Goal: Task Accomplishment & Management: Manage account settings

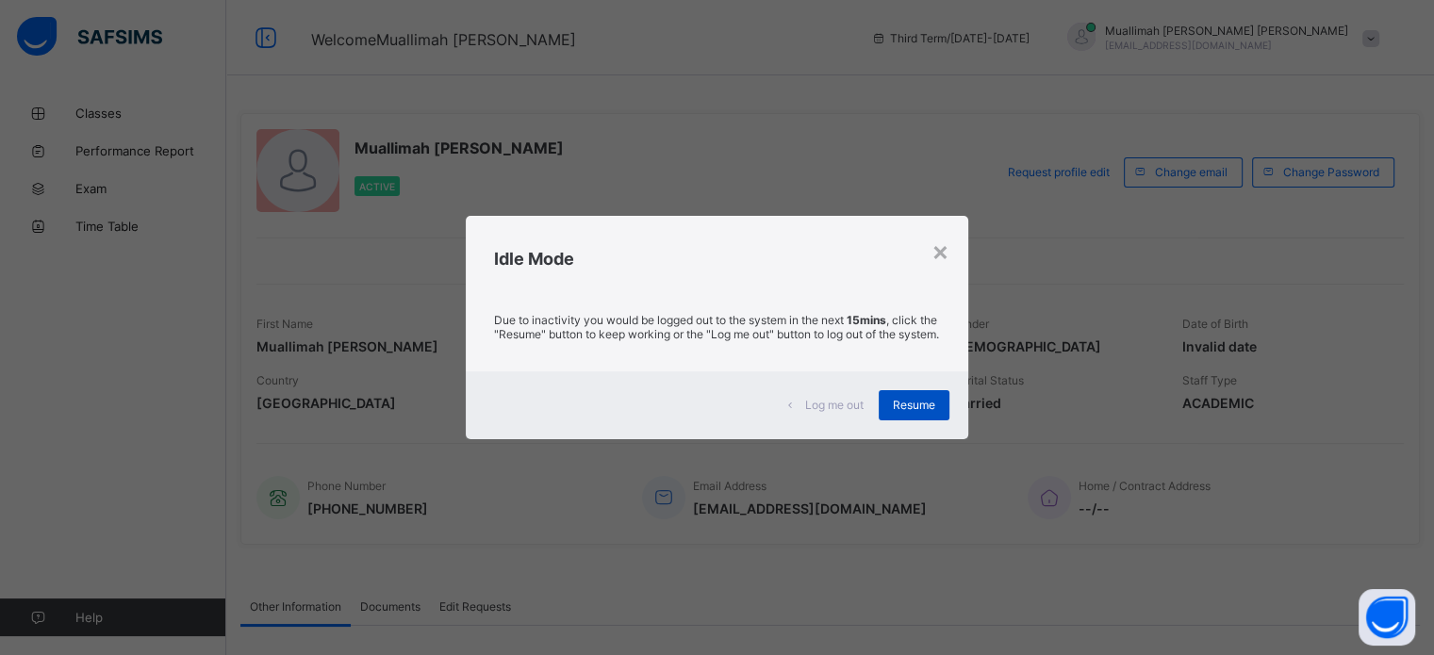
click at [915, 412] on span "Resume" at bounding box center [914, 405] width 42 height 14
click at [909, 406] on span "Resume" at bounding box center [914, 405] width 42 height 14
click at [908, 412] on span "Resume" at bounding box center [914, 405] width 42 height 14
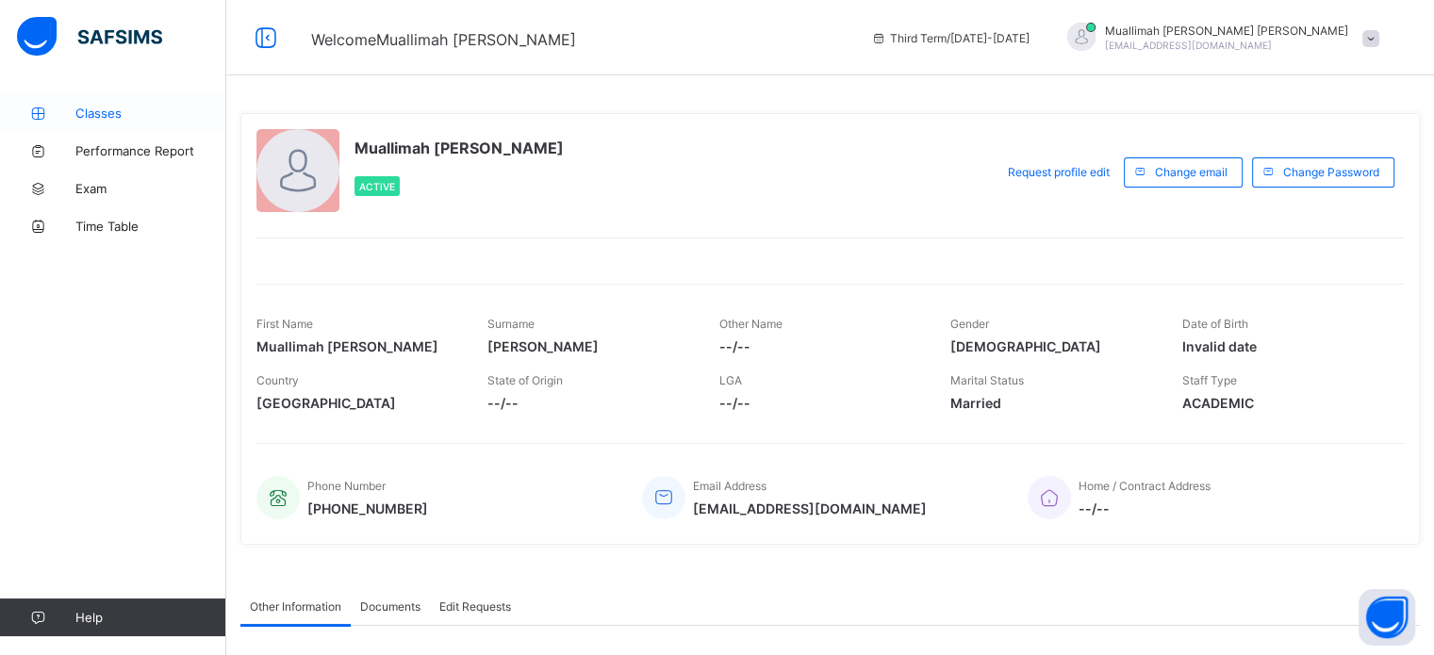
click at [106, 106] on span "Classes" at bounding box center [150, 113] width 151 height 15
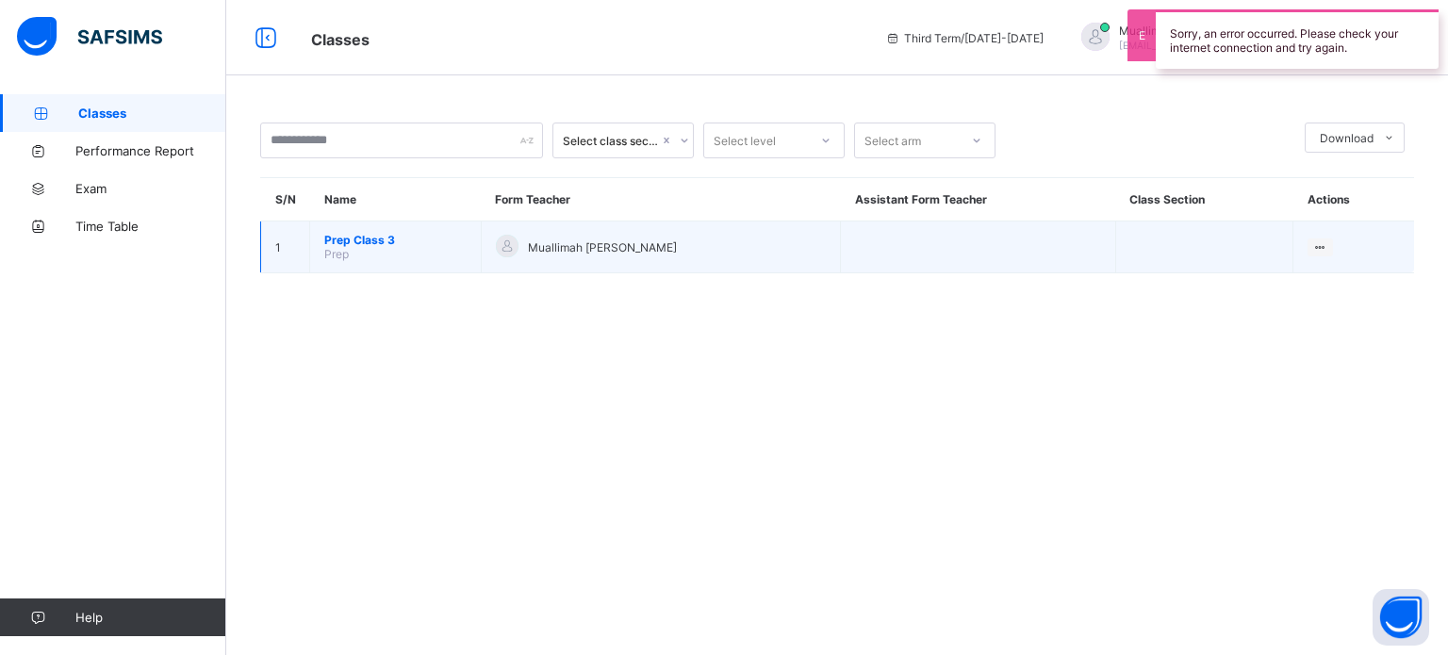
click at [373, 240] on span "Prep Class 3" at bounding box center [395, 240] width 142 height 14
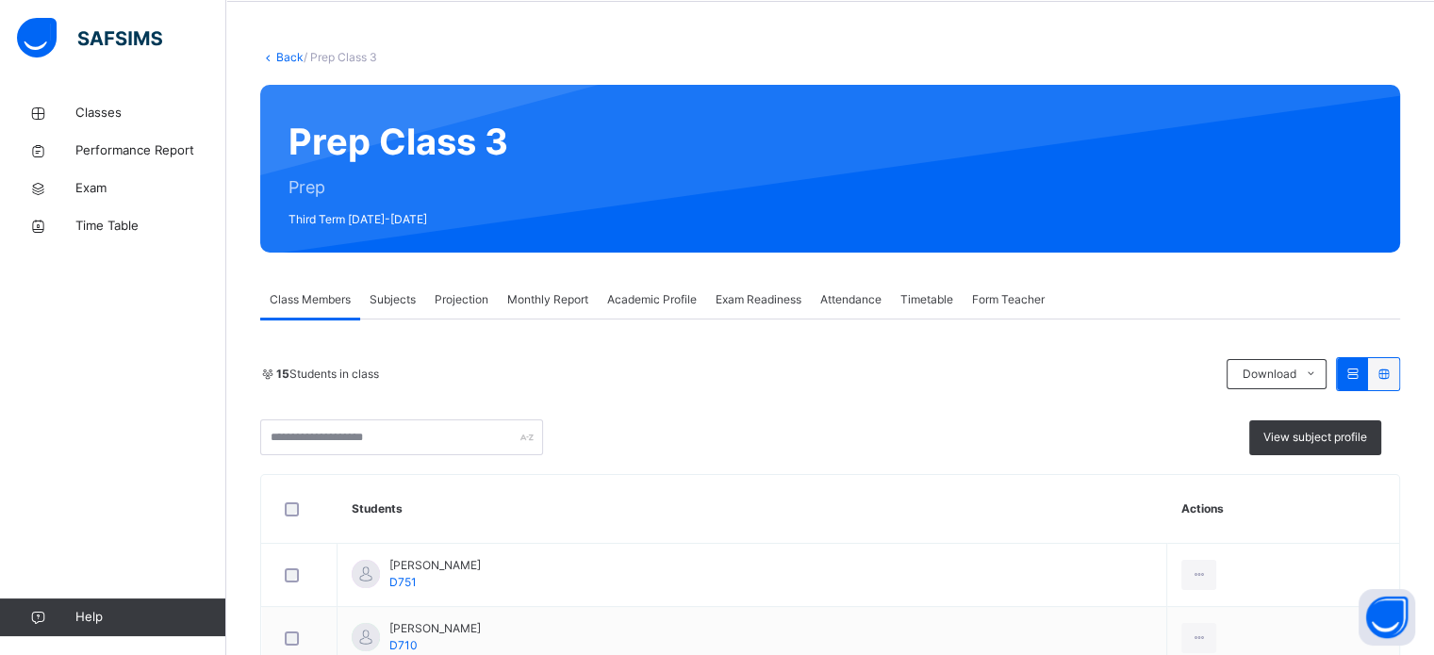
scroll to position [74, 0]
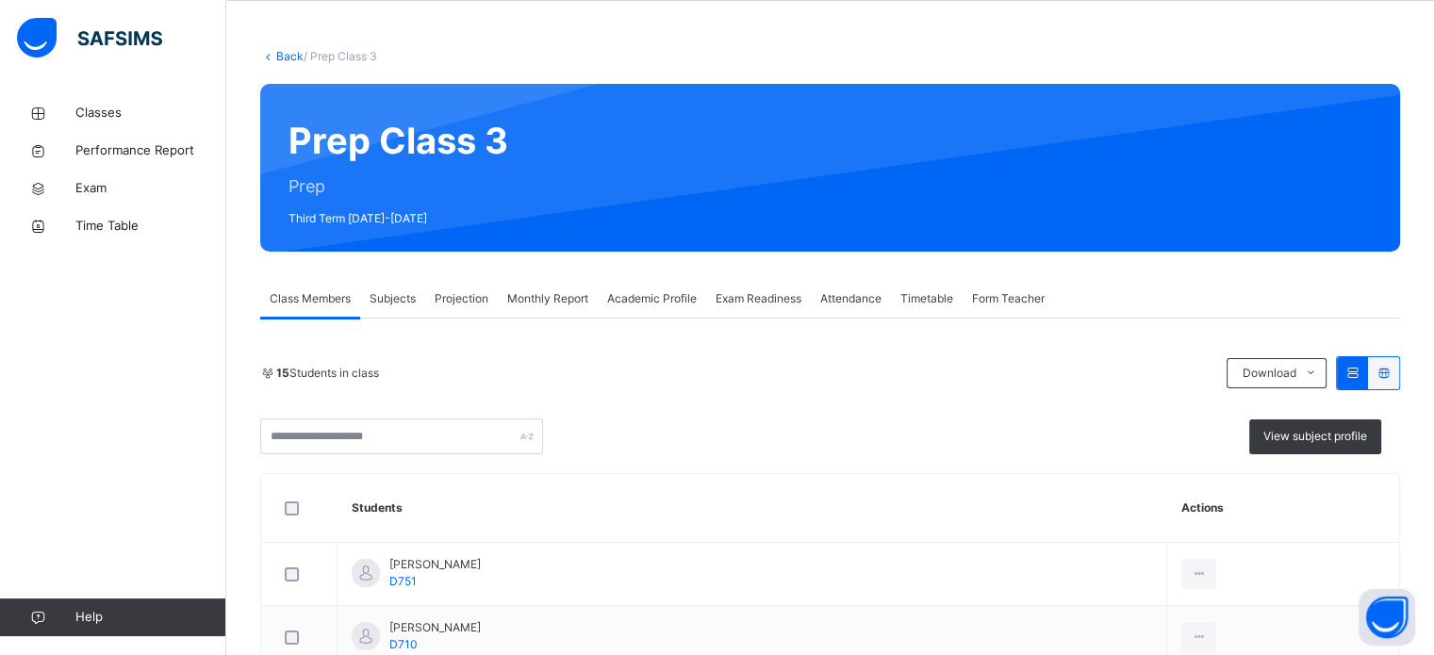
click at [467, 294] on span "Projection" at bounding box center [462, 298] width 54 height 17
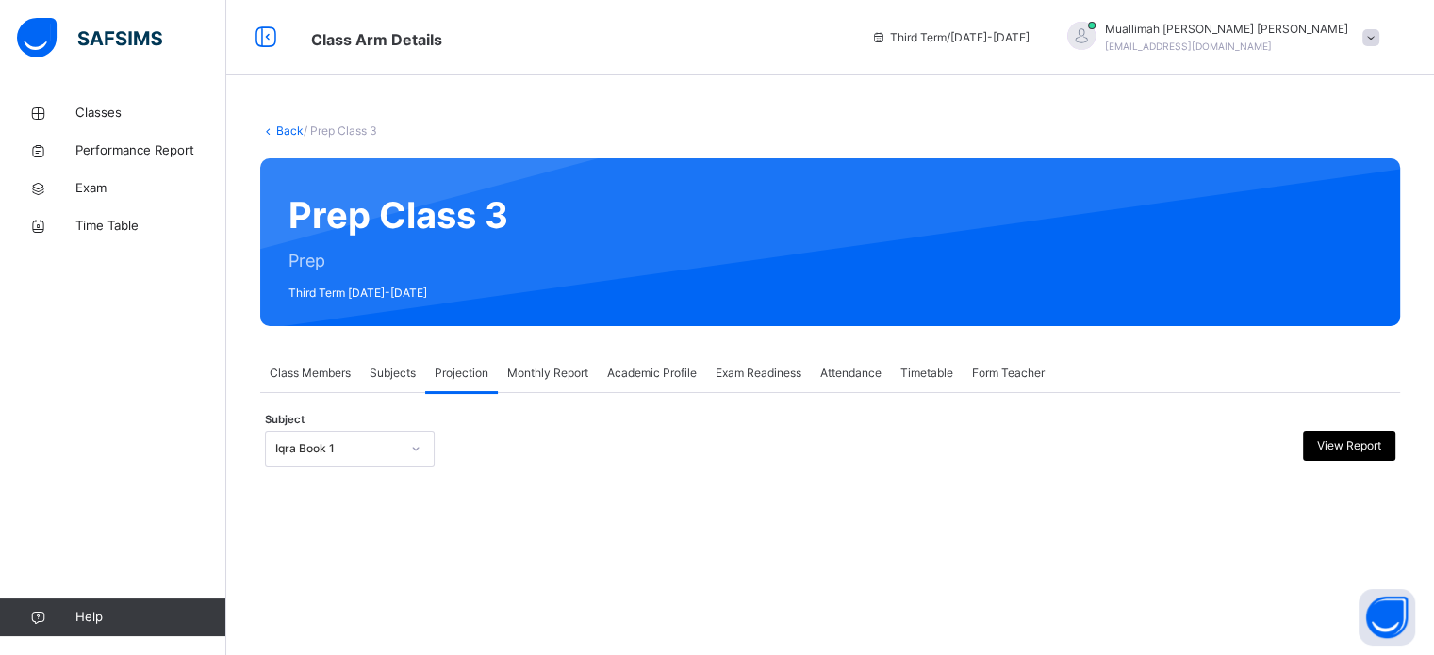
scroll to position [0, 0]
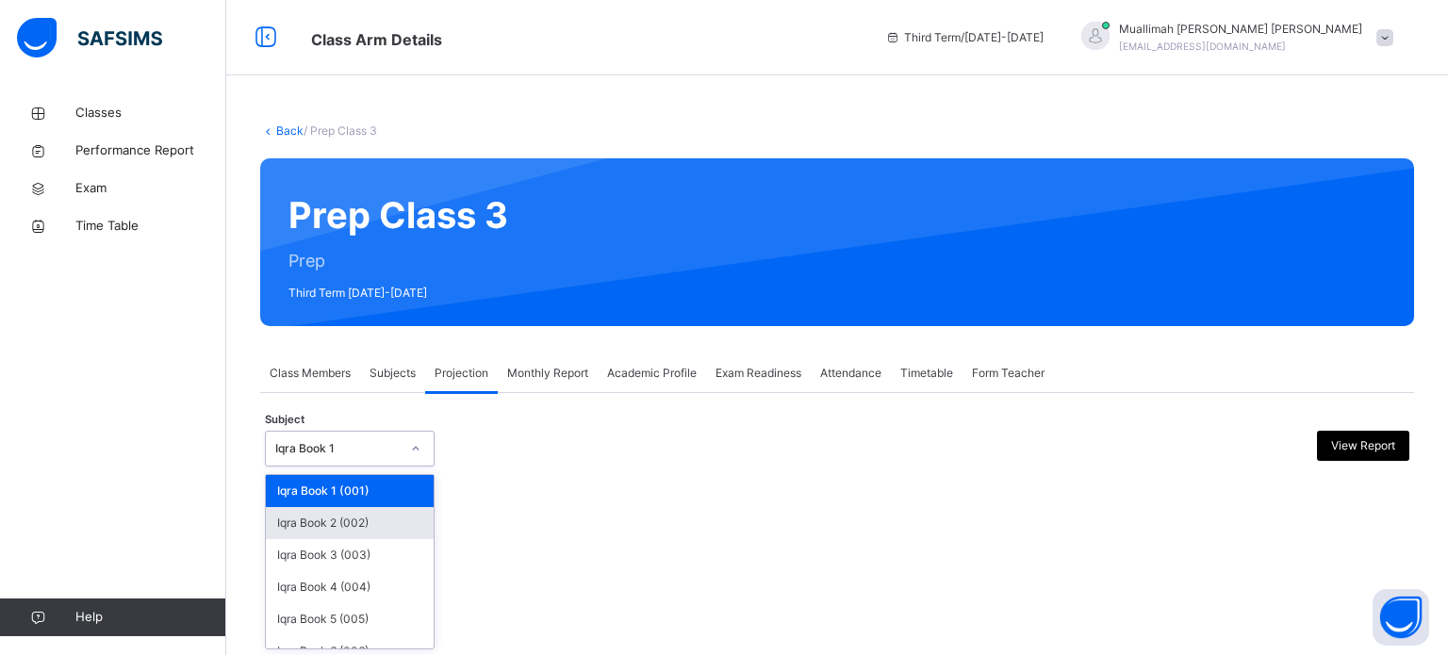
click at [366, 513] on div "Iqra Book 2 (002)" at bounding box center [350, 523] width 168 height 32
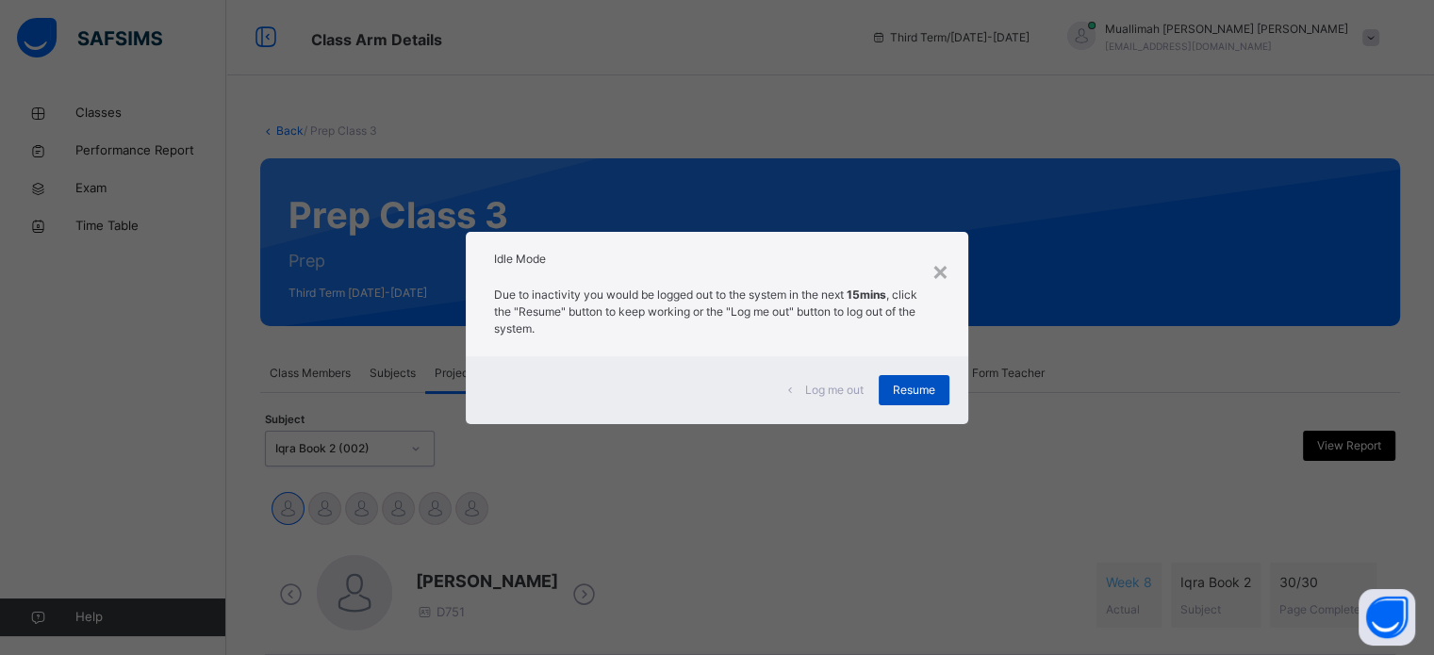
click at [927, 388] on span "Resume" at bounding box center [914, 390] width 42 height 17
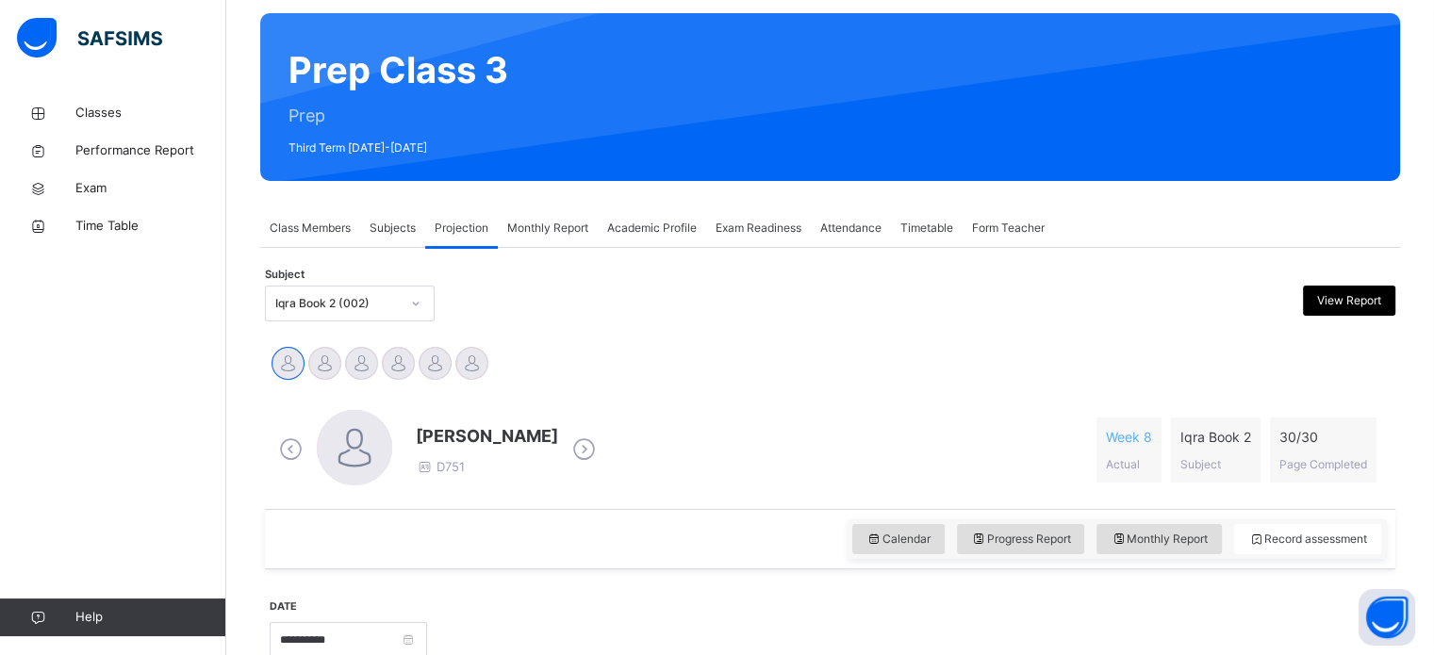
scroll to position [252, 0]
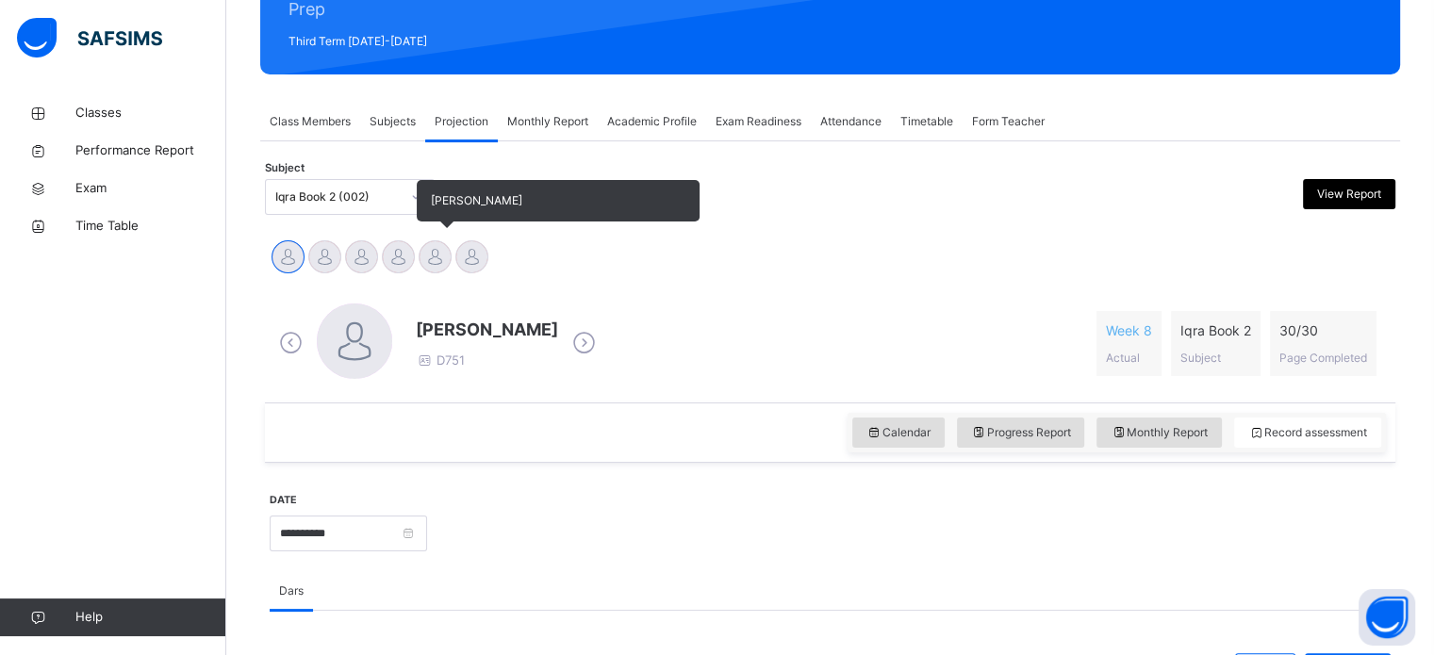
click at [436, 258] on div at bounding box center [435, 256] width 33 height 33
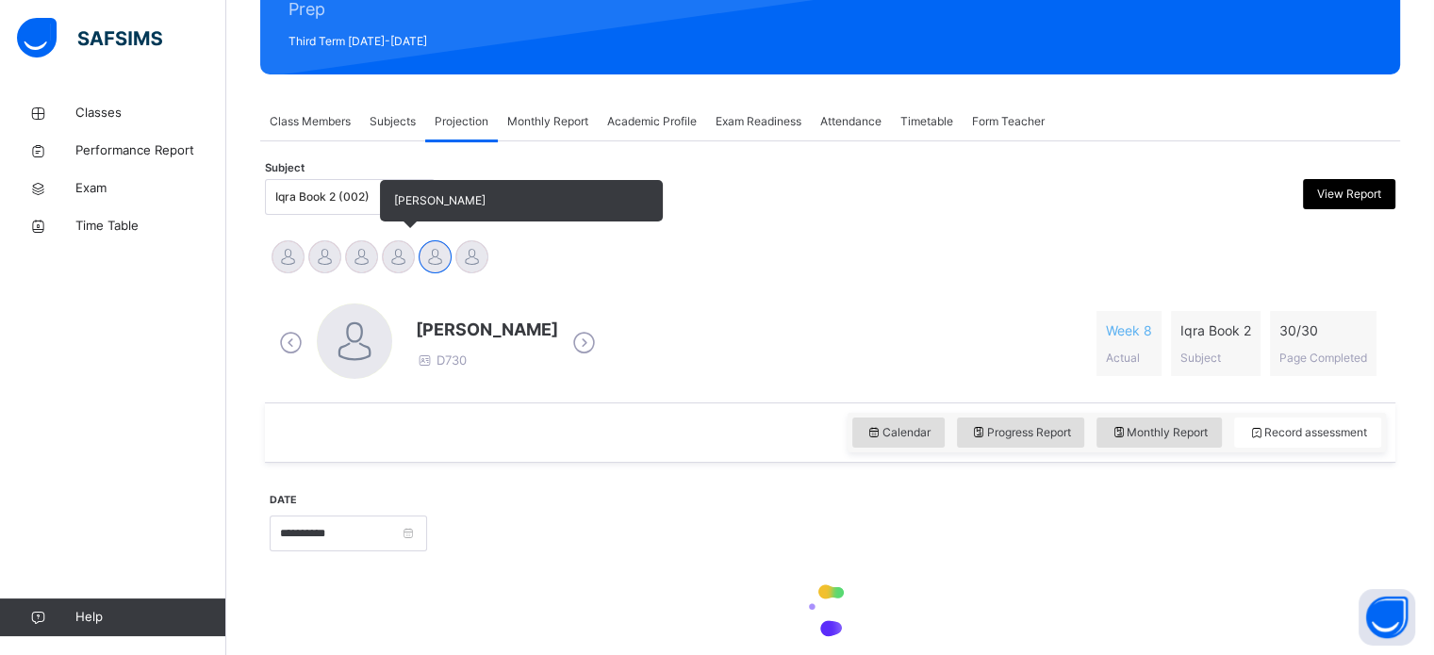
click at [387, 250] on div at bounding box center [398, 256] width 33 height 33
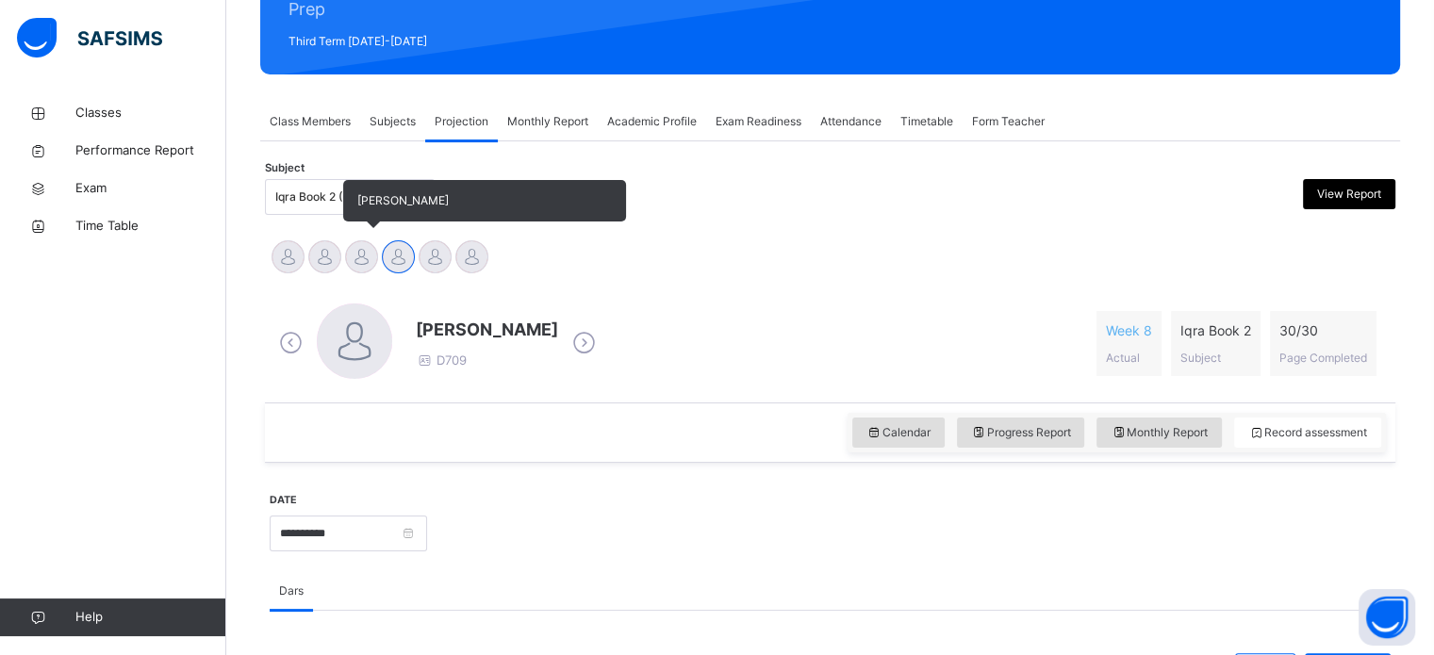
click at [357, 258] on div at bounding box center [361, 256] width 33 height 33
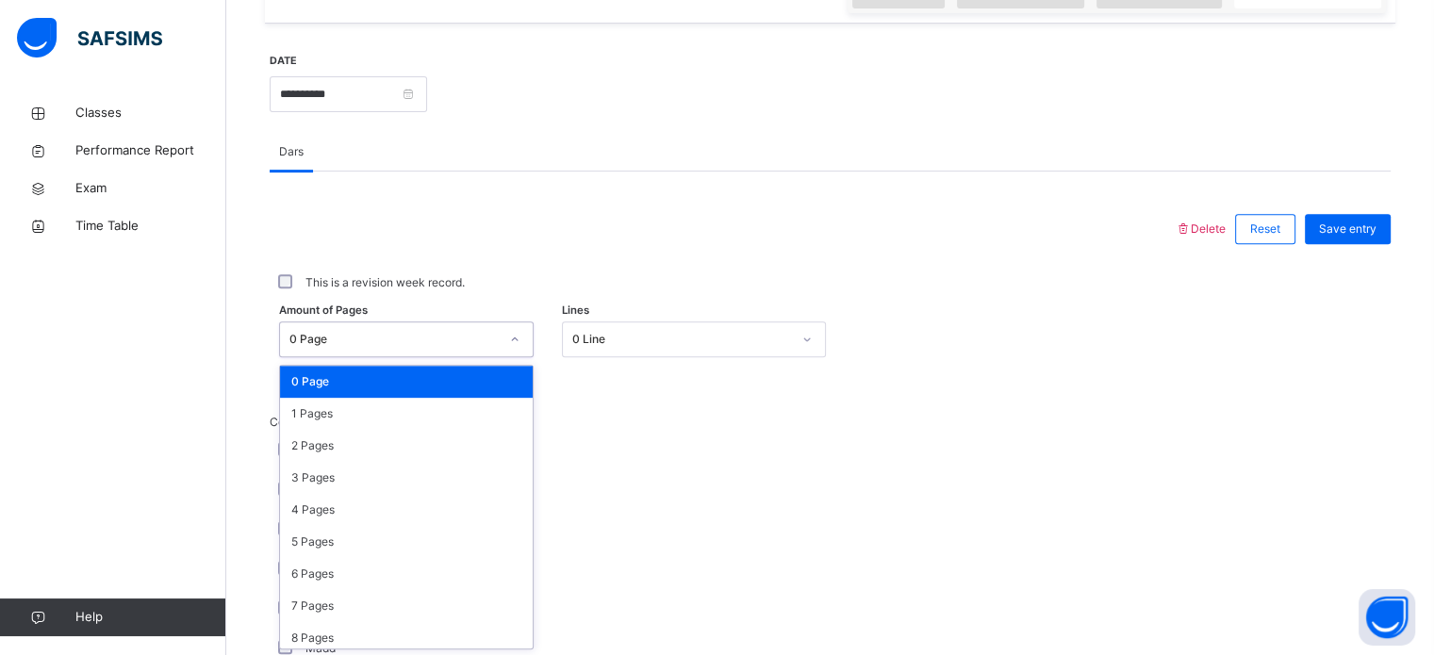
scroll to position [692, 0]
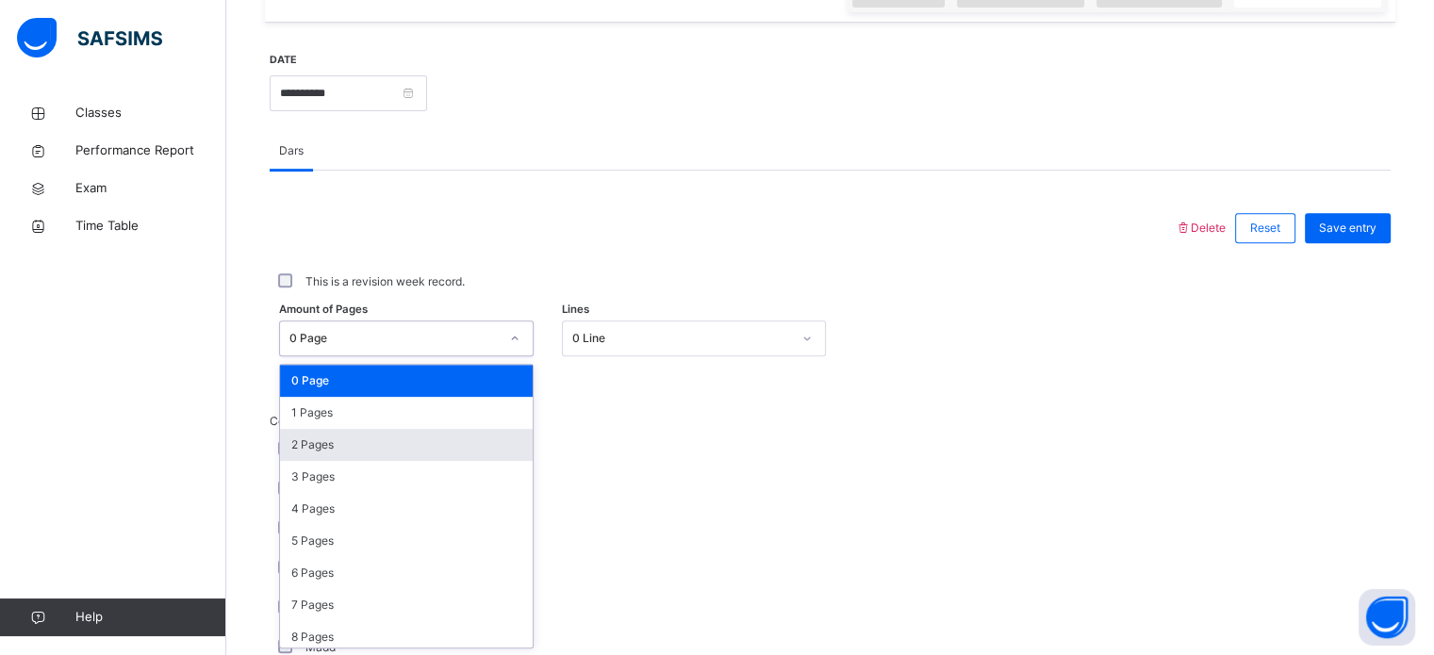
click at [387, 450] on div "2 Pages" at bounding box center [406, 445] width 253 height 32
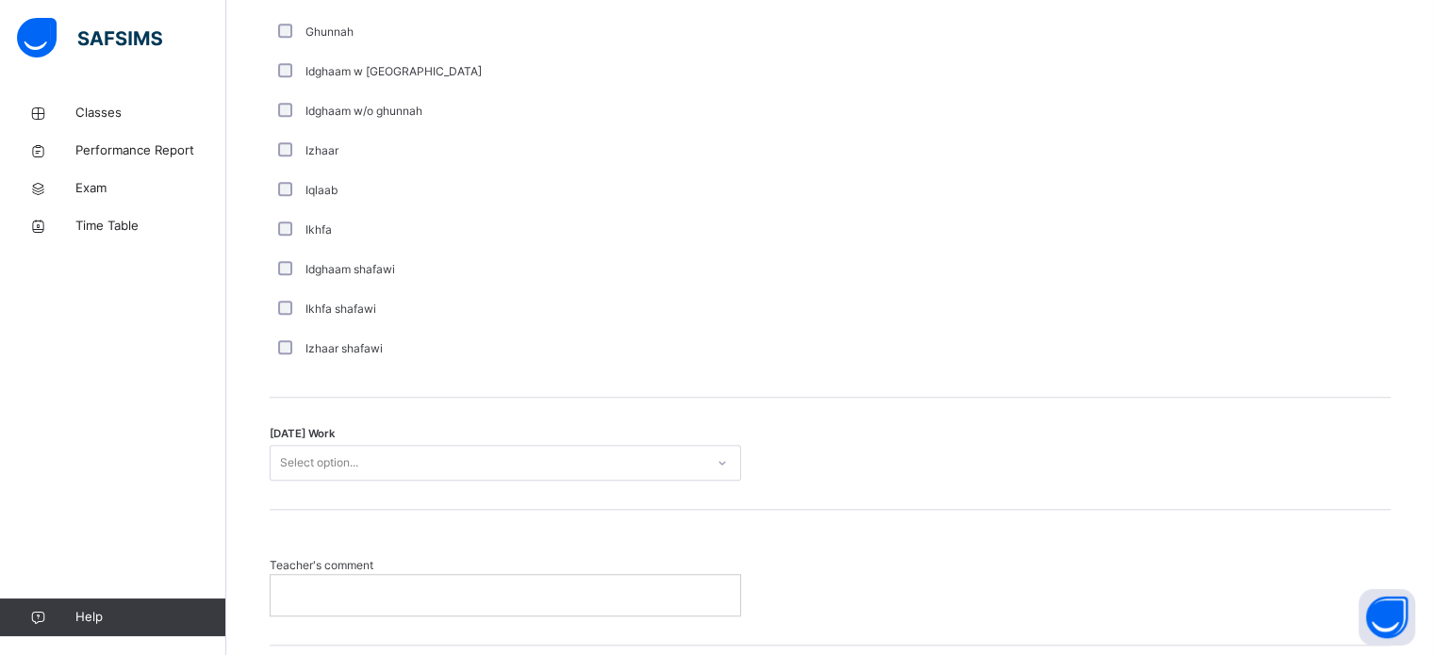
scroll to position [1351, 0]
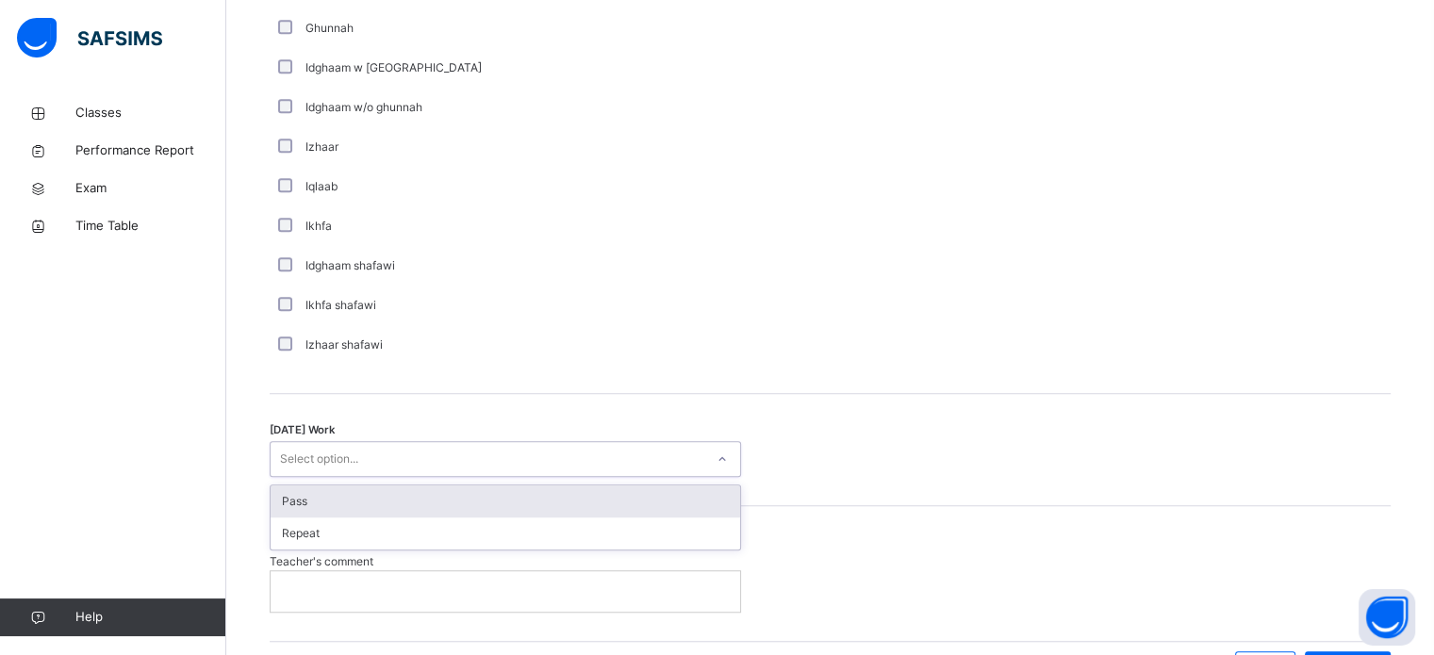
click at [386, 505] on div "Pass" at bounding box center [505, 501] width 469 height 32
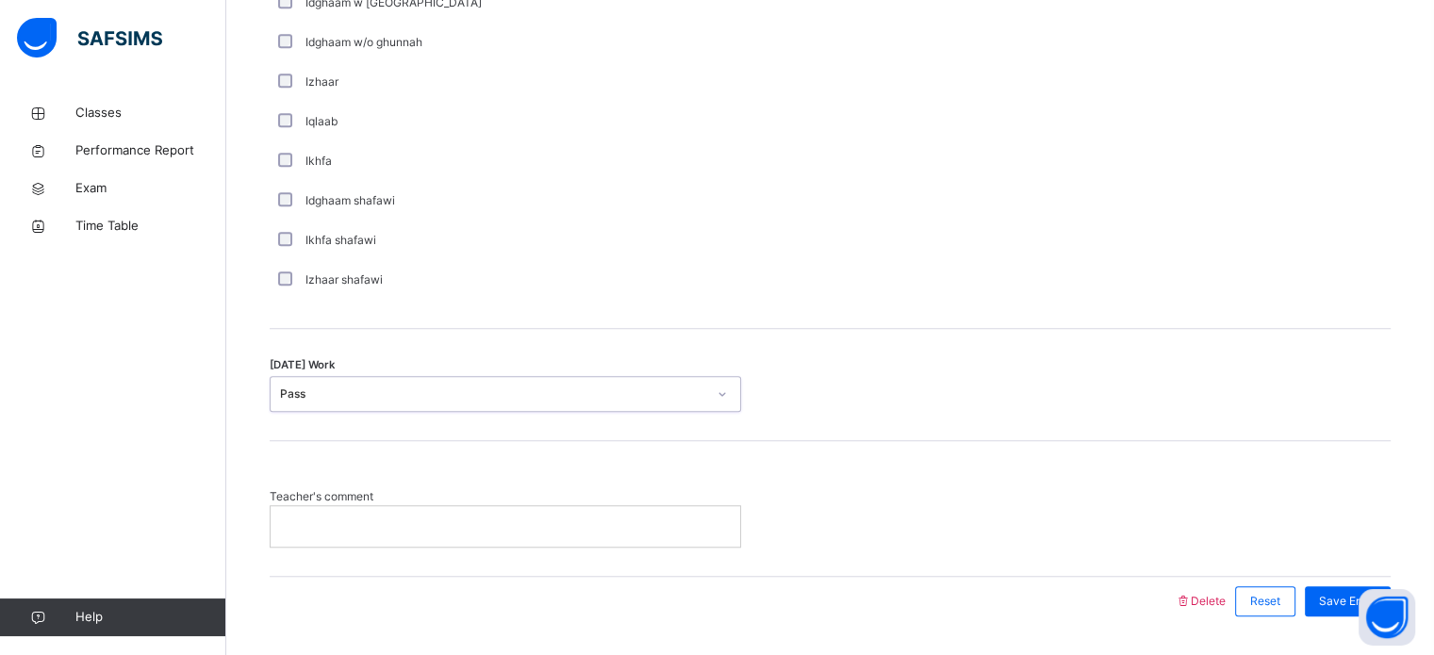
scroll to position [1469, 0]
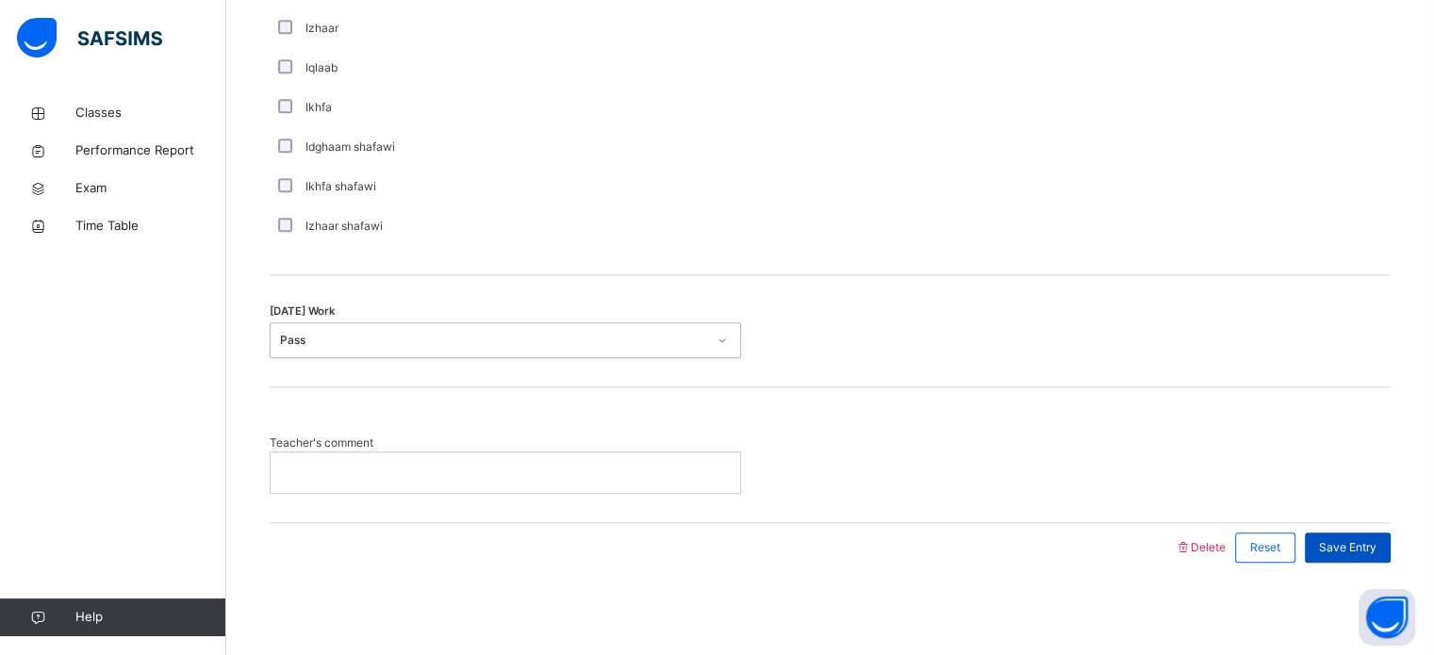
click at [1361, 543] on span "Save Entry" at bounding box center [1347, 547] width 57 height 17
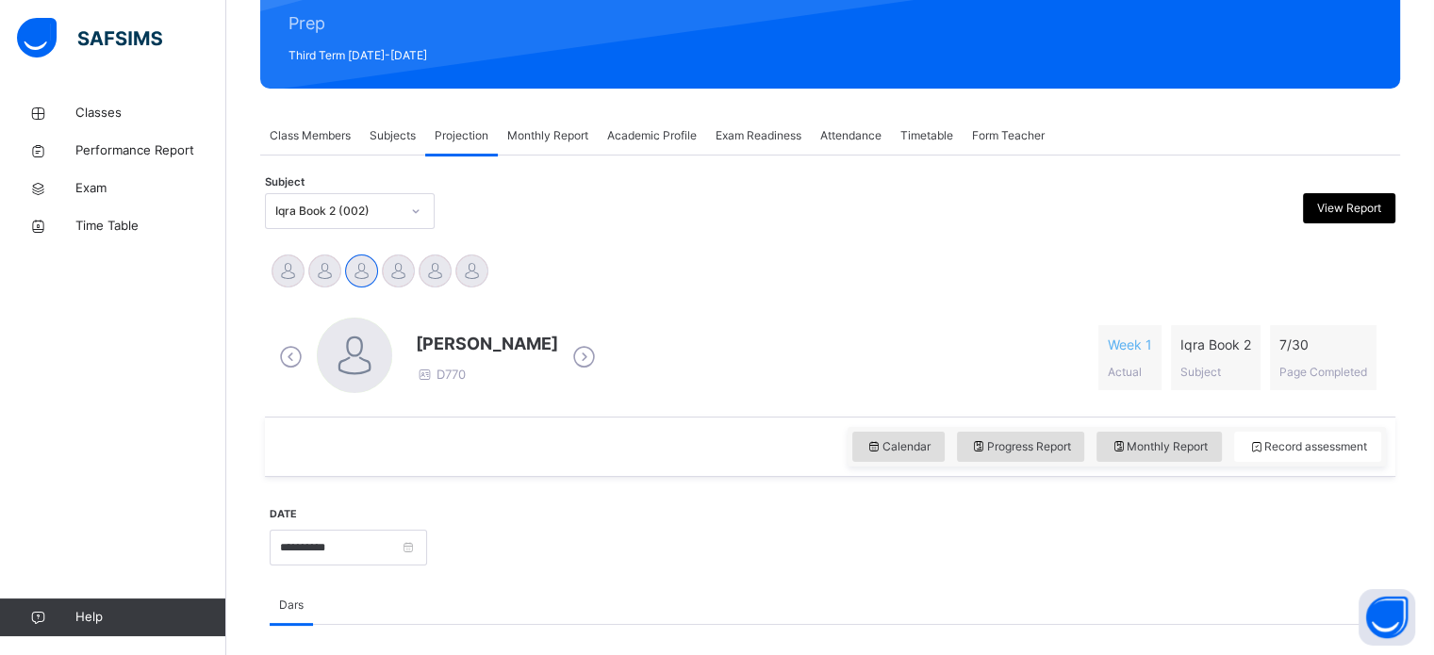
scroll to position [235, 0]
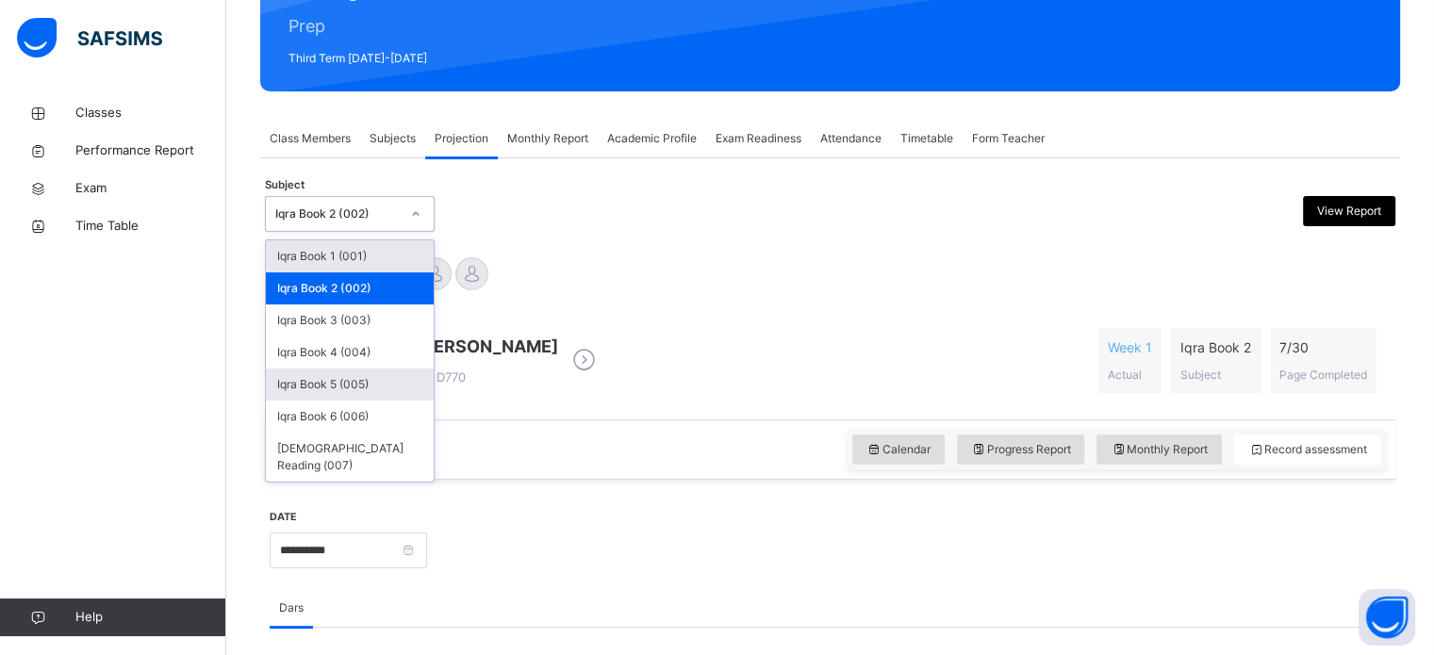
click at [388, 384] on div "Iqra Book 5 (005)" at bounding box center [350, 385] width 168 height 32
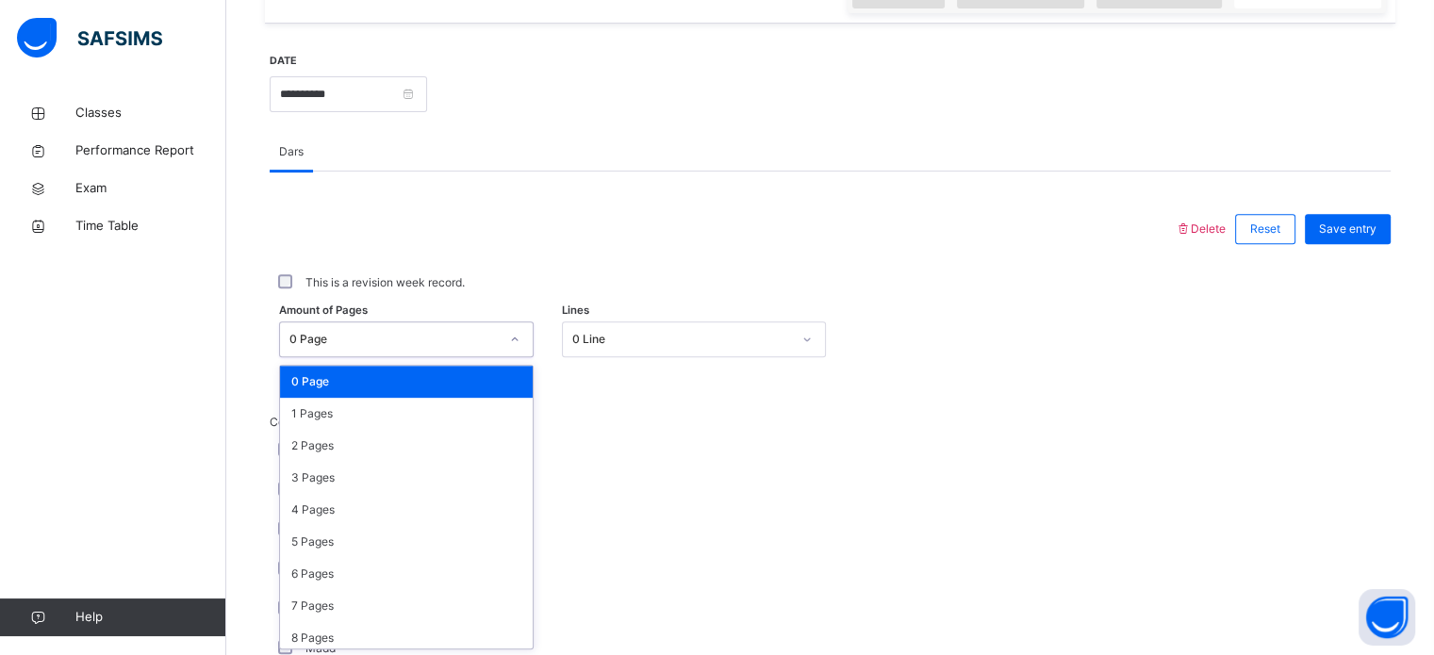
scroll to position [692, 0]
click at [411, 420] on div "1 Pages" at bounding box center [406, 413] width 253 height 32
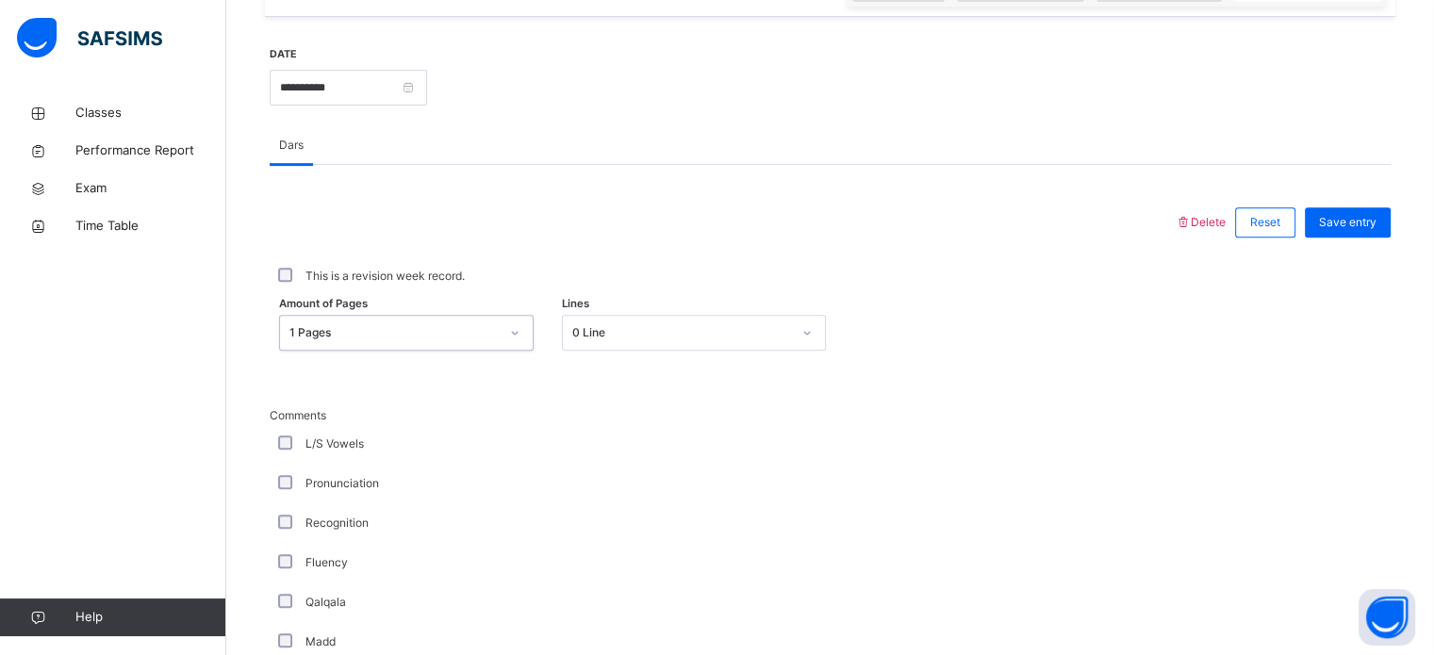
scroll to position [641, 0]
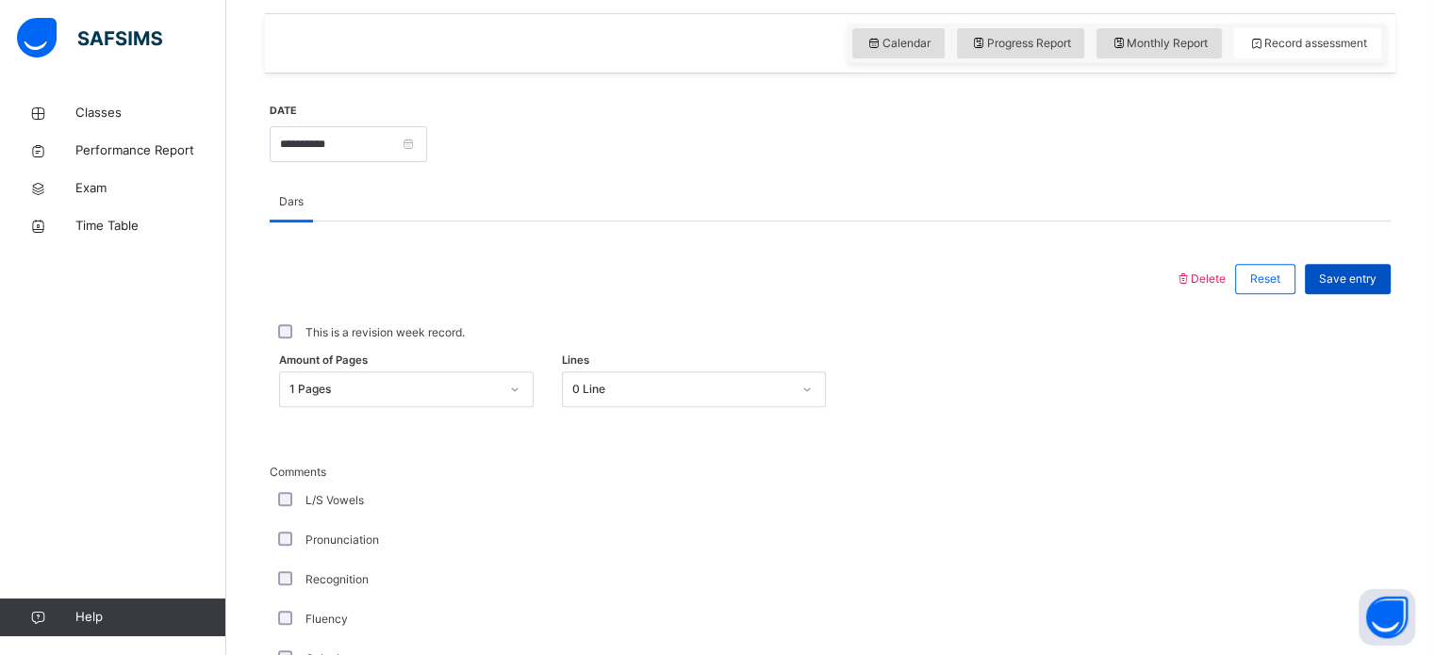
click at [1376, 282] on span "Save entry" at bounding box center [1347, 279] width 57 height 17
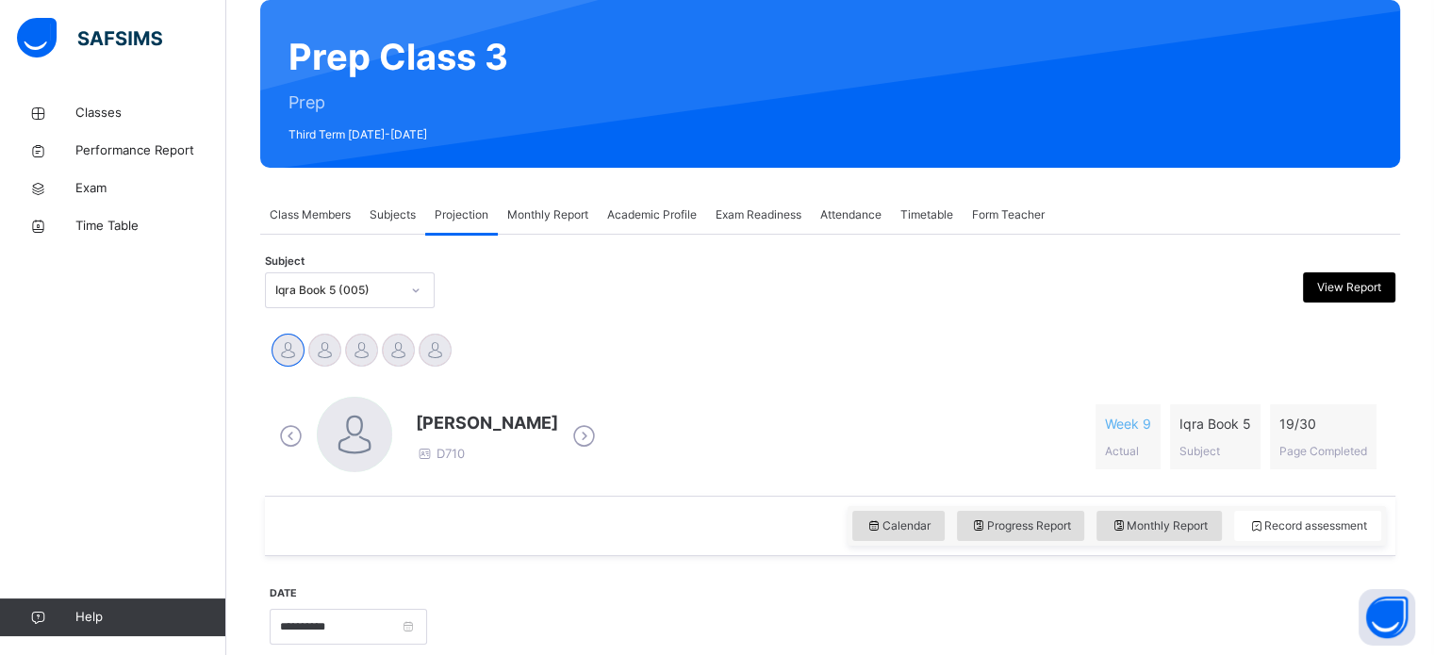
scroll to position [158, 0]
click at [765, 354] on div "Ayyub Rizwan Ayyub Amin Luqman Bilal Muhammad Dawood Faisal SAFWATUN SIDDIQUEE" at bounding box center [830, 352] width 1121 height 41
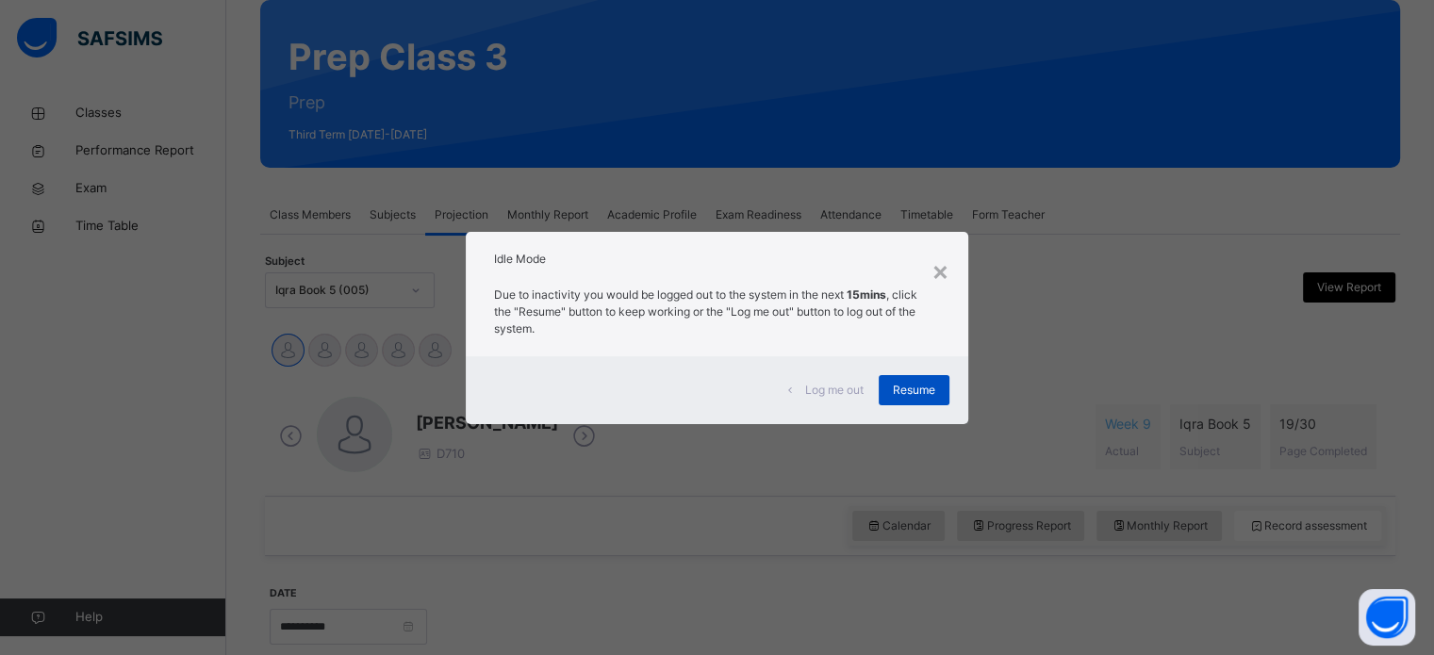
click at [897, 379] on div "Resume" at bounding box center [913, 390] width 71 height 30
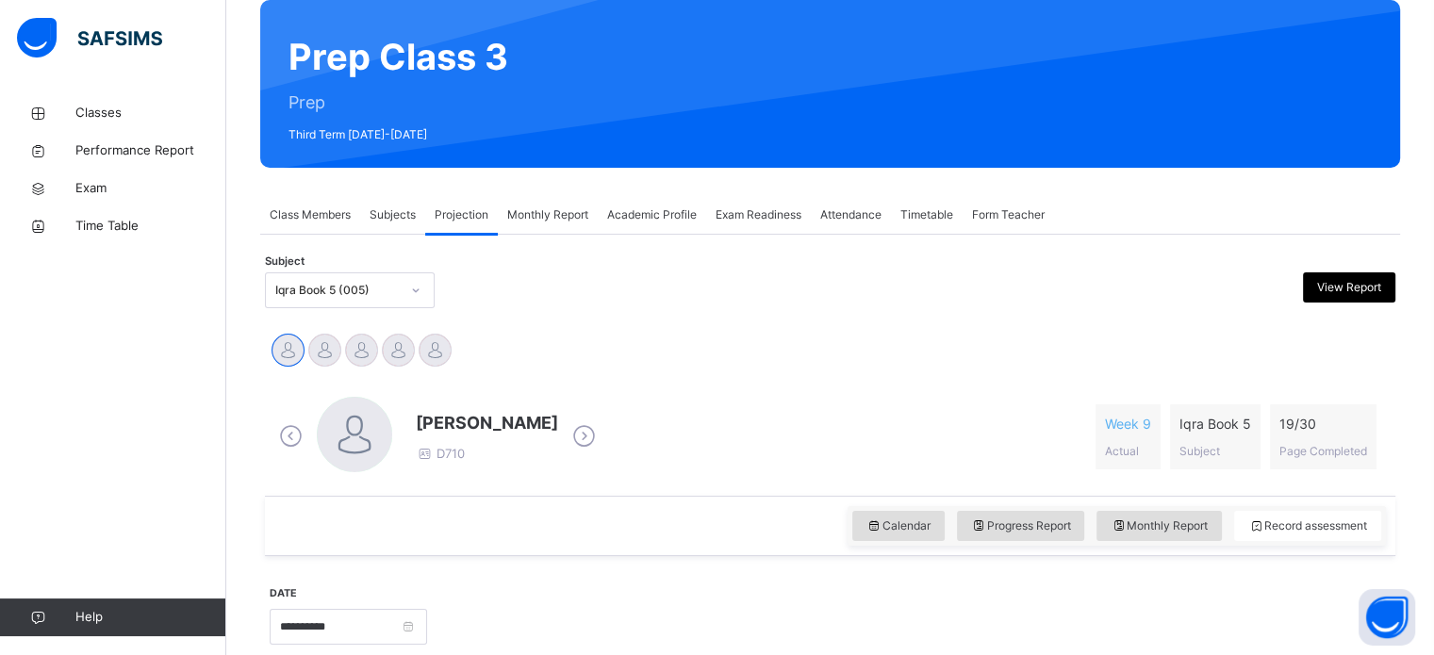
click at [754, 210] on span "Exam Readiness" at bounding box center [758, 214] width 86 height 17
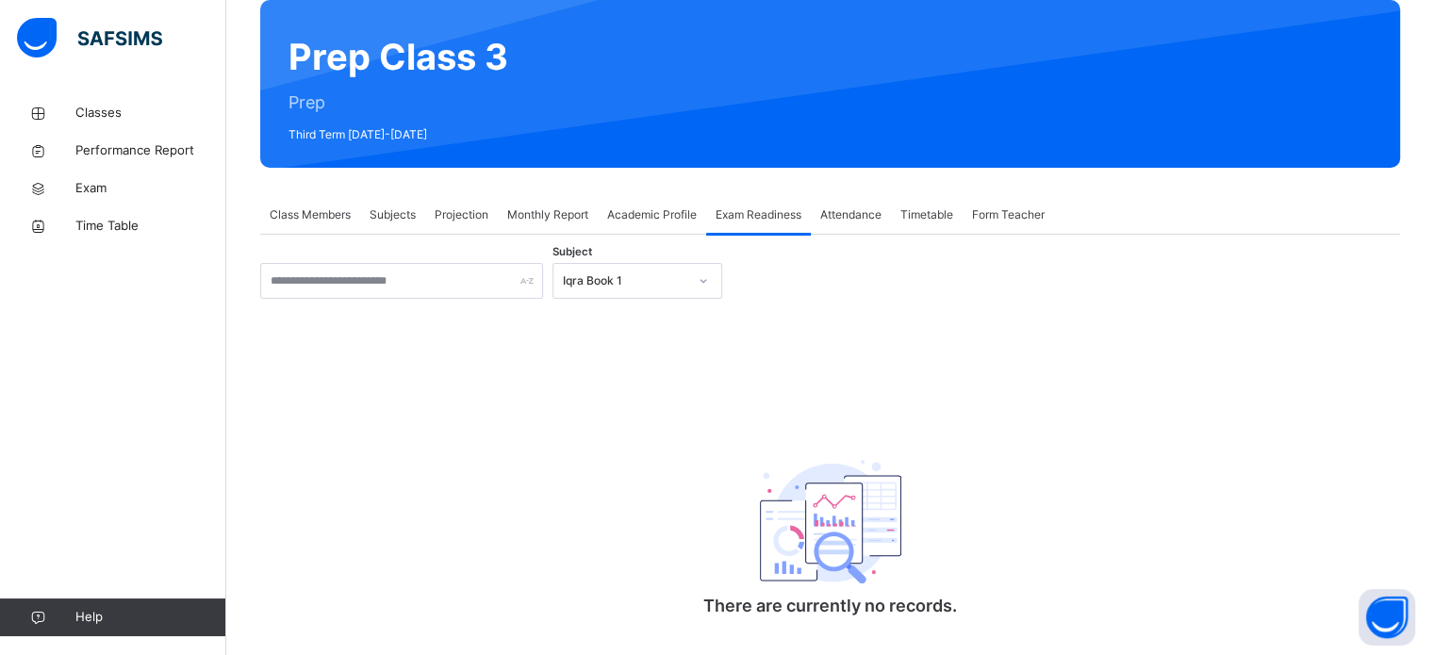
click at [622, 276] on div "Iqra Book 1" at bounding box center [625, 280] width 124 height 17
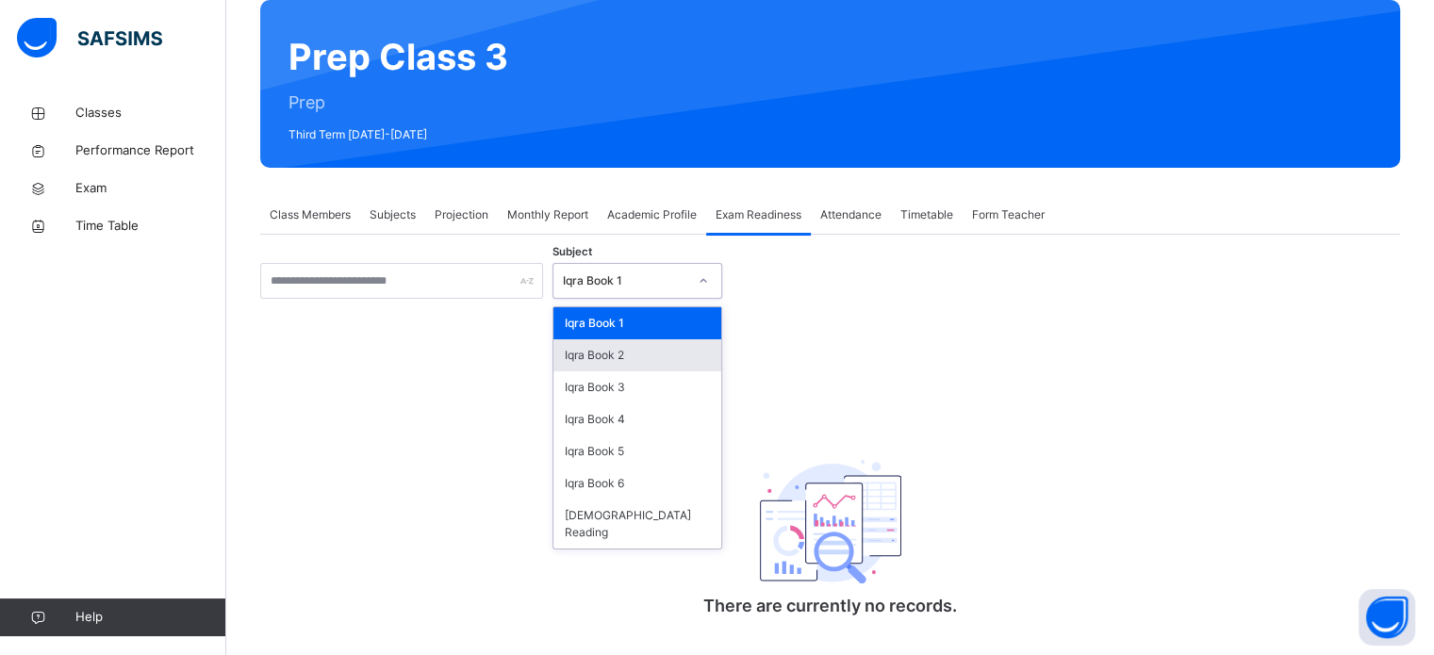
click at [630, 346] on div "Iqra Book 2" at bounding box center [637, 355] width 168 height 32
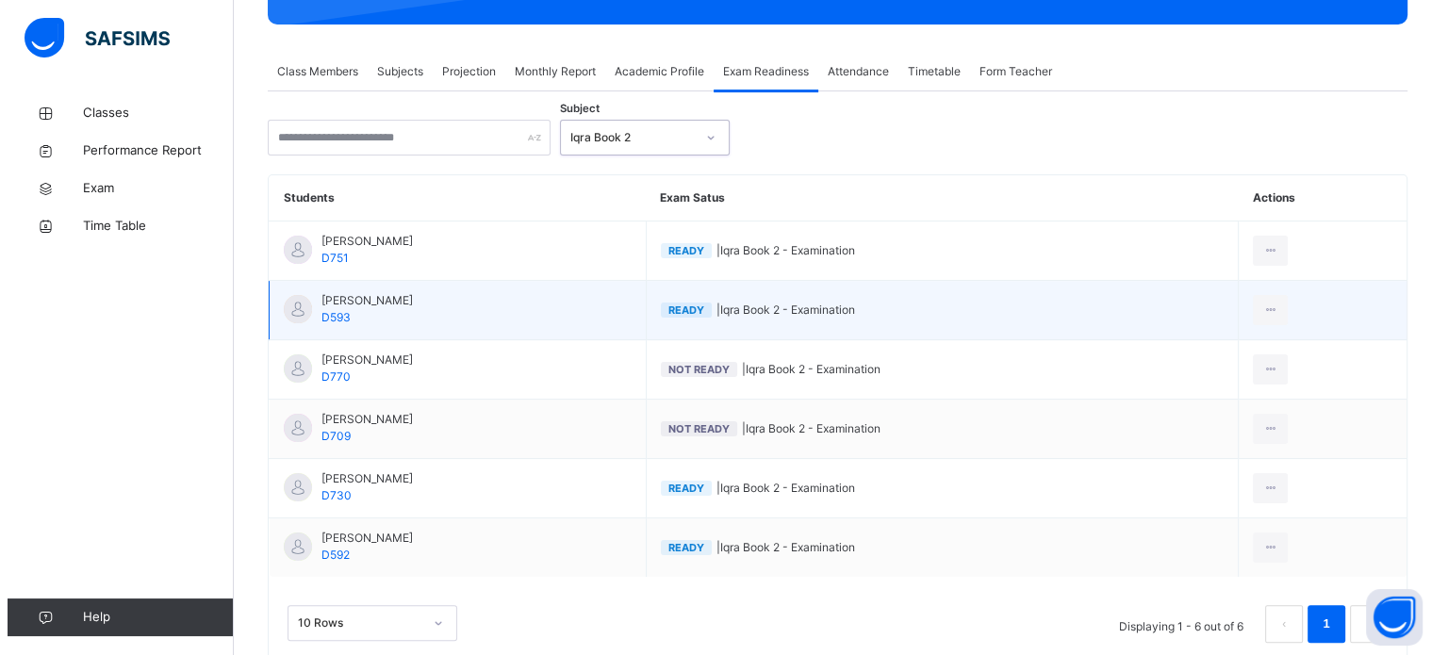
scroll to position [310, 0]
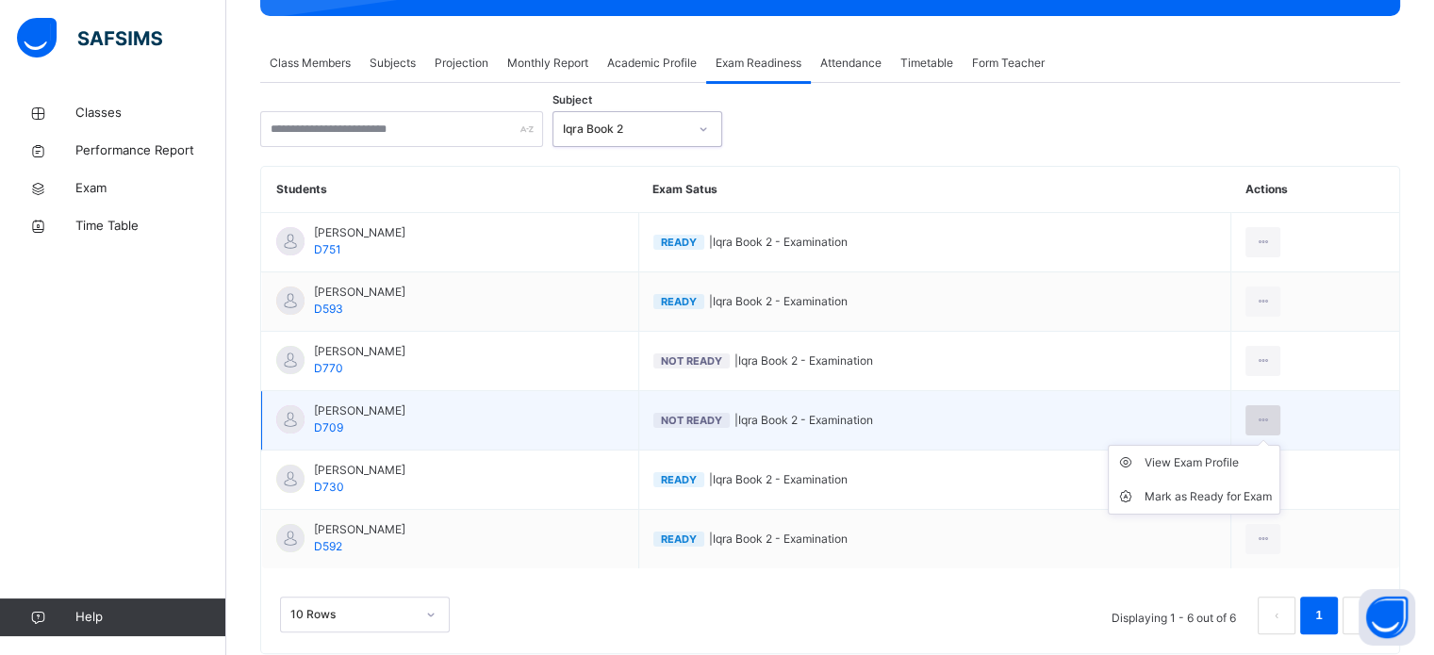
click at [1271, 419] on icon at bounding box center [1263, 420] width 16 height 17
click at [1226, 493] on div "Mark as Ready for Exam" at bounding box center [1207, 496] width 127 height 19
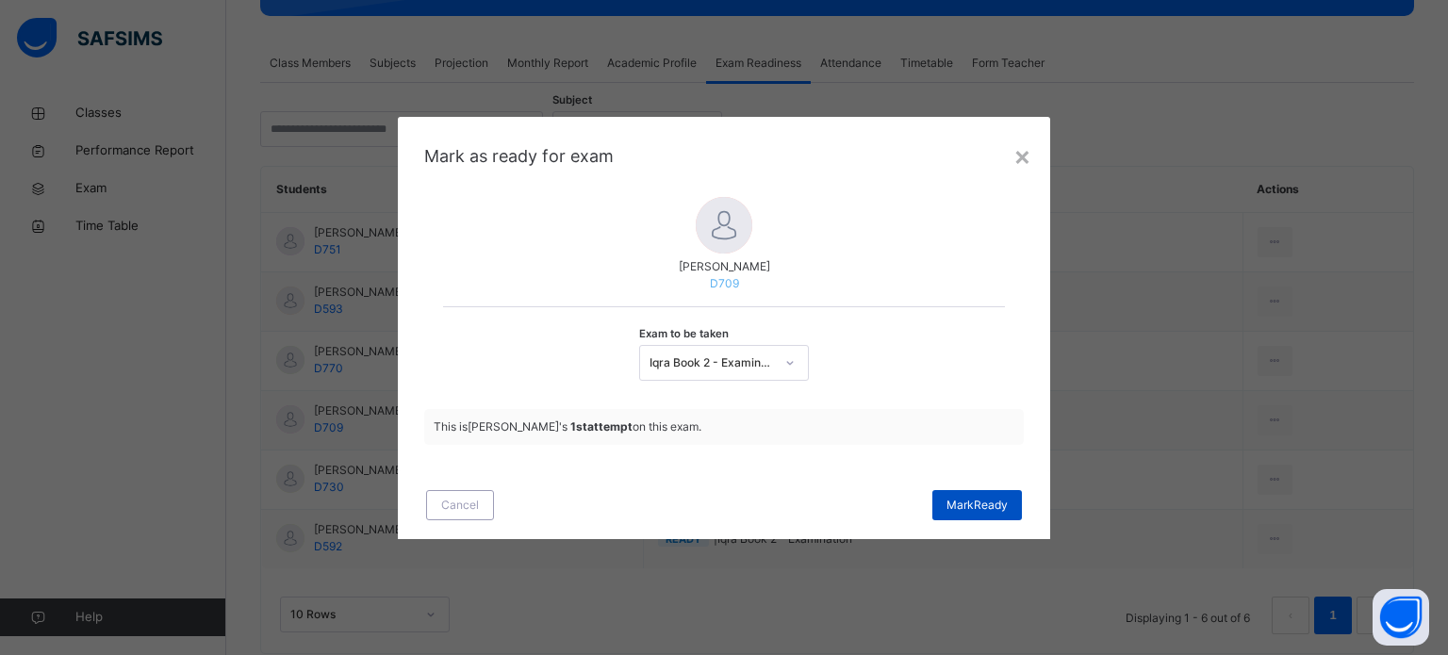
click at [990, 497] on span "Mark Ready" at bounding box center [976, 505] width 61 height 17
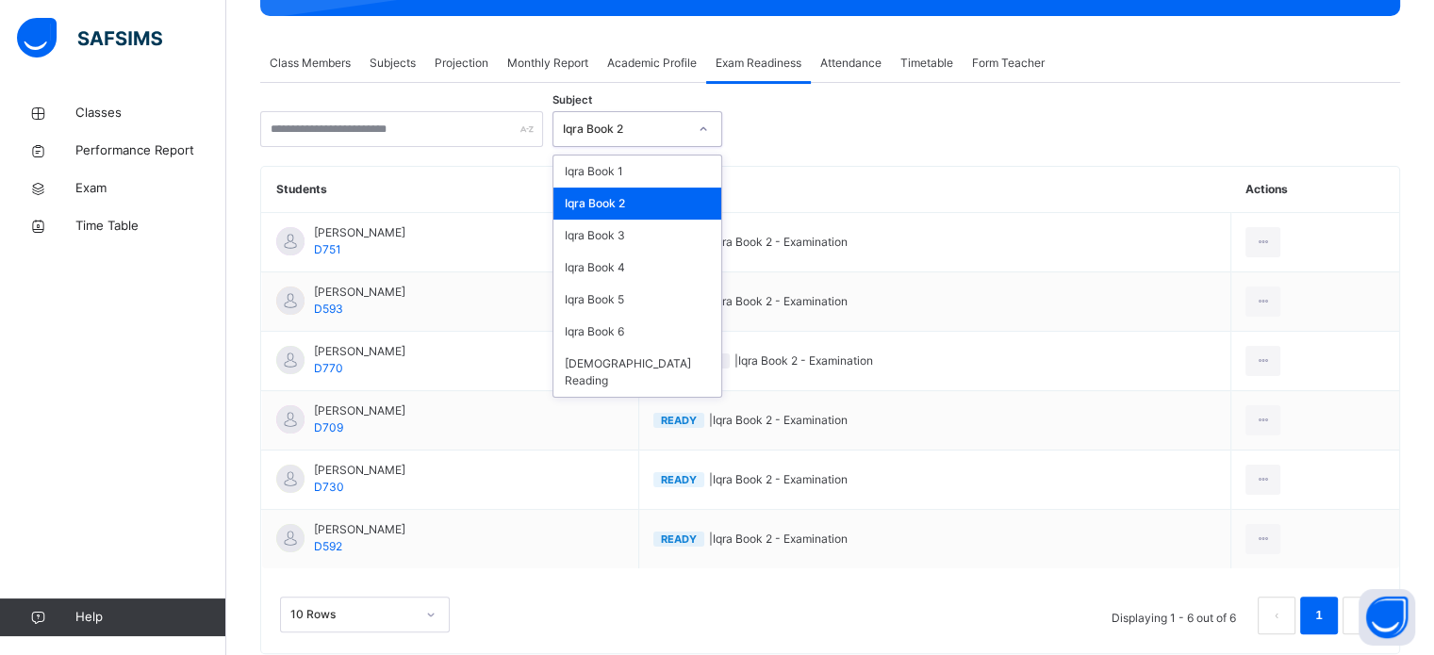
click at [664, 123] on div "Iqra Book 2" at bounding box center [625, 129] width 124 height 17
click at [641, 222] on div "Iqra Book 3" at bounding box center [637, 236] width 168 height 32
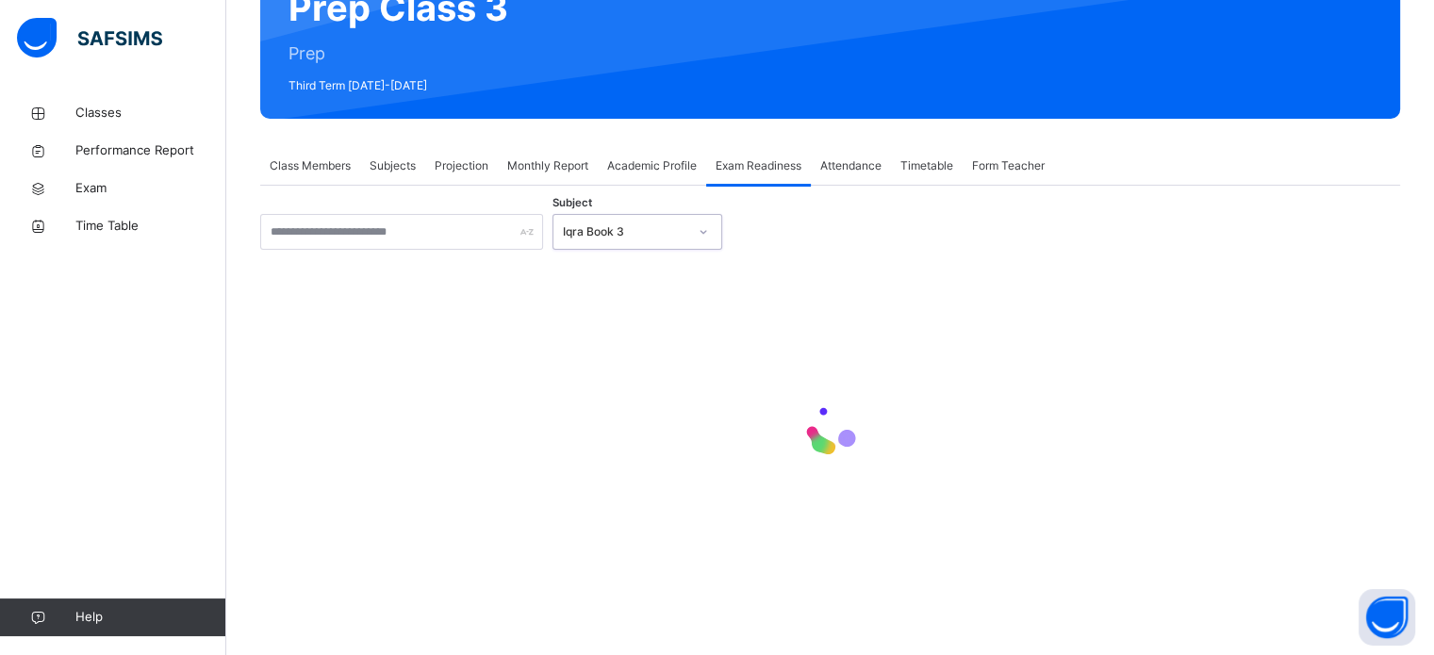
scroll to position [118, 0]
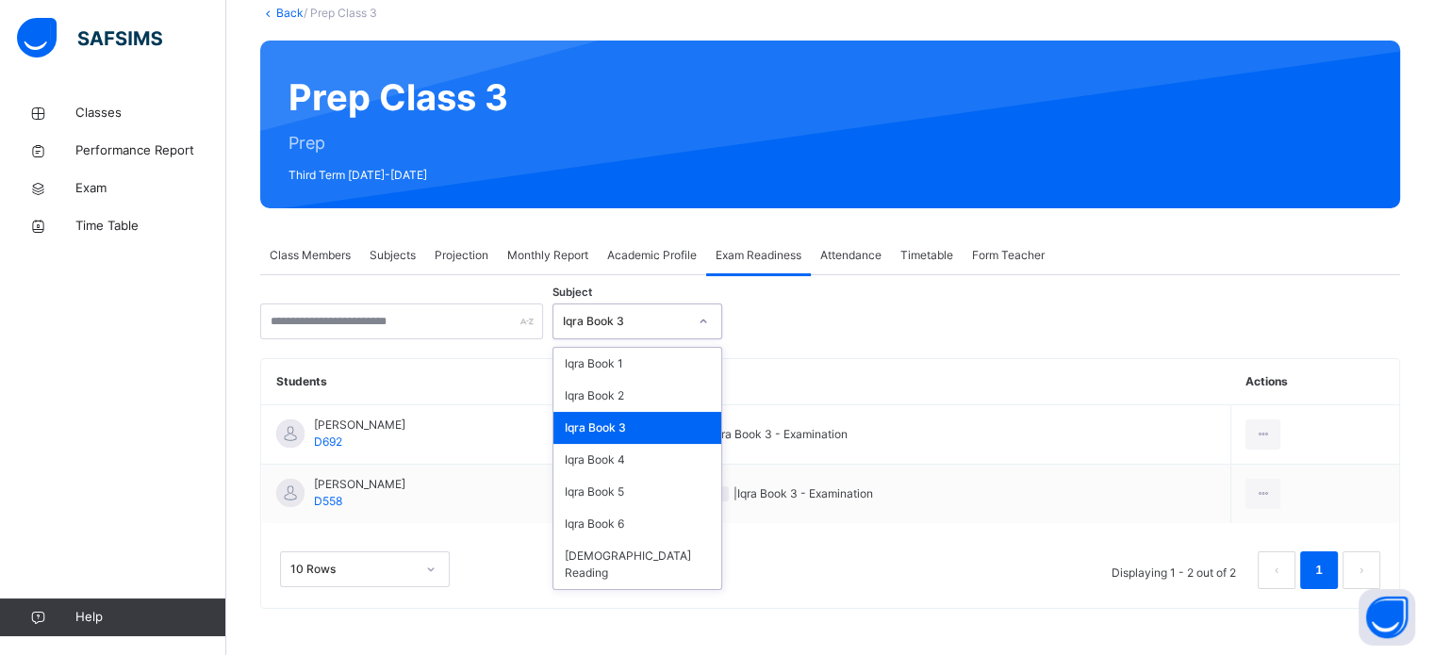
click at [656, 320] on div "Iqra Book 3" at bounding box center [625, 321] width 124 height 17
click at [629, 451] on div "Iqra Book 4" at bounding box center [637, 460] width 168 height 32
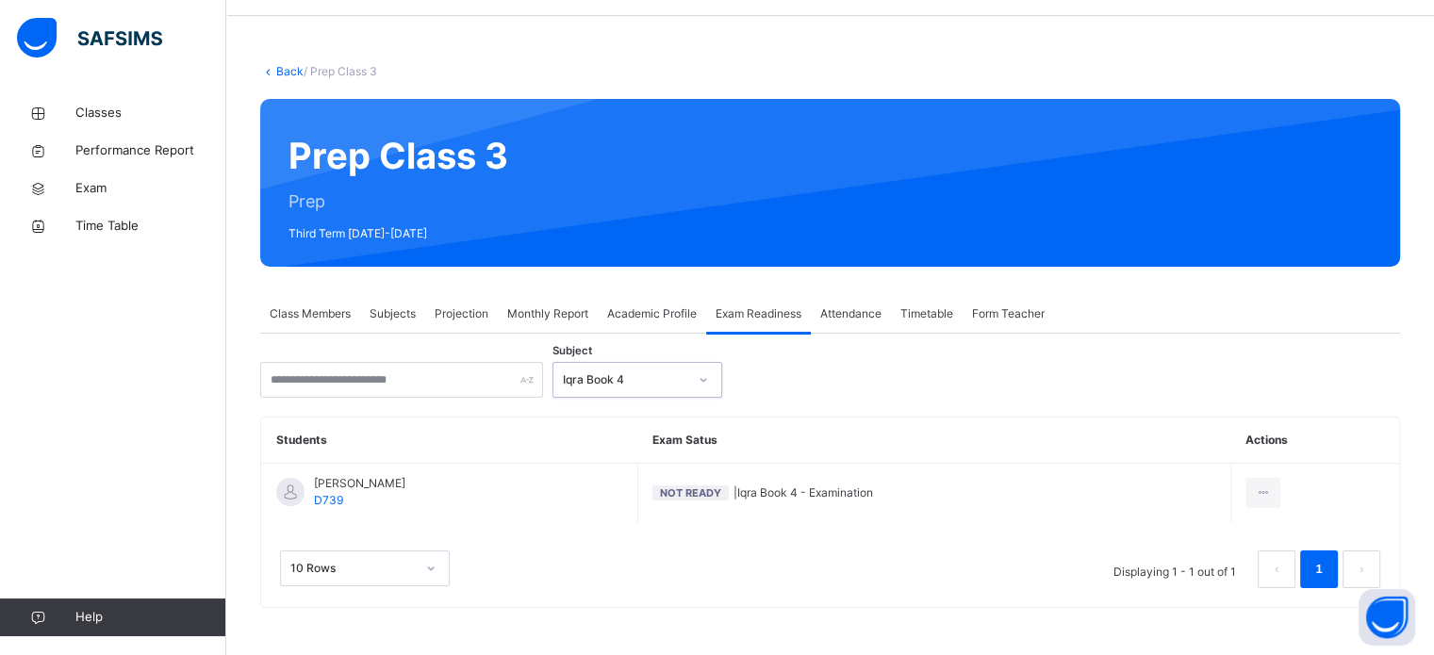
scroll to position [58, 0]
click at [686, 399] on div "Subject Iqra Book 4 Students Exam Satus Actions Zayed Abubakar D739 Not Ready |…" at bounding box center [830, 486] width 1140 height 246
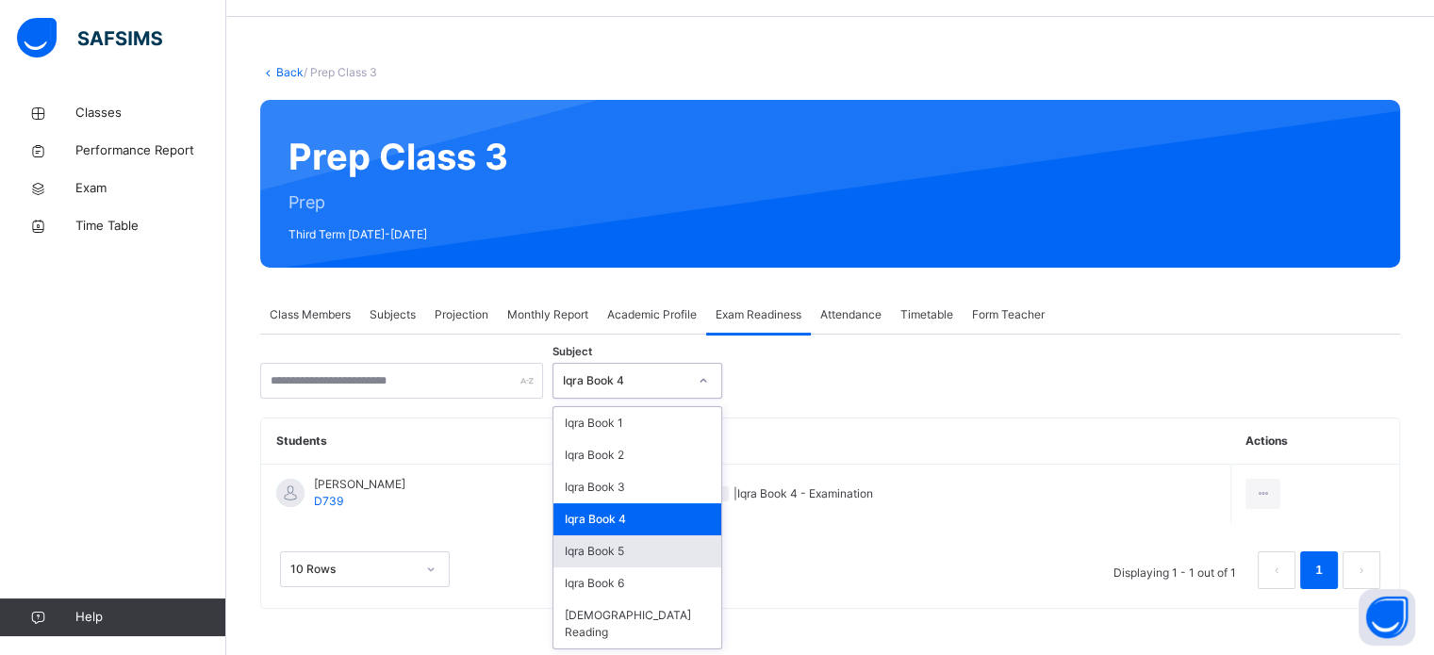
drag, startPoint x: 682, startPoint y: 384, endPoint x: 622, endPoint y: 562, distance: 188.1
click at [622, 399] on div "option Iqra Book 4, selected. option Iqra Book 5 focused, 5 of 7. 7 results ava…" at bounding box center [637, 381] width 170 height 36
click at [622, 562] on div "Iqra Book 5" at bounding box center [637, 551] width 168 height 32
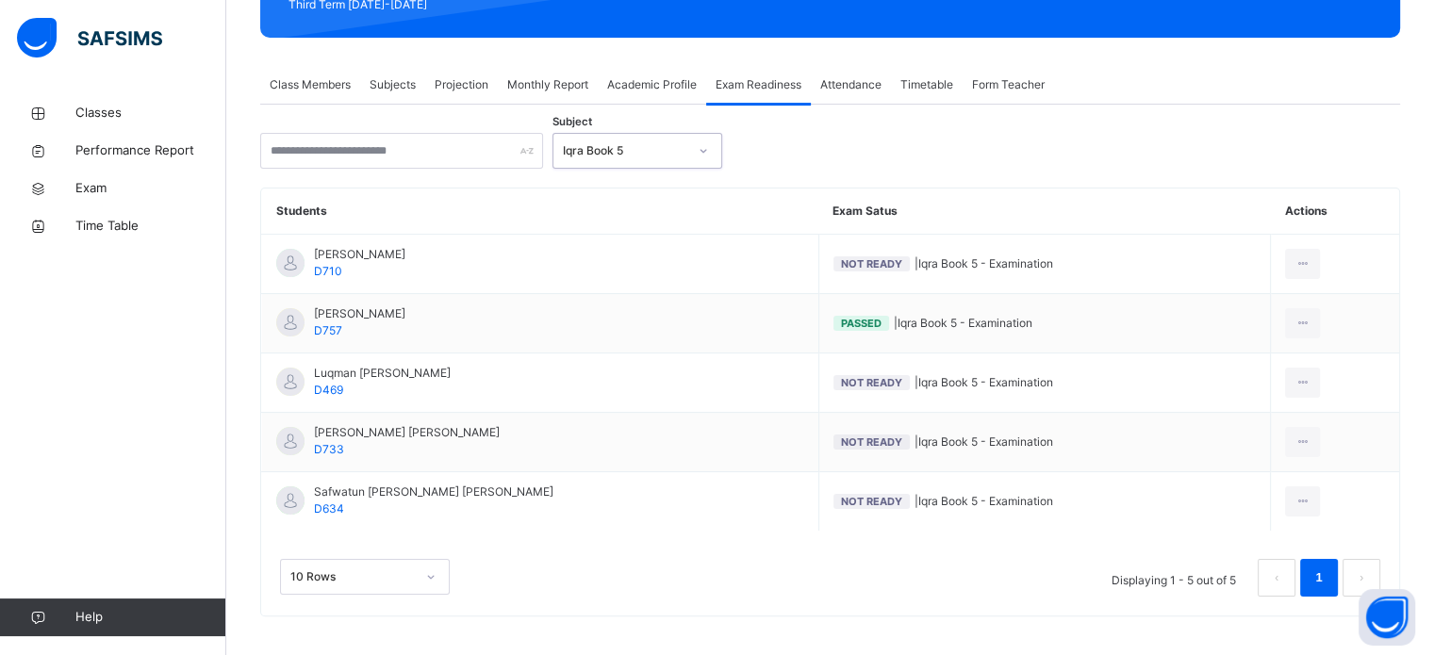
scroll to position [287, 0]
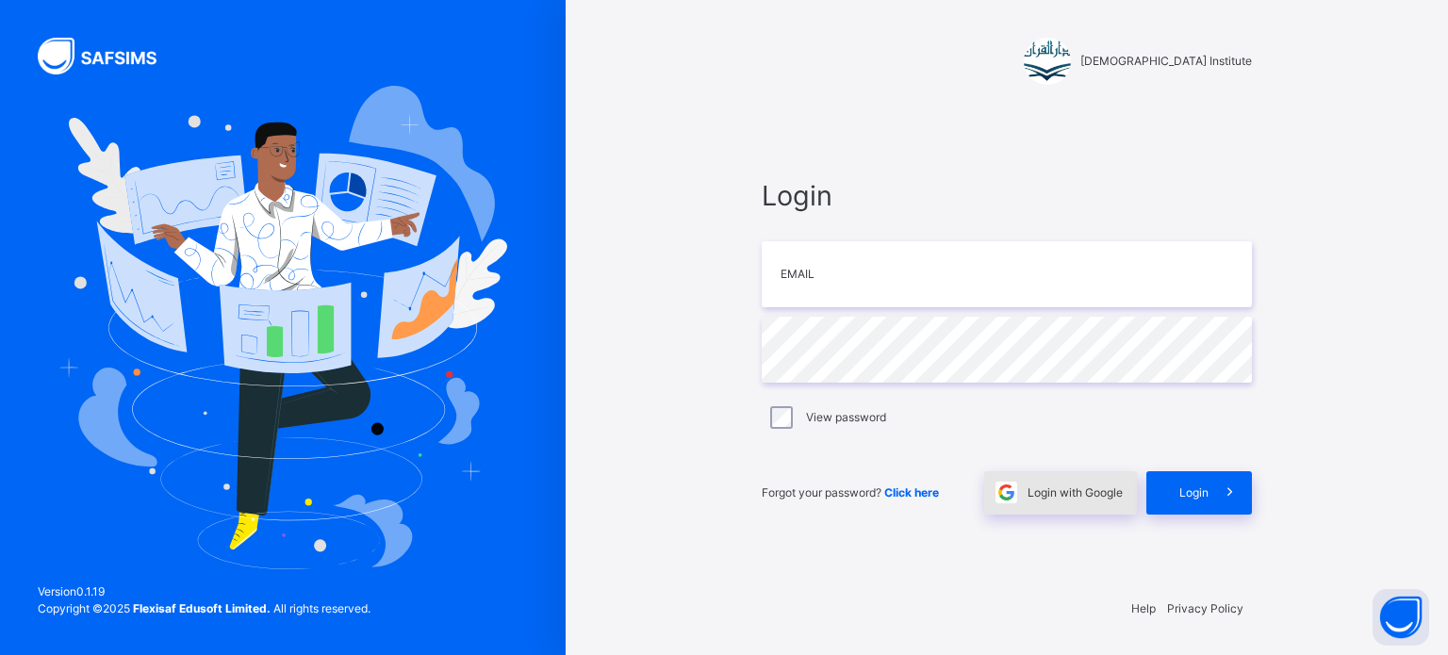
click at [1063, 494] on span "Login with Google" at bounding box center [1074, 492] width 95 height 17
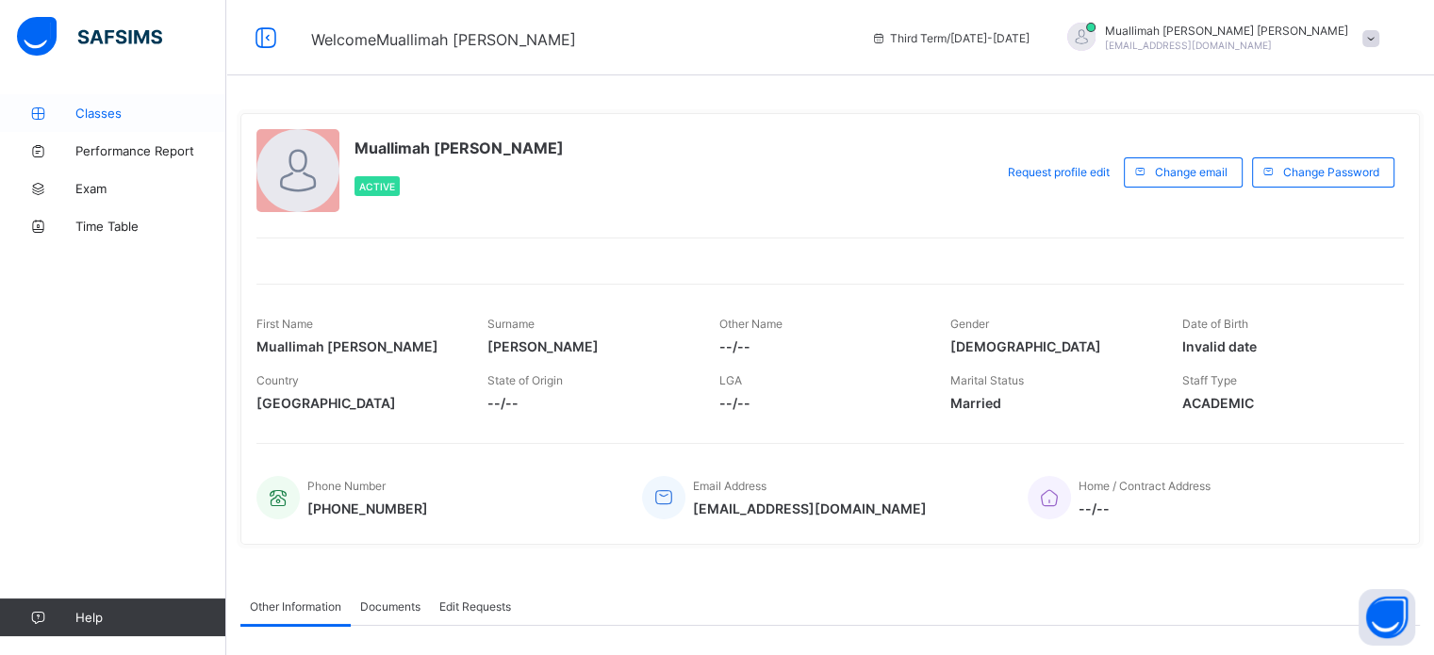
click at [117, 112] on span "Classes" at bounding box center [150, 113] width 151 height 15
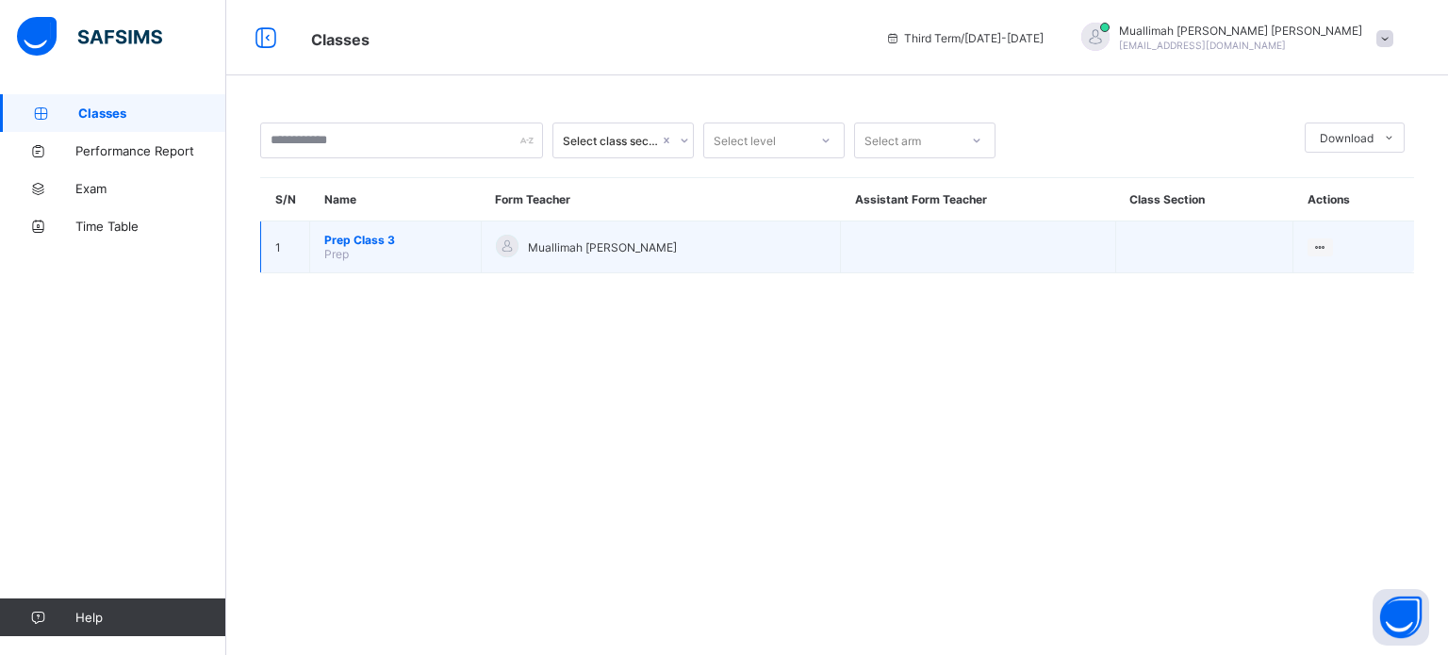
click at [353, 245] on span "Prep Class 3" at bounding box center [395, 240] width 142 height 14
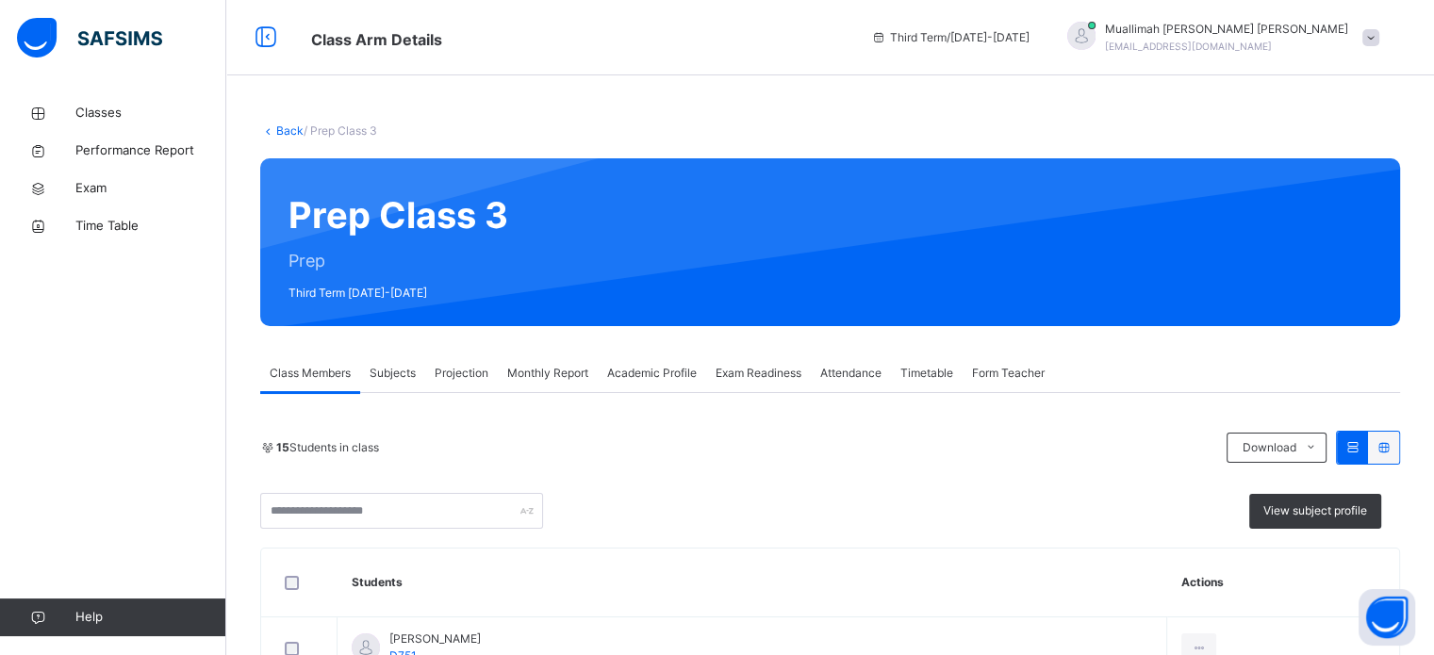
click at [467, 378] on span "Projection" at bounding box center [462, 373] width 54 height 17
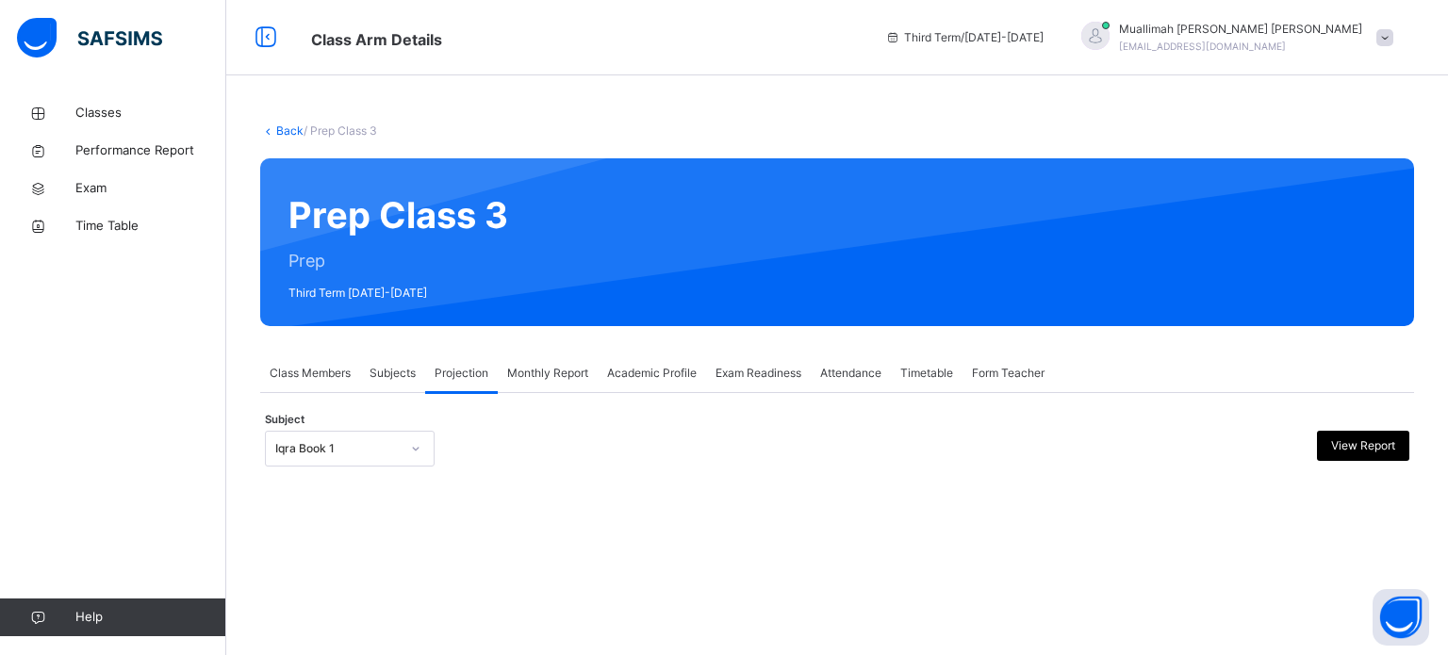
click at [348, 441] on div "Iqra Book 1" at bounding box center [337, 448] width 124 height 17
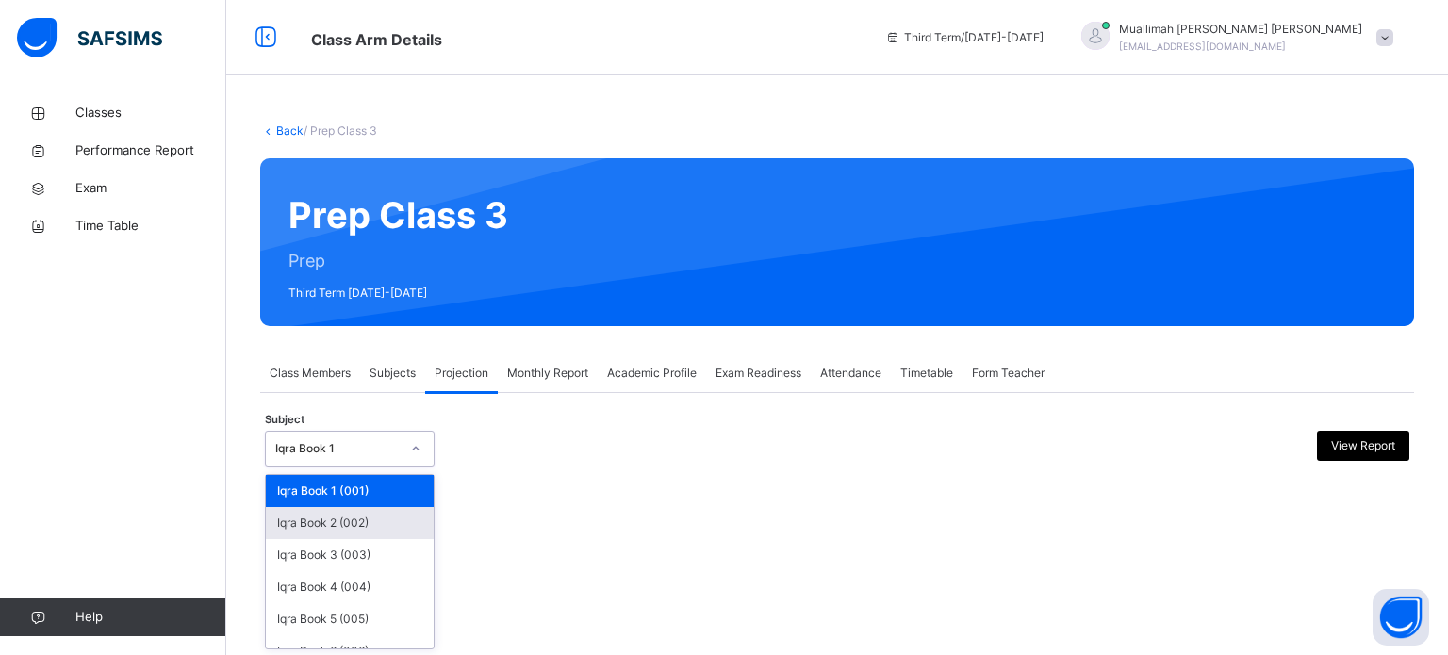
click at [347, 519] on div "Iqra Book 2 (002)" at bounding box center [350, 523] width 168 height 32
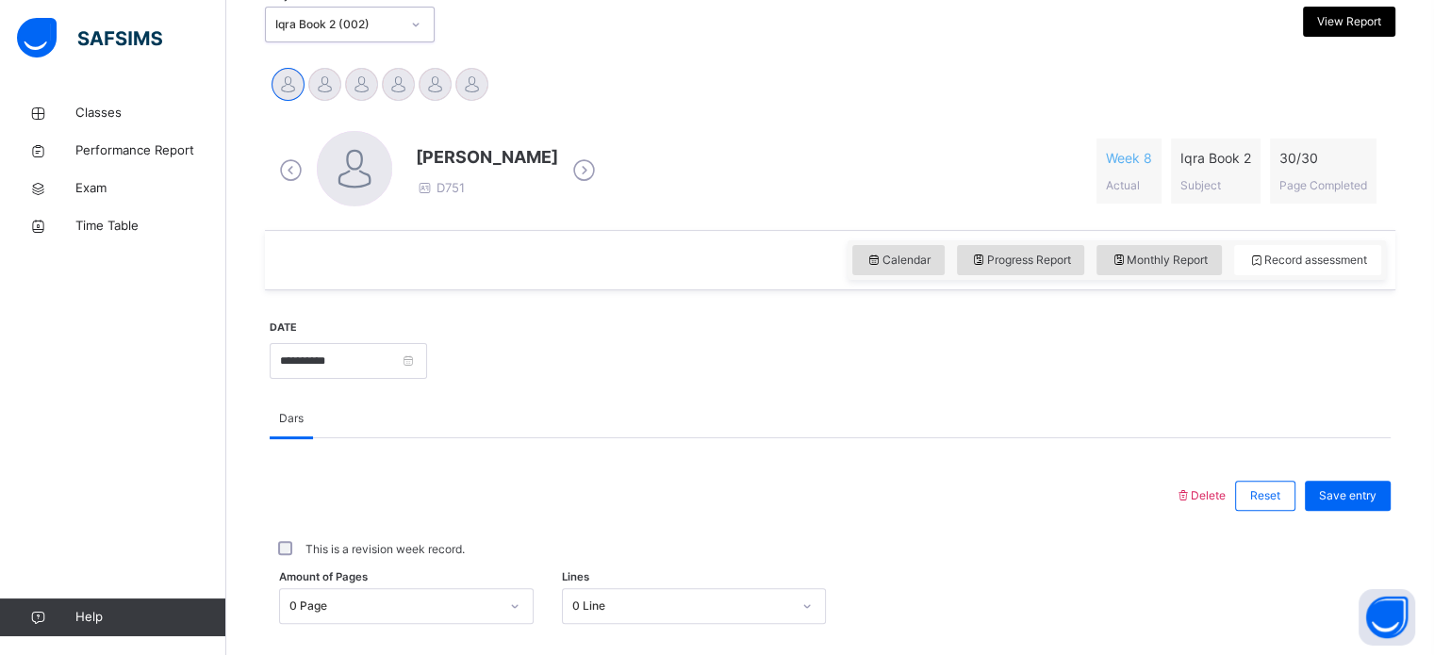
scroll to position [583, 0]
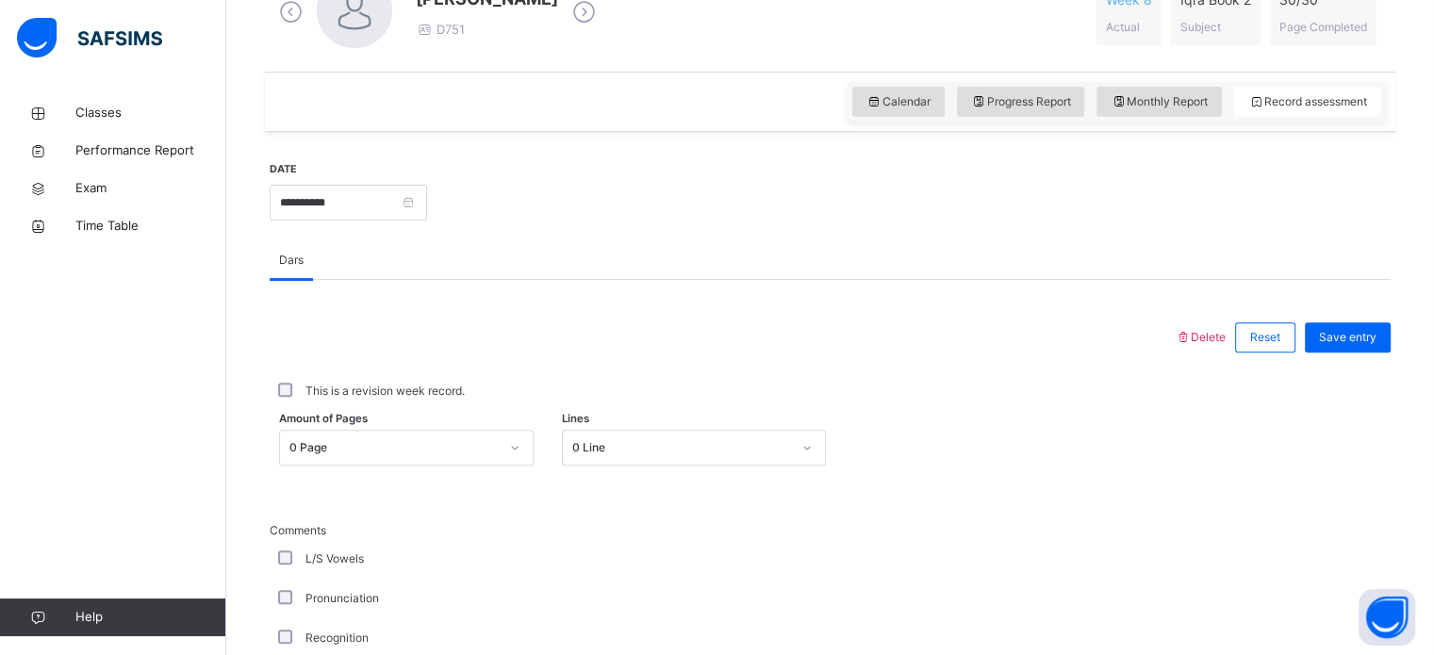
click at [374, 392] on label "This is a revision week record." at bounding box center [384, 391] width 159 height 17
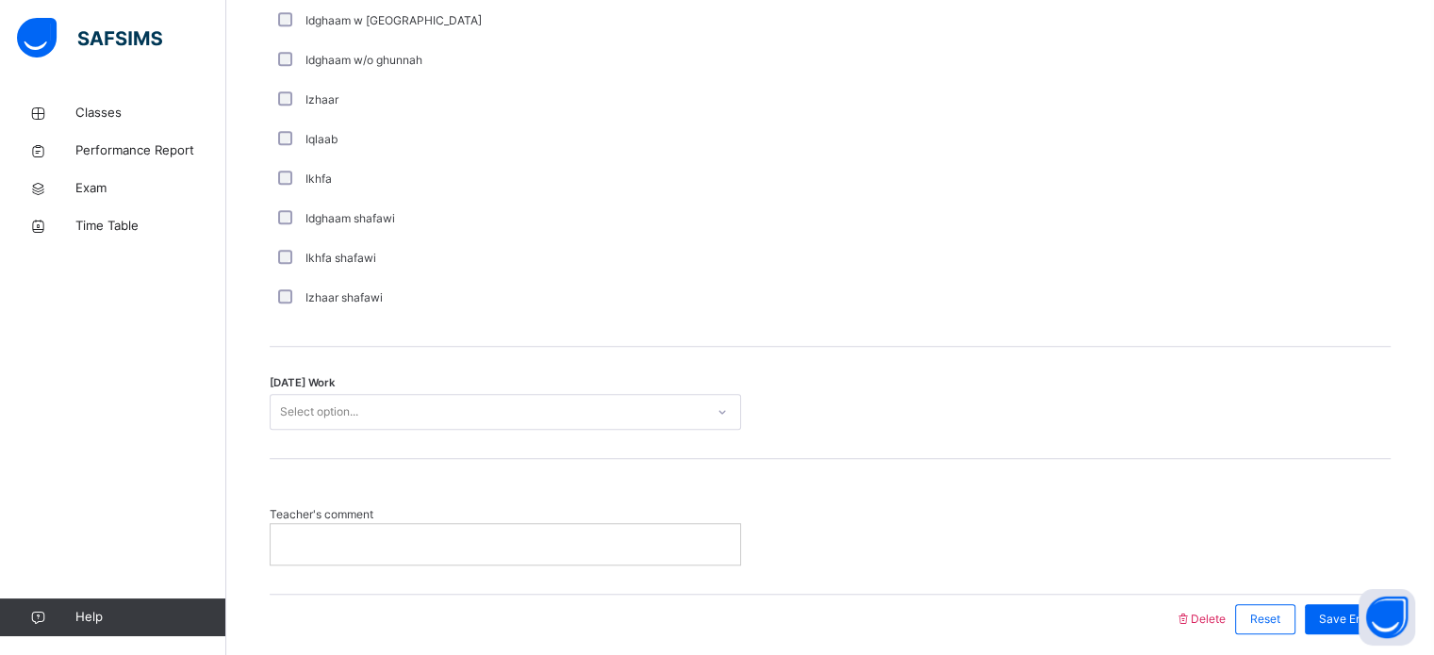
scroll to position [1403, 0]
click at [378, 531] on p at bounding box center [505, 539] width 441 height 17
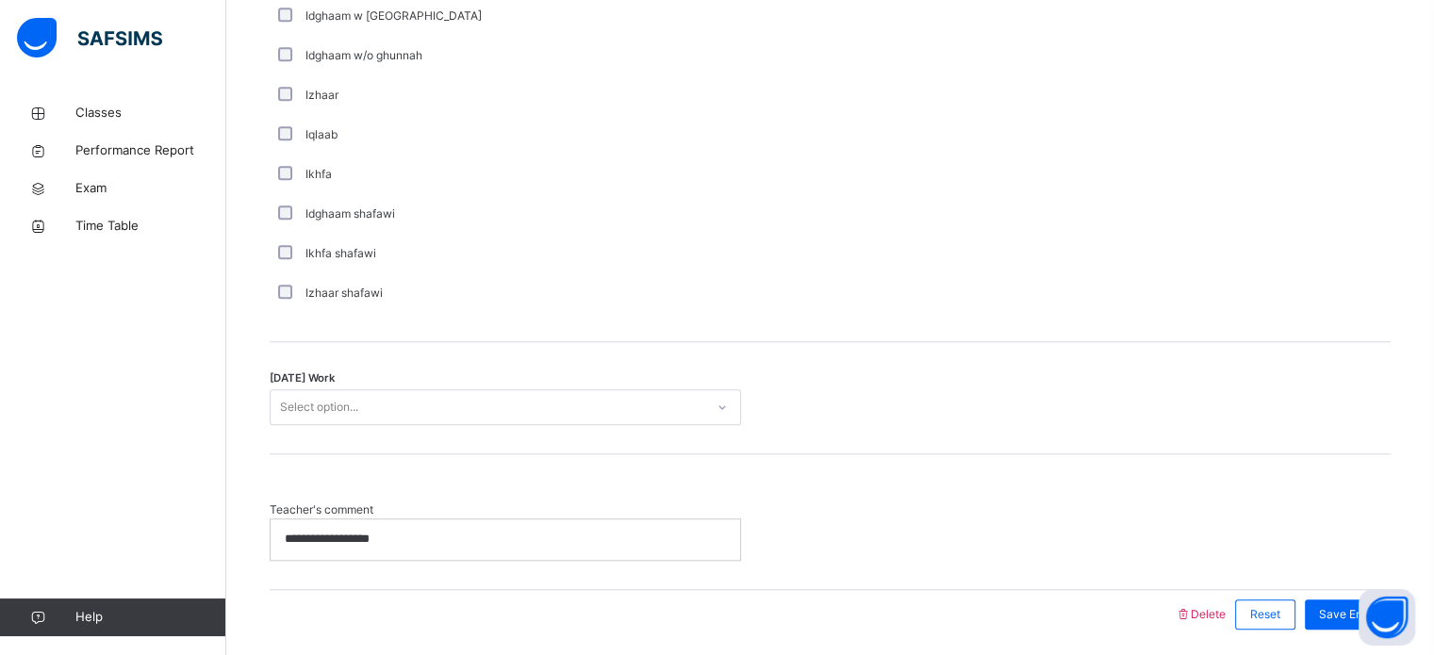
click at [415, 404] on div "Select option..." at bounding box center [488, 407] width 434 height 29
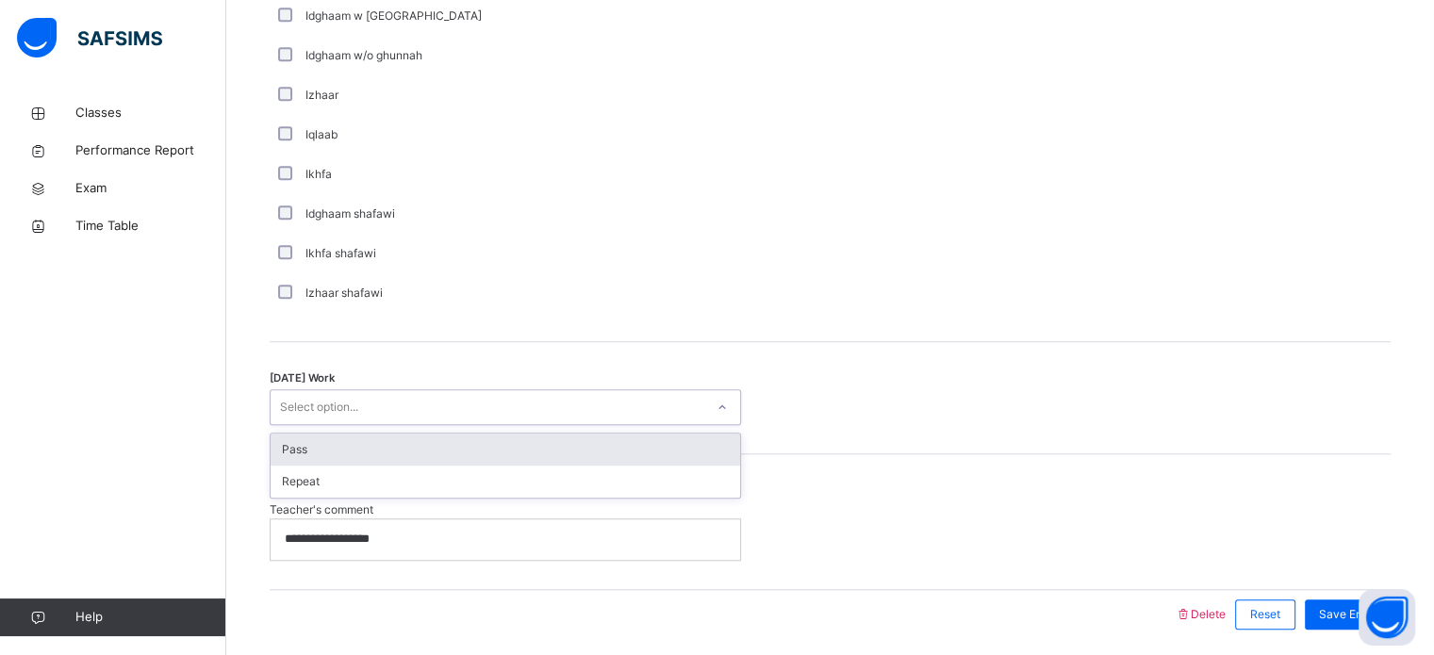
click at [370, 451] on div "Pass" at bounding box center [505, 450] width 469 height 32
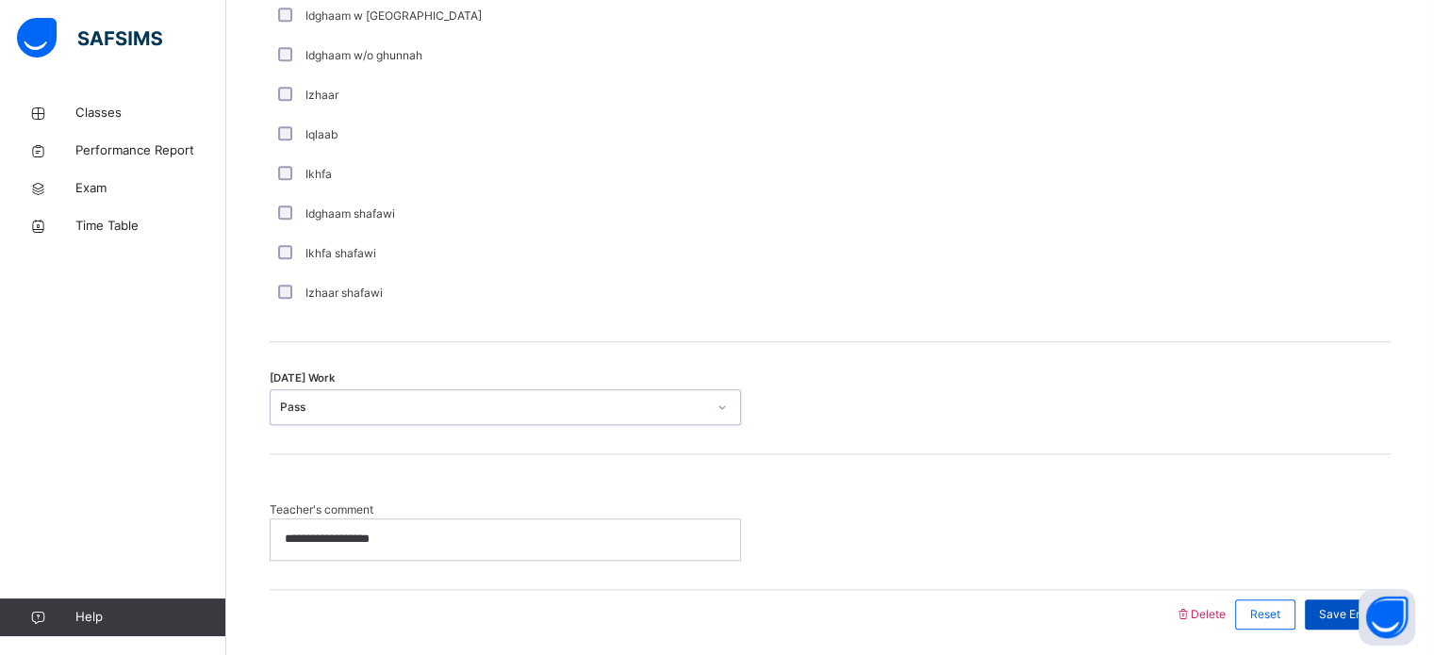
click at [1350, 611] on span "Save Entry" at bounding box center [1347, 614] width 57 height 17
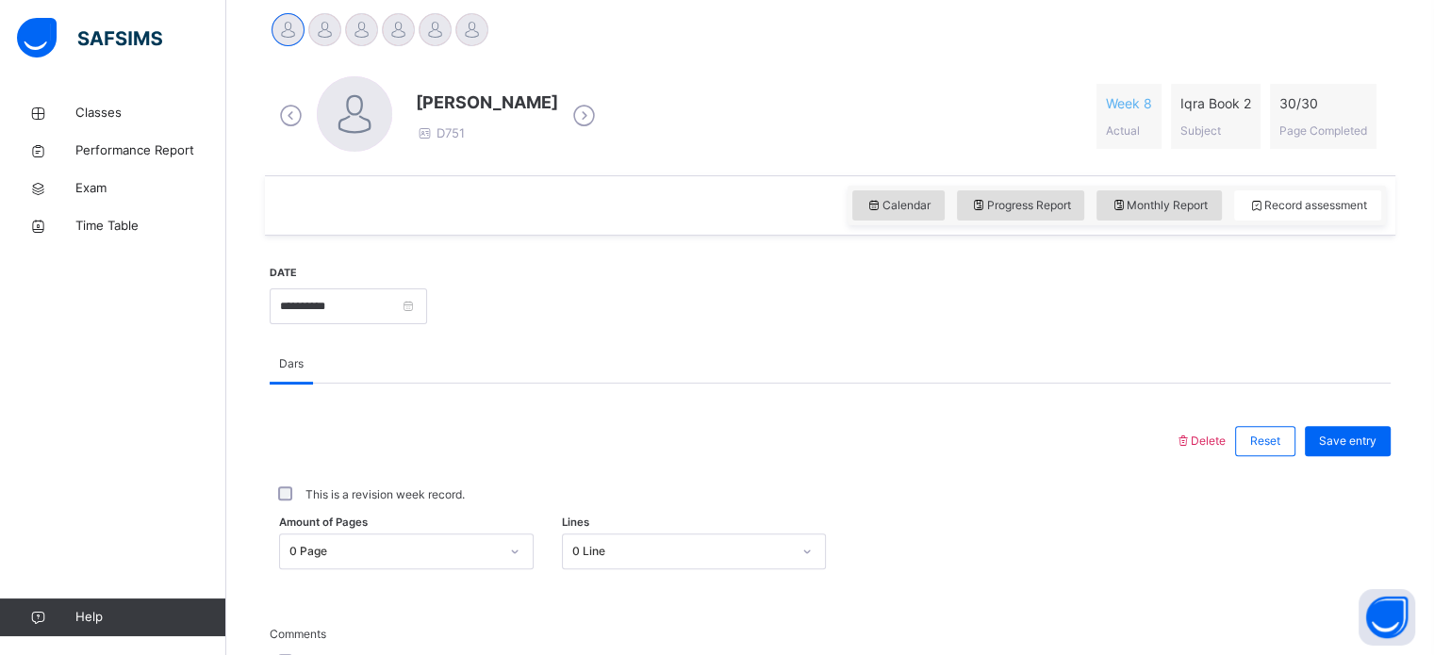
scroll to position [349, 0]
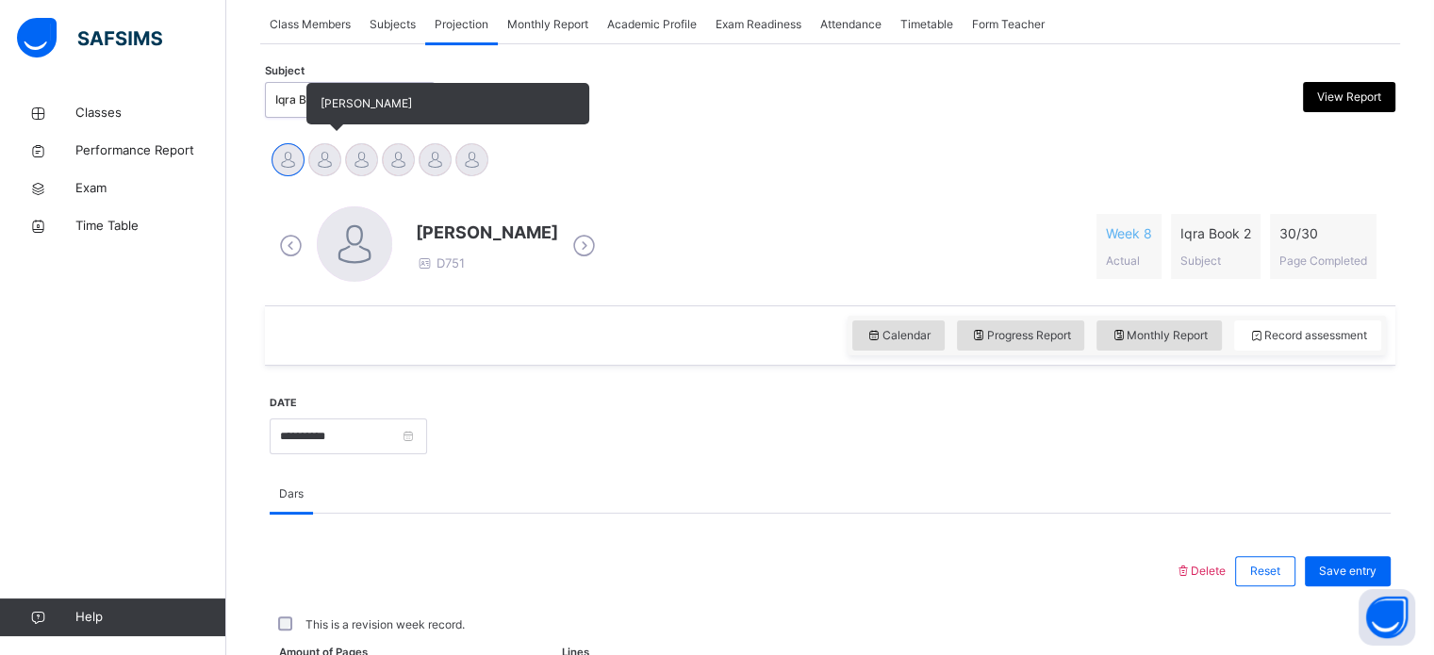
click at [317, 162] on div at bounding box center [324, 159] width 33 height 33
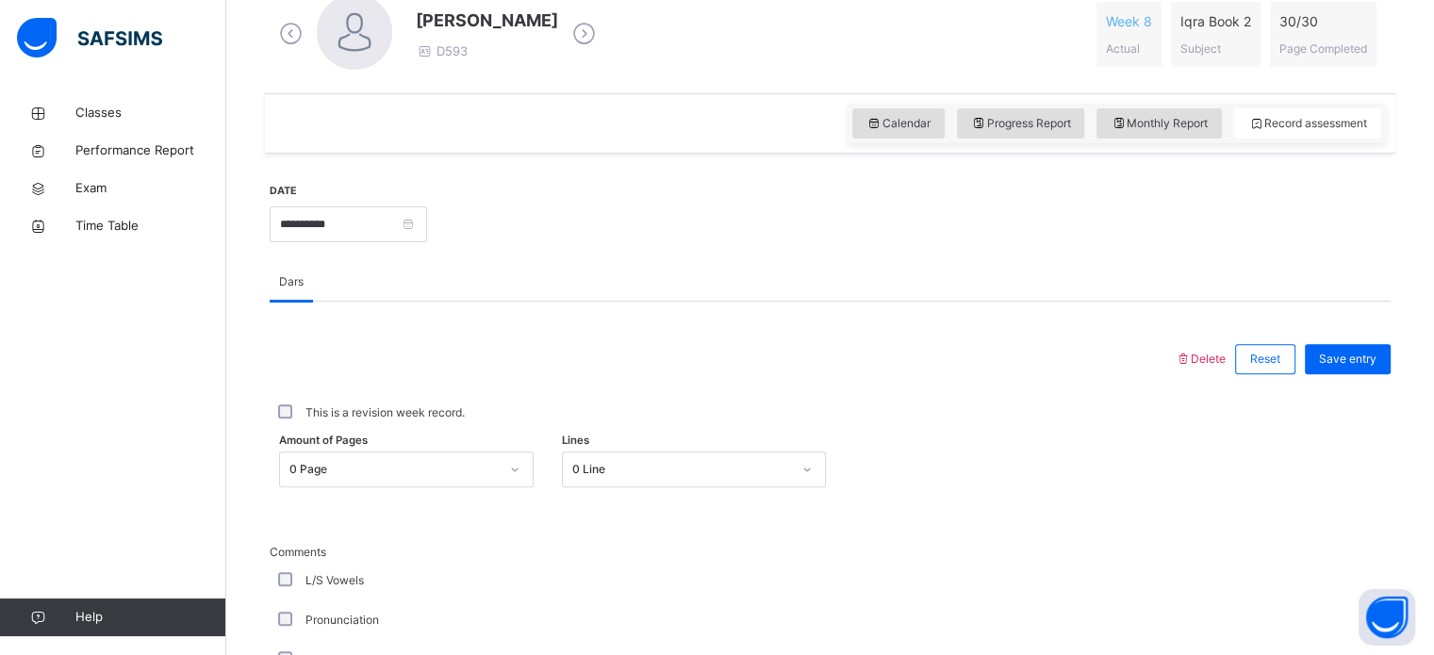
scroll to position [566, 0]
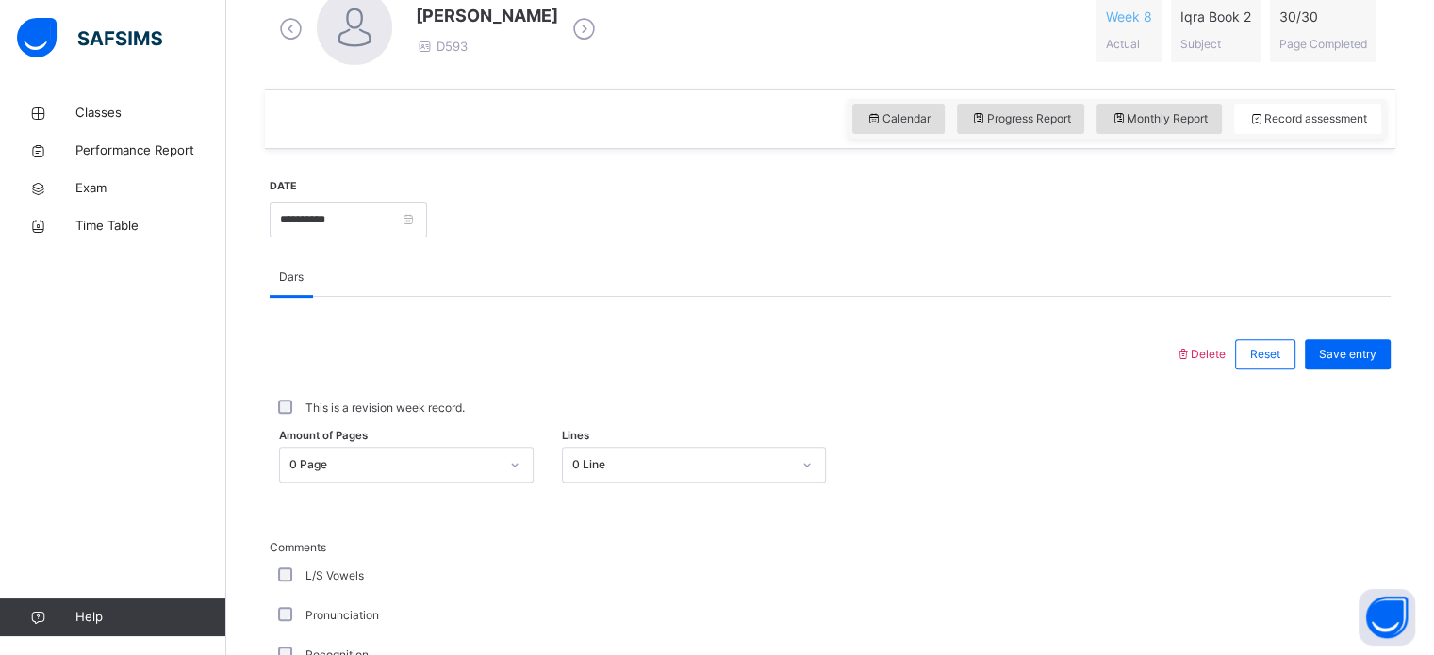
click at [372, 414] on label "This is a revision week record." at bounding box center [384, 408] width 159 height 17
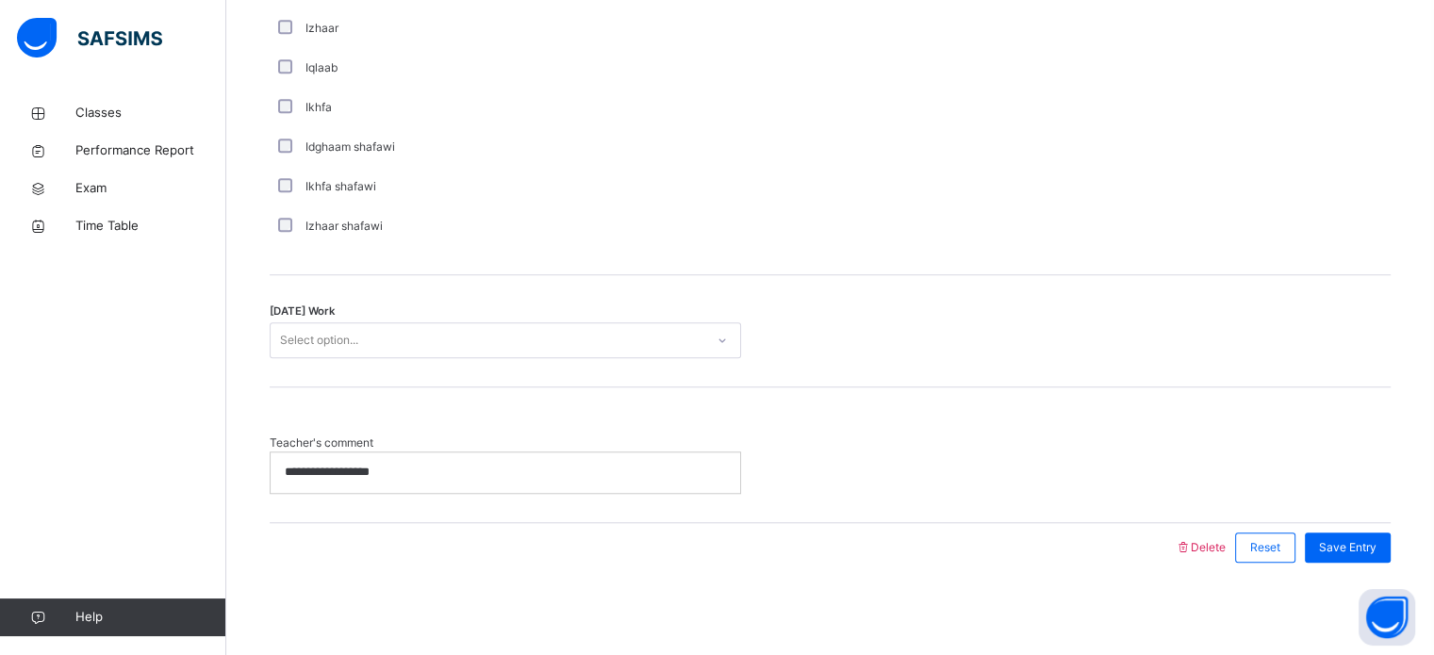
scroll to position [1469, 0]
click at [433, 474] on p "**********" at bounding box center [505, 473] width 441 height 17
click at [421, 335] on div "Select option..." at bounding box center [488, 341] width 434 height 29
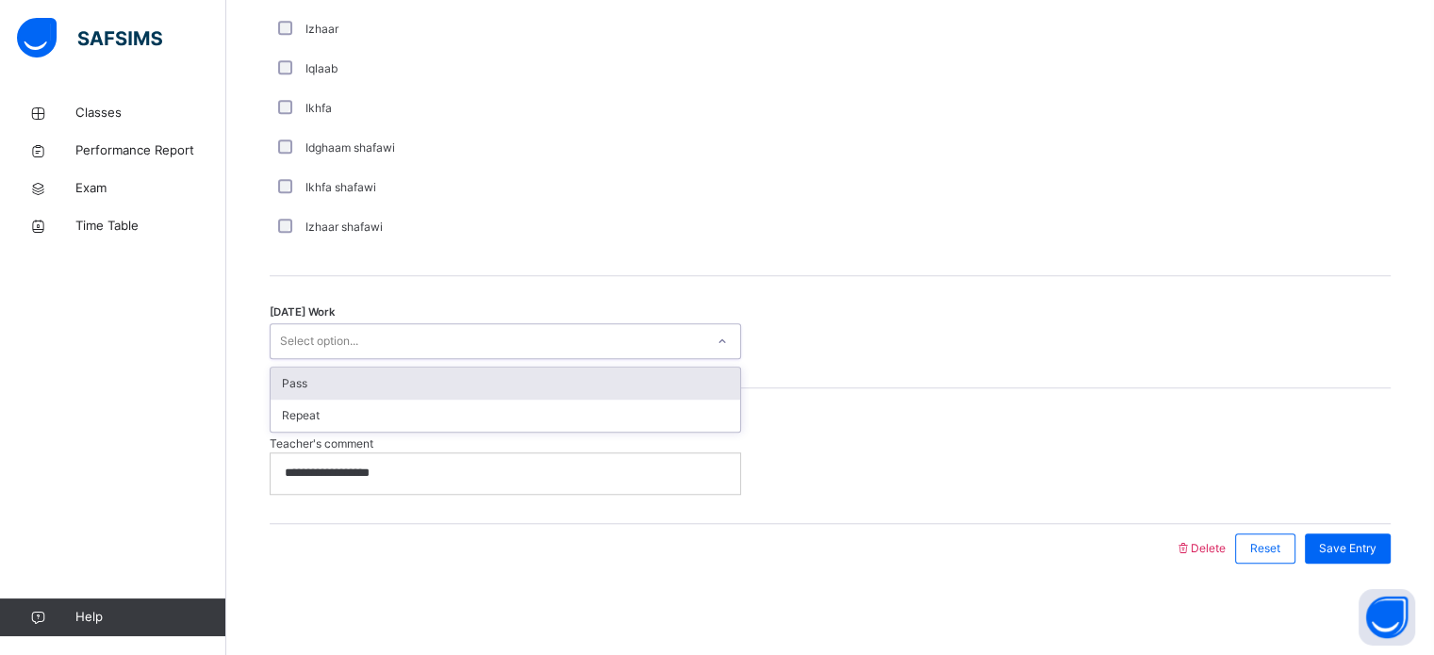
click at [380, 393] on div "Pass" at bounding box center [505, 384] width 469 height 32
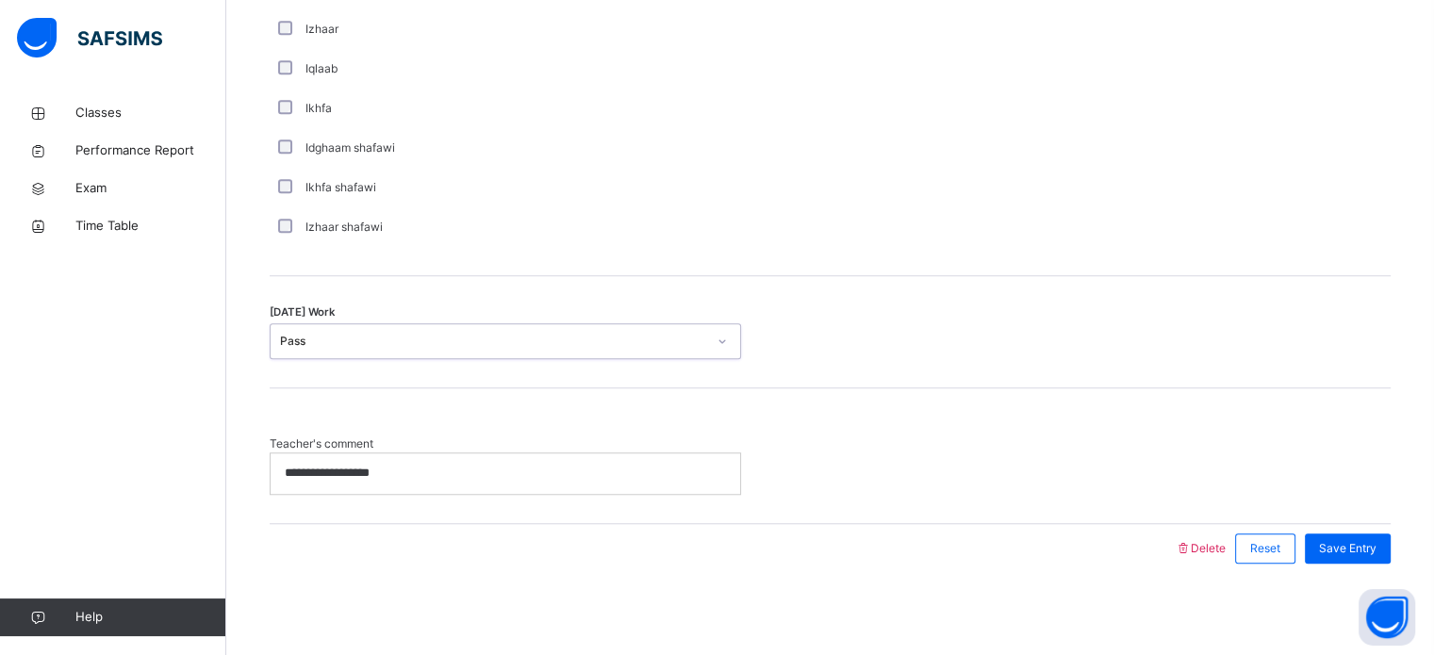
click at [445, 471] on p "**********" at bounding box center [505, 473] width 441 height 17
copy p "**********"
click at [1084, 460] on div "**********" at bounding box center [830, 464] width 1121 height 58
click at [1365, 550] on span "Save Entry" at bounding box center [1347, 548] width 57 height 17
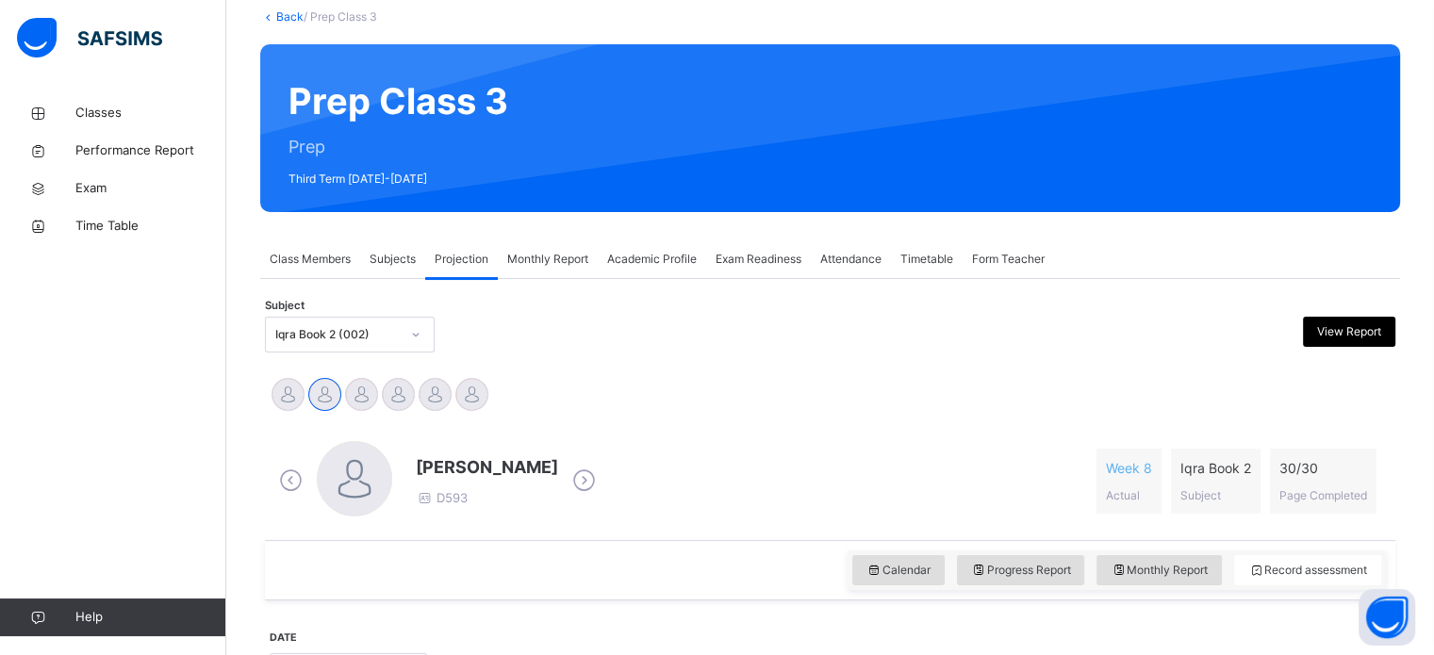
scroll to position [191, 0]
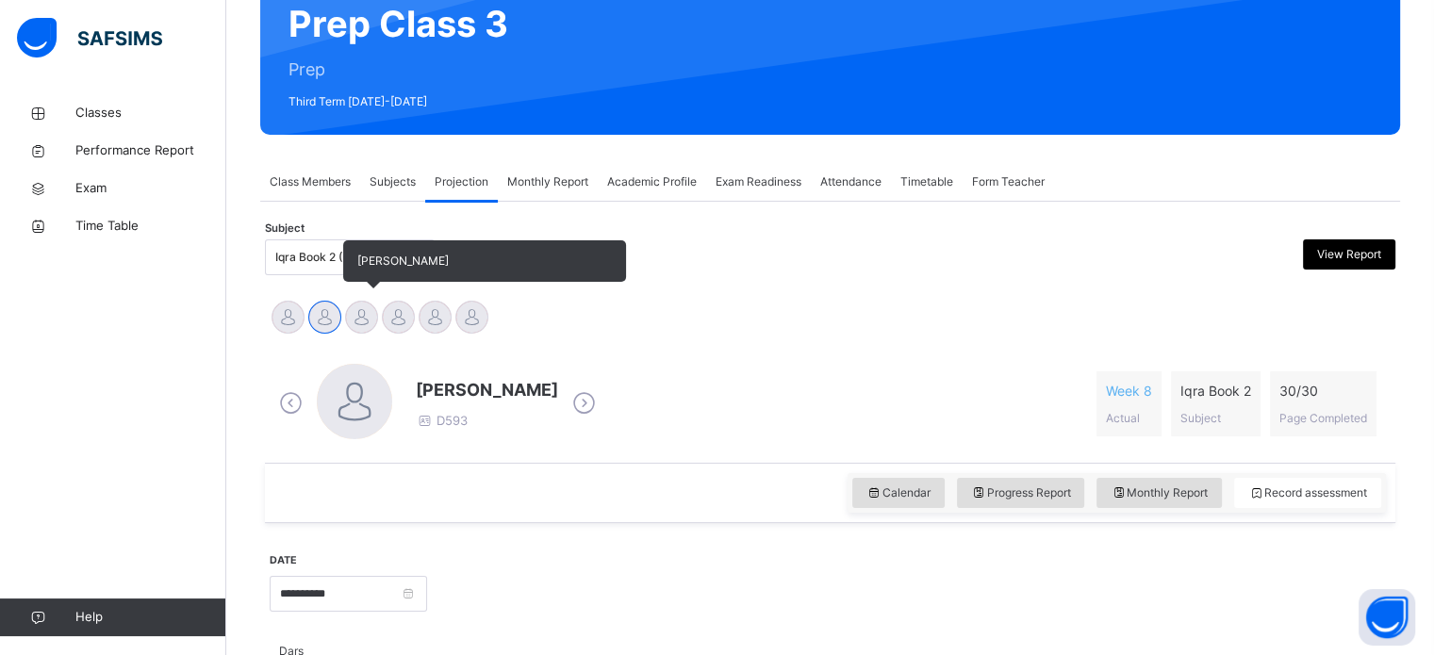
click at [371, 309] on div at bounding box center [361, 317] width 33 height 33
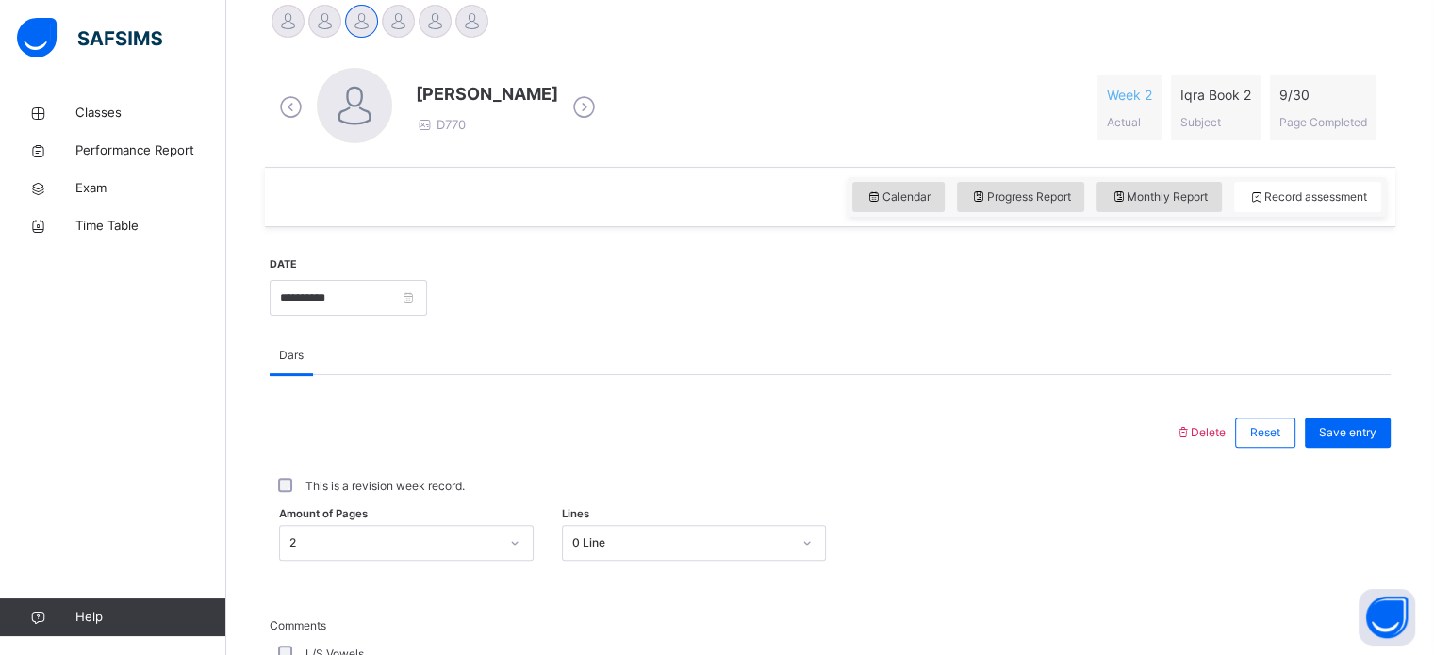
scroll to position [486, 0]
click at [427, 302] on input "**********" at bounding box center [348, 299] width 157 height 36
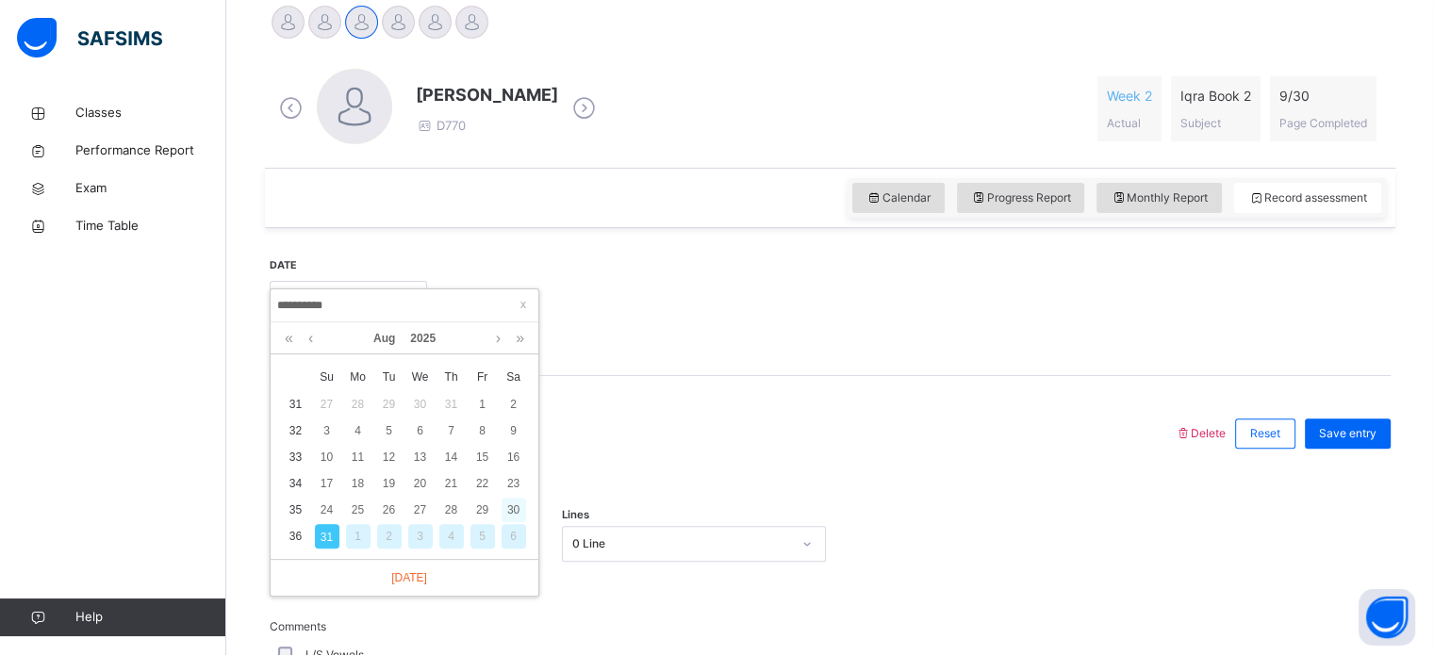
click at [517, 501] on div "30" at bounding box center [513, 510] width 25 height 25
type input "**********"
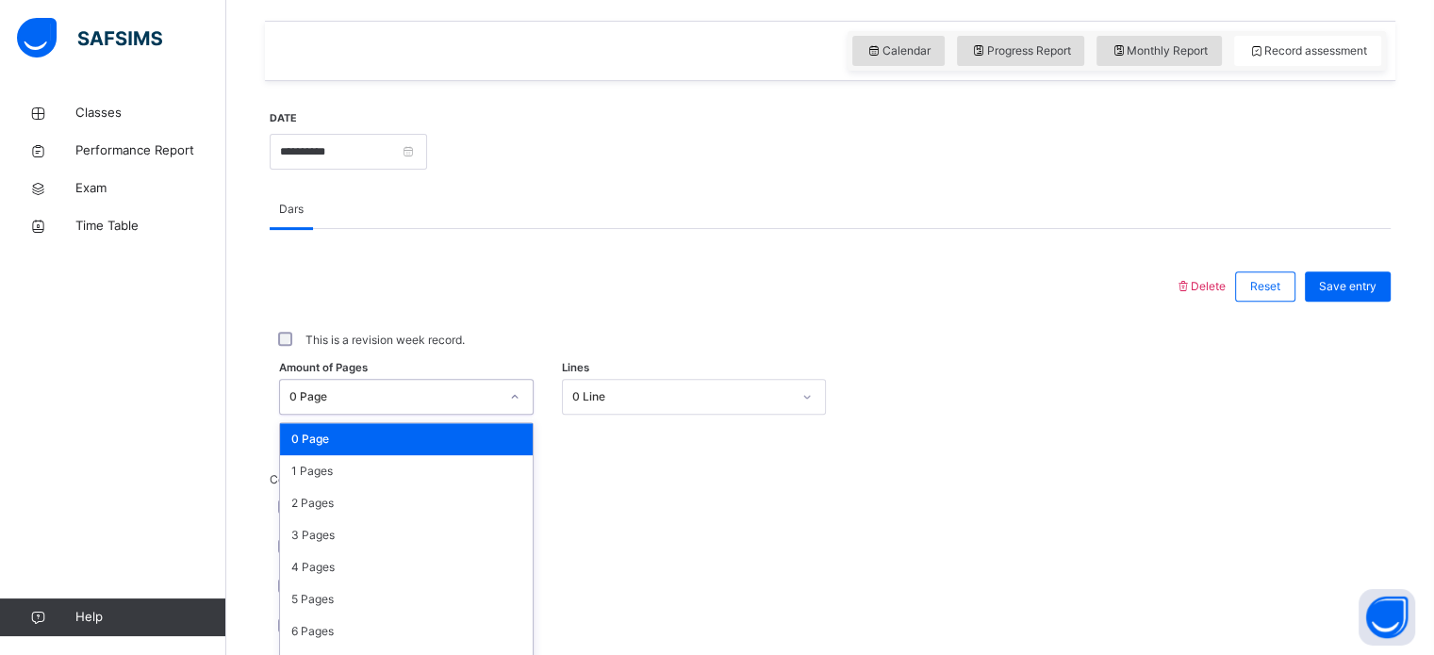
click at [458, 398] on div "option 0 Page focused, 1 of 31. 31 results available. Use Up and Down to choose…" at bounding box center [406, 397] width 254 height 36
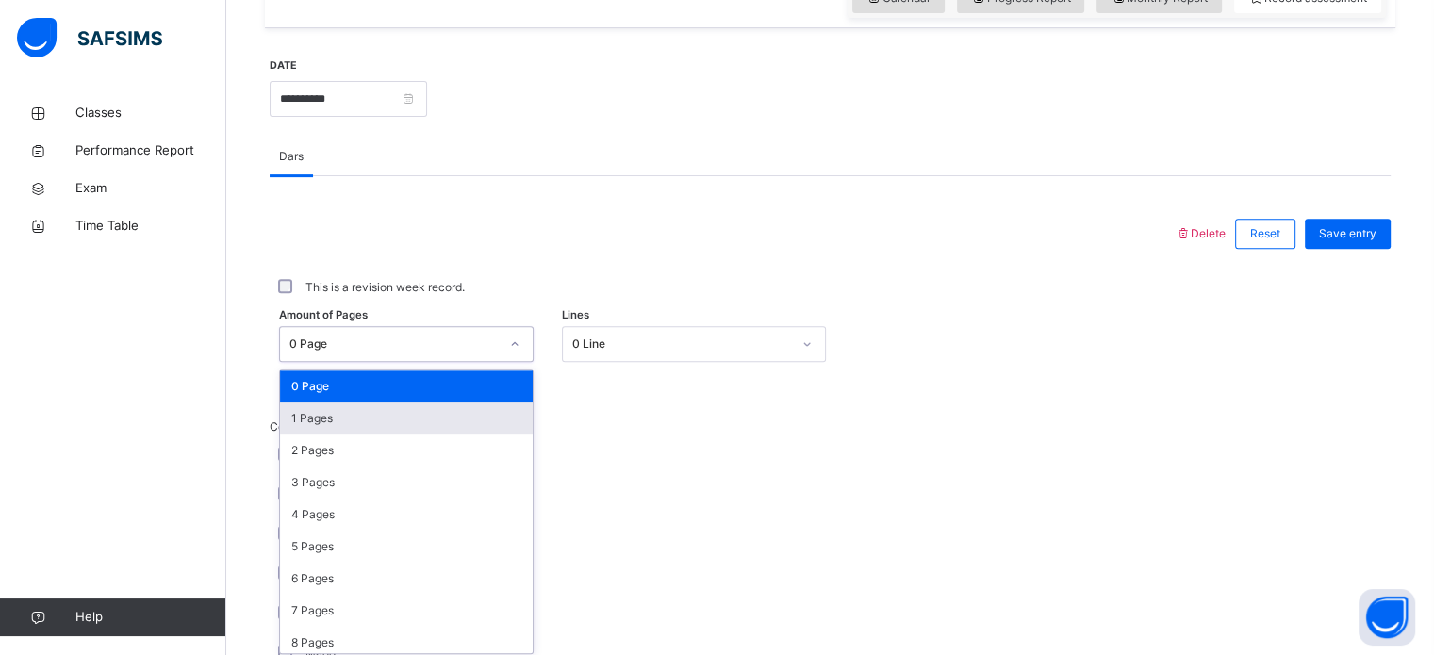
scroll to position [692, 0]
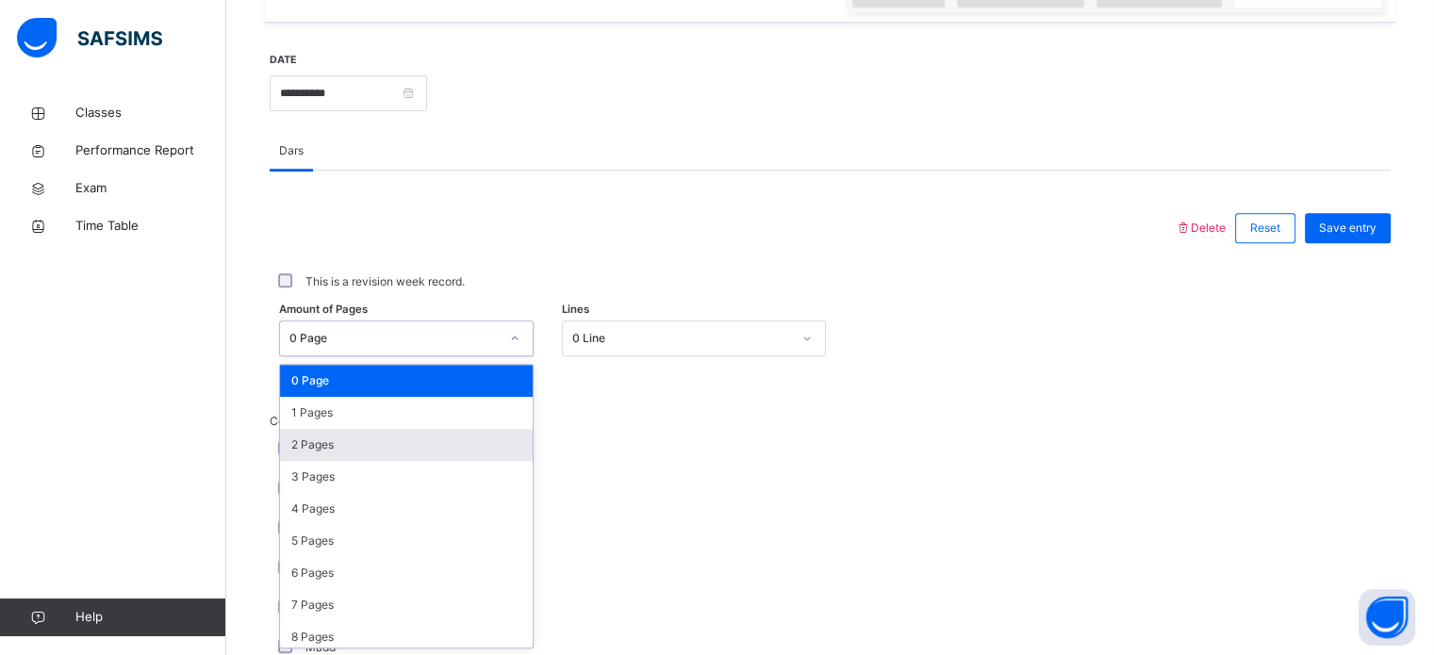
click at [395, 436] on div "2 Pages" at bounding box center [406, 445] width 253 height 32
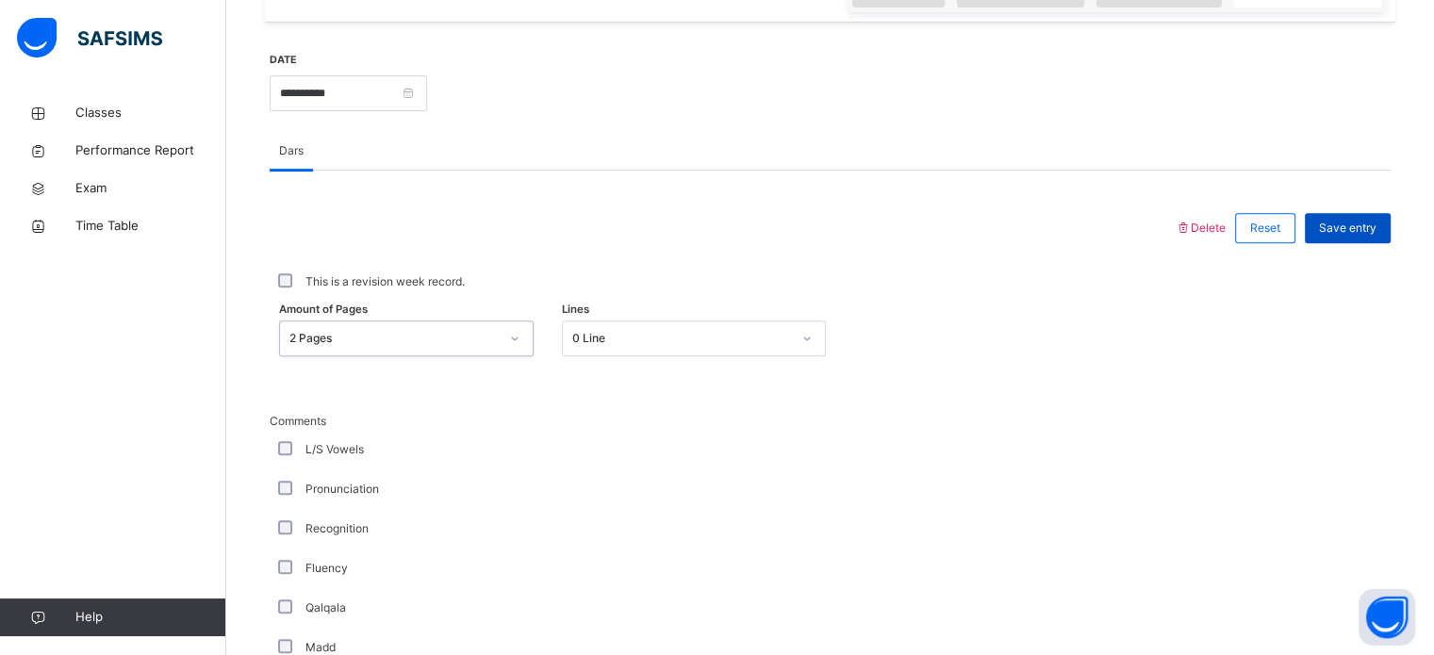
click at [1350, 224] on span "Save entry" at bounding box center [1347, 228] width 57 height 17
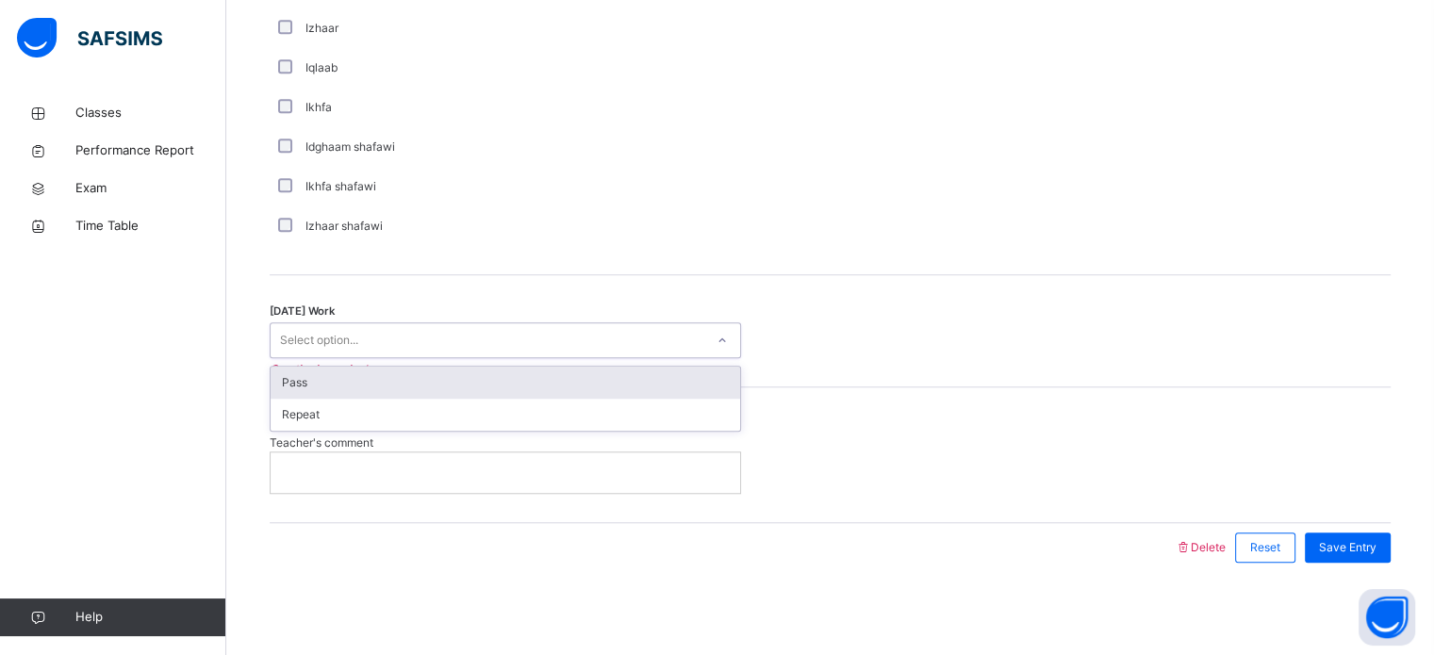
click at [706, 356] on div at bounding box center [722, 340] width 36 height 34
click at [653, 389] on div "Pass" at bounding box center [505, 383] width 469 height 32
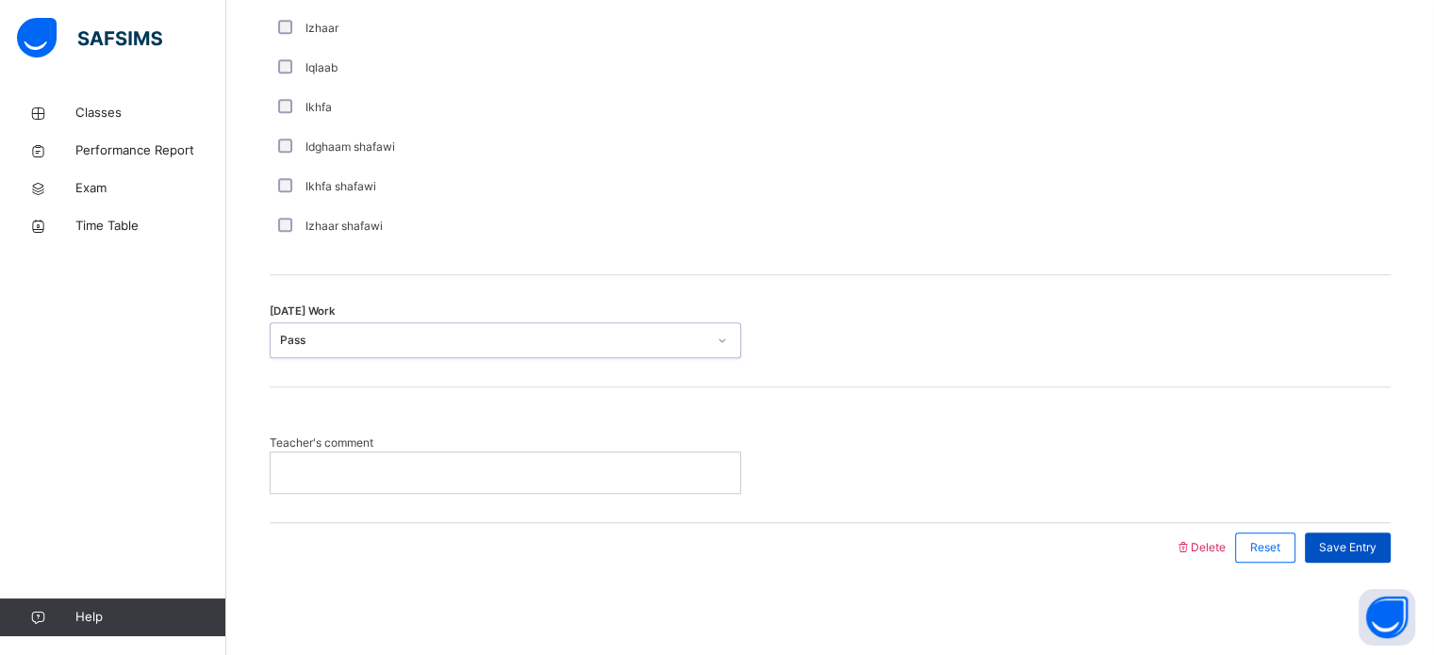
click at [1376, 542] on span "Save Entry" at bounding box center [1347, 547] width 57 height 17
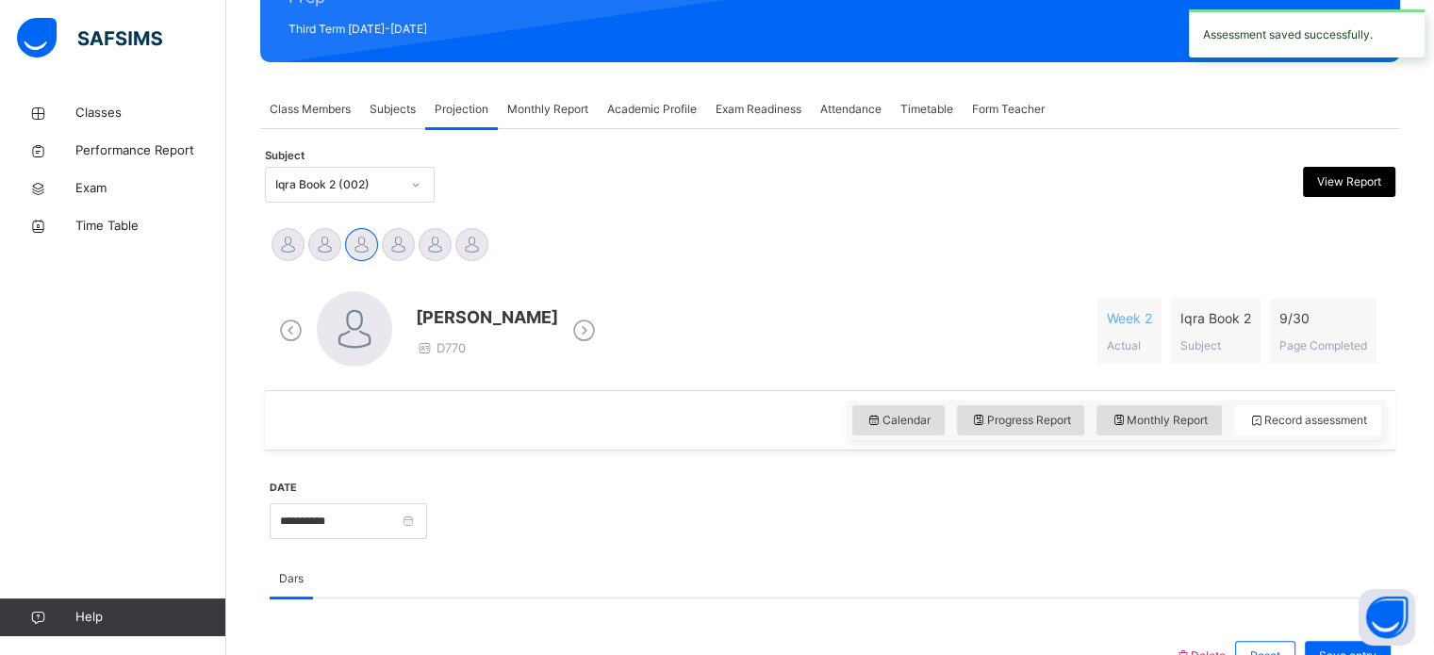
scroll to position [216, 0]
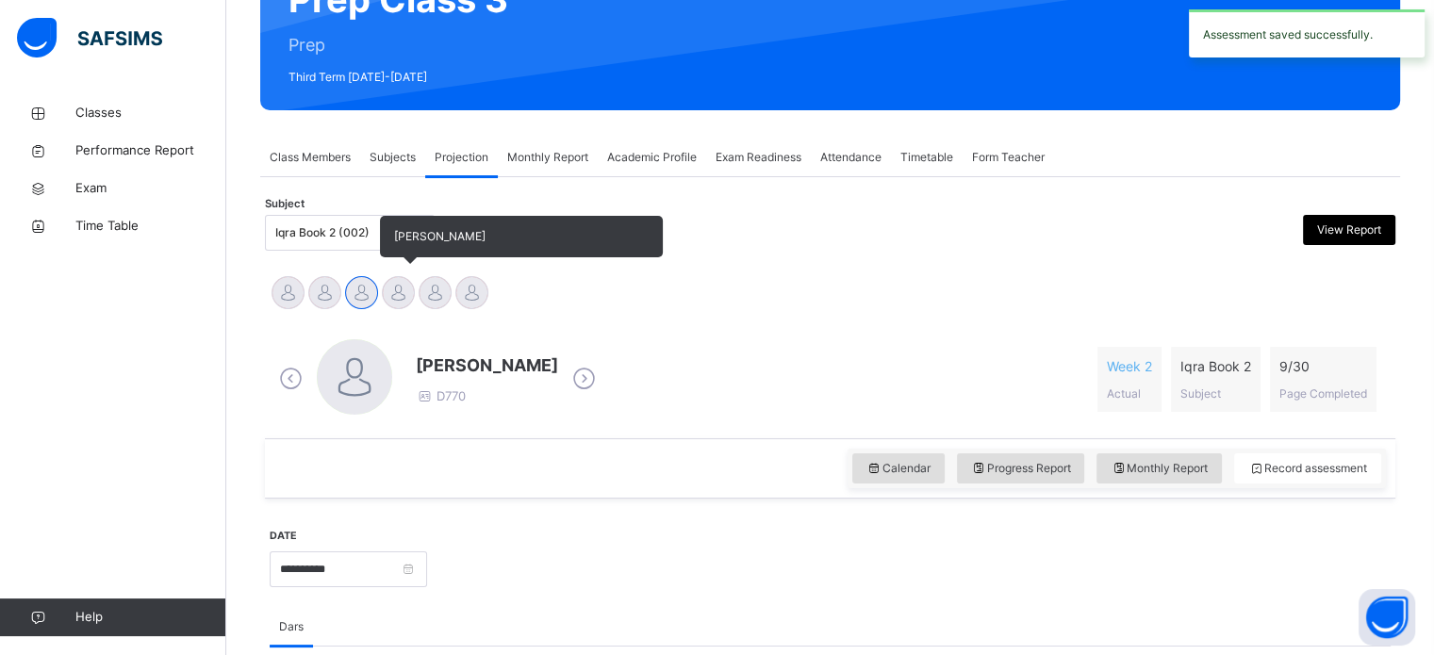
click at [399, 285] on div at bounding box center [398, 292] width 33 height 33
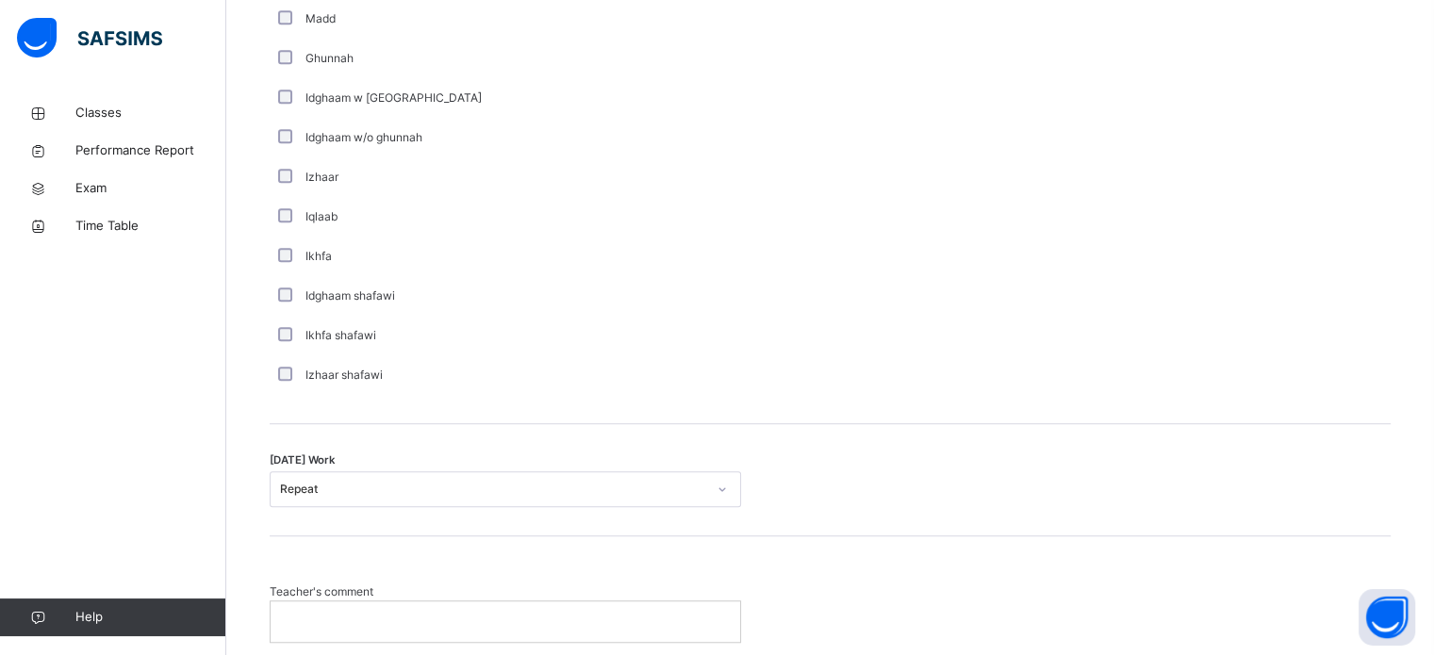
scroll to position [1402, 0]
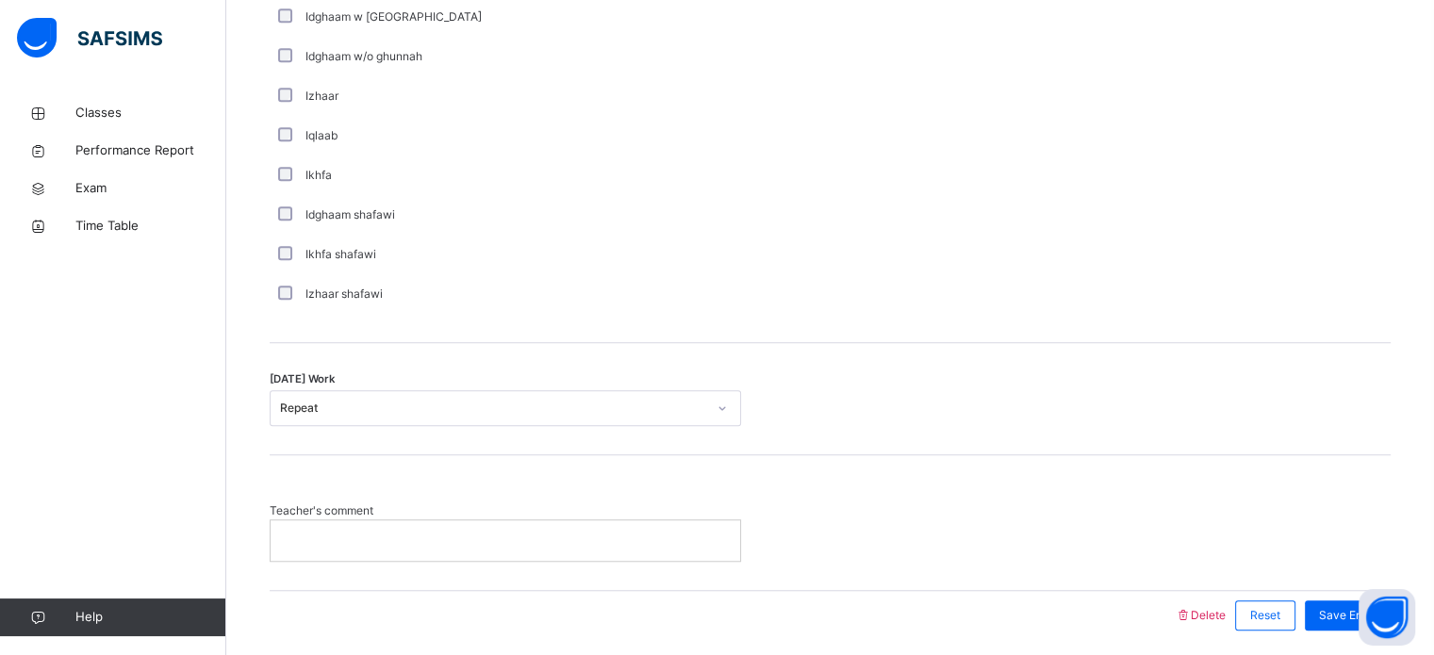
click at [377, 534] on p at bounding box center [505, 540] width 441 height 17
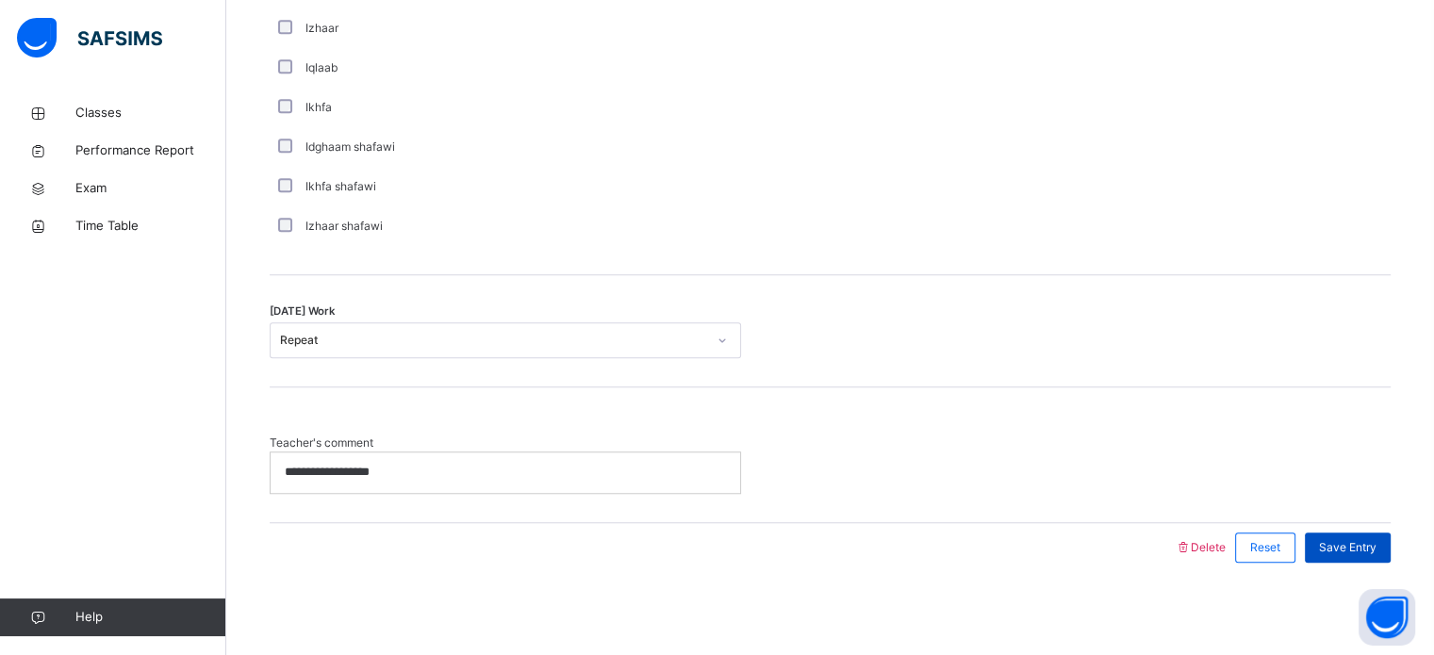
click at [1376, 539] on span "Save Entry" at bounding box center [1347, 547] width 57 height 17
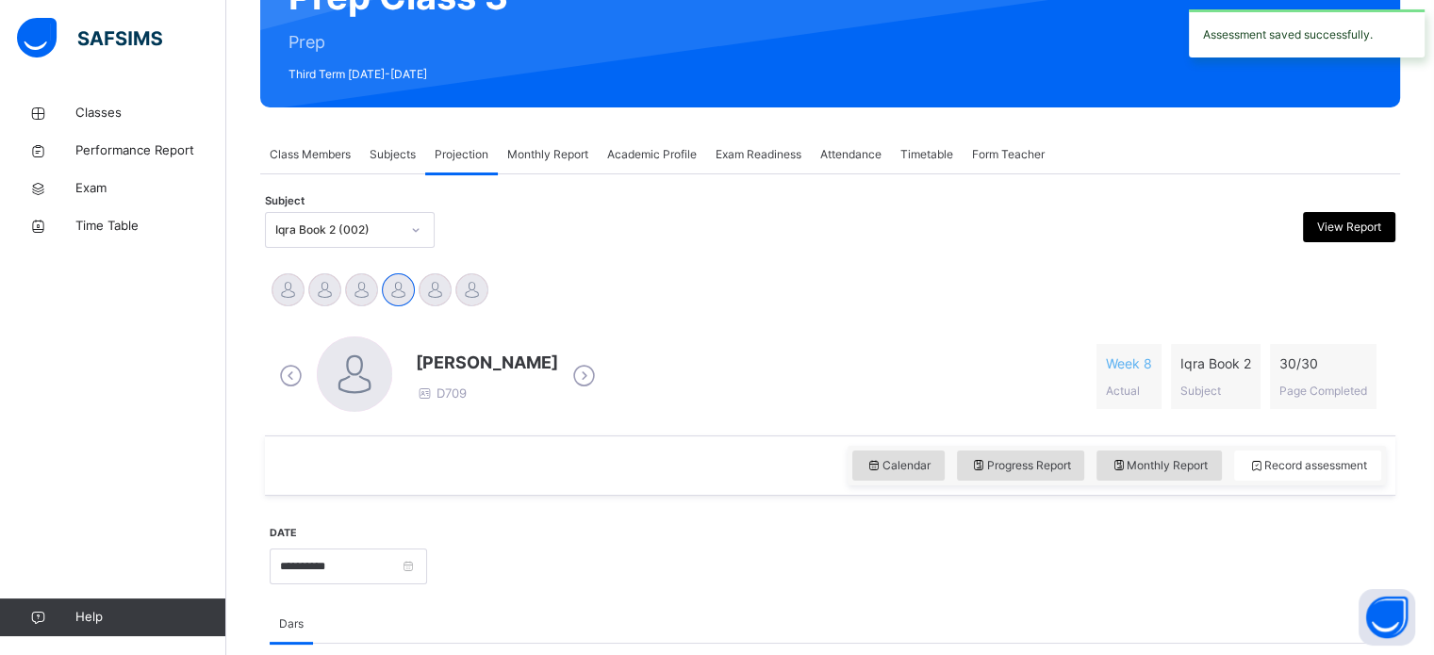
scroll to position [0, 0]
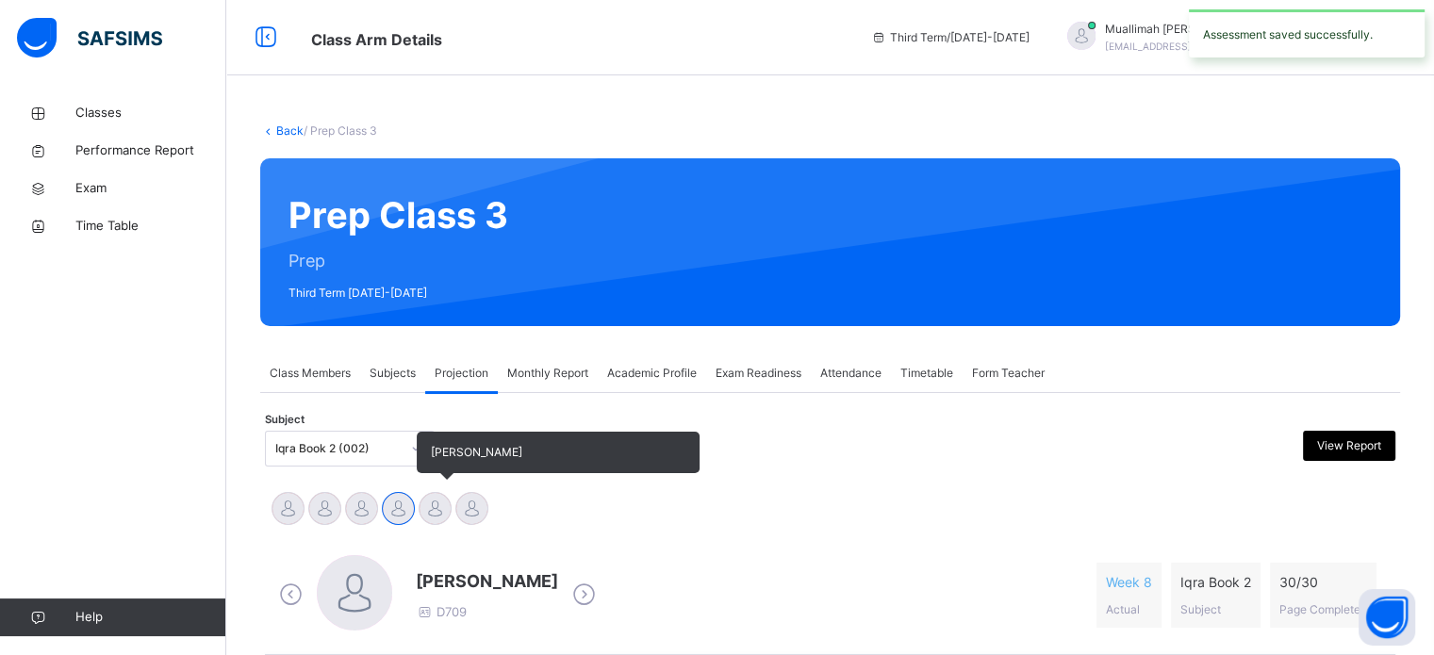
click at [441, 512] on div at bounding box center [435, 508] width 33 height 33
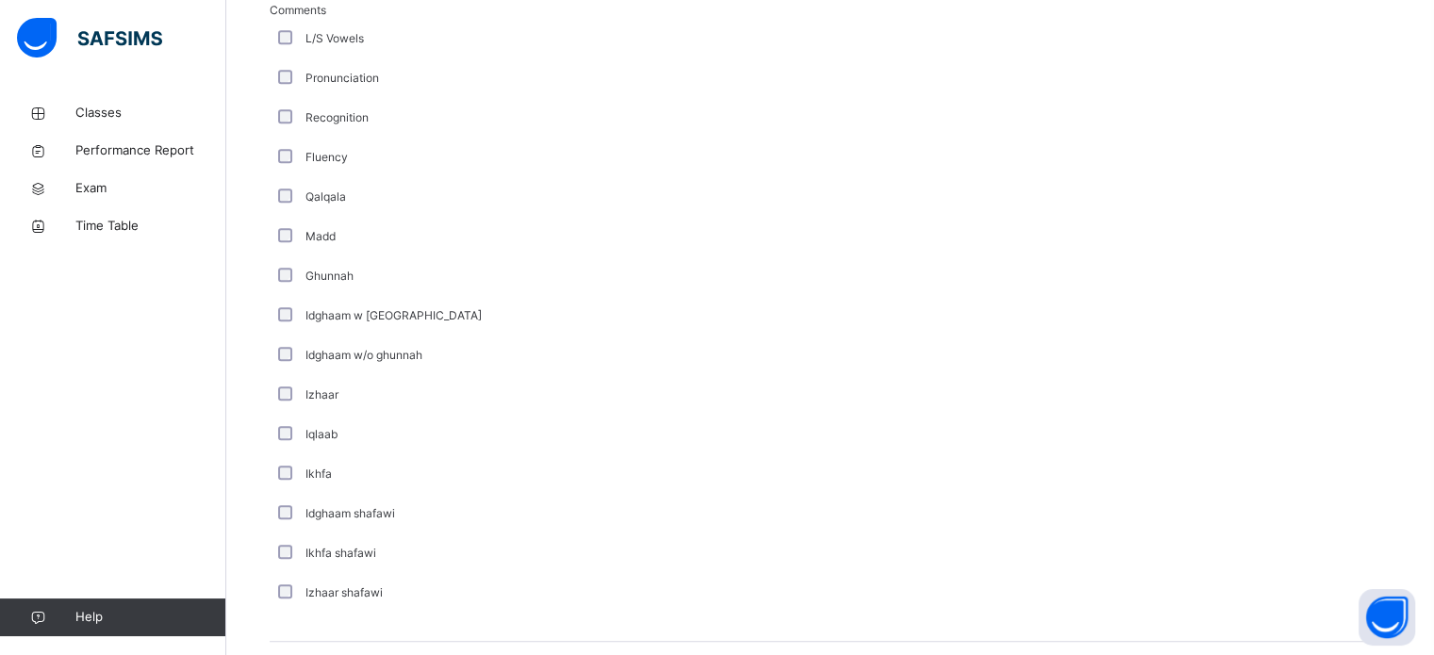
scroll to position [1469, 0]
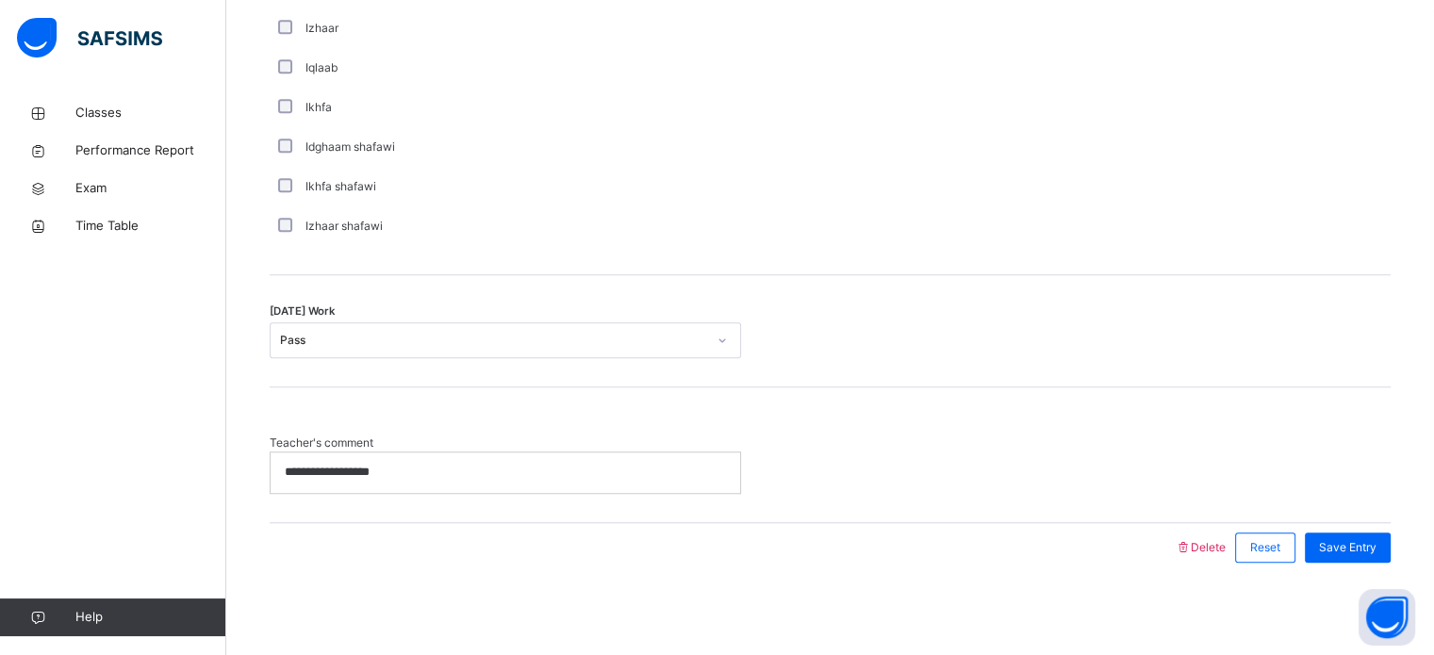
click at [465, 468] on p "**********" at bounding box center [505, 472] width 441 height 17
click at [1358, 539] on span "Save Entry" at bounding box center [1347, 547] width 57 height 17
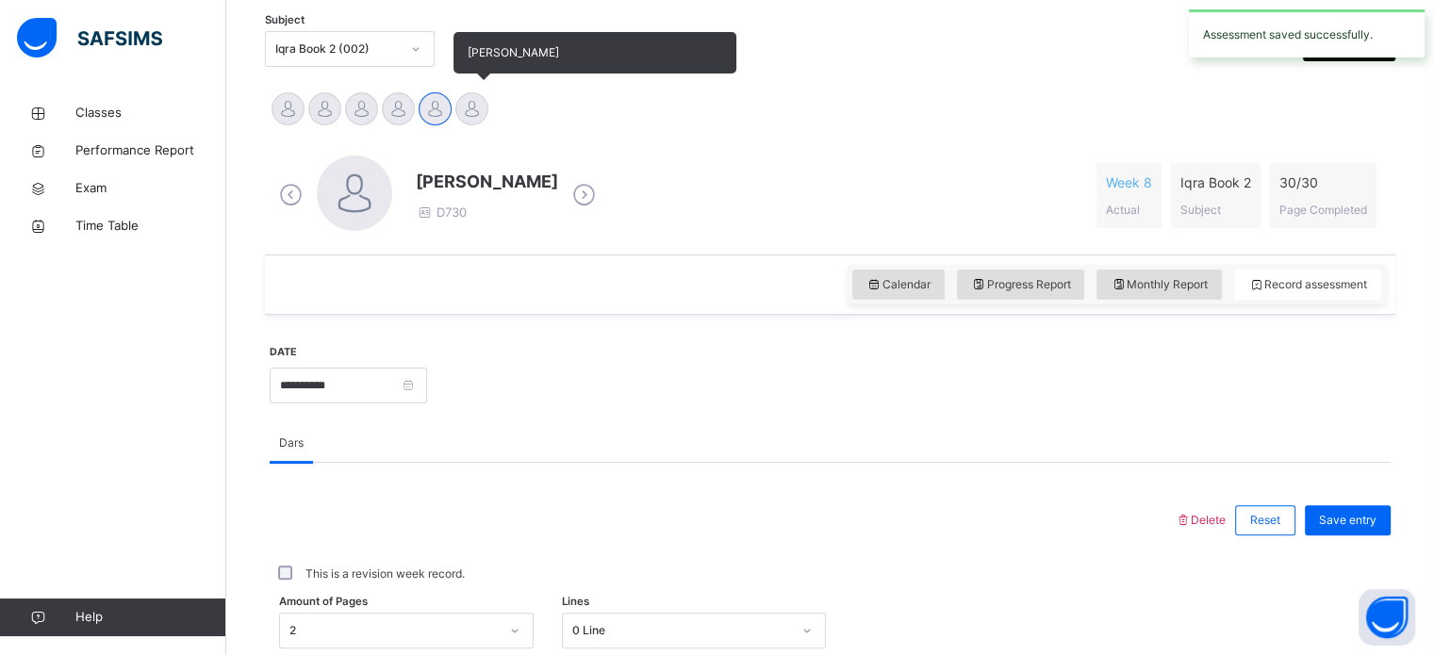
click at [466, 109] on div at bounding box center [471, 108] width 33 height 33
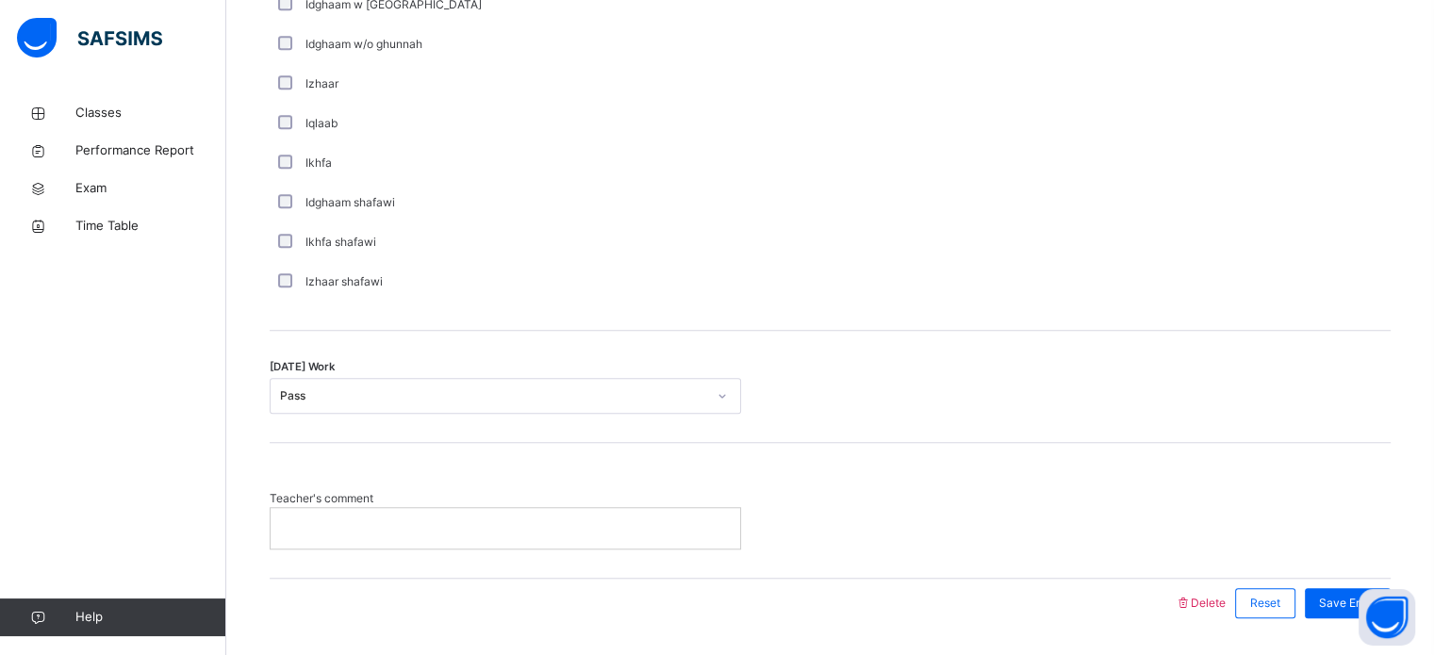
scroll to position [1416, 0]
click at [398, 521] on p at bounding box center [505, 525] width 441 height 17
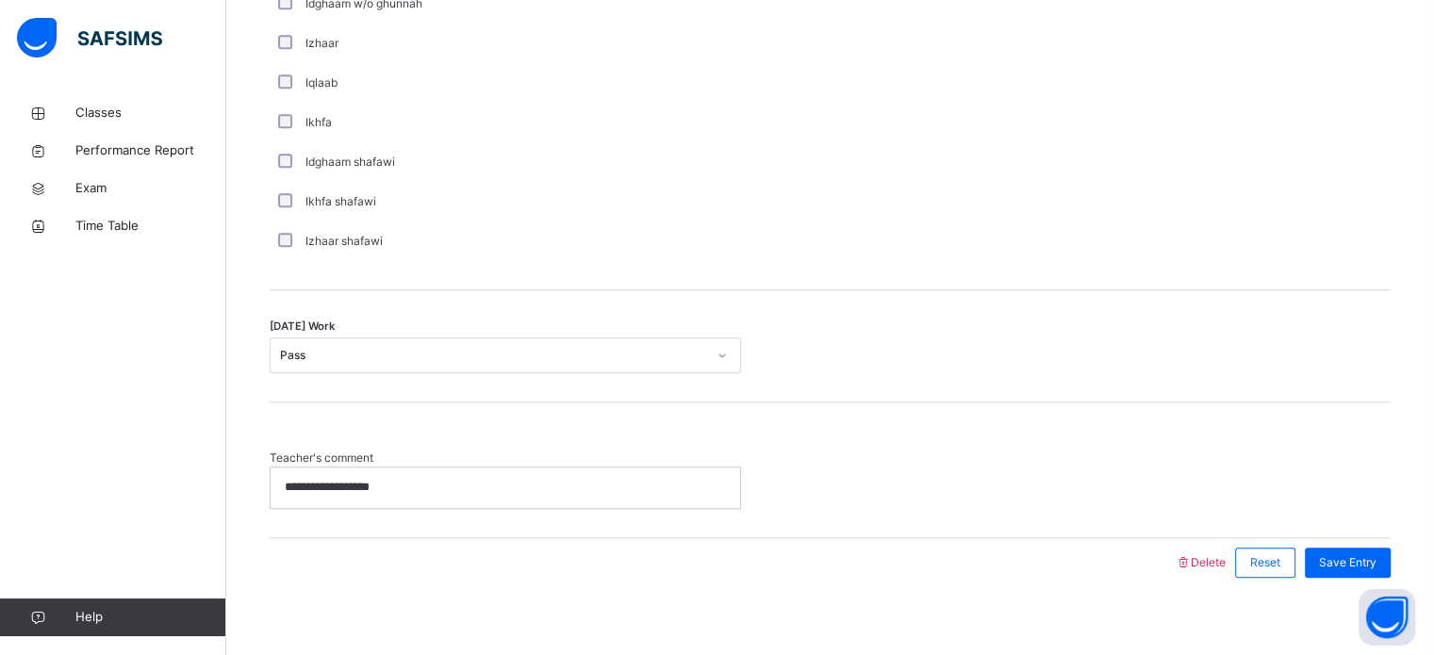
scroll to position [1455, 0]
click at [1369, 553] on span "Save Entry" at bounding box center [1347, 561] width 57 height 17
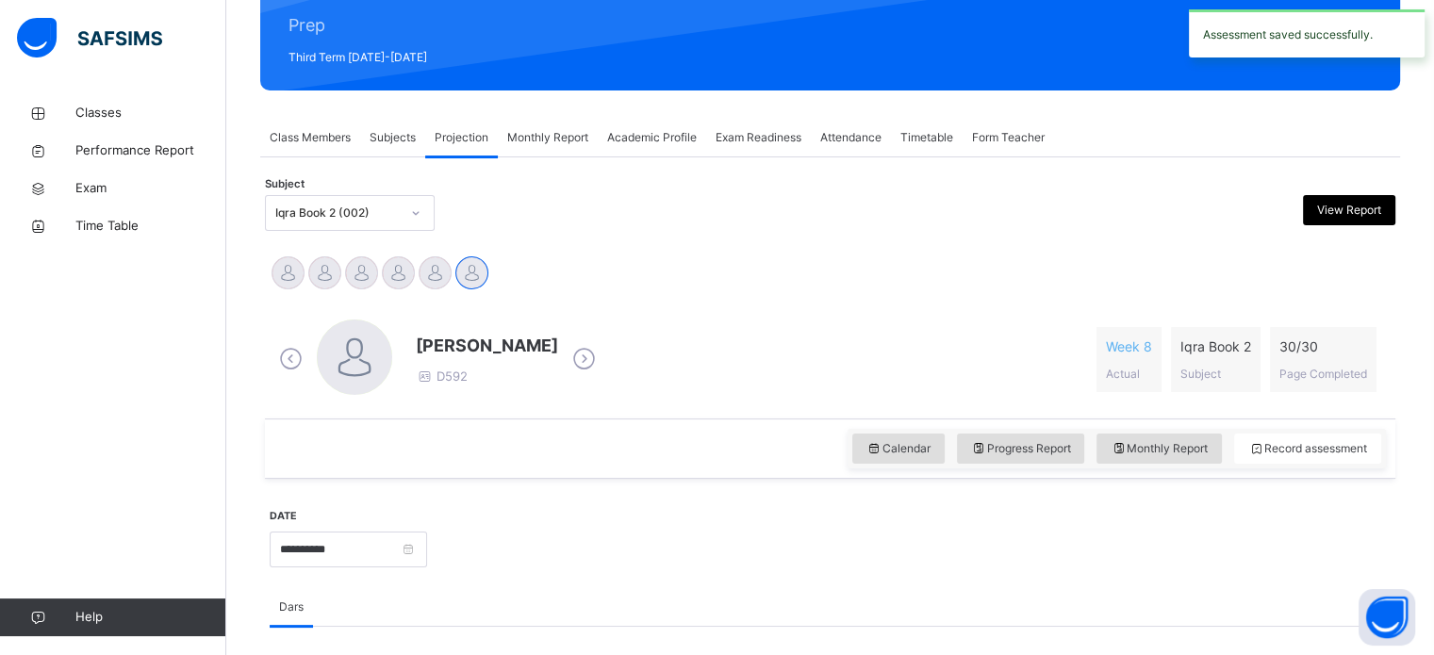
scroll to position [234, 0]
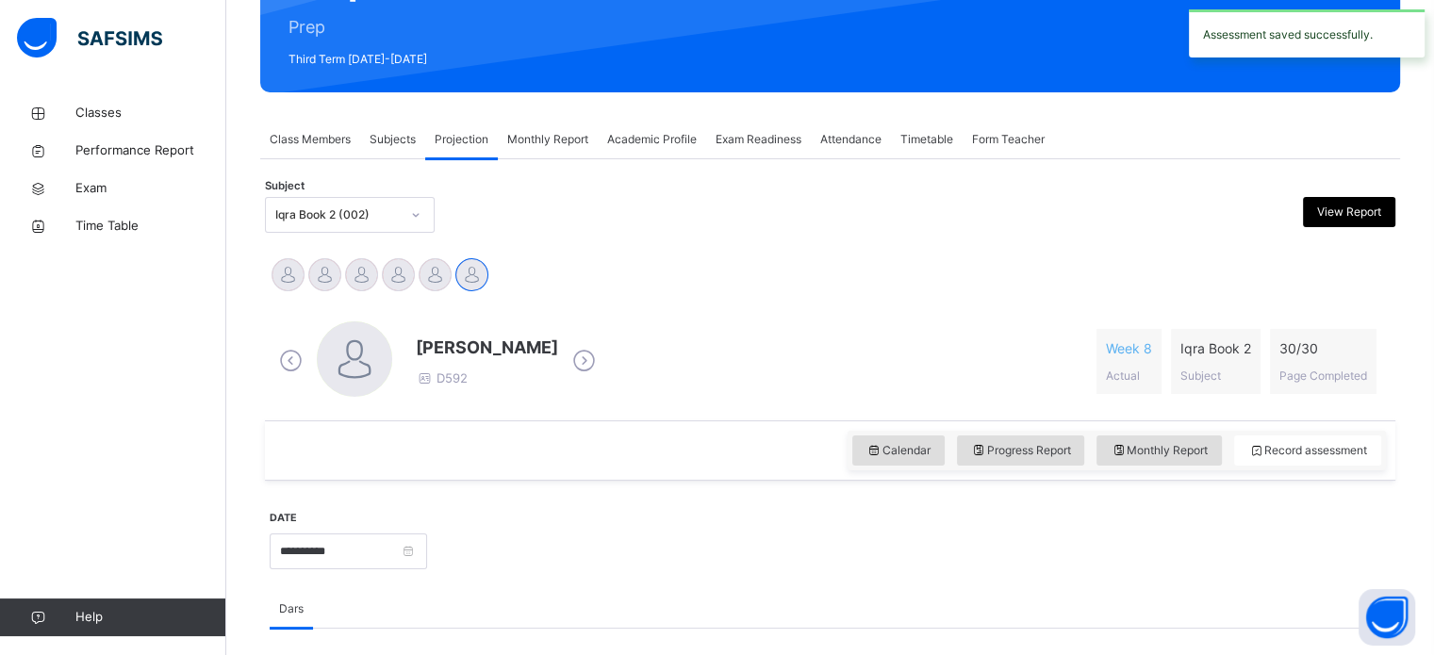
click at [314, 221] on div "Iqra Book 2 (002)" at bounding box center [337, 214] width 124 height 17
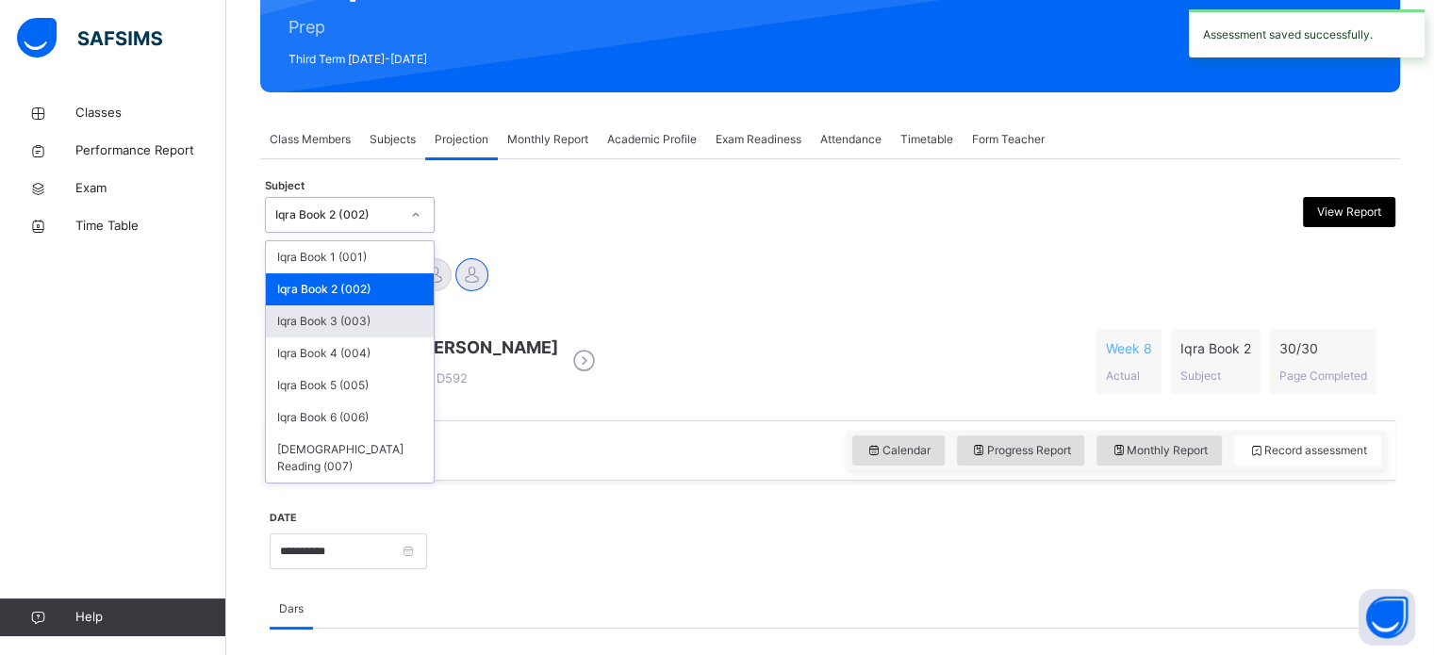
click at [314, 319] on div "Iqra Book 3 (003)" at bounding box center [350, 321] width 168 height 32
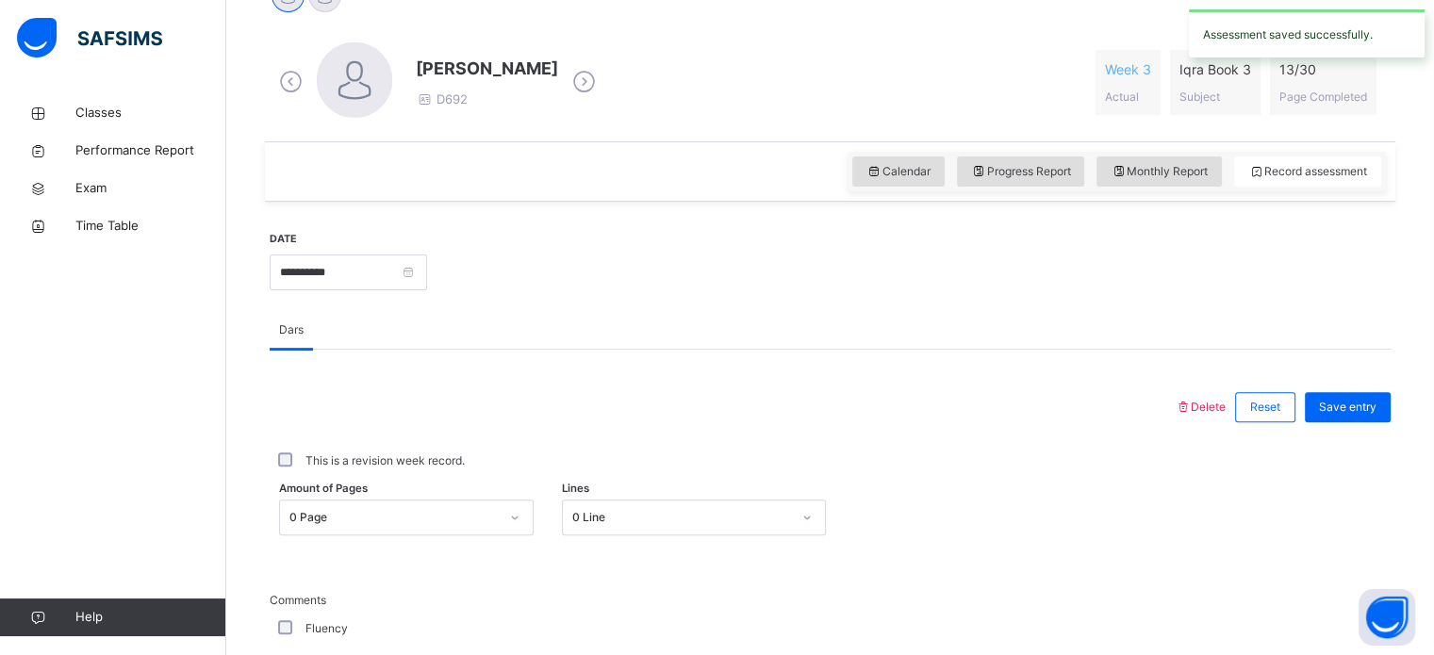
scroll to position [513, 0]
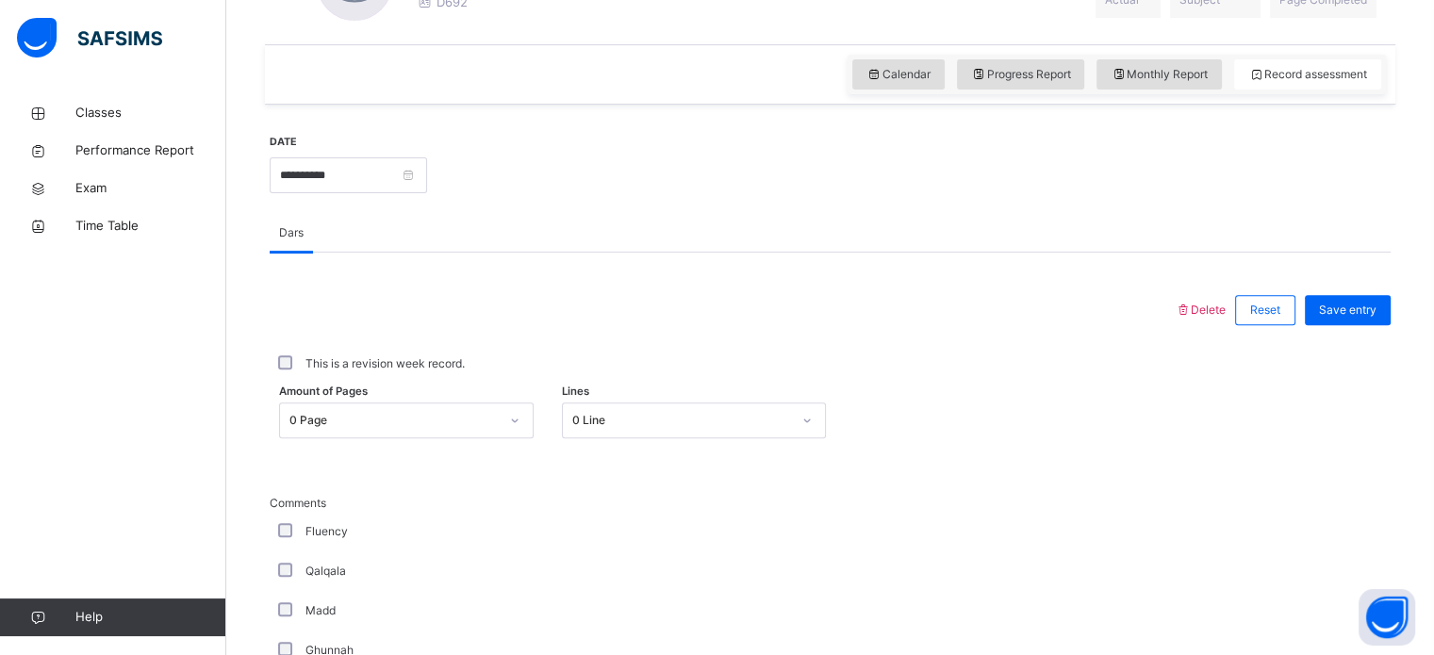
click at [441, 438] on div "0 Page" at bounding box center [406, 420] width 254 height 36
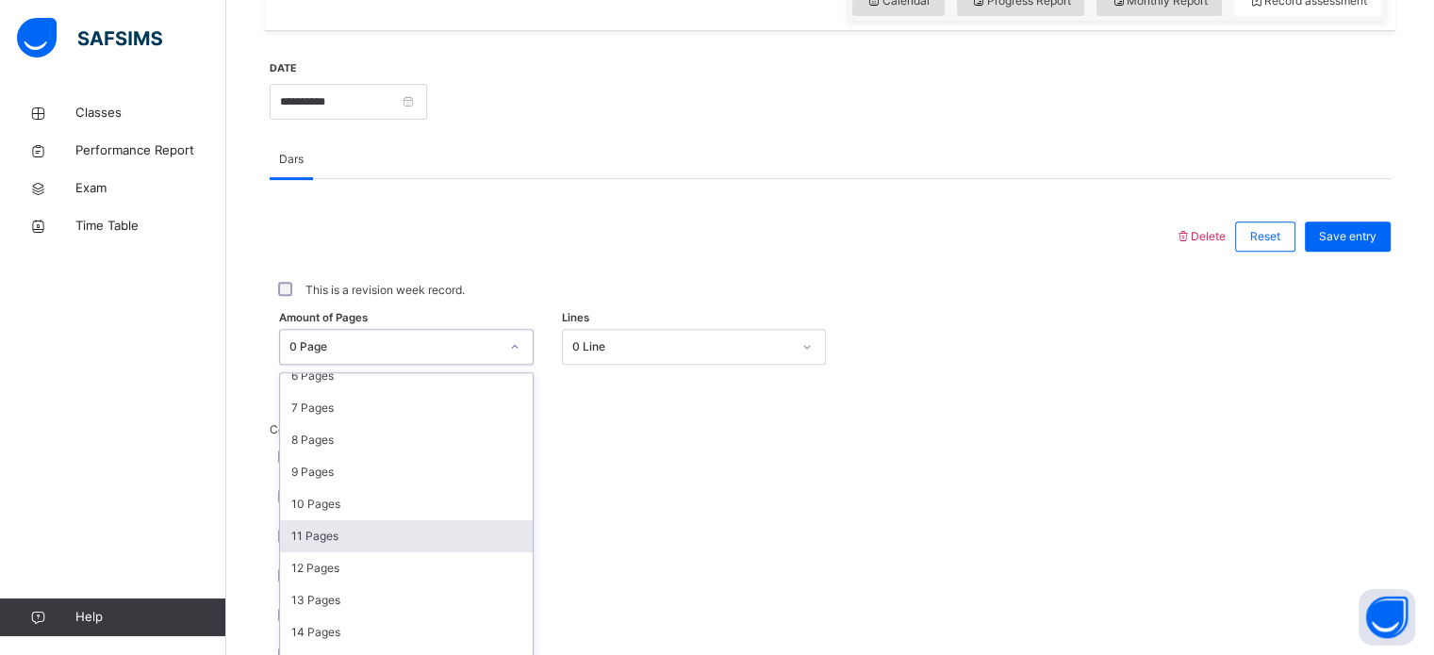
scroll to position [383, 0]
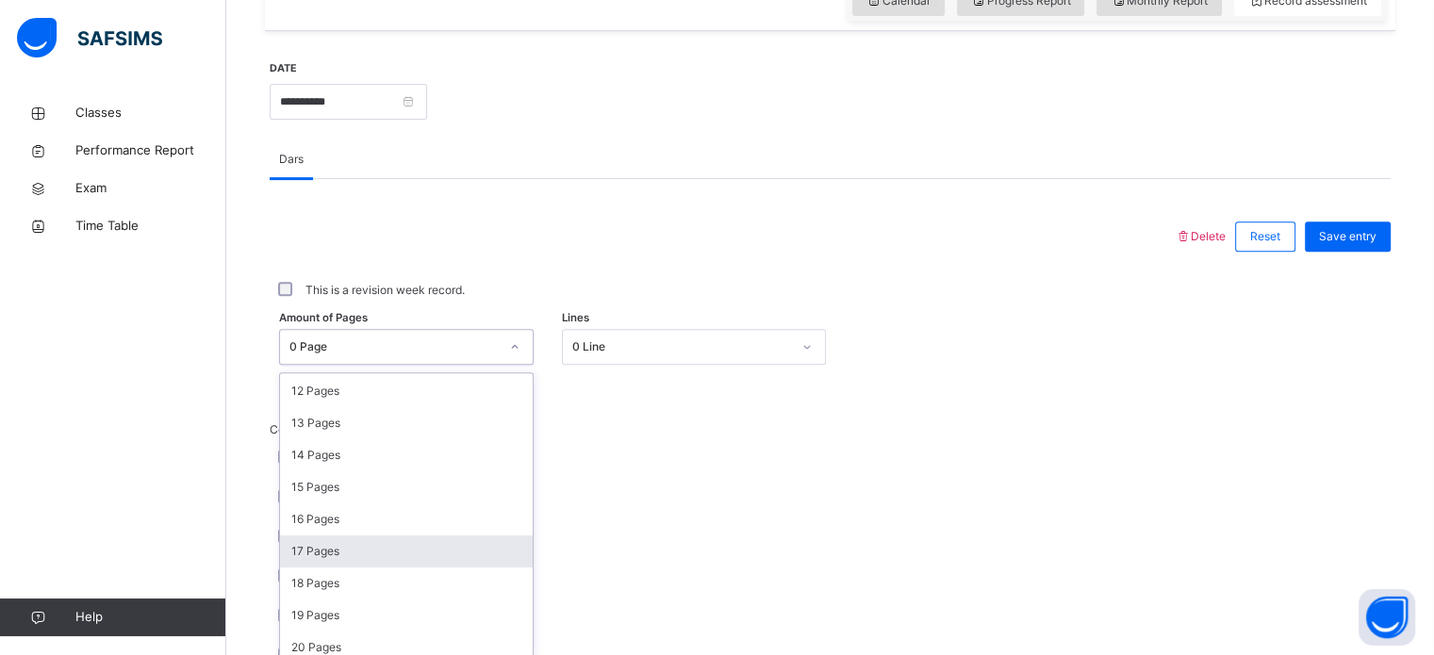
click at [356, 551] on div "17 Pages" at bounding box center [406, 551] width 253 height 32
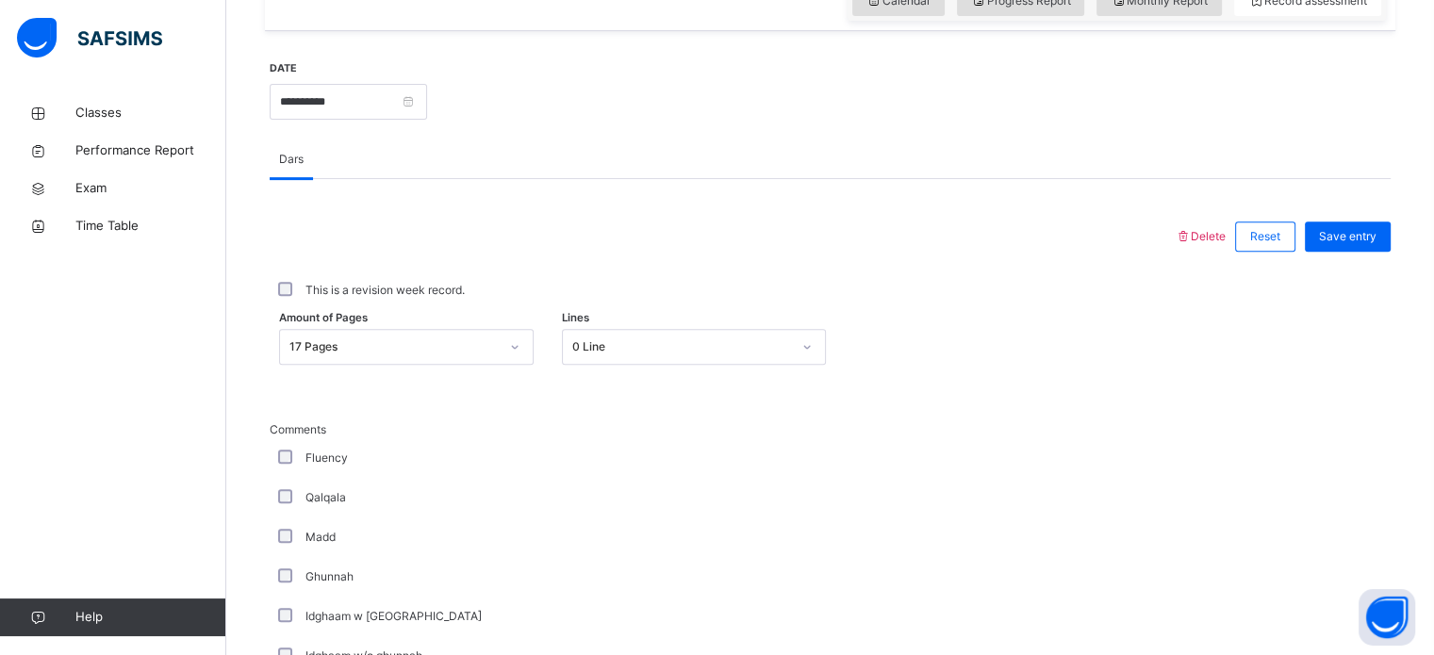
click at [392, 288] on label "This is a revision week record." at bounding box center [384, 290] width 159 height 17
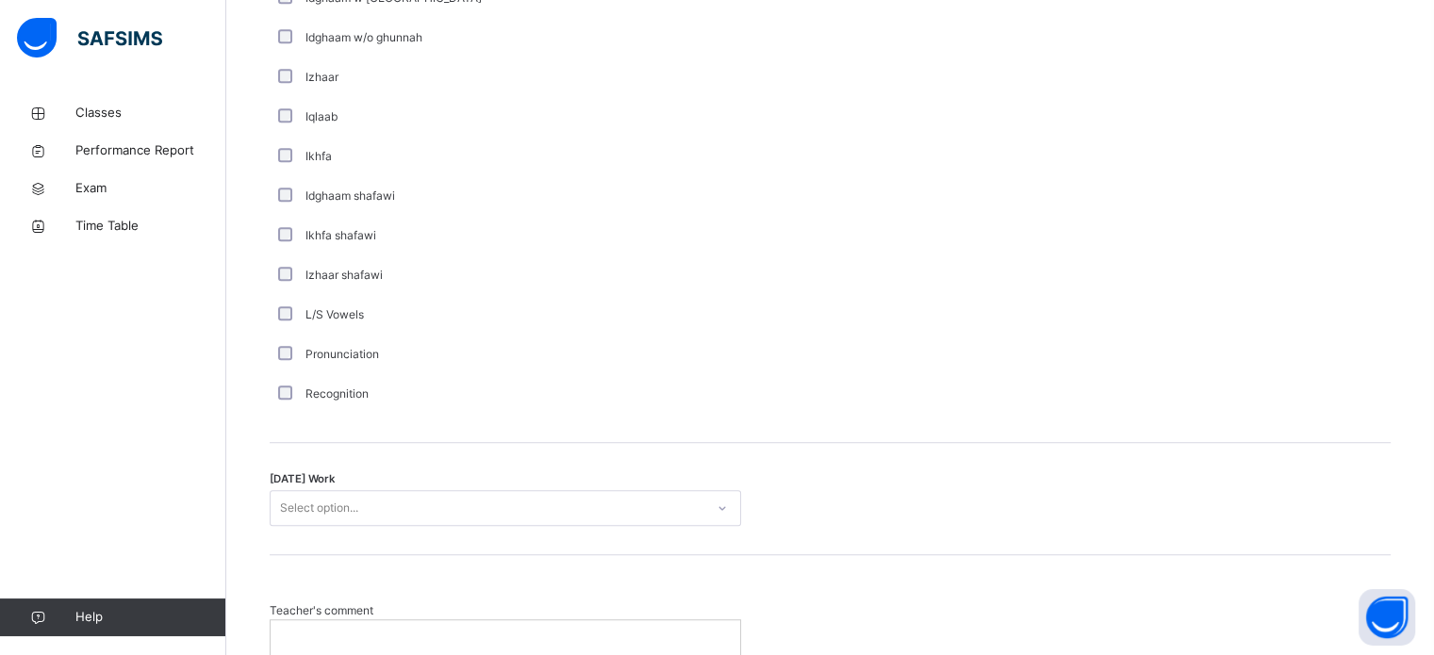
scroll to position [1469, 0]
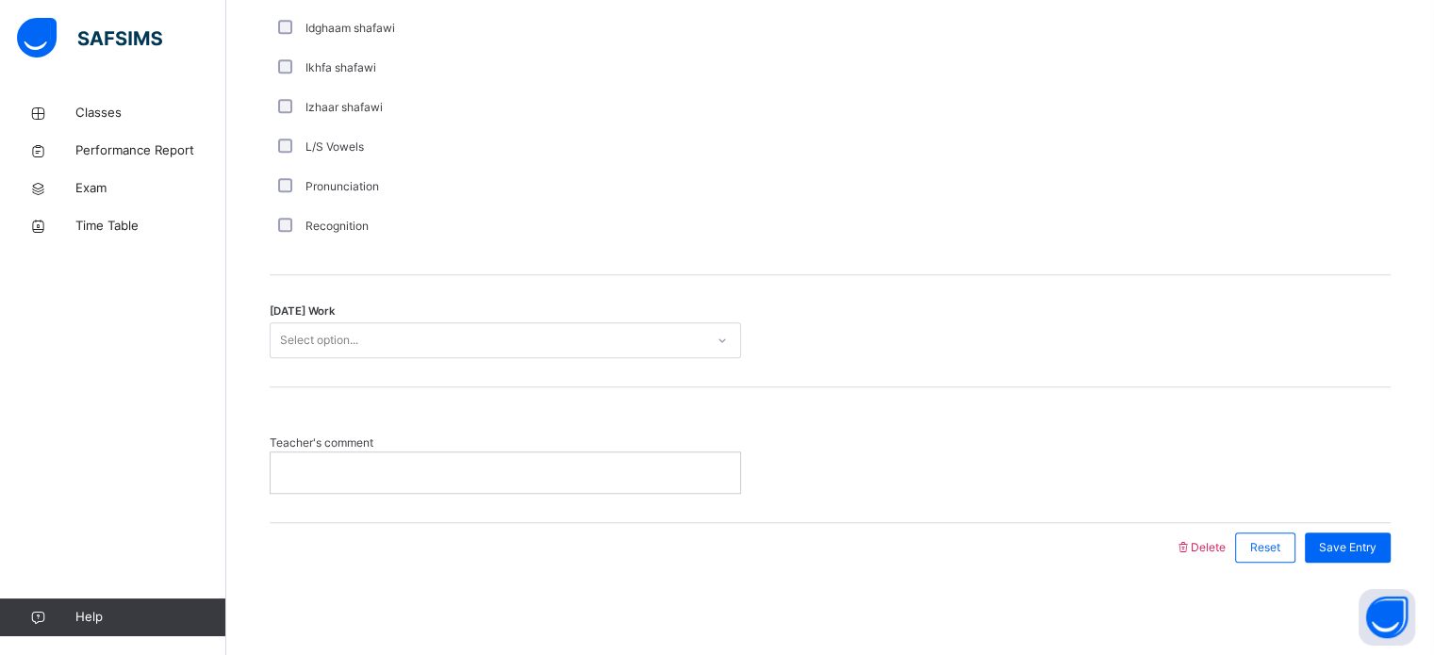
click at [562, 347] on div "Select option..." at bounding box center [488, 340] width 434 height 29
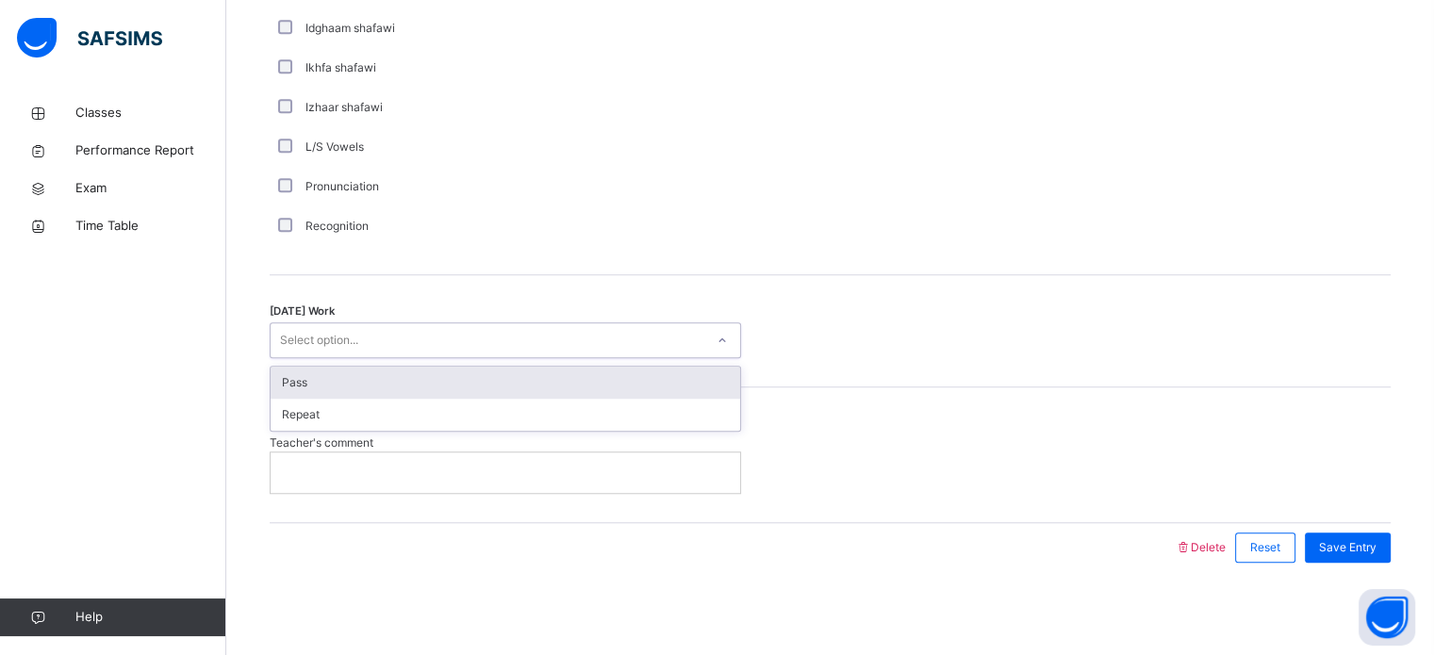
click at [512, 393] on div "Pass" at bounding box center [505, 383] width 469 height 32
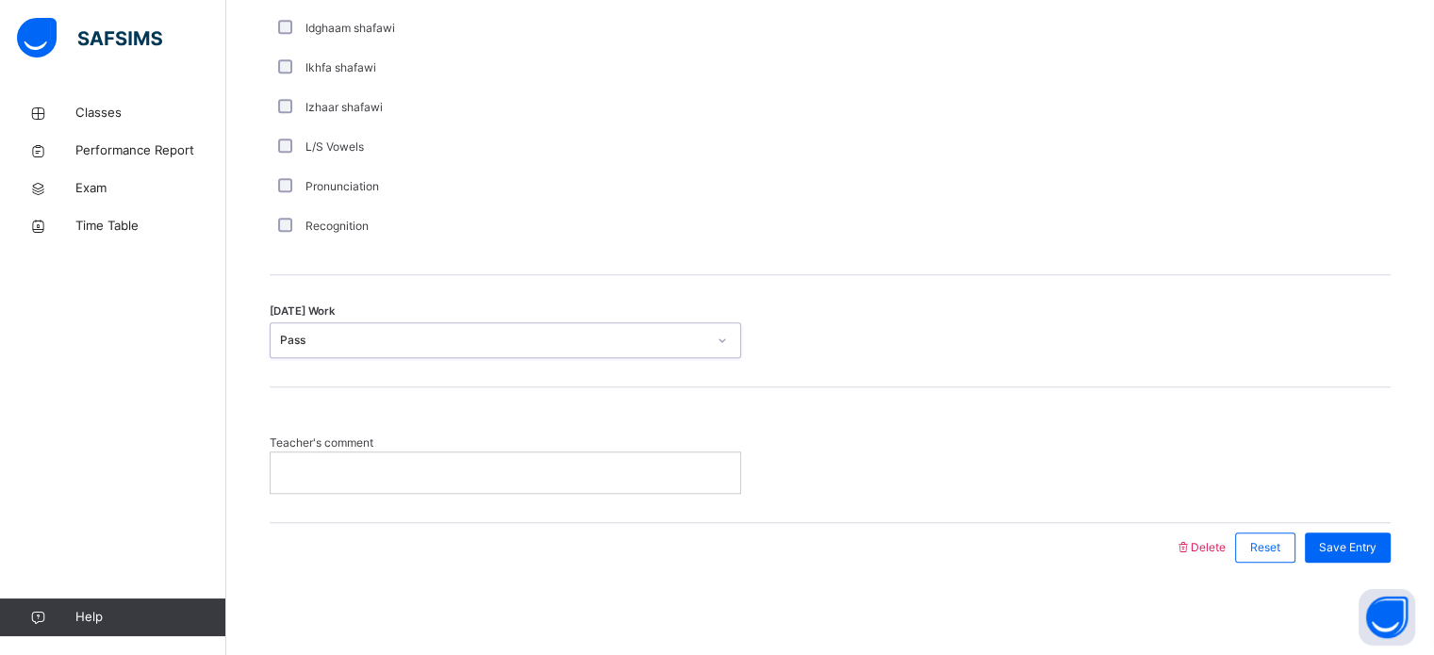
click at [465, 482] on div at bounding box center [505, 472] width 469 height 40
click at [1346, 533] on div "Save Entry" at bounding box center [1348, 548] width 86 height 30
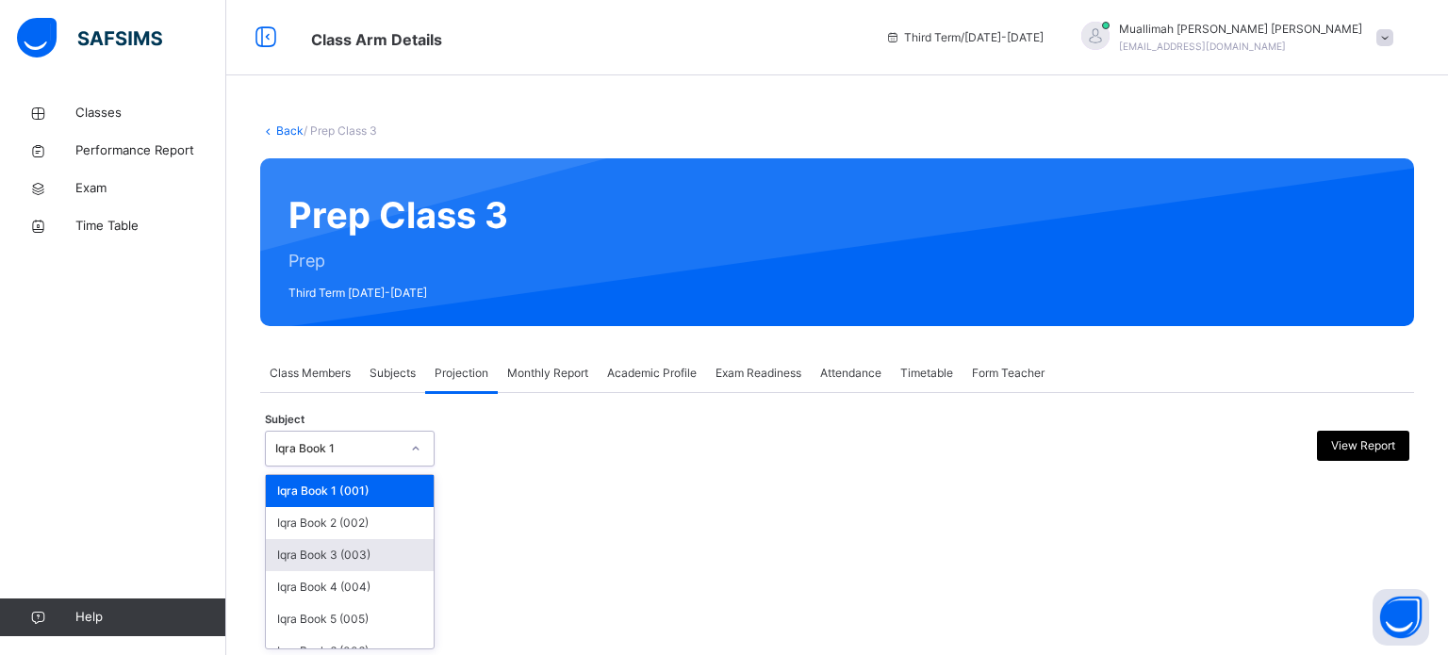
click at [364, 561] on div "Iqra Book 3 (003)" at bounding box center [350, 555] width 168 height 32
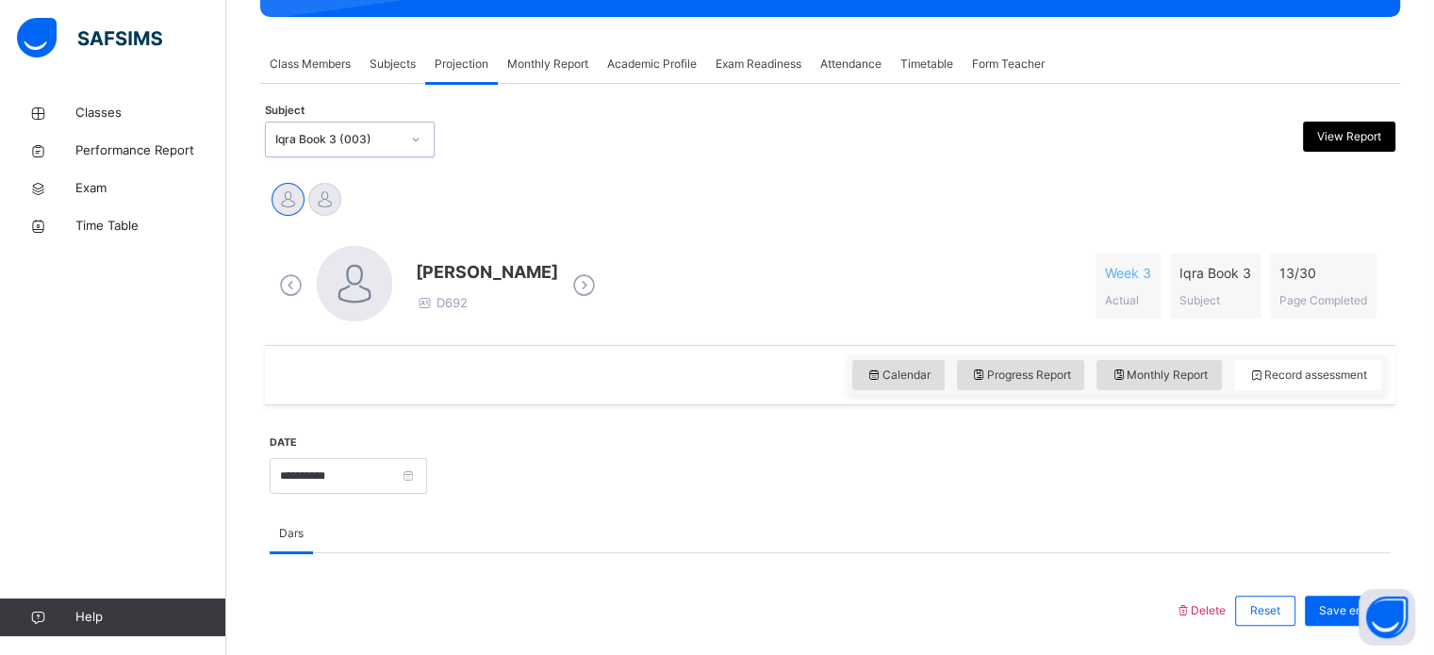
scroll to position [308, 0]
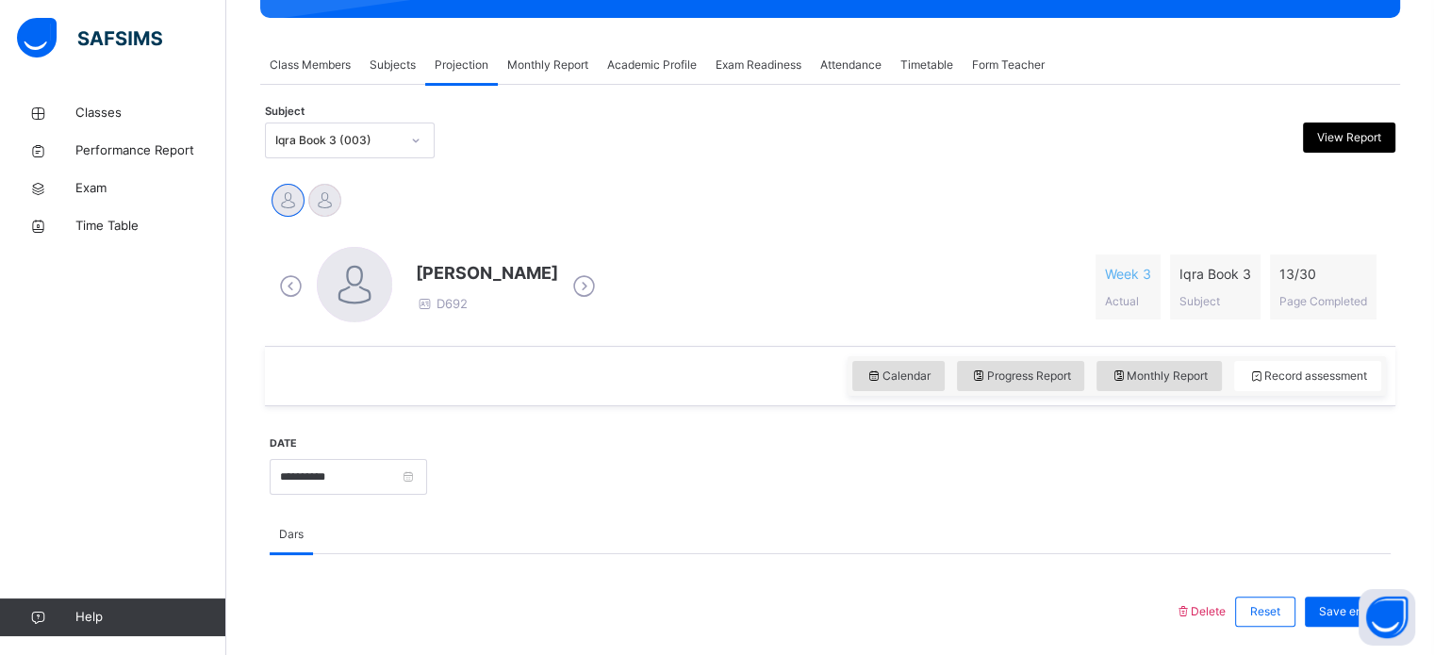
click at [1310, 279] on span "13 / 30" at bounding box center [1323, 274] width 88 height 20
click at [1169, 473] on div at bounding box center [908, 475] width 944 height 81
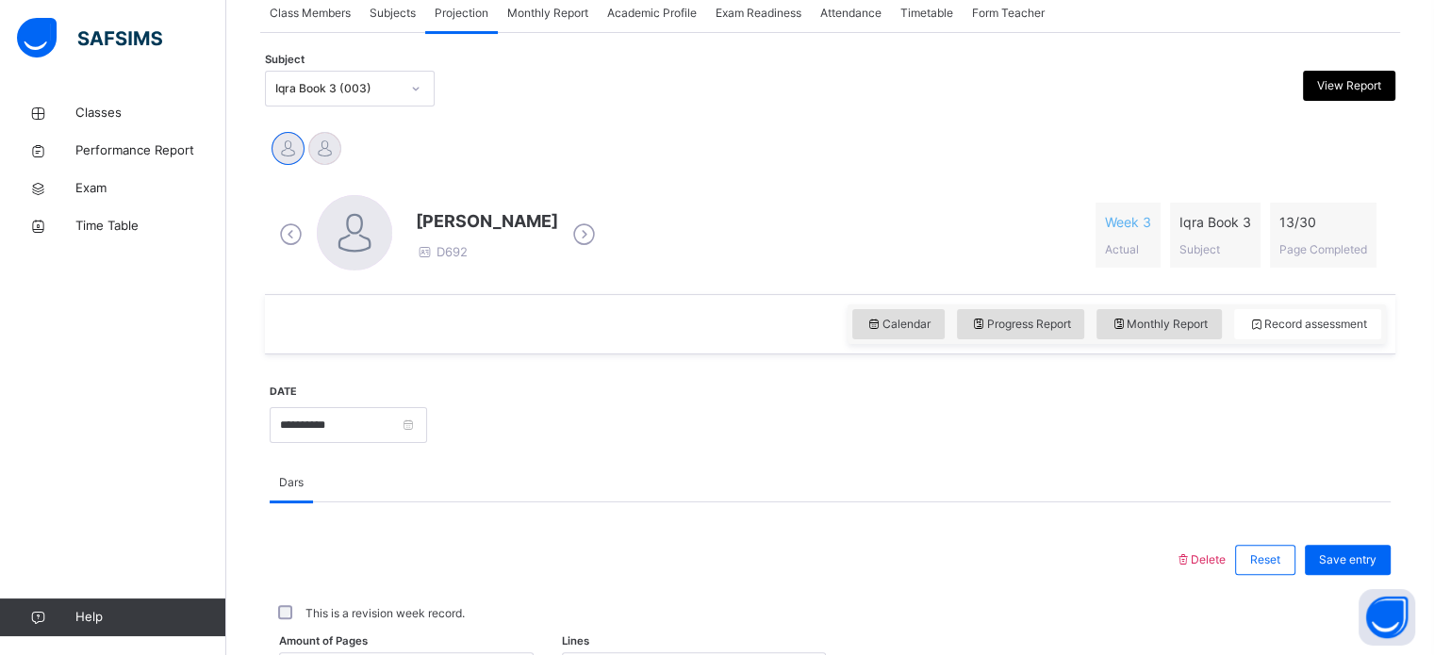
scroll to position [291, 0]
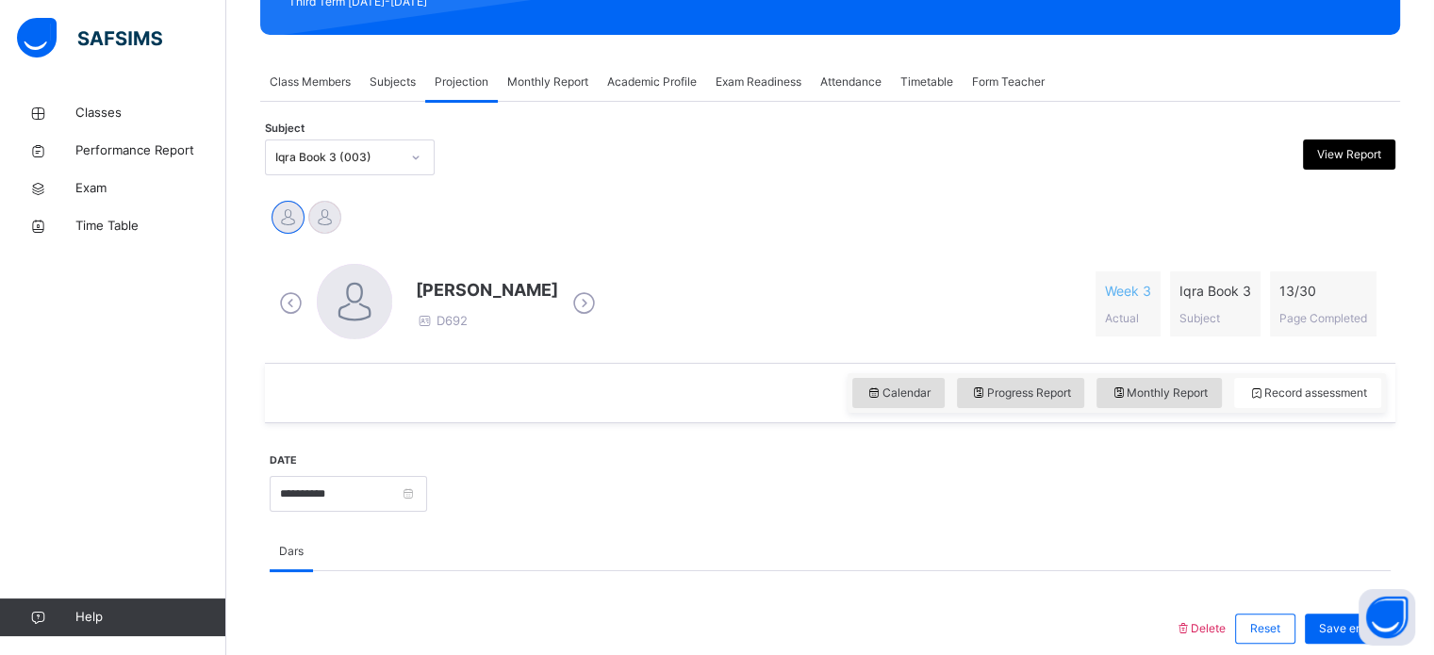
click at [388, 156] on div "Iqra Book 3 (003)" at bounding box center [337, 157] width 124 height 17
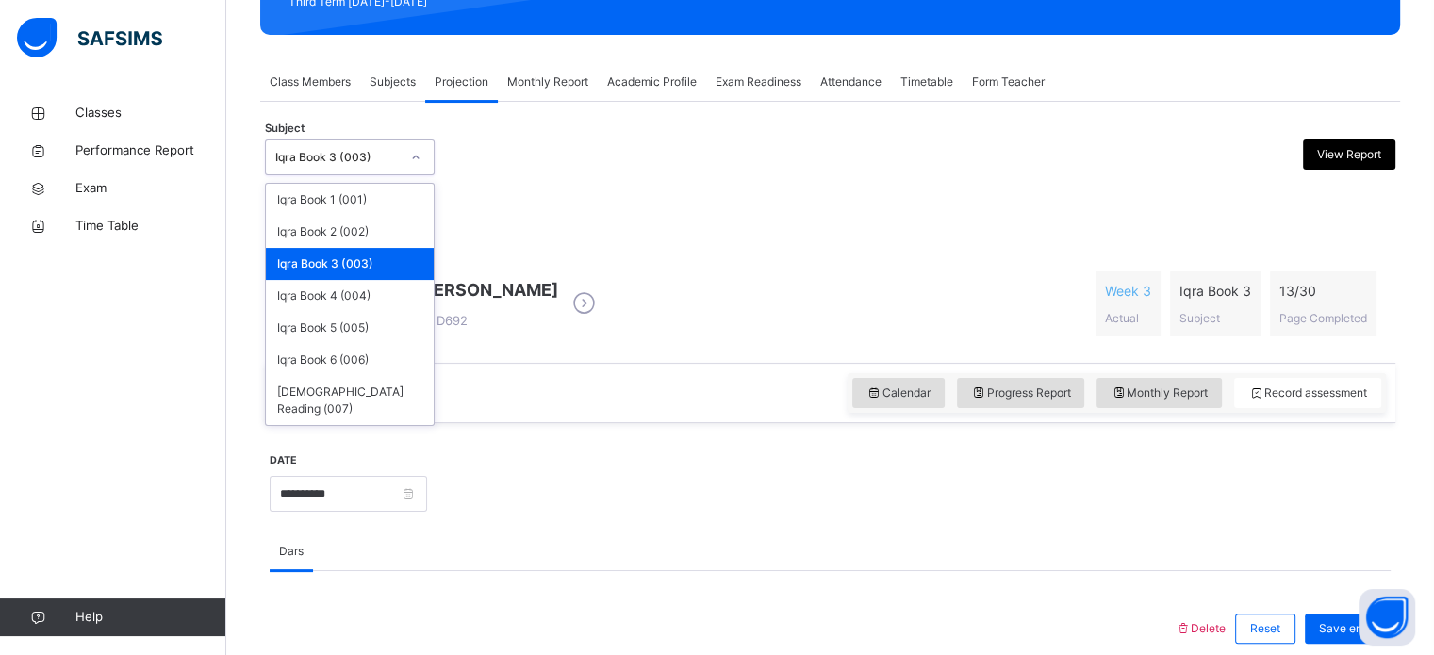
click at [515, 216] on div "[PERSON_NAME] [PERSON_NAME]" at bounding box center [830, 219] width 1121 height 41
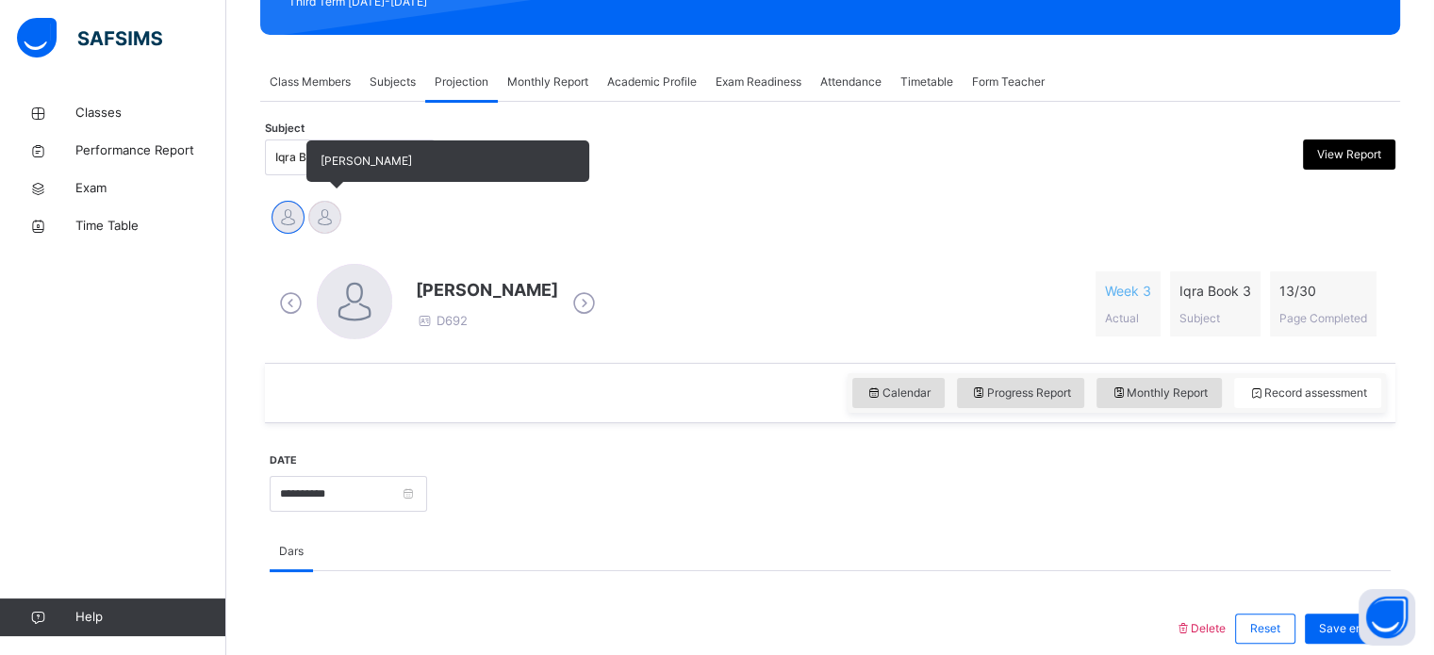
click at [330, 220] on div at bounding box center [324, 217] width 33 height 33
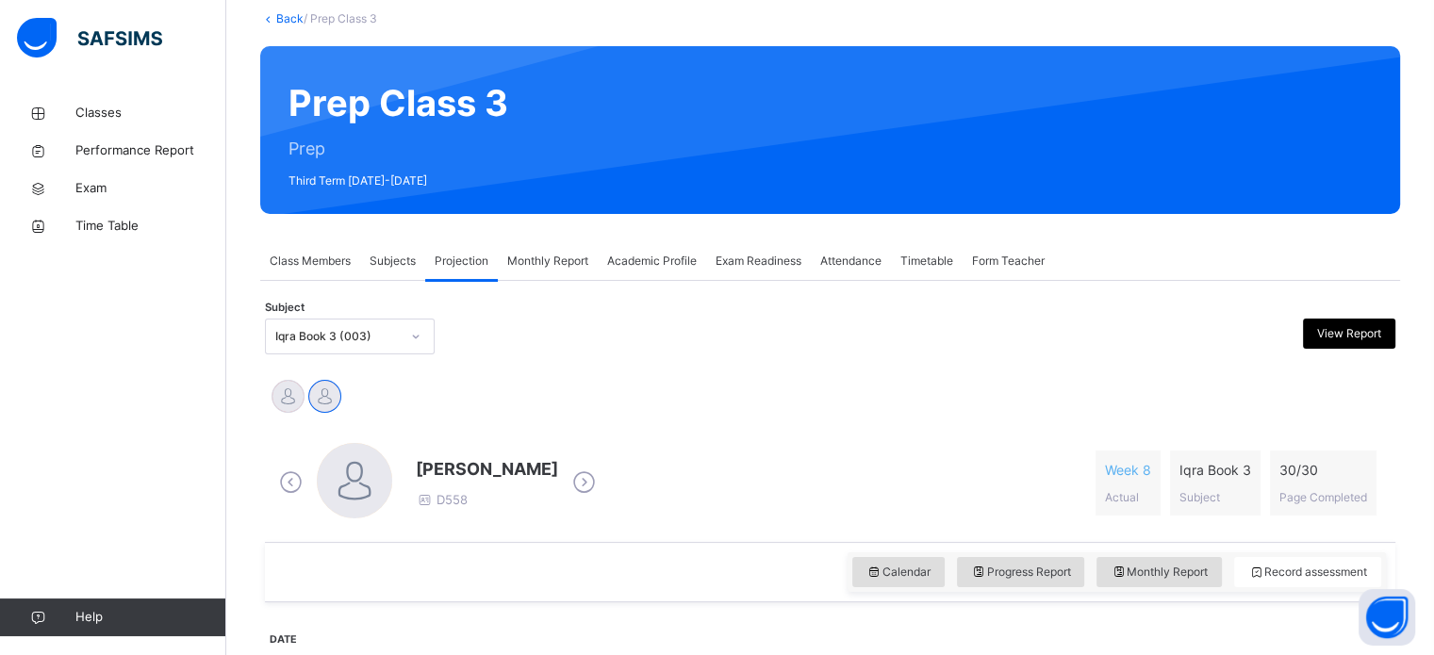
scroll to position [113, 0]
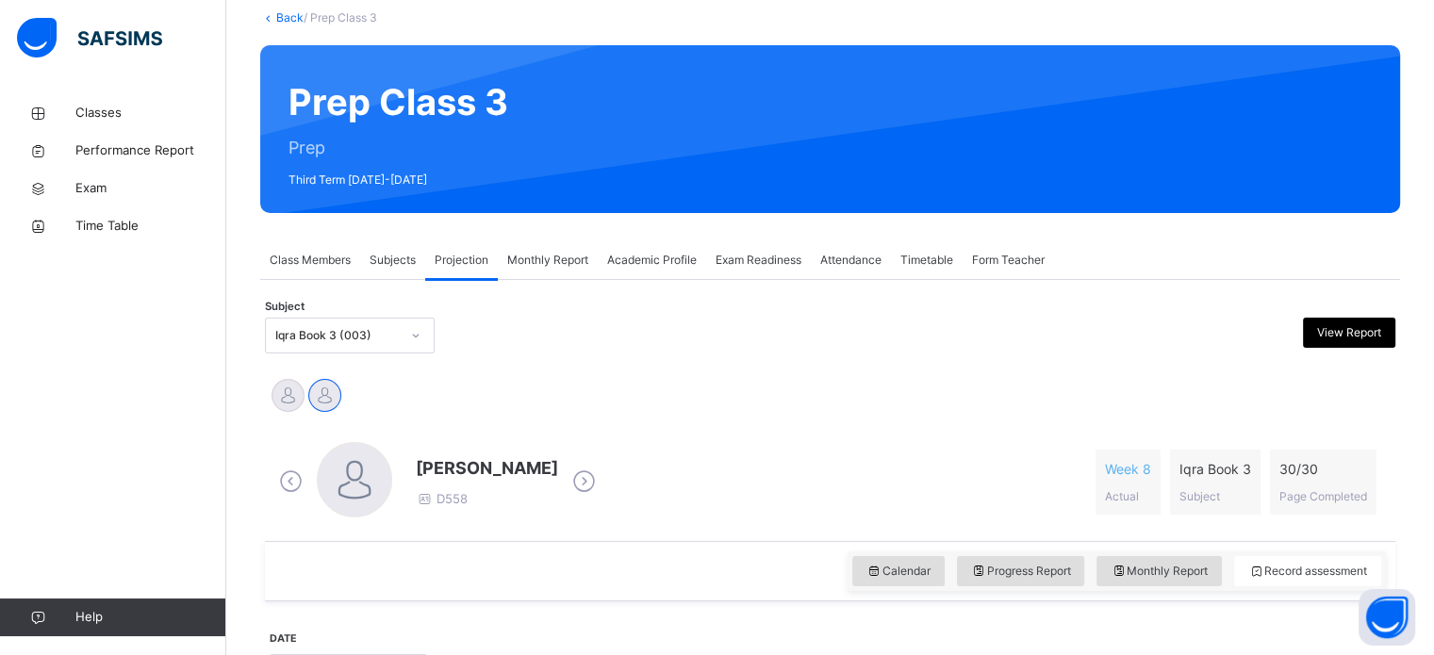
click at [386, 335] on div "Iqra Book 3 (003)" at bounding box center [337, 335] width 124 height 17
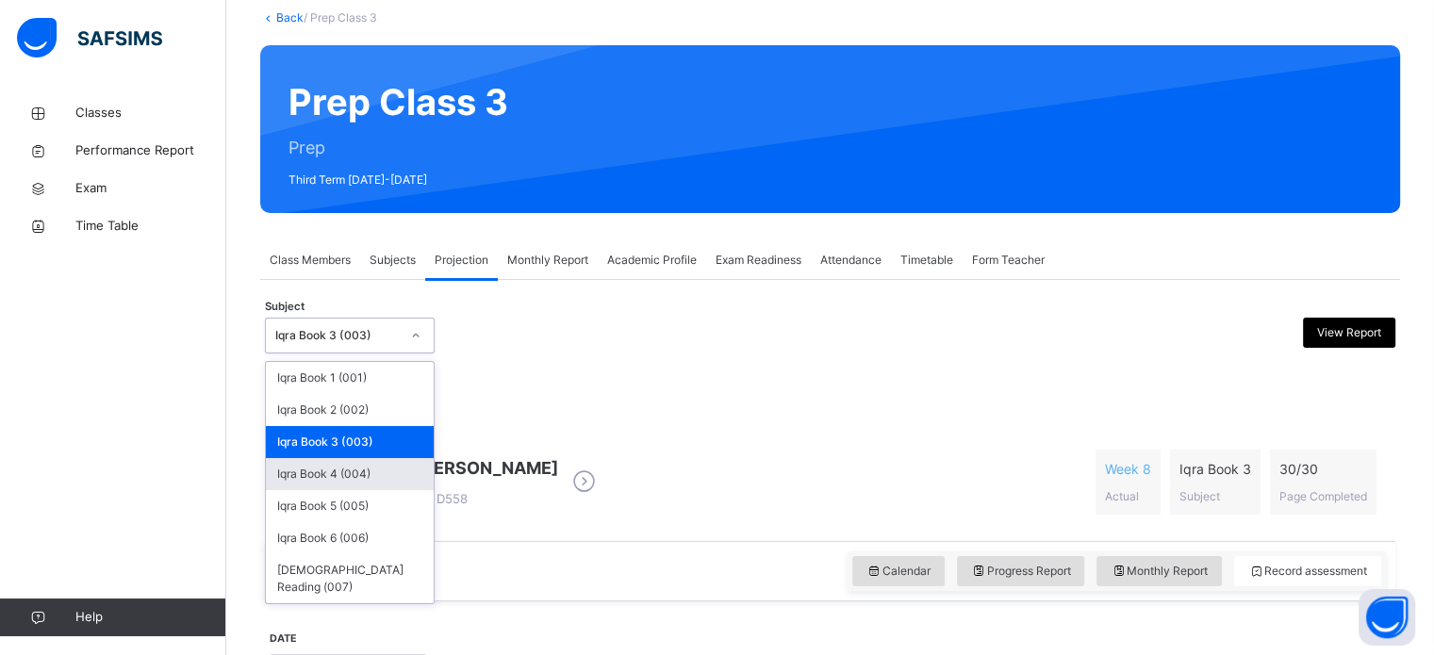
click at [347, 467] on div "Iqra Book 4 (004)" at bounding box center [350, 474] width 168 height 32
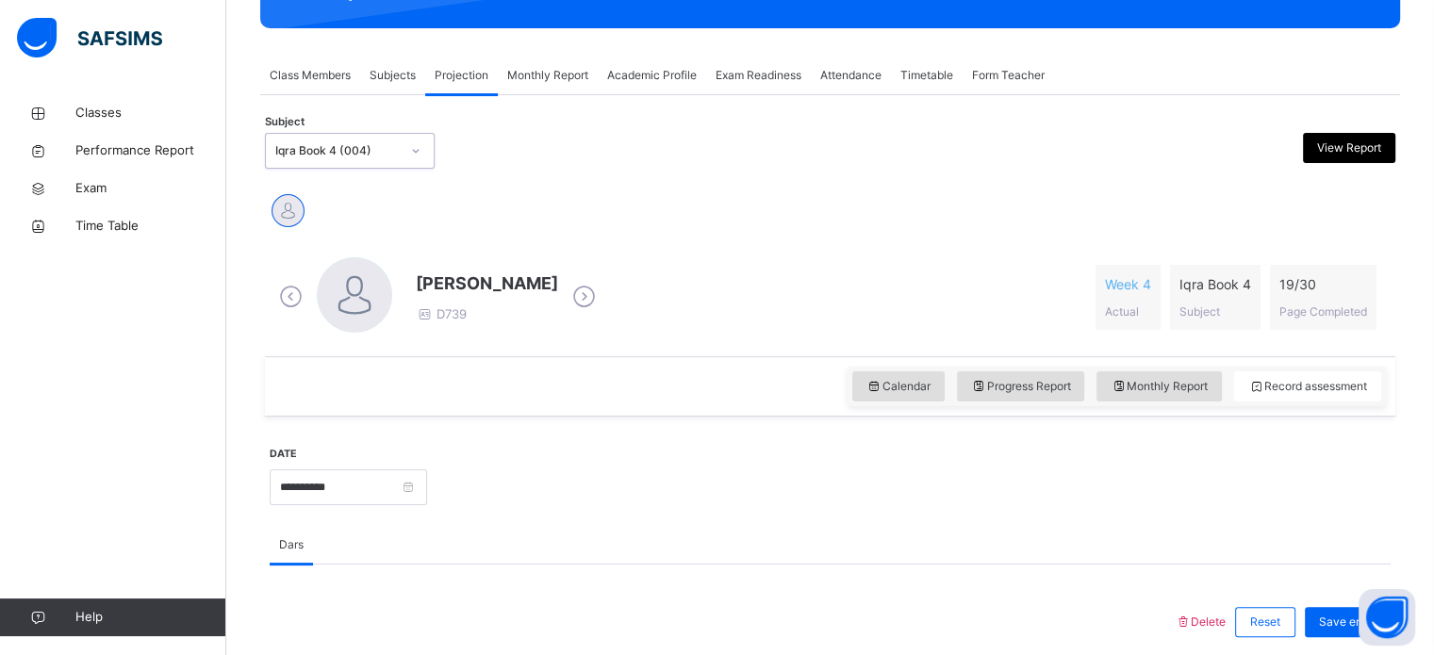
scroll to position [232, 0]
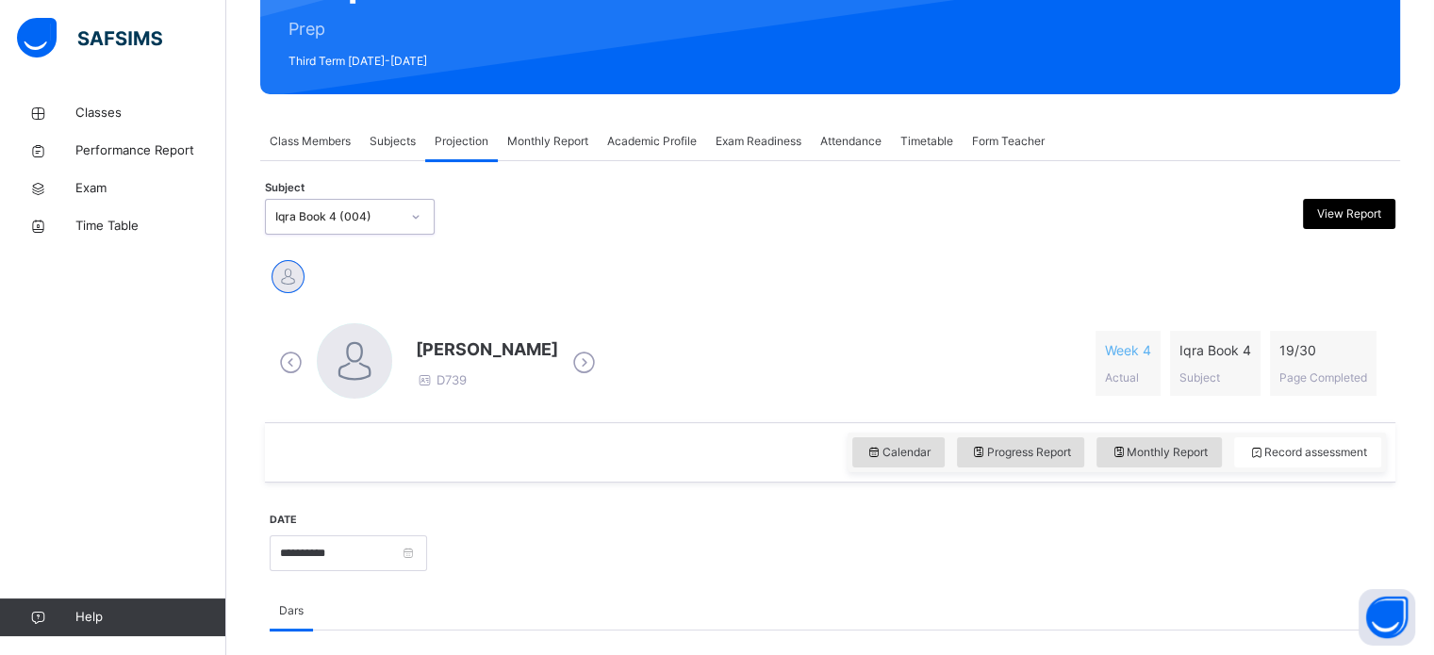
click at [396, 225] on div "Iqra Book 4 (004)" at bounding box center [332, 217] width 132 height 29
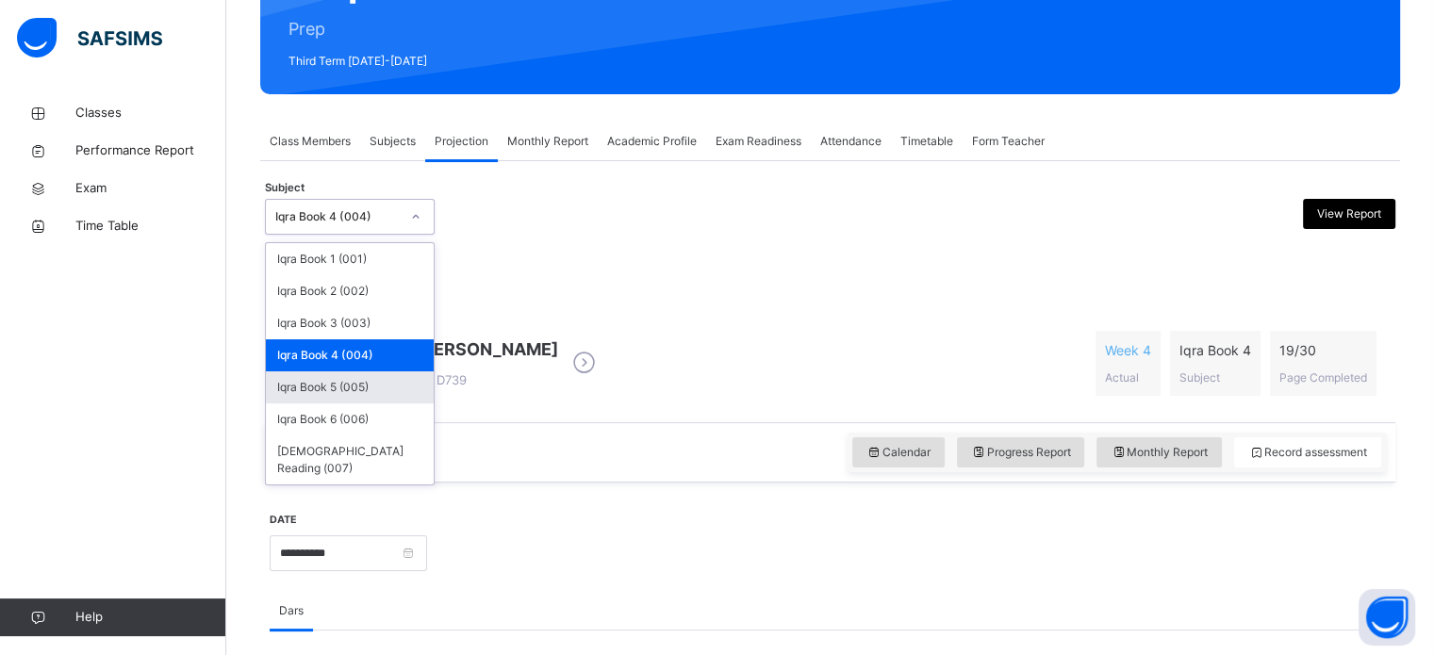
click at [369, 378] on div "Iqra Book 5 (005)" at bounding box center [350, 387] width 168 height 32
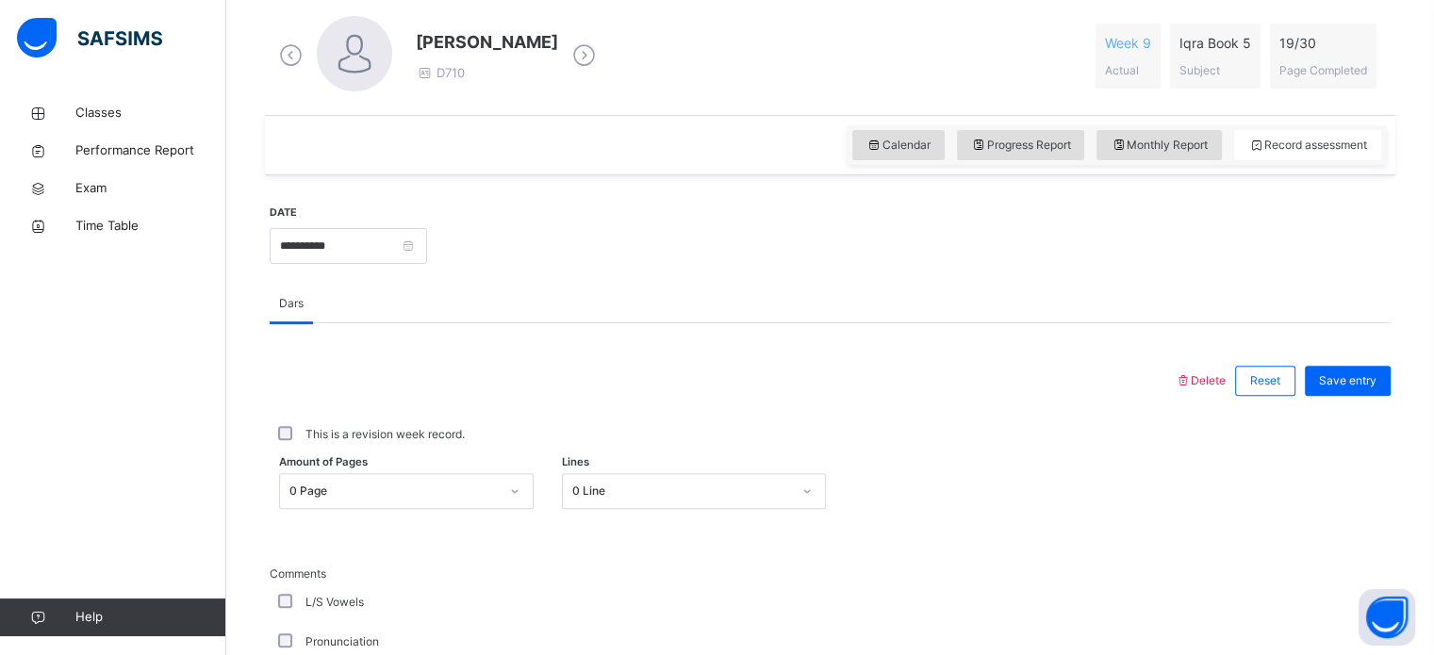
scroll to position [750, 0]
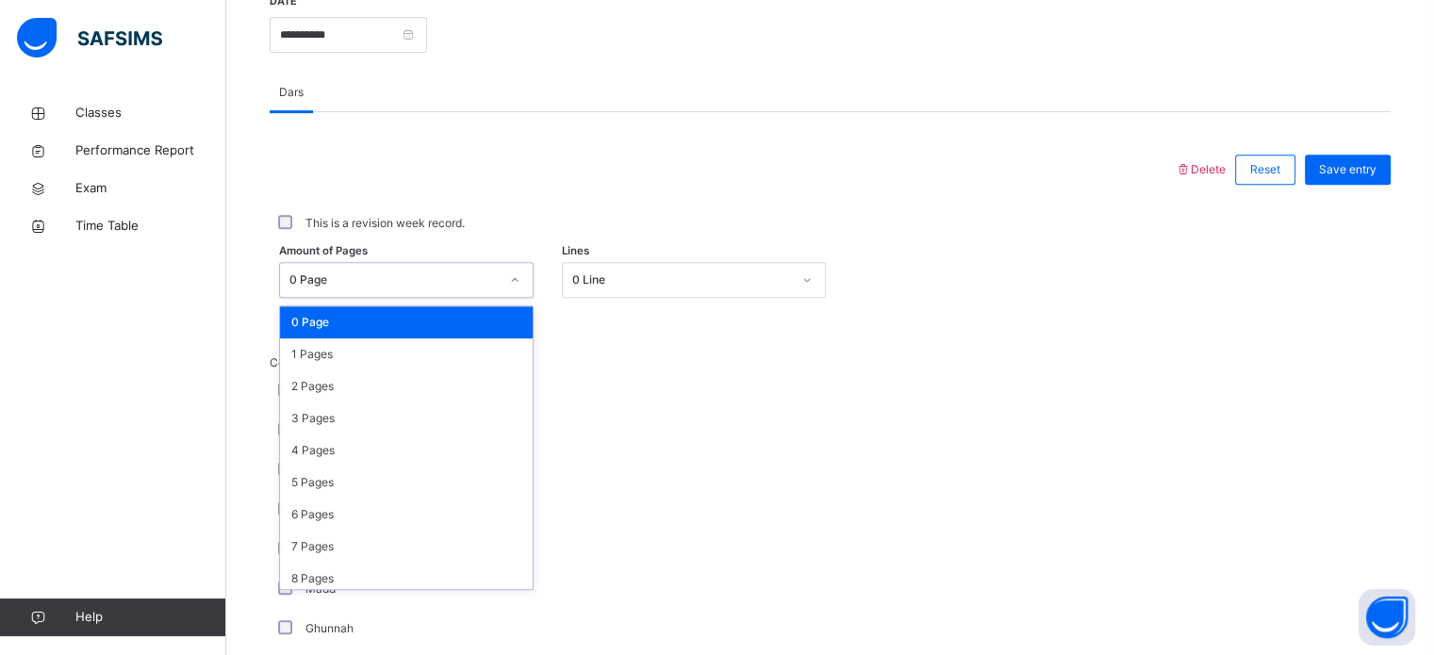
click at [465, 287] on div "0 Page" at bounding box center [393, 279] width 209 height 17
click at [422, 374] on div "2 Pages" at bounding box center [406, 386] width 253 height 32
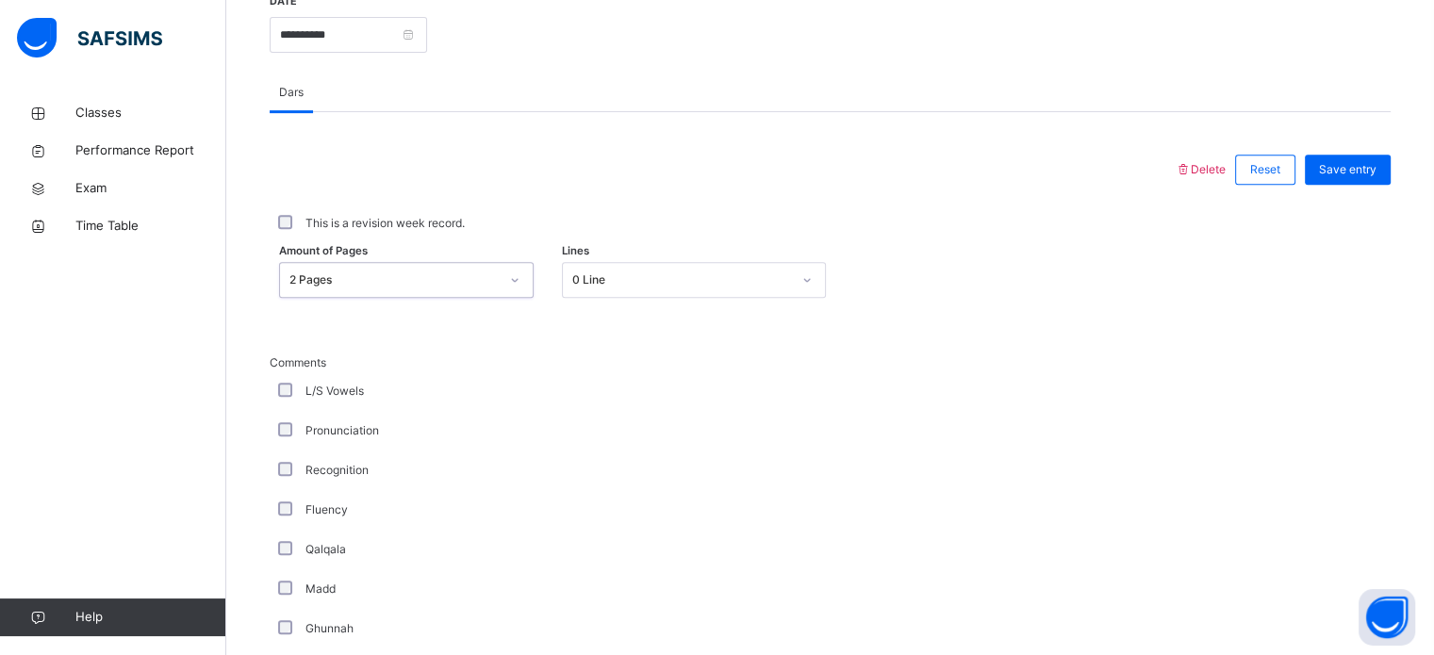
scroll to position [901, 0]
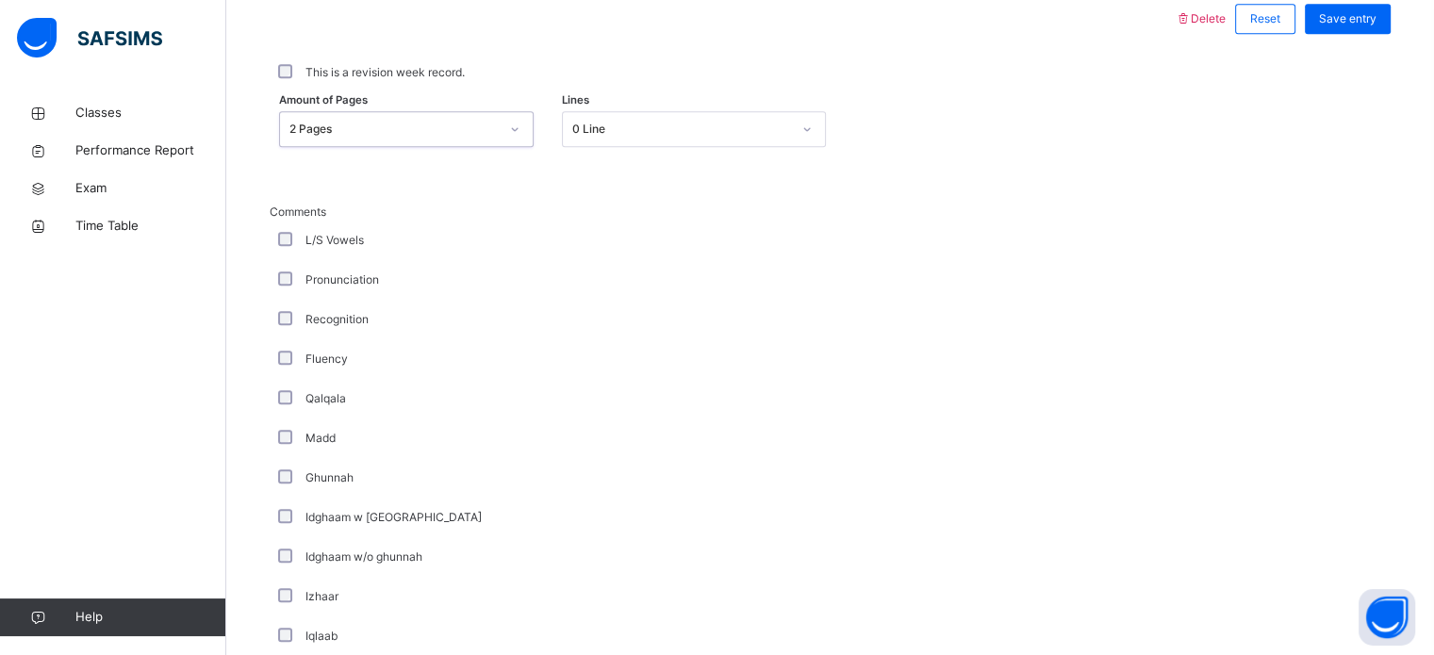
click at [333, 242] on label "L/S Vowels" at bounding box center [334, 240] width 58 height 17
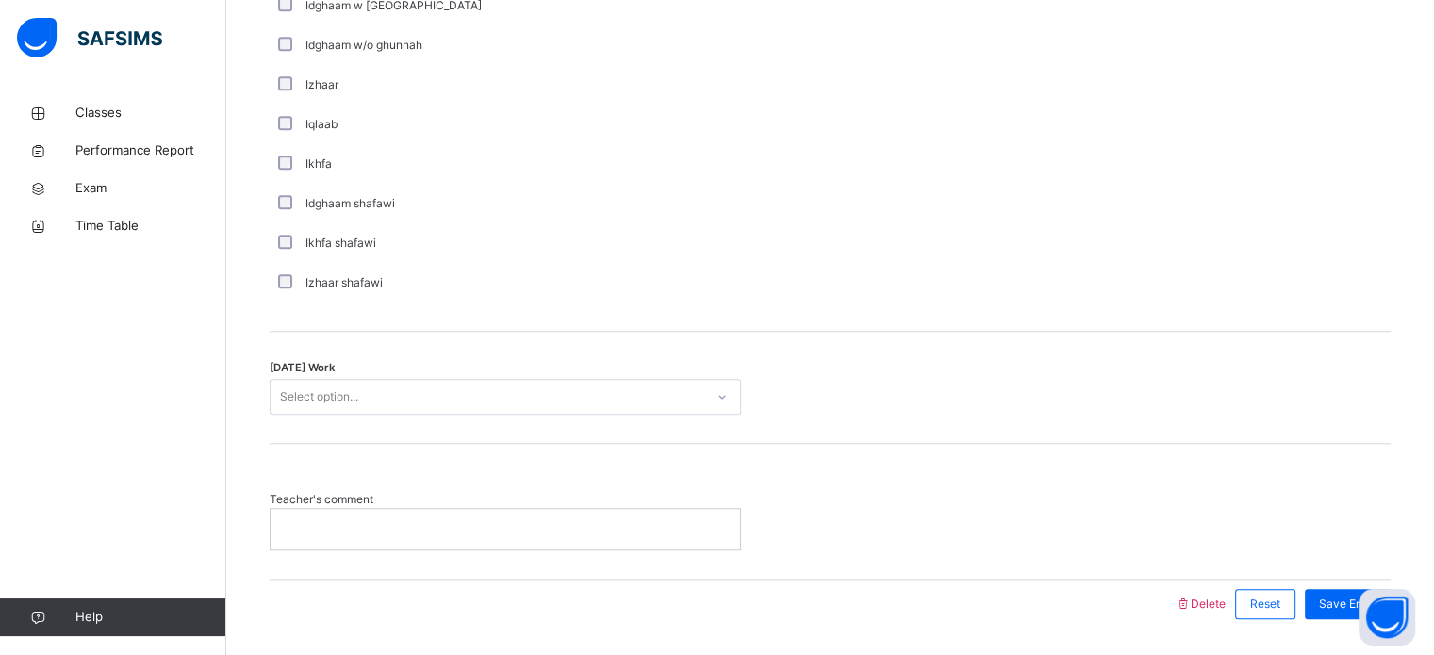
scroll to position [1448, 0]
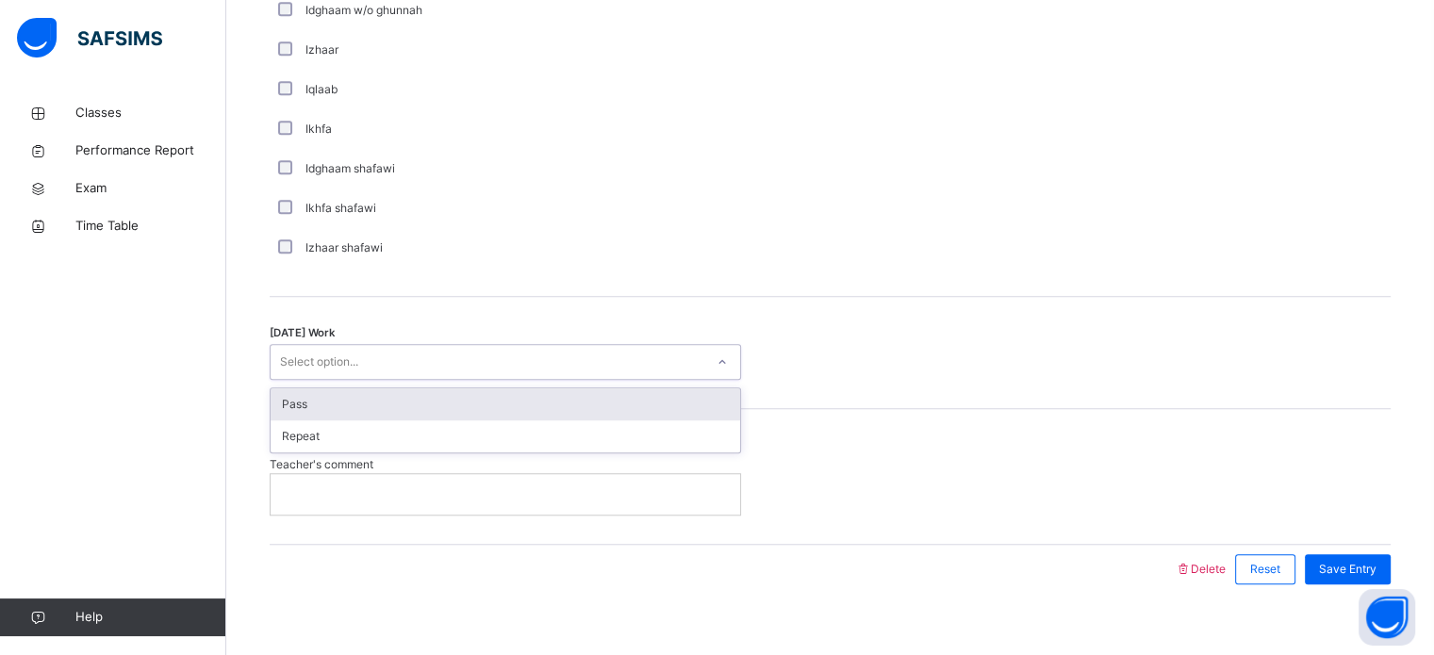
click at [469, 368] on div "Select option..." at bounding box center [488, 362] width 434 height 29
click at [430, 408] on div "Pass" at bounding box center [505, 404] width 469 height 32
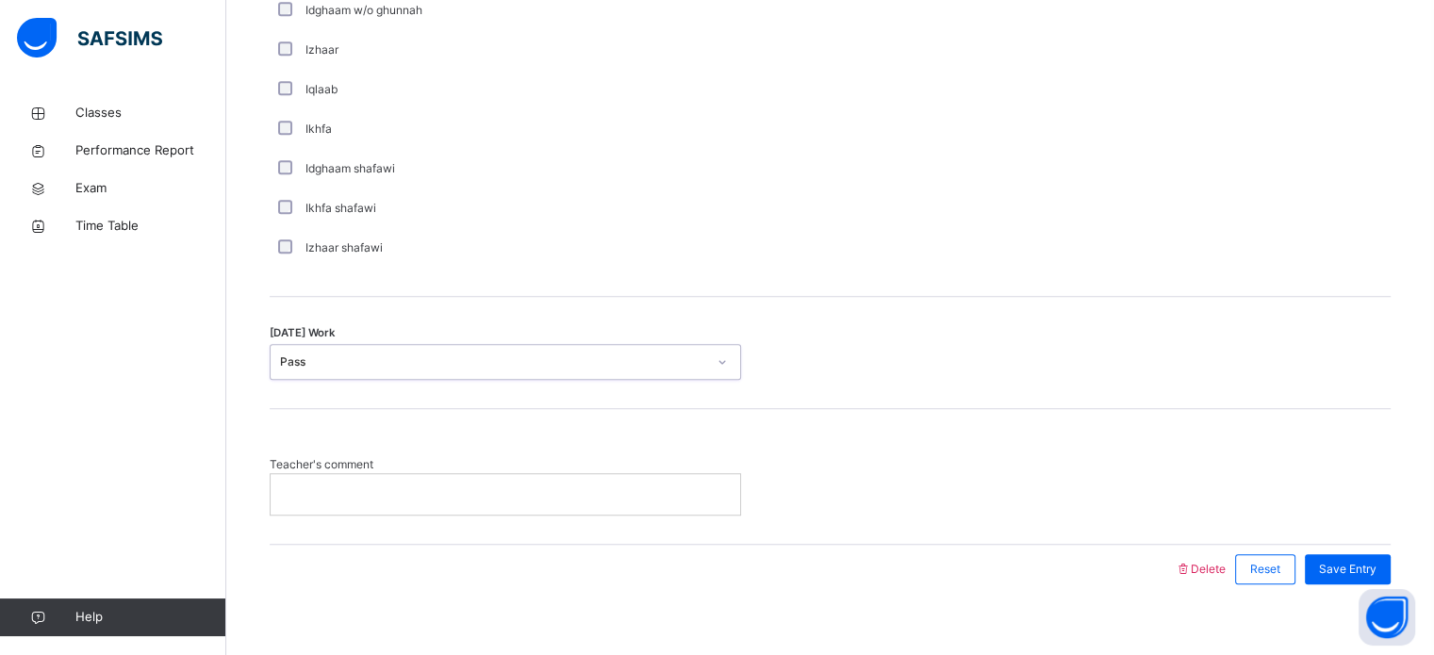
click at [393, 501] on div at bounding box center [505, 494] width 469 height 40
click at [1339, 571] on span "Save Entry" at bounding box center [1347, 569] width 57 height 17
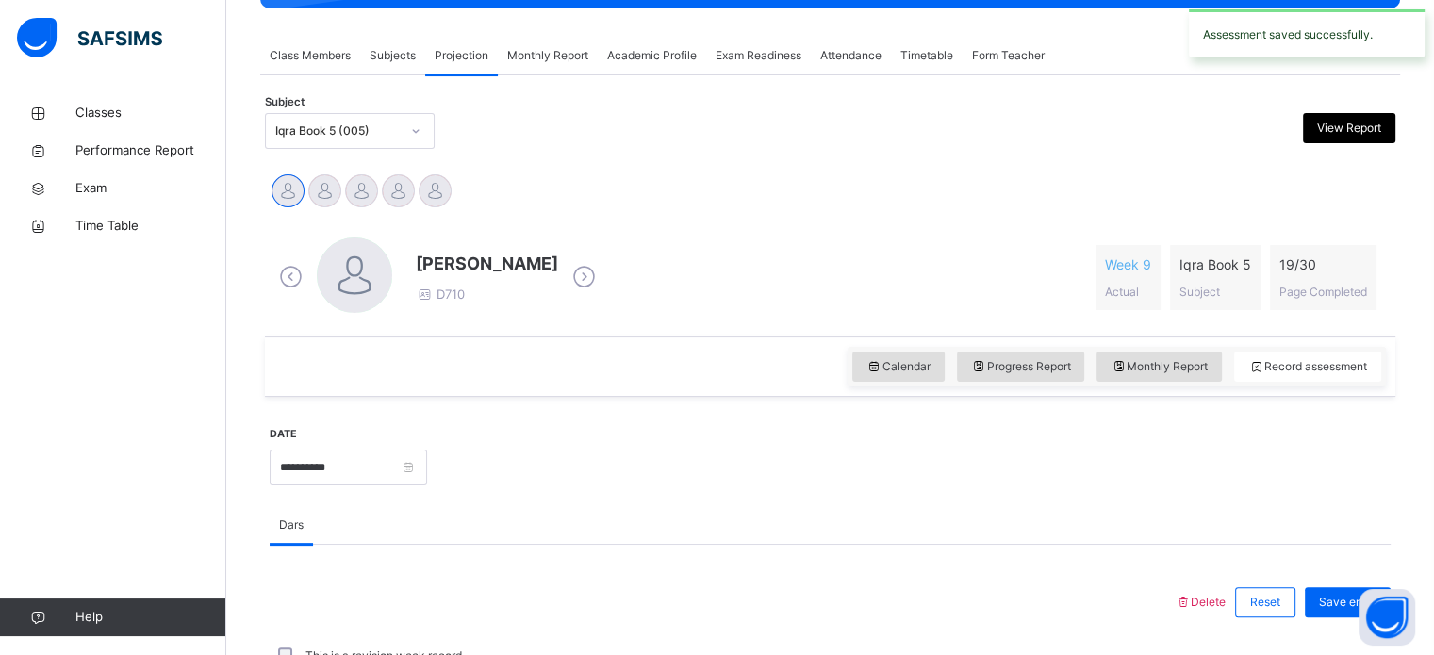
scroll to position [317, 0]
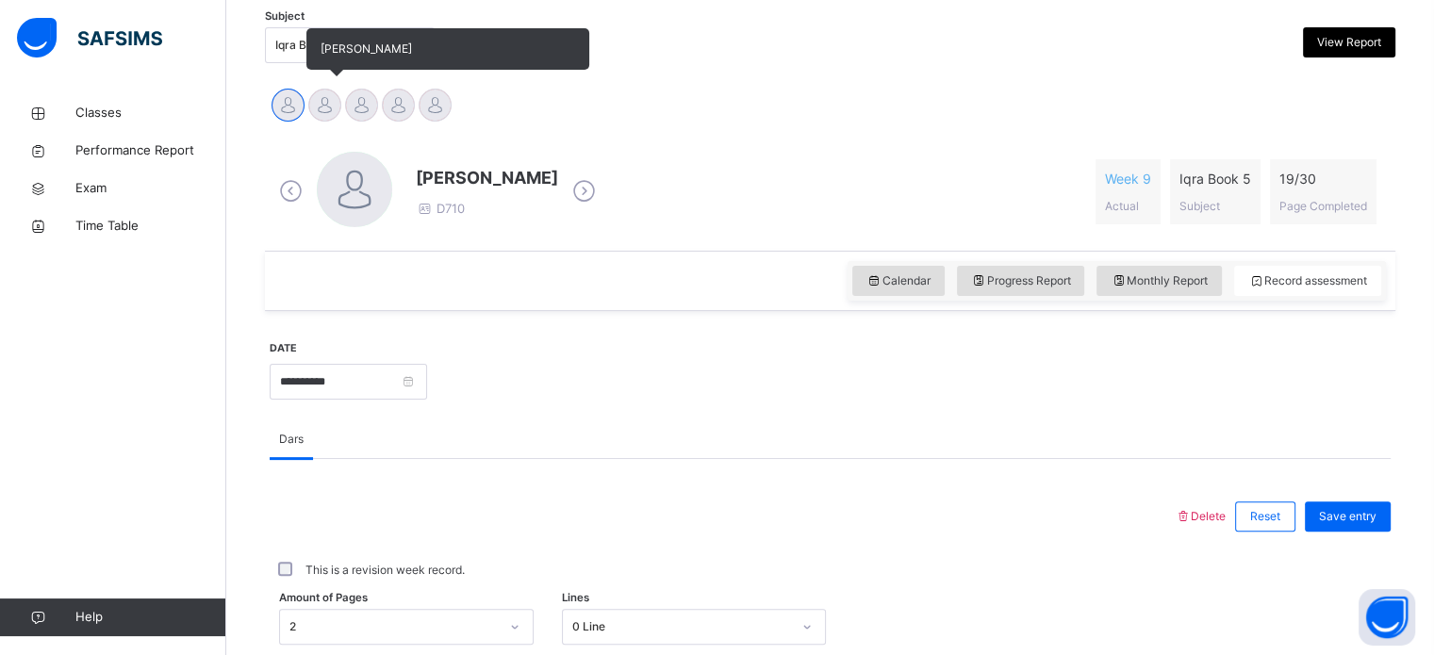
click at [331, 104] on div at bounding box center [324, 105] width 33 height 33
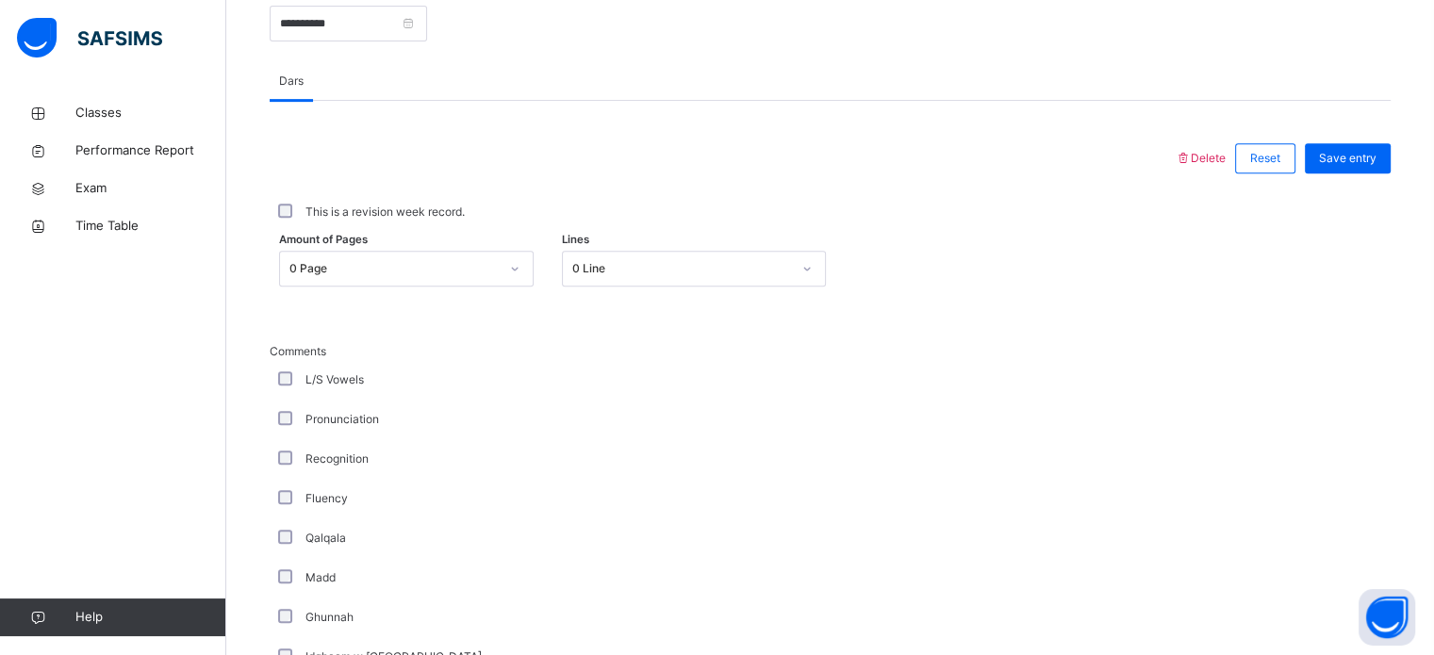
scroll to position [762, 0]
click at [358, 201] on div "This is a revision week record." at bounding box center [830, 212] width 1121 height 40
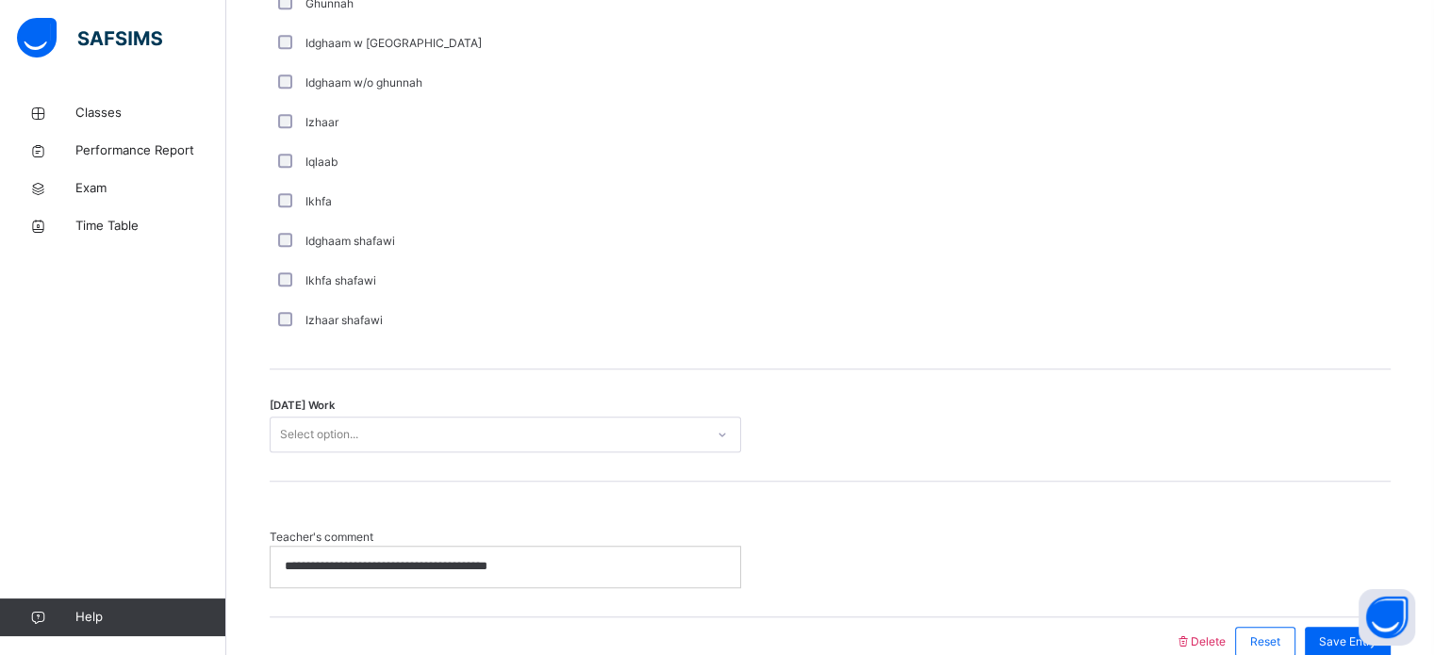
scroll to position [1469, 0]
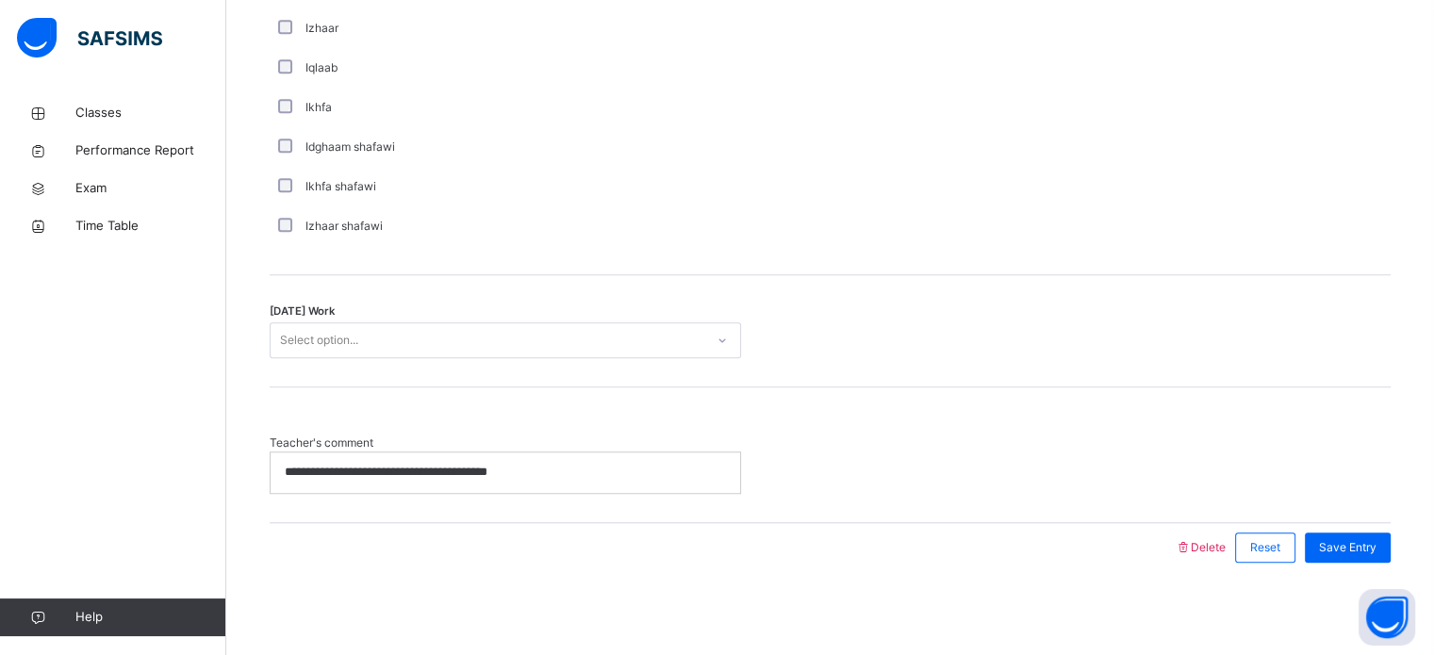
click at [533, 485] on div "**********" at bounding box center [505, 472] width 469 height 40
click at [593, 336] on div "Select option..." at bounding box center [488, 340] width 434 height 29
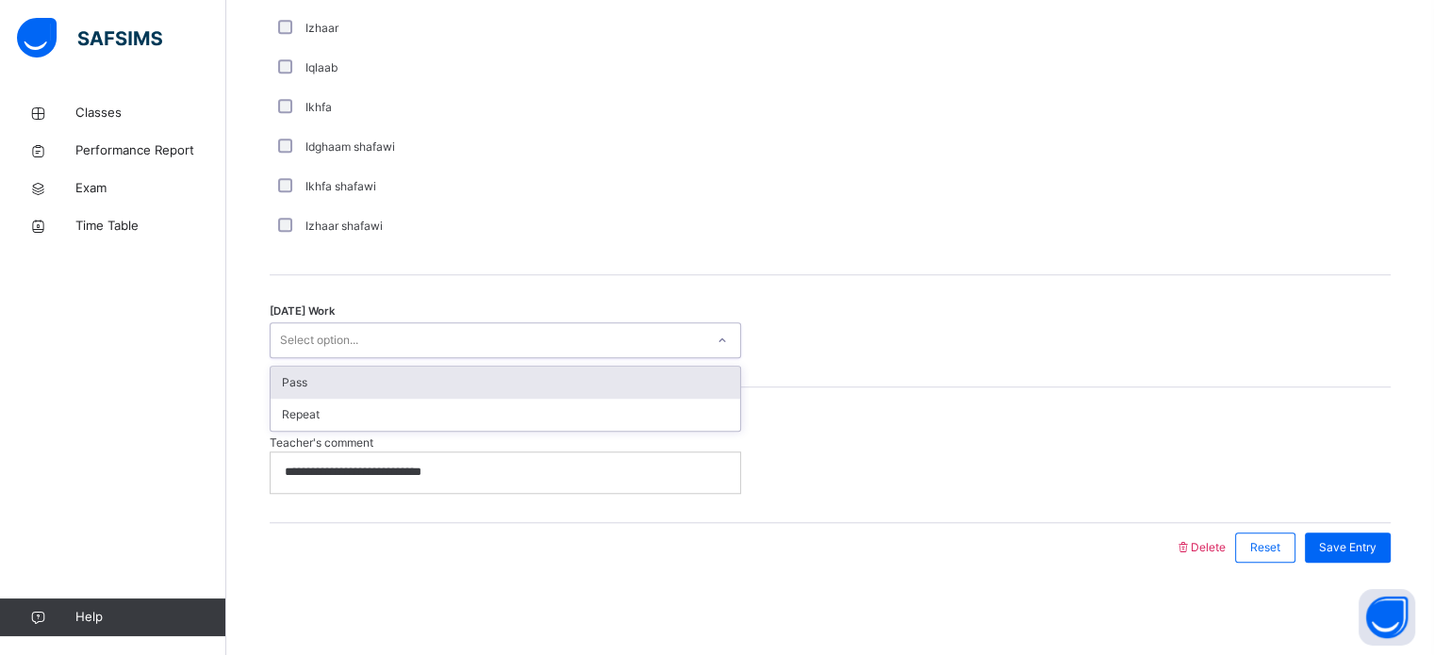
click at [432, 377] on div "Pass" at bounding box center [505, 383] width 469 height 32
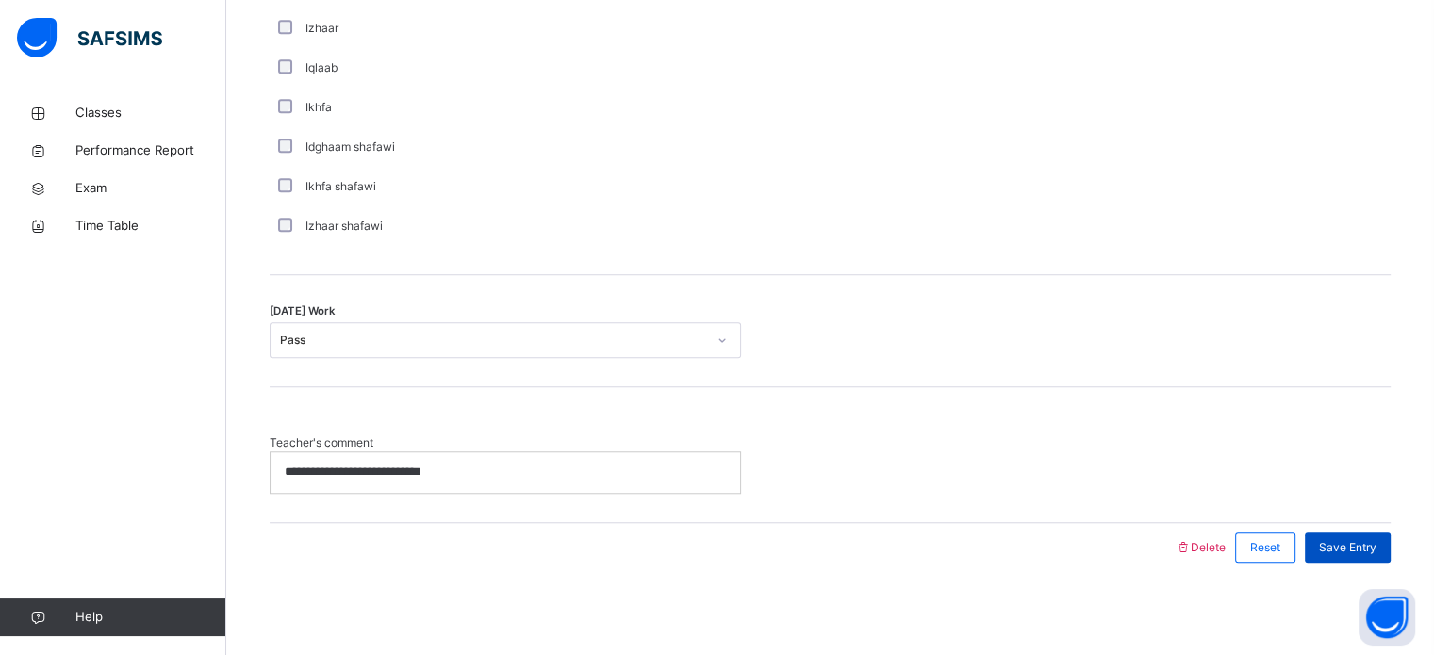
click at [1376, 550] on span "Save Entry" at bounding box center [1347, 547] width 57 height 17
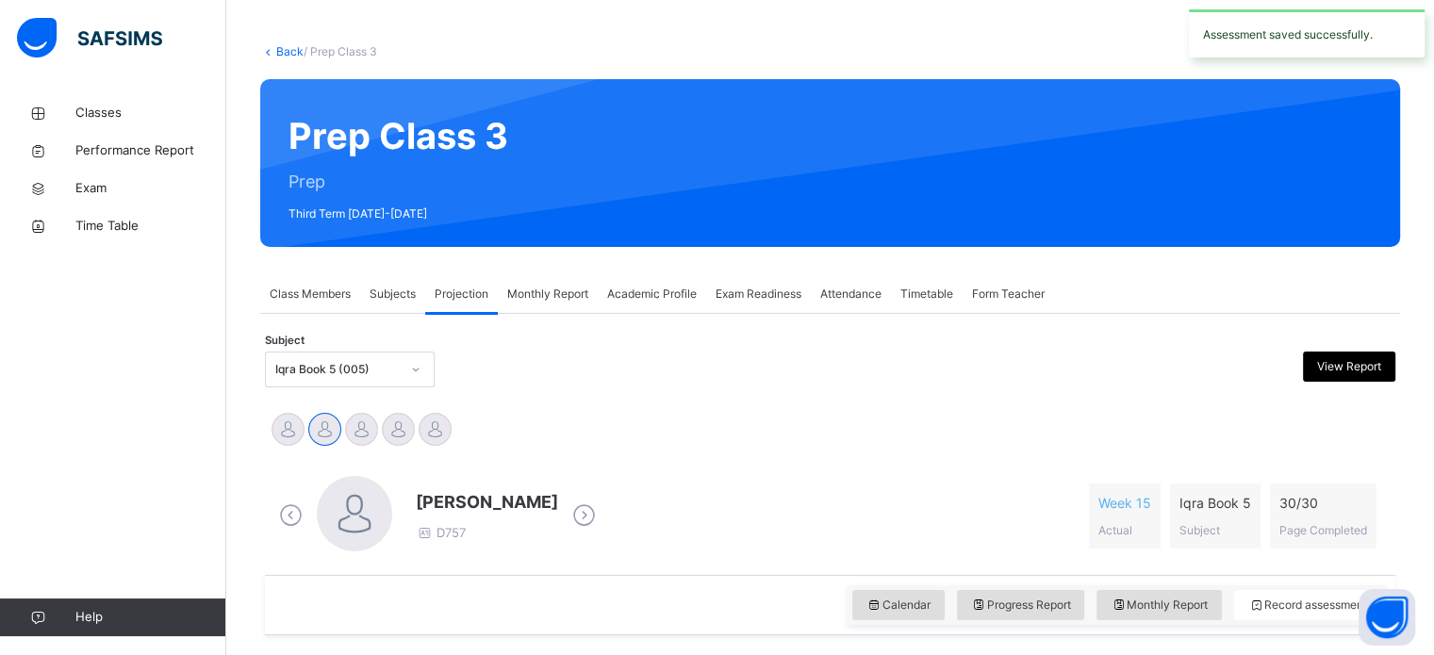
scroll to position [81, 0]
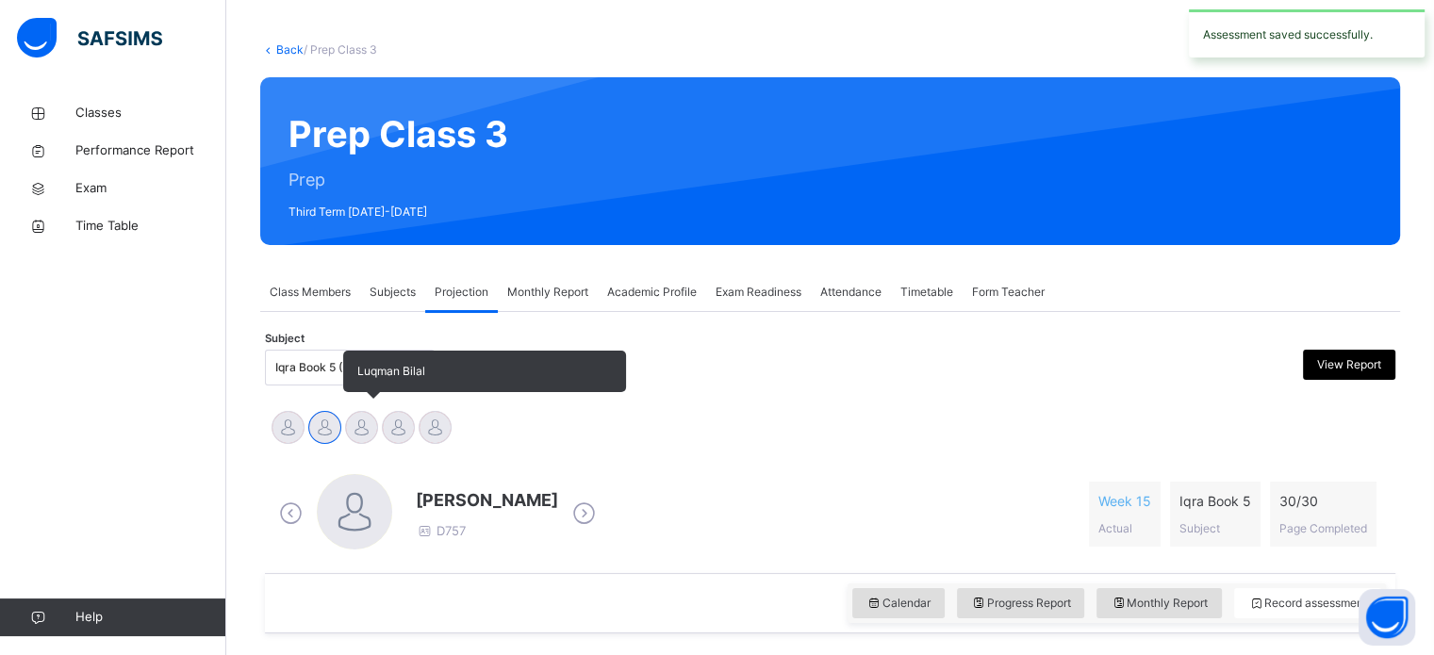
click at [367, 427] on div at bounding box center [361, 427] width 33 height 33
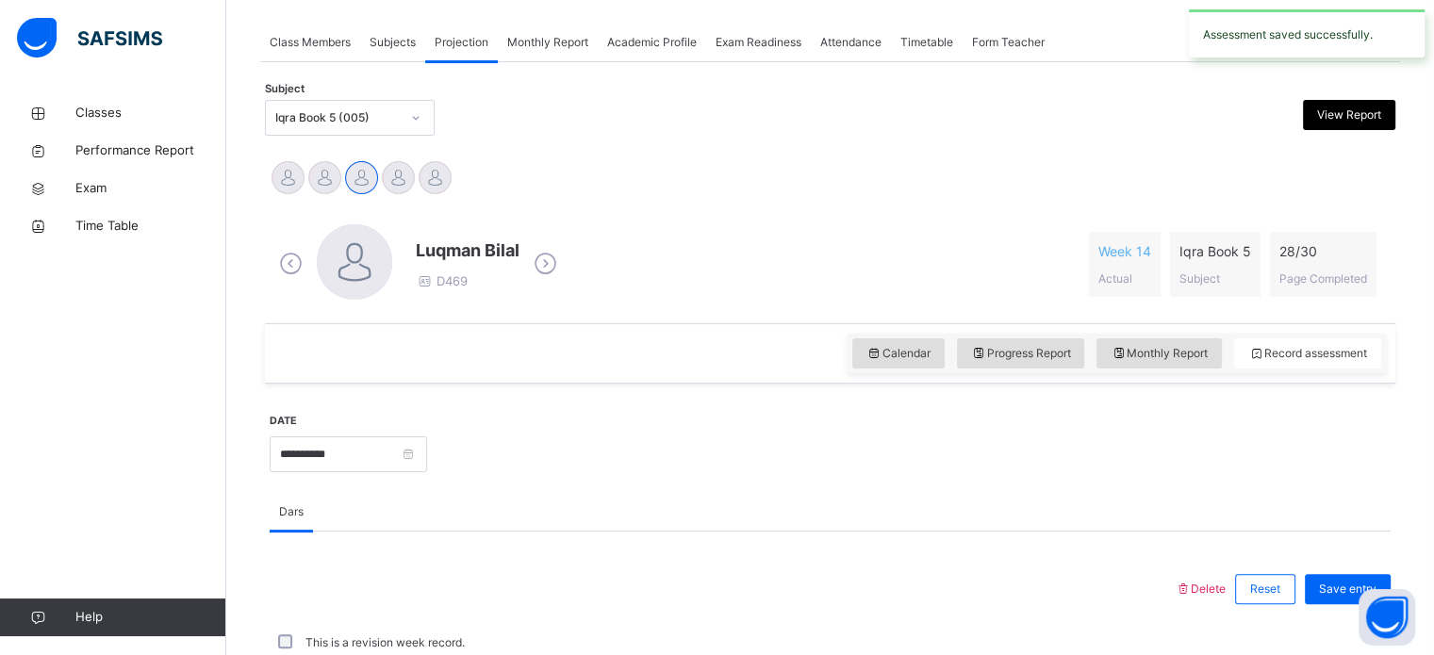
scroll to position [368, 0]
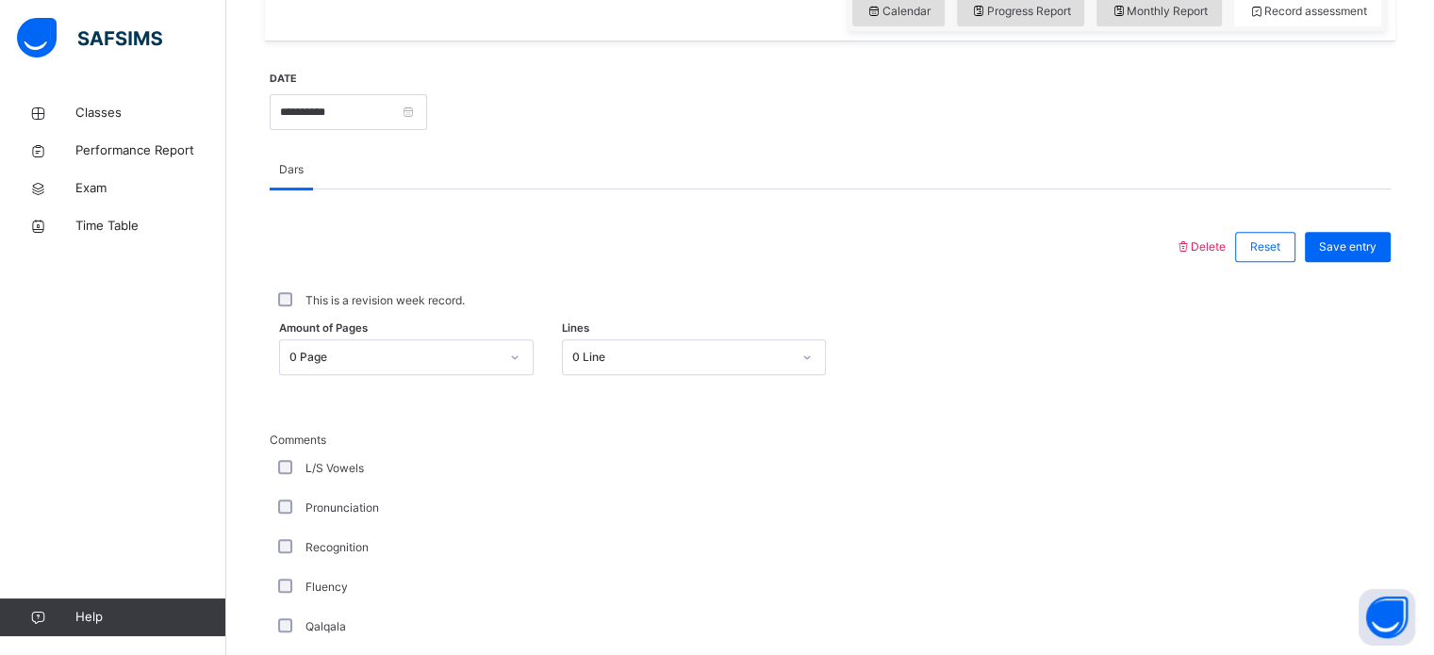
click at [501, 375] on div "0 Page" at bounding box center [406, 357] width 254 height 36
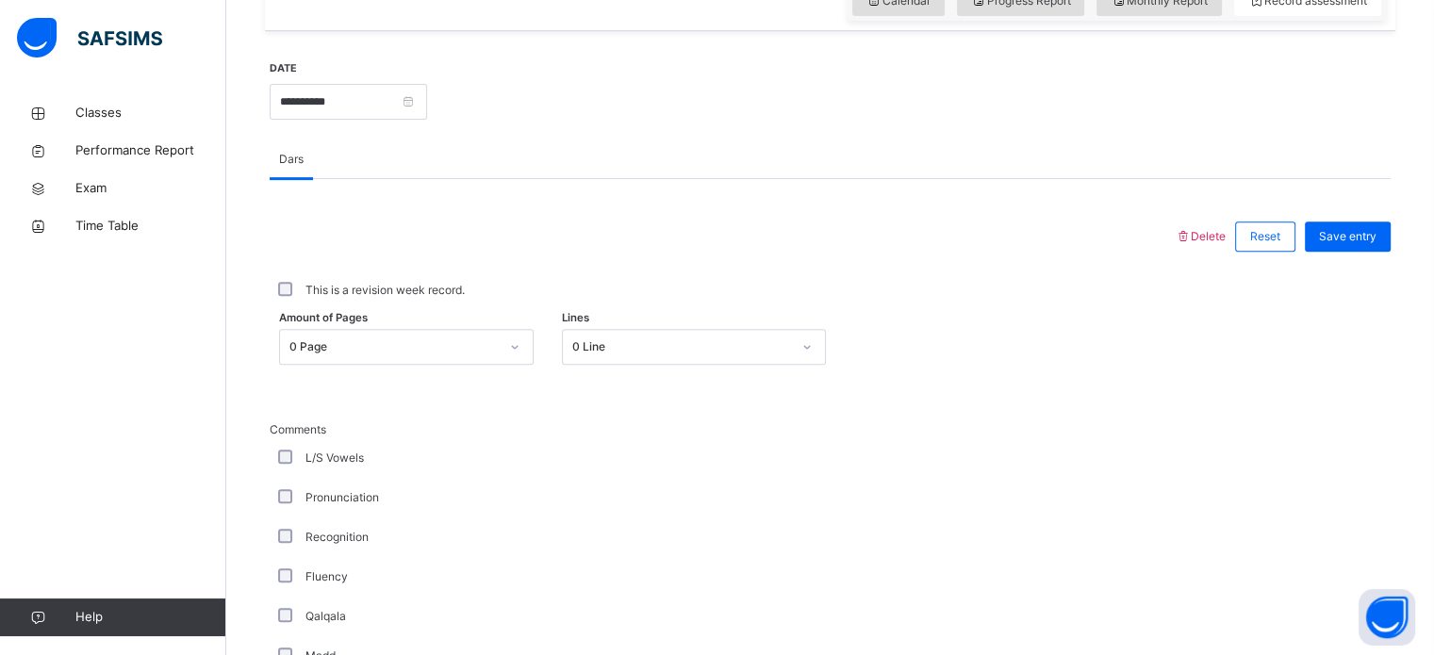
scroll to position [692, 0]
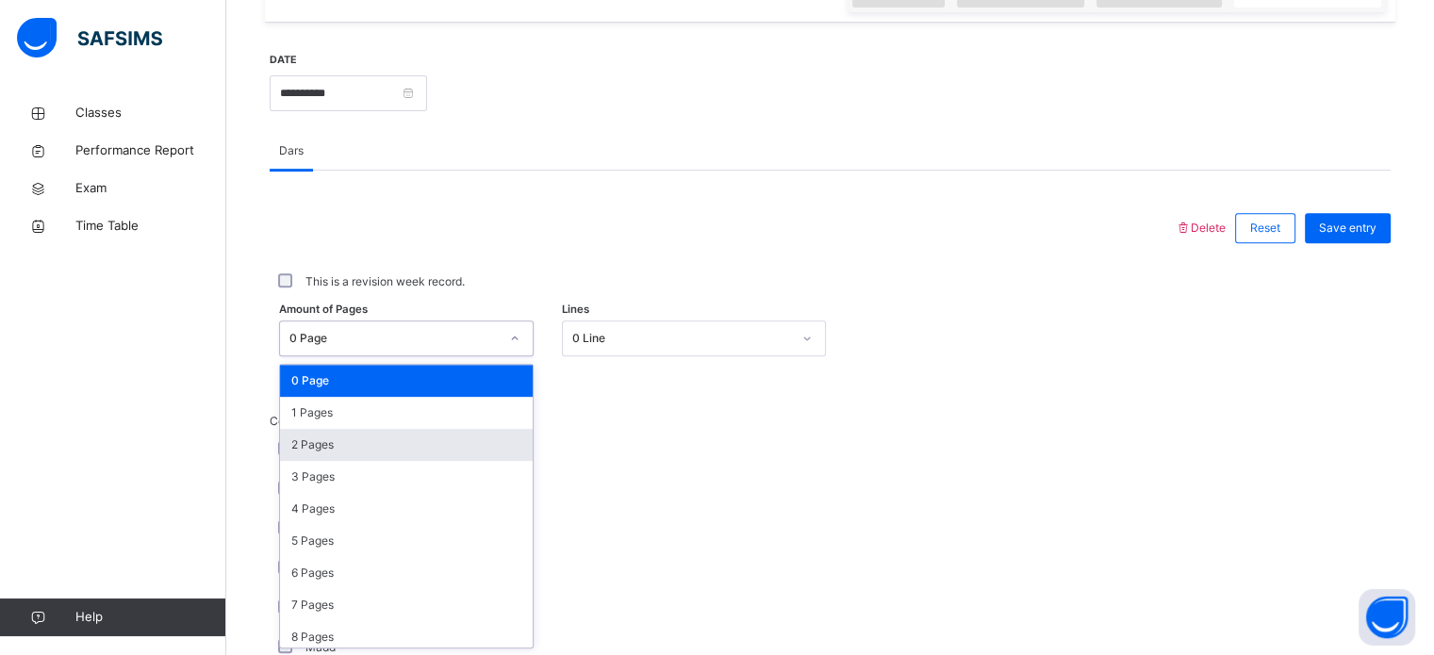
click at [450, 431] on div "2 Pages" at bounding box center [406, 445] width 253 height 32
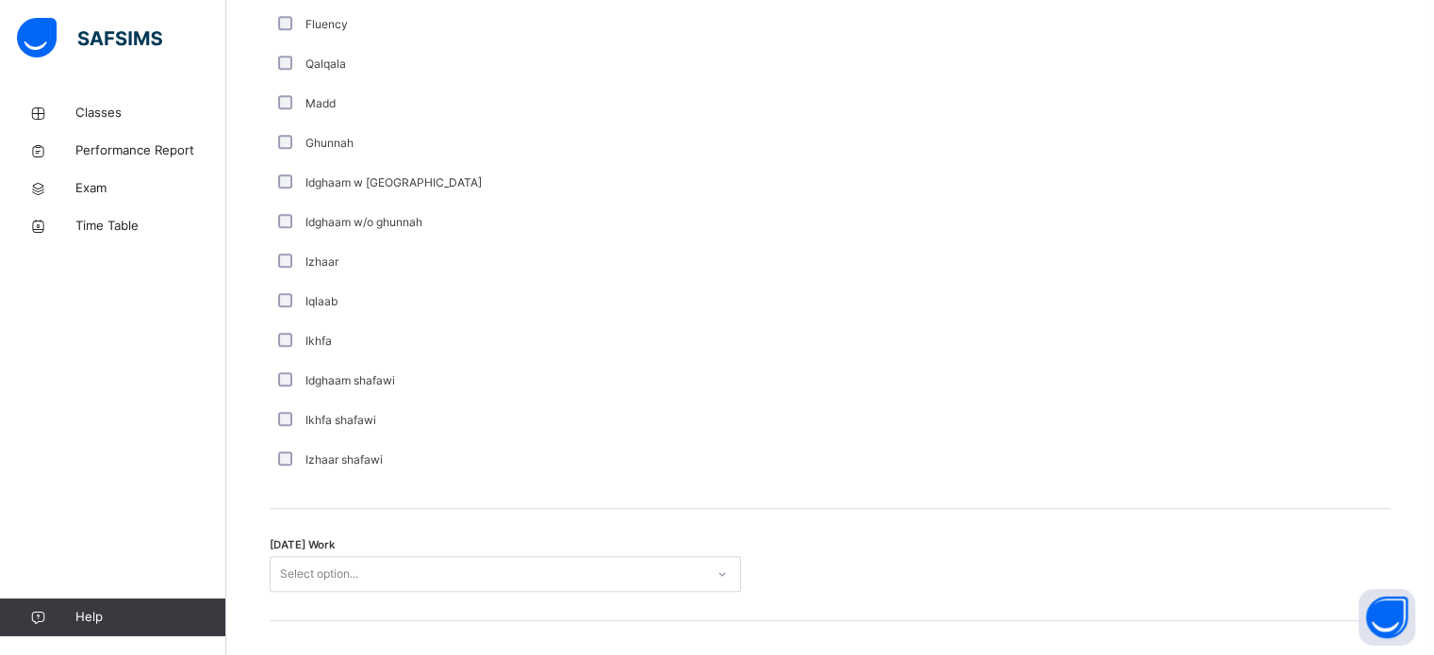
scroll to position [1469, 0]
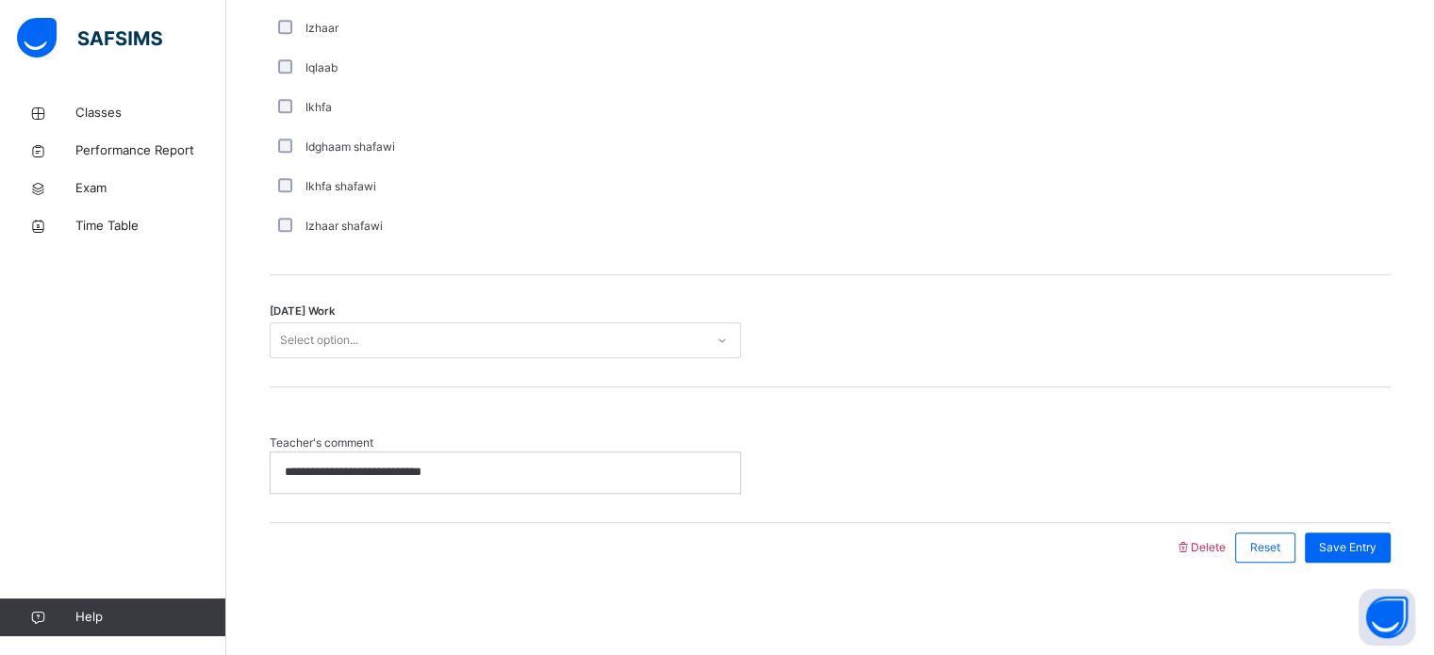
click at [481, 468] on p "**********" at bounding box center [505, 472] width 441 height 17
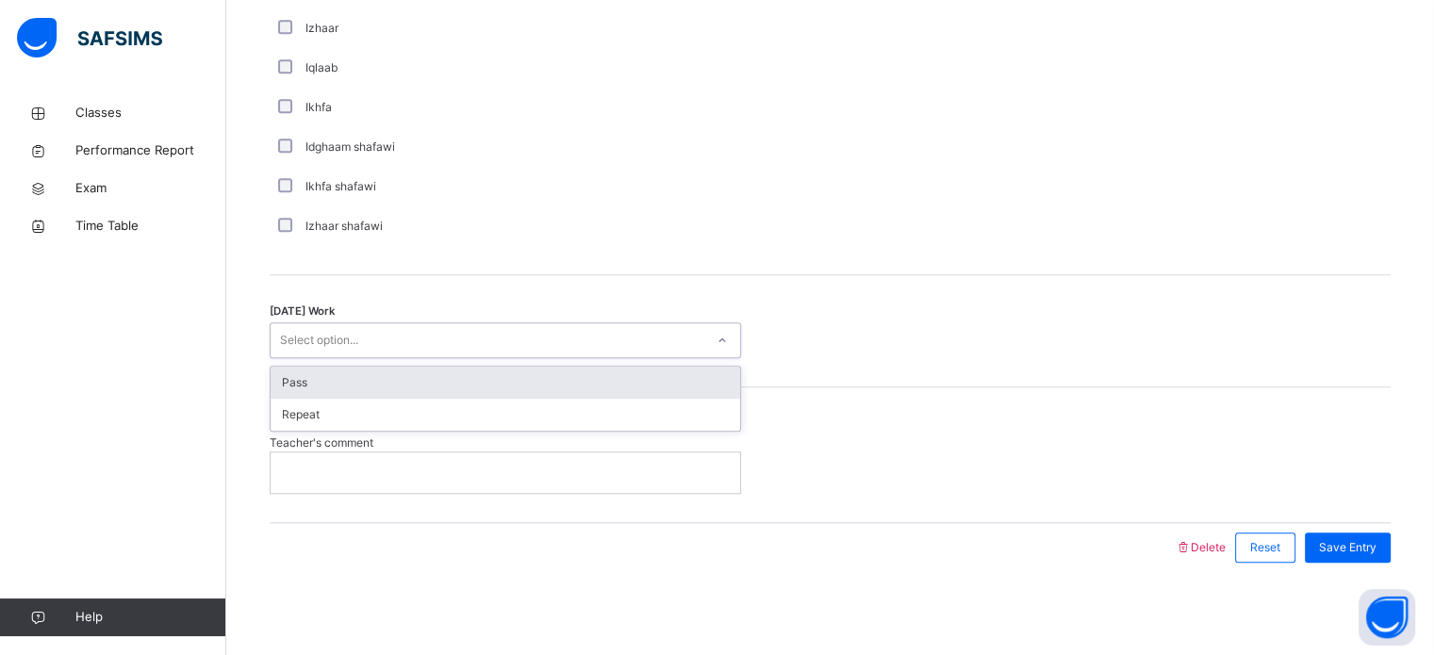
click at [487, 334] on div "Select option..." at bounding box center [488, 340] width 434 height 29
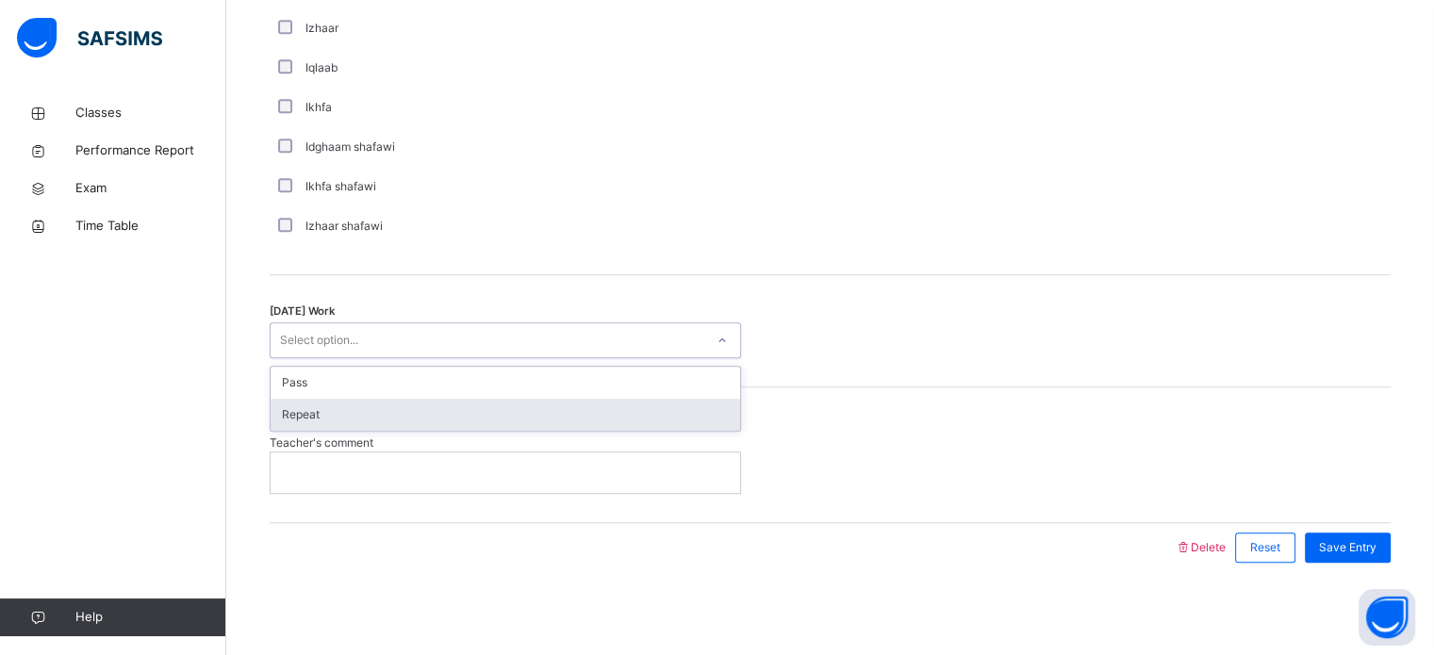
click at [430, 410] on div "Repeat" at bounding box center [505, 415] width 469 height 32
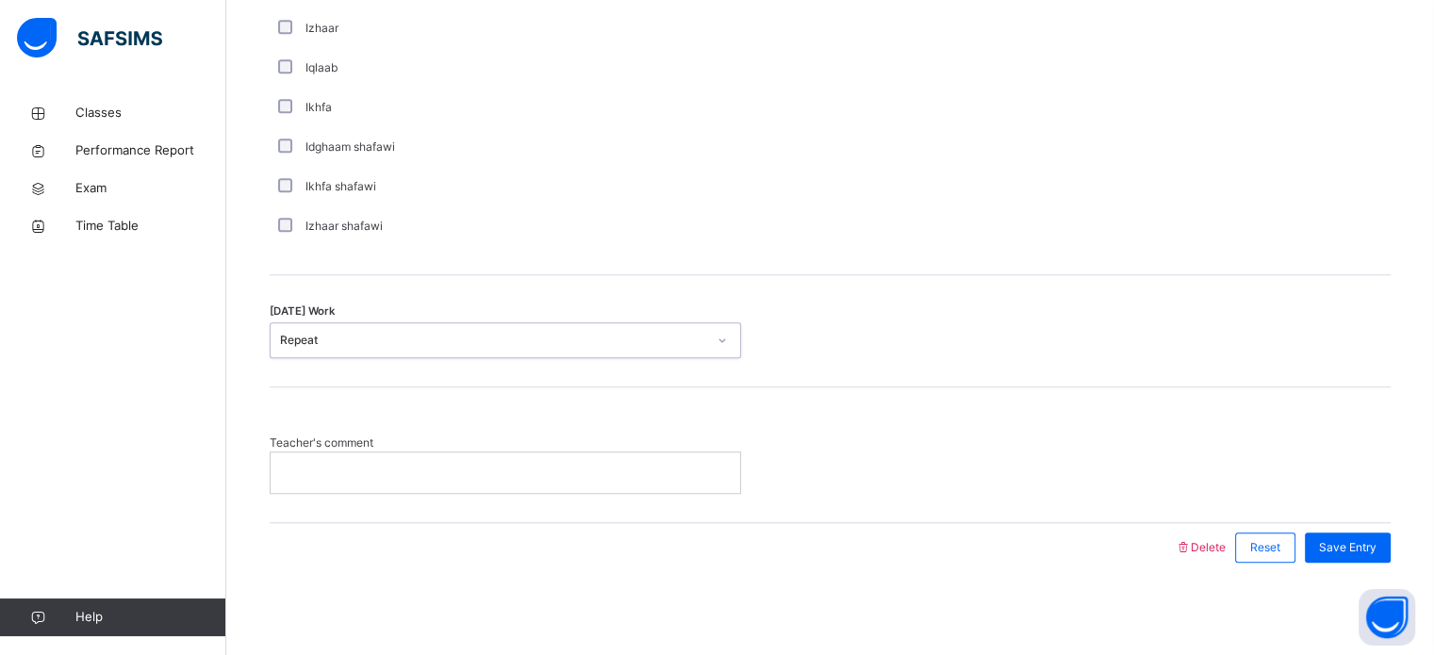
click at [394, 478] on p at bounding box center [505, 472] width 441 height 17
click at [1350, 553] on span "Save Entry" at bounding box center [1347, 547] width 57 height 17
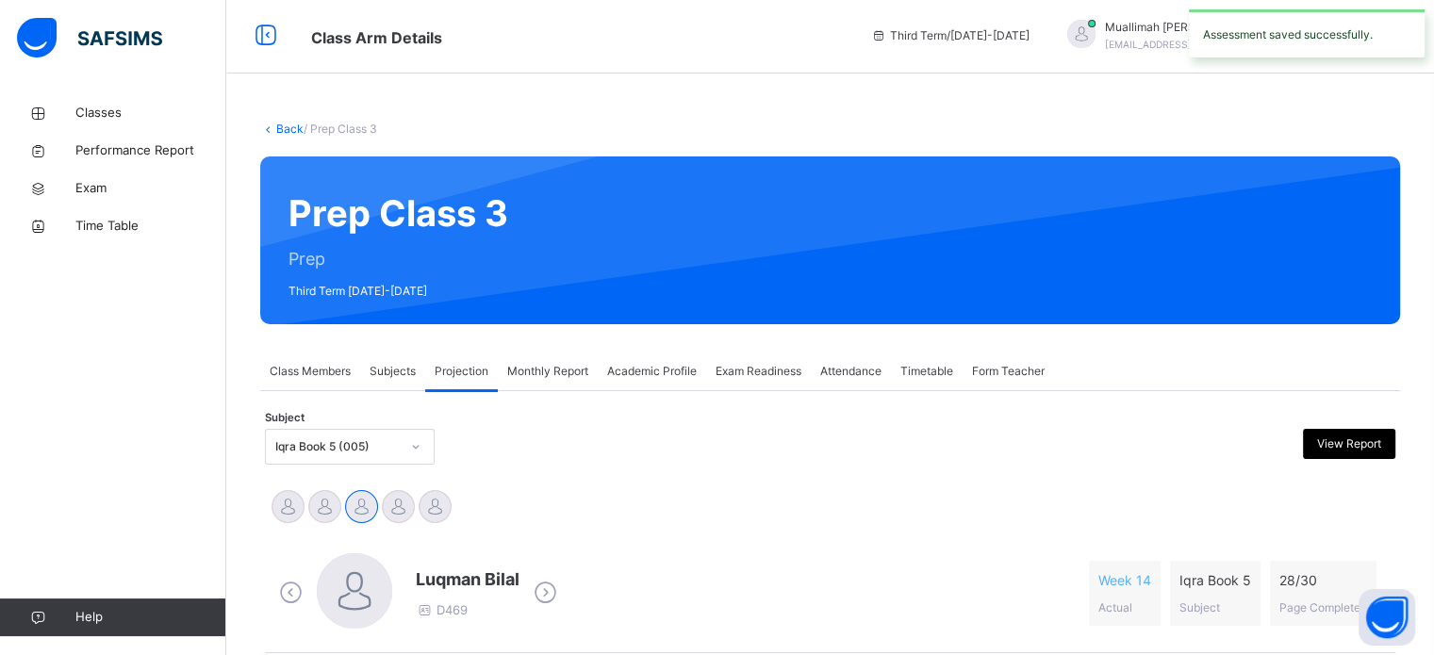
scroll to position [1, 0]
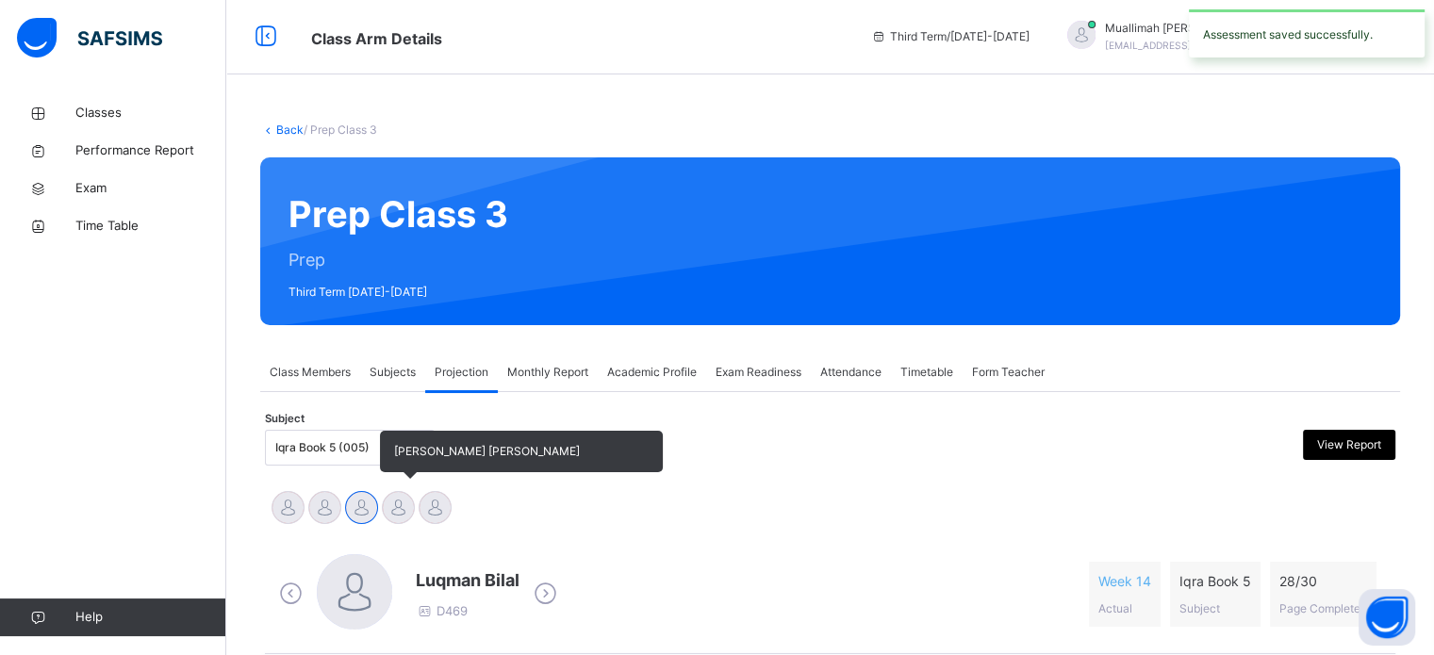
click at [399, 509] on div at bounding box center [398, 507] width 33 height 33
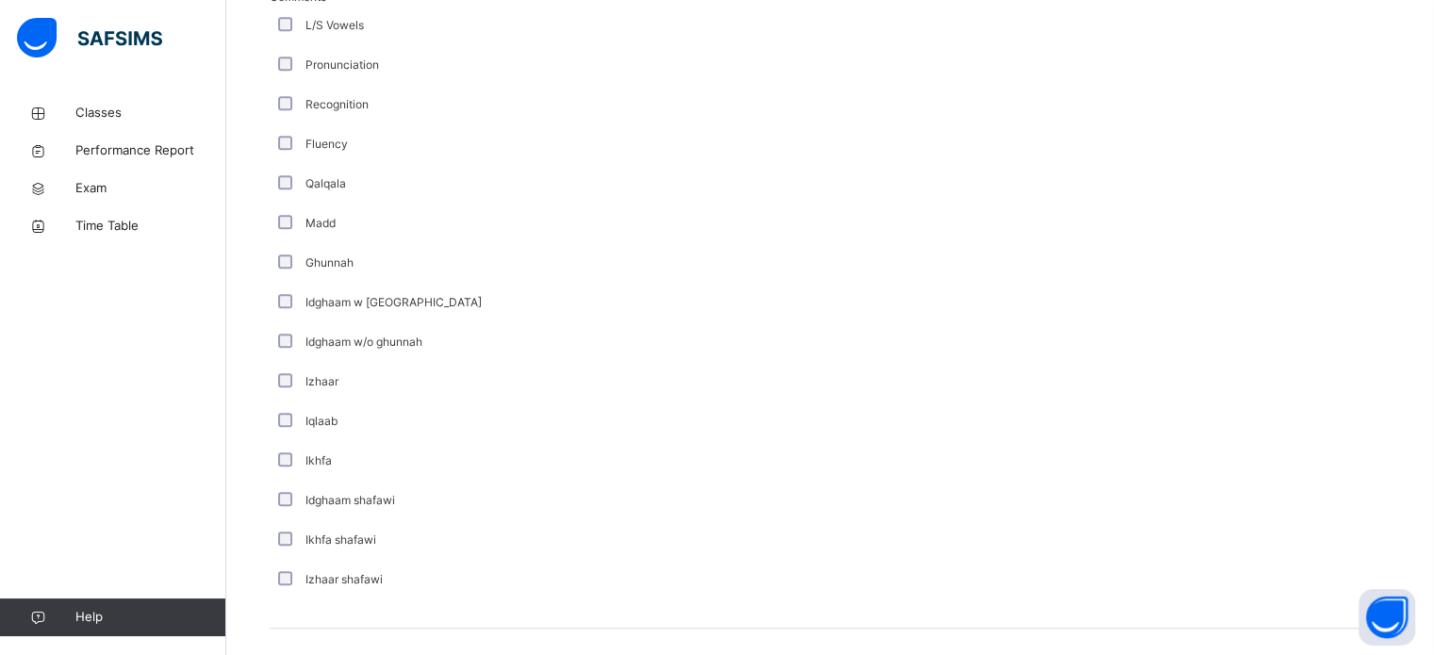
scroll to position [1469, 0]
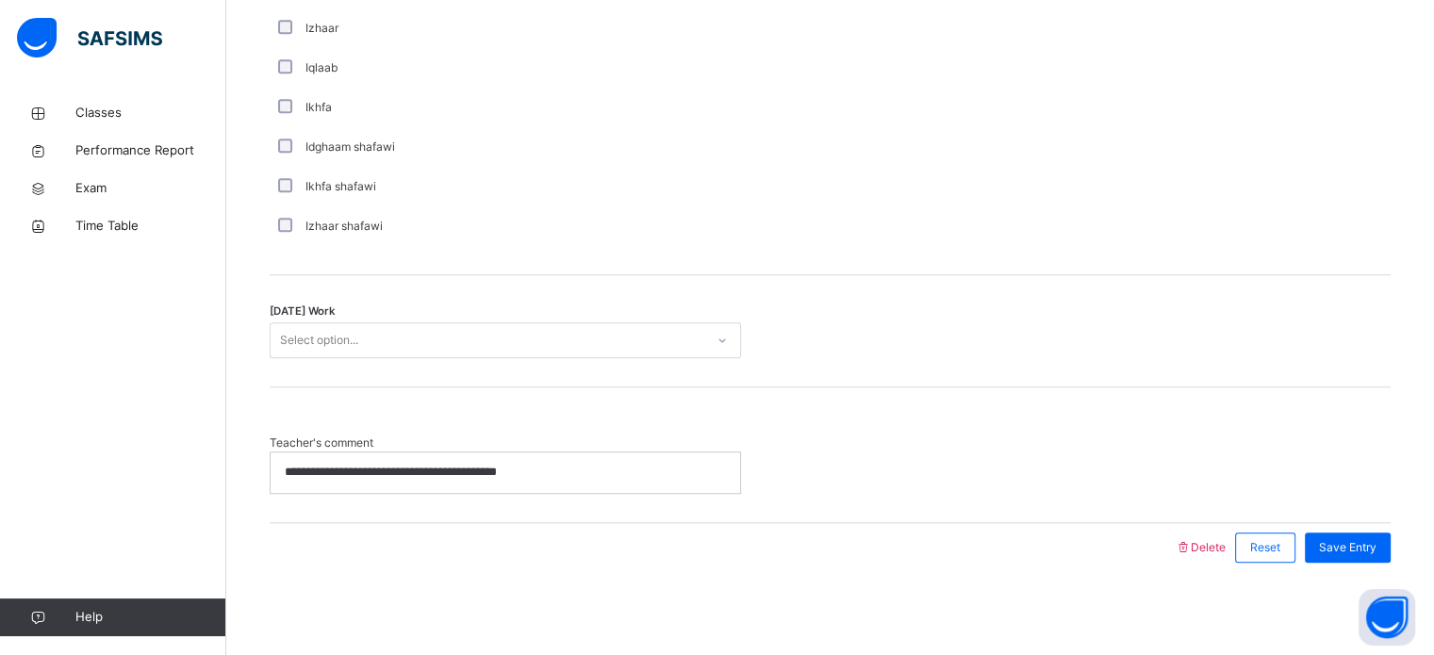
click at [422, 479] on p "**********" at bounding box center [505, 472] width 441 height 17
click at [455, 350] on div "Select option..." at bounding box center [488, 340] width 434 height 29
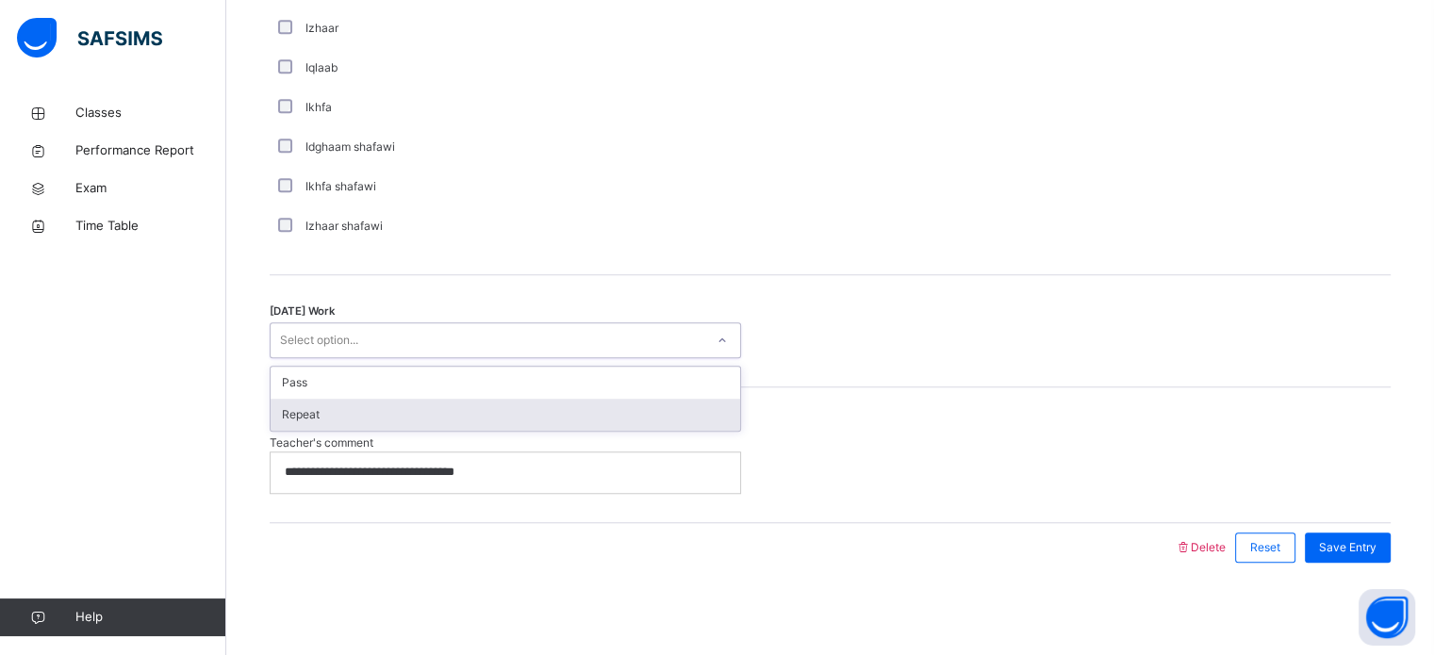
click at [396, 406] on div "Repeat" at bounding box center [505, 415] width 469 height 32
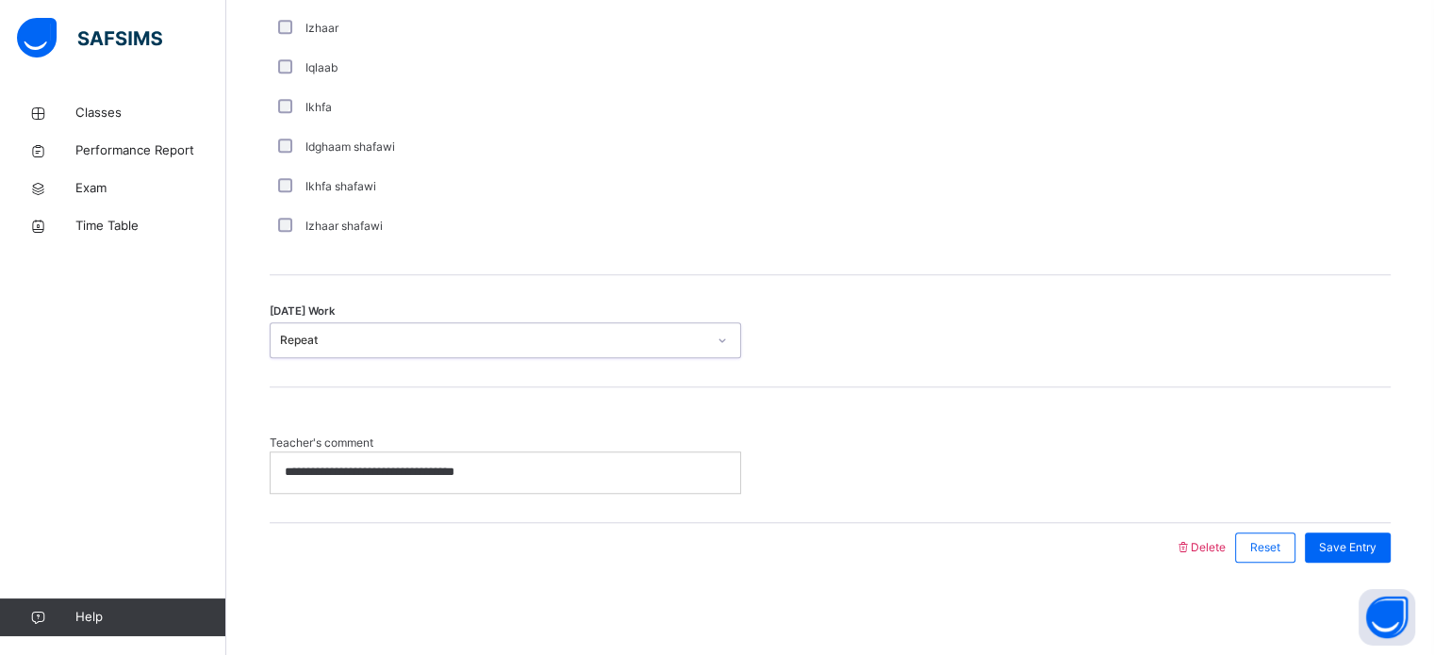
click at [1370, 530] on div "Save Entry" at bounding box center [1342, 547] width 95 height 49
click at [1369, 539] on span "Save Entry" at bounding box center [1347, 547] width 57 height 17
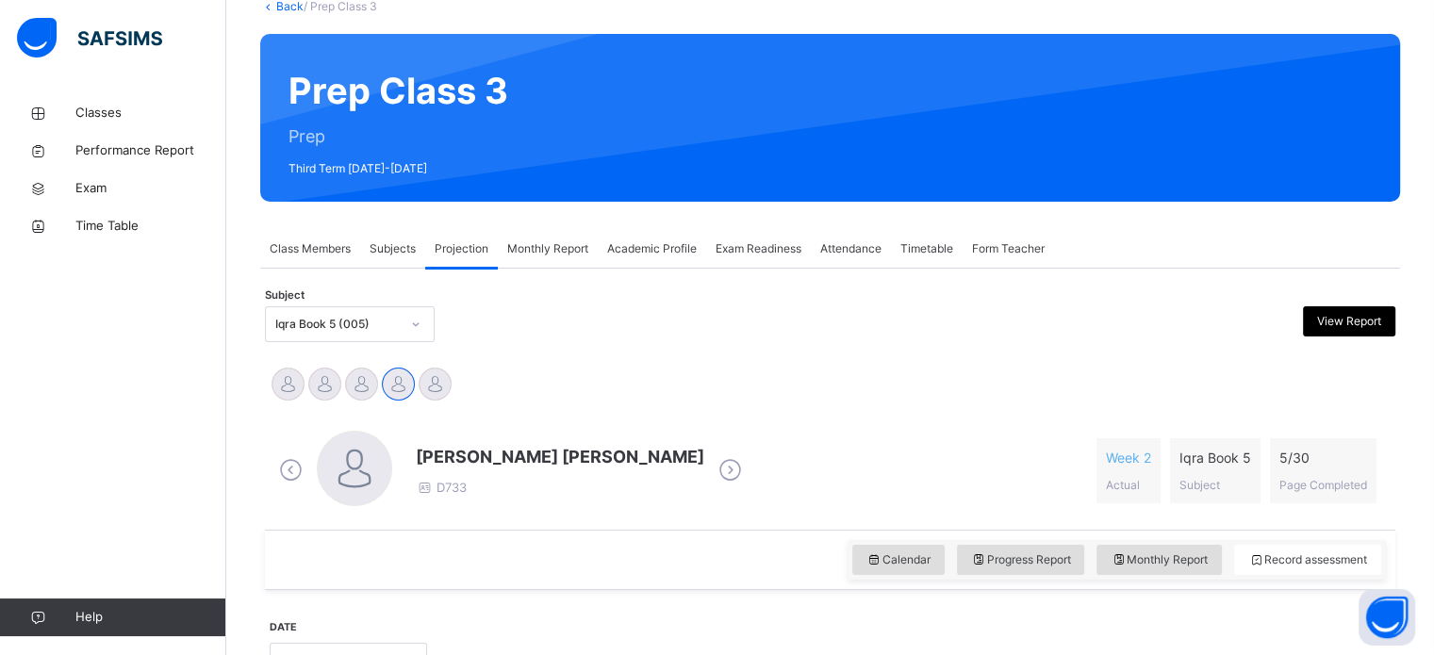
scroll to position [126, 0]
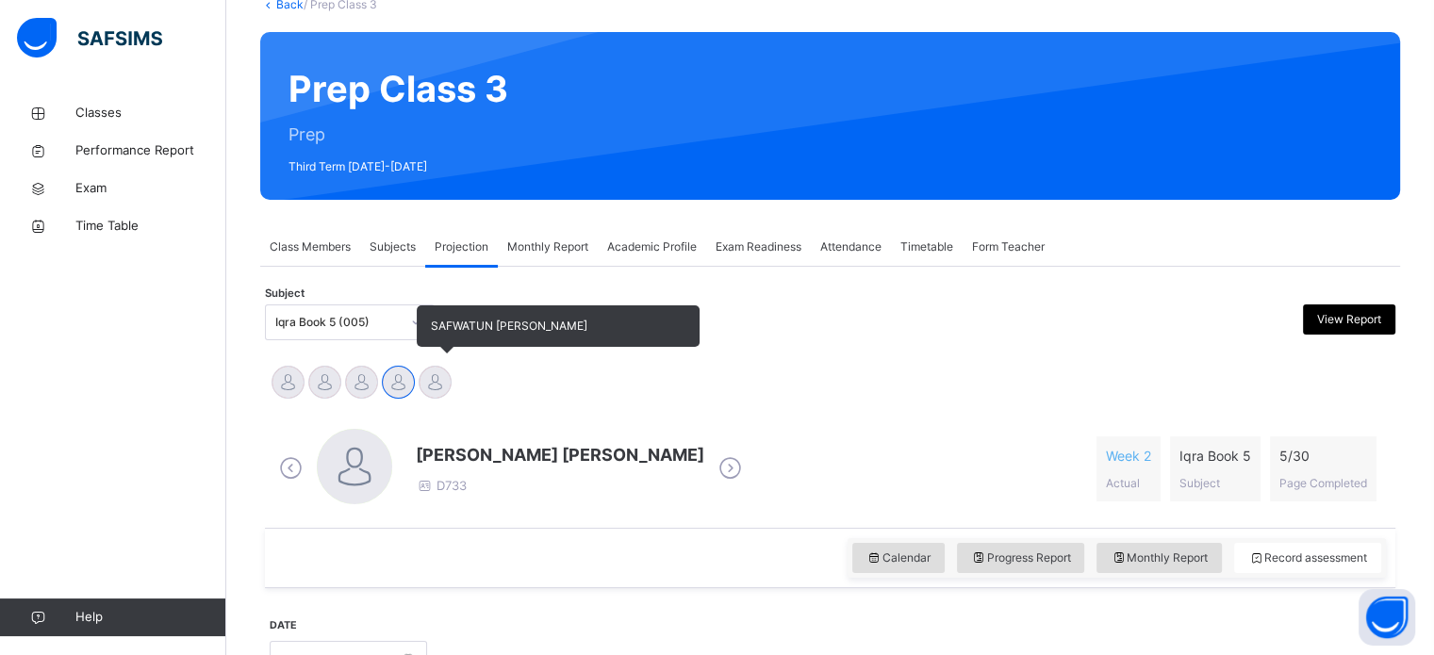
click at [437, 378] on div at bounding box center [435, 382] width 33 height 33
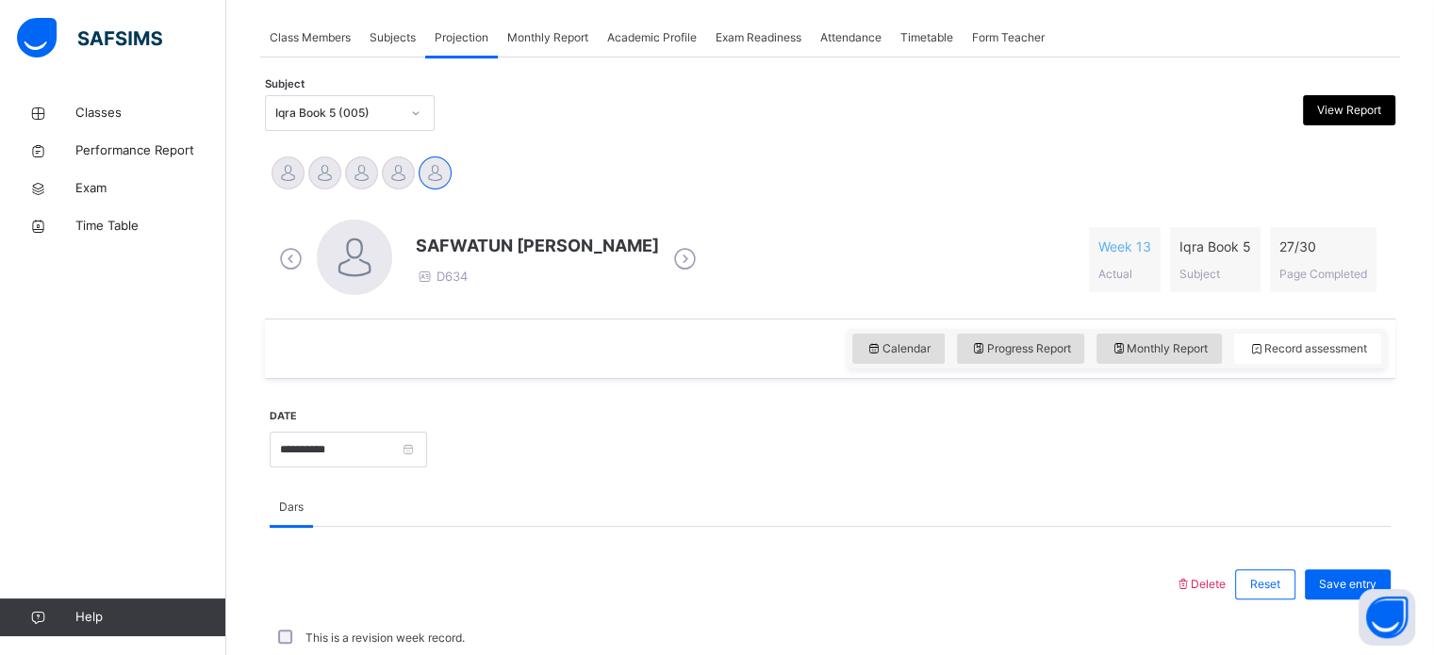
scroll to position [336, 0]
click at [427, 460] on input "**********" at bounding box center [348, 450] width 157 height 36
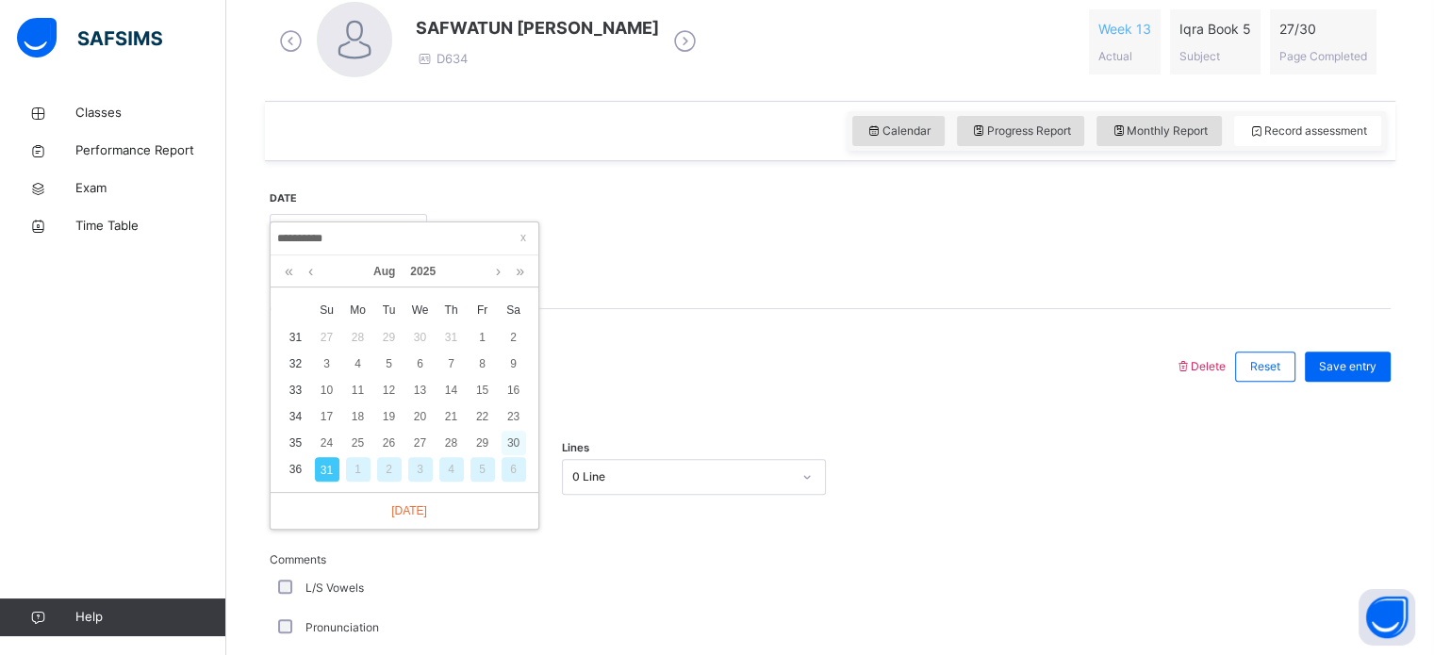
click at [509, 442] on div "30" at bounding box center [513, 443] width 25 height 25
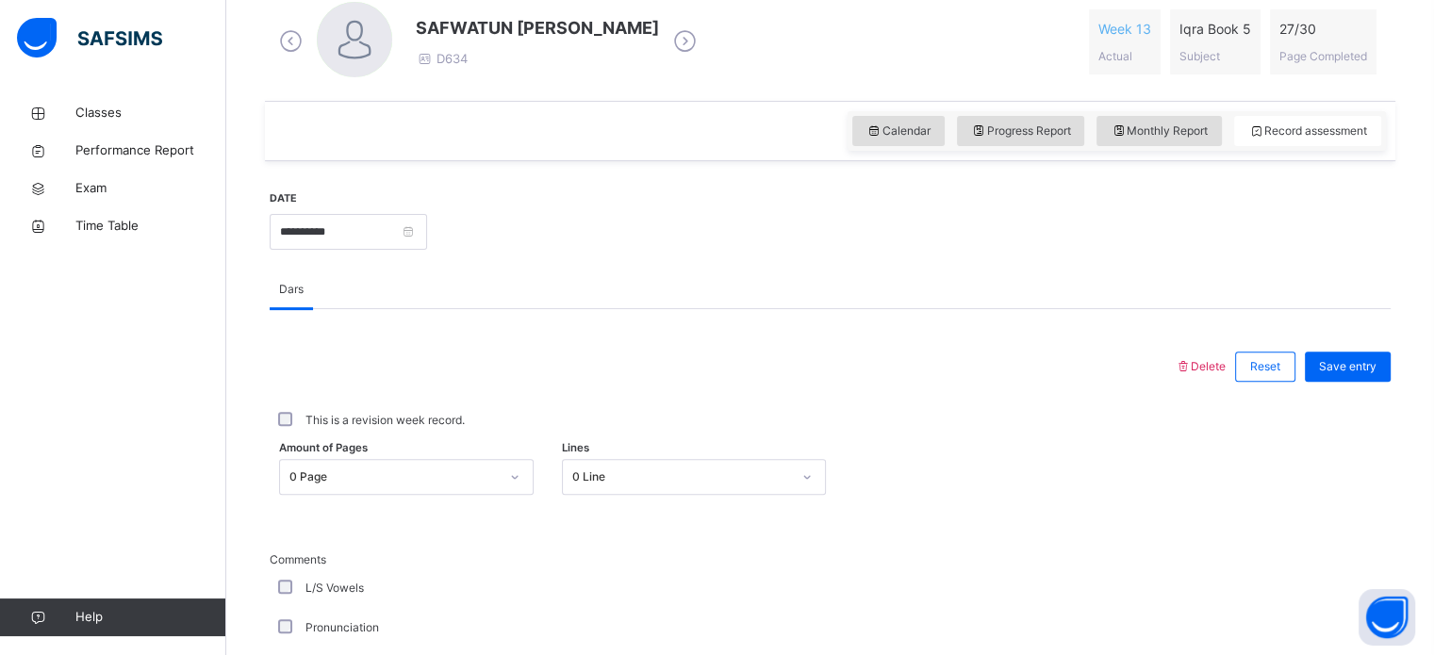
scroll to position [703, 0]
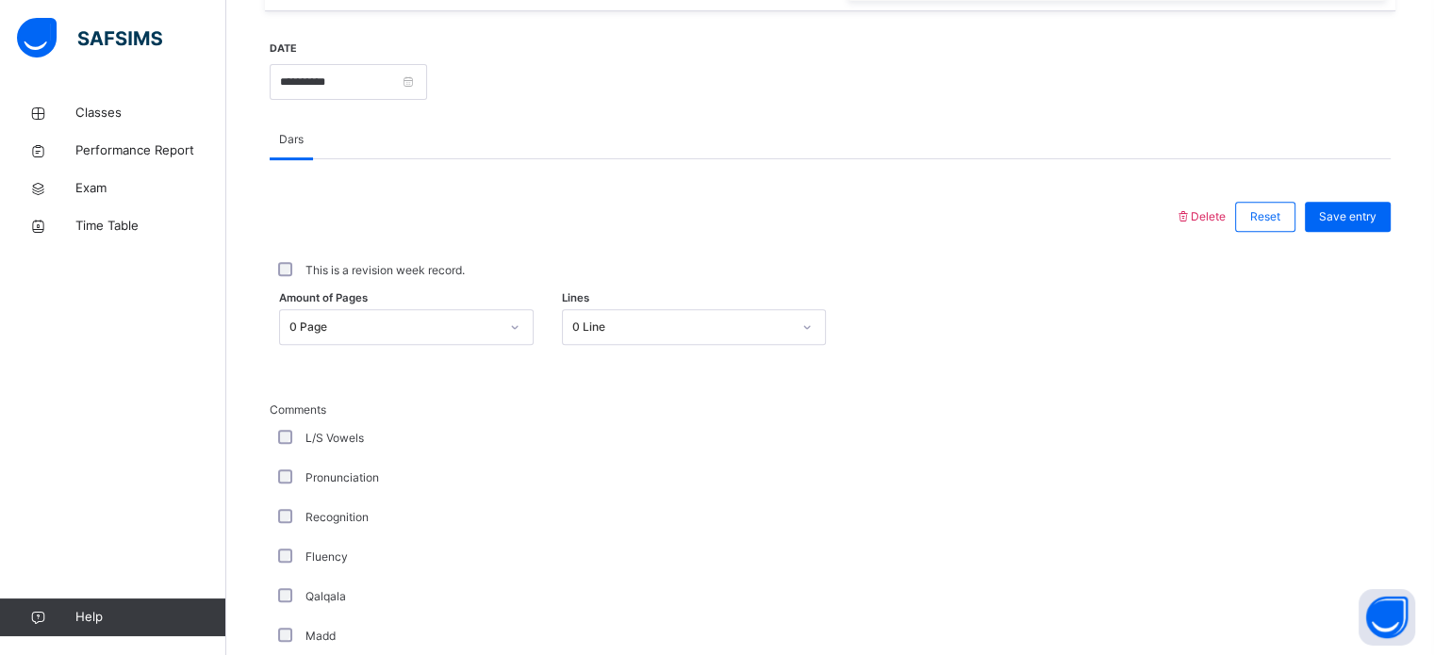
click at [486, 348] on div "Amount of Pages 0 Page Lines 0 Line" at bounding box center [830, 327] width 1121 height 55
click at [486, 337] on div "0 Page" at bounding box center [388, 327] width 217 height 29
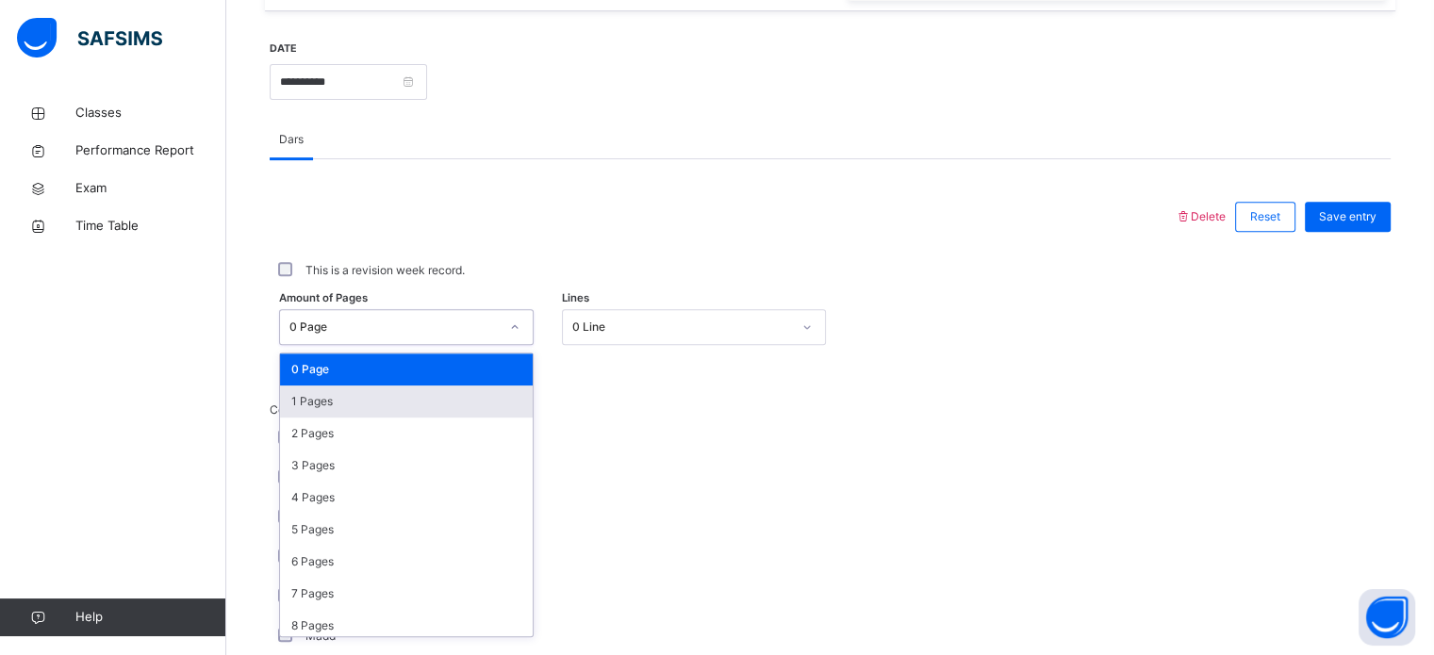
click at [437, 410] on div "1 Pages" at bounding box center [406, 402] width 253 height 32
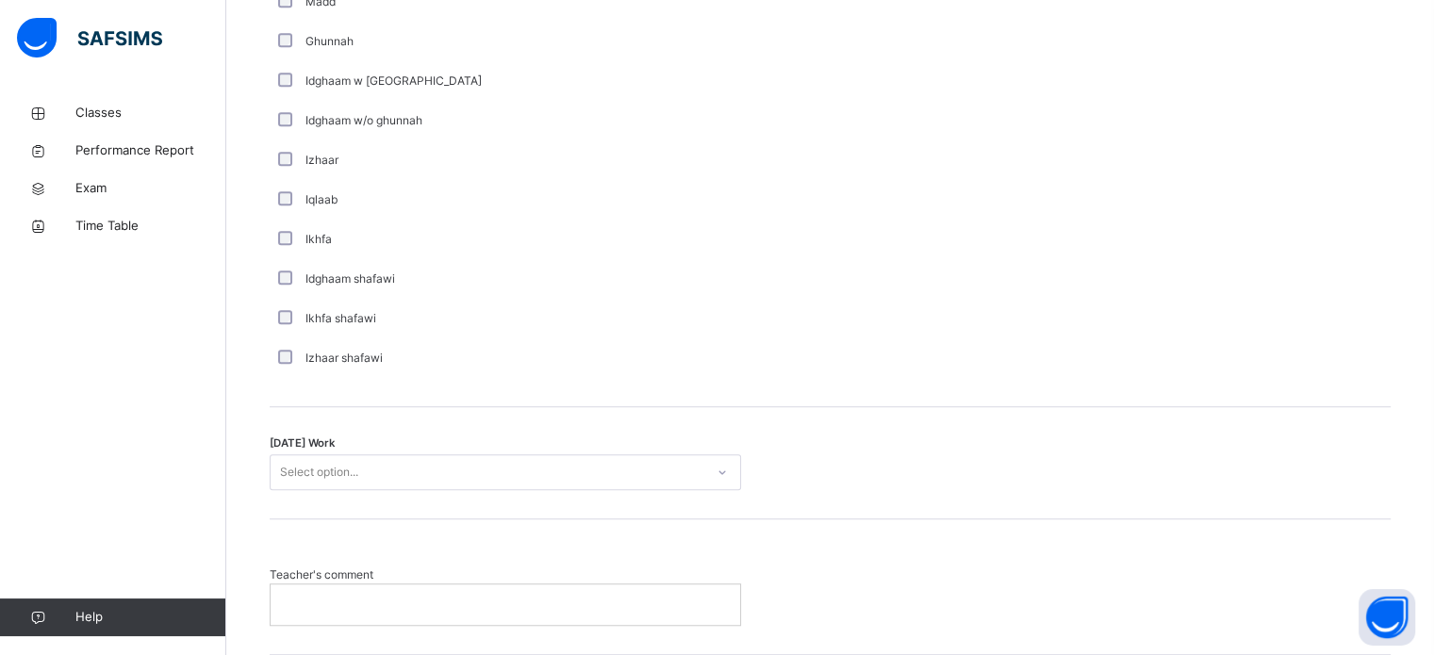
scroll to position [1469, 0]
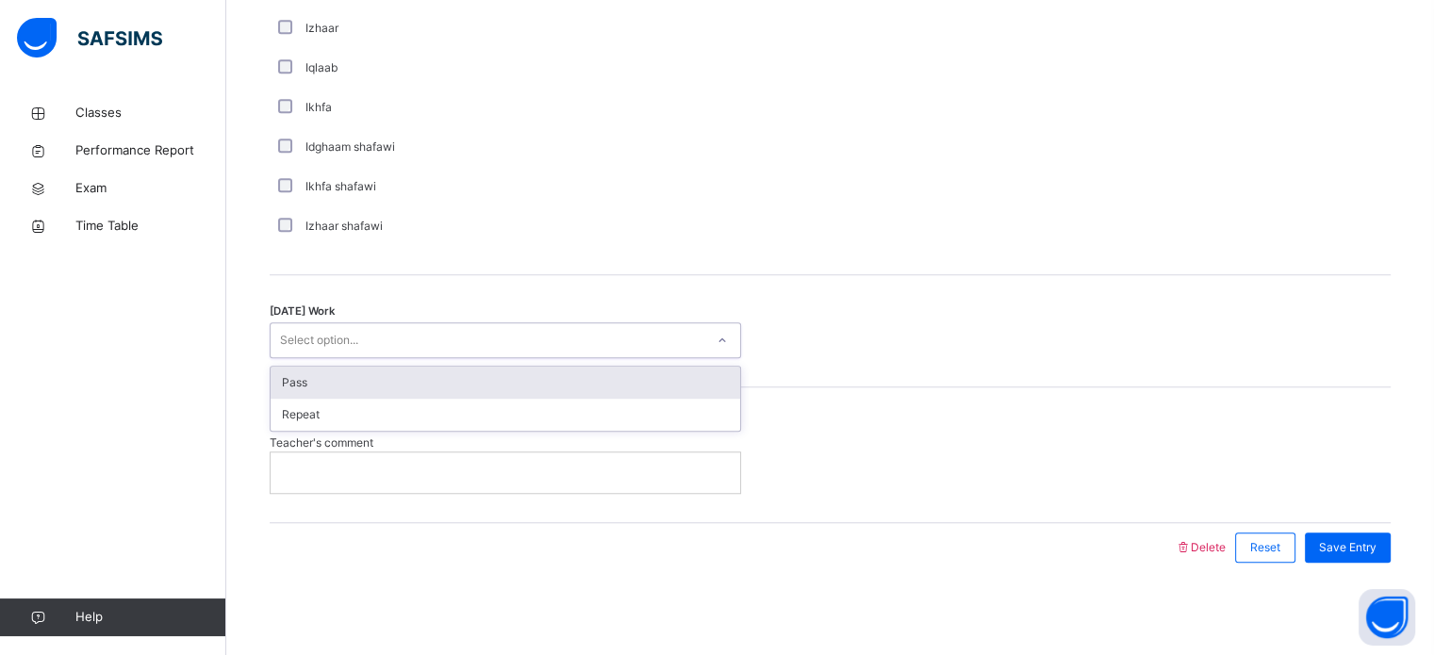
click at [394, 351] on div "Select option..." at bounding box center [488, 340] width 434 height 29
click at [360, 387] on div "Pass" at bounding box center [505, 383] width 469 height 32
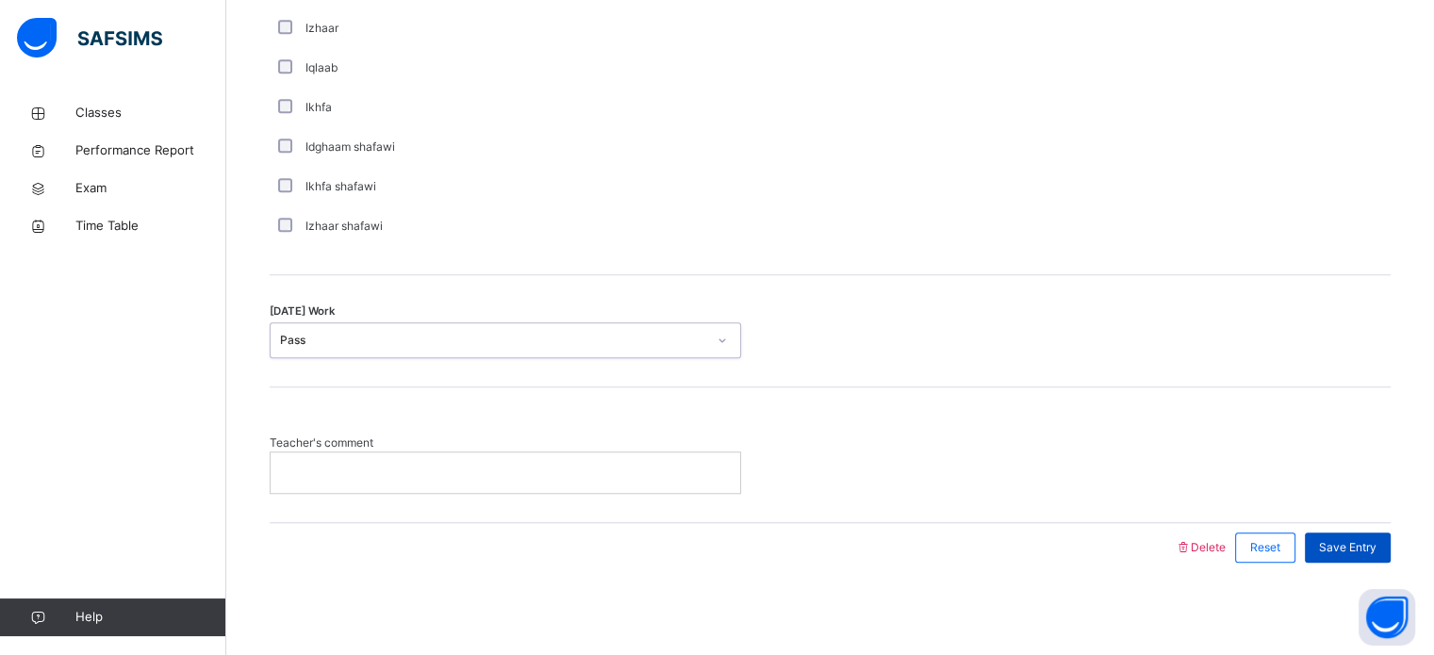
click at [1357, 546] on span "Save Entry" at bounding box center [1347, 547] width 57 height 17
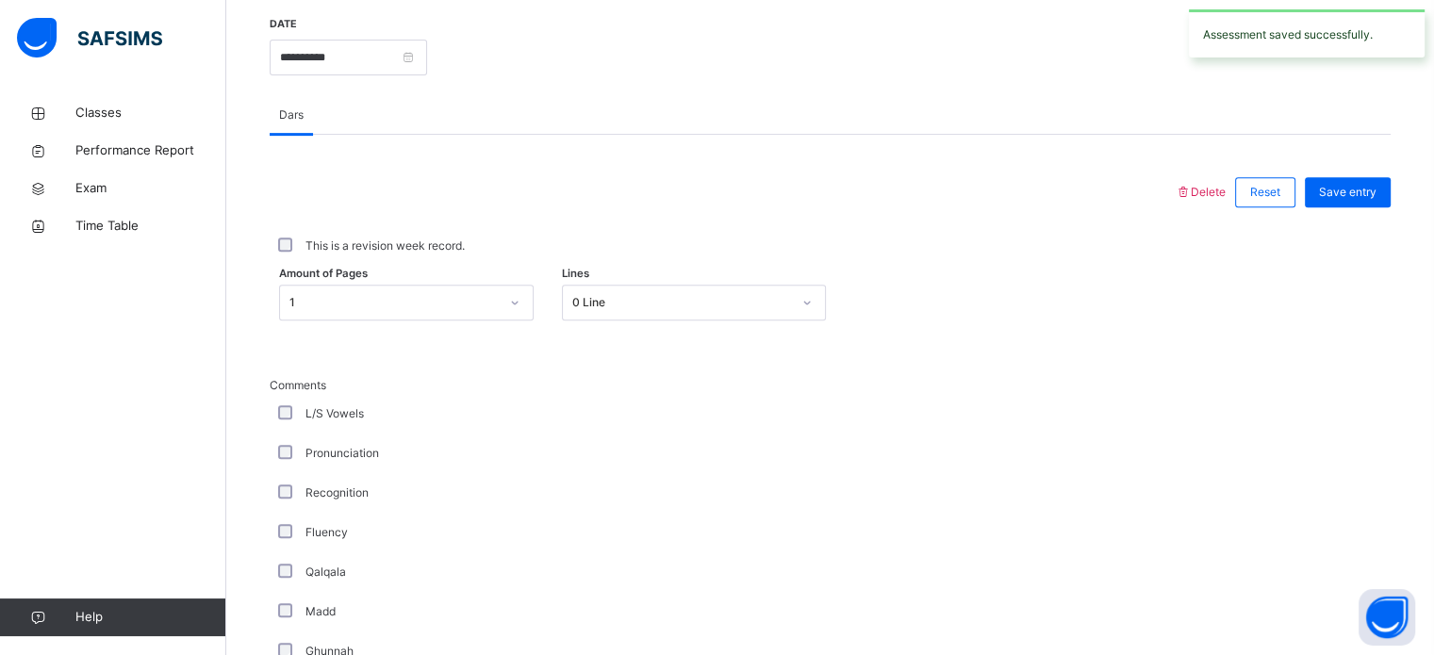
scroll to position [609, 0]
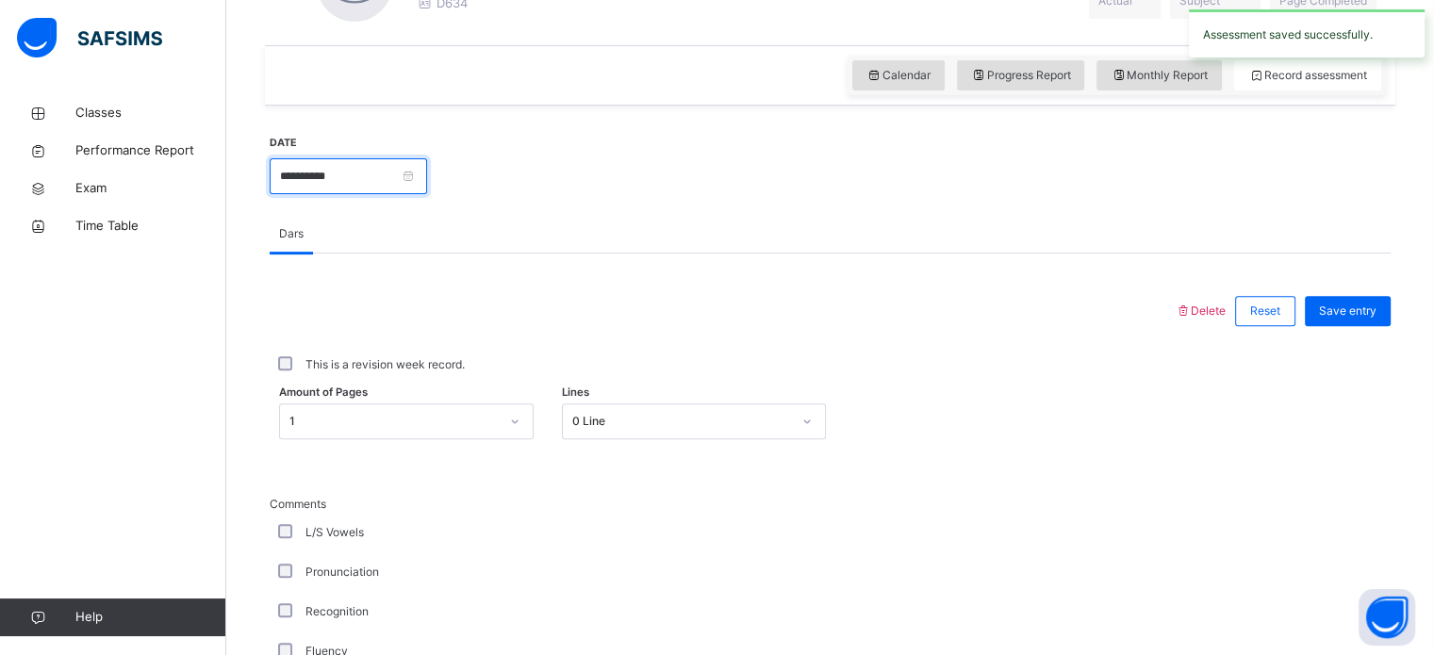
click at [427, 180] on input "**********" at bounding box center [348, 176] width 157 height 36
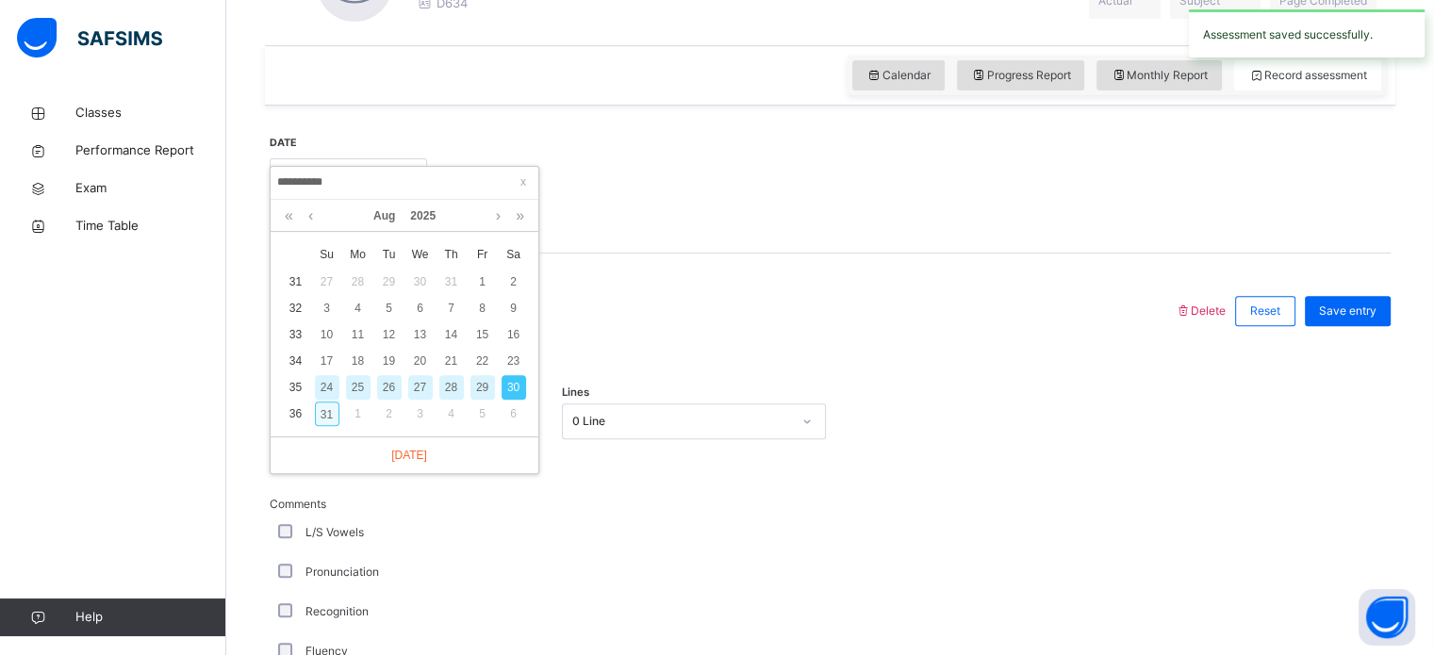
click at [324, 405] on div "31" at bounding box center [327, 414] width 25 height 25
type input "**********"
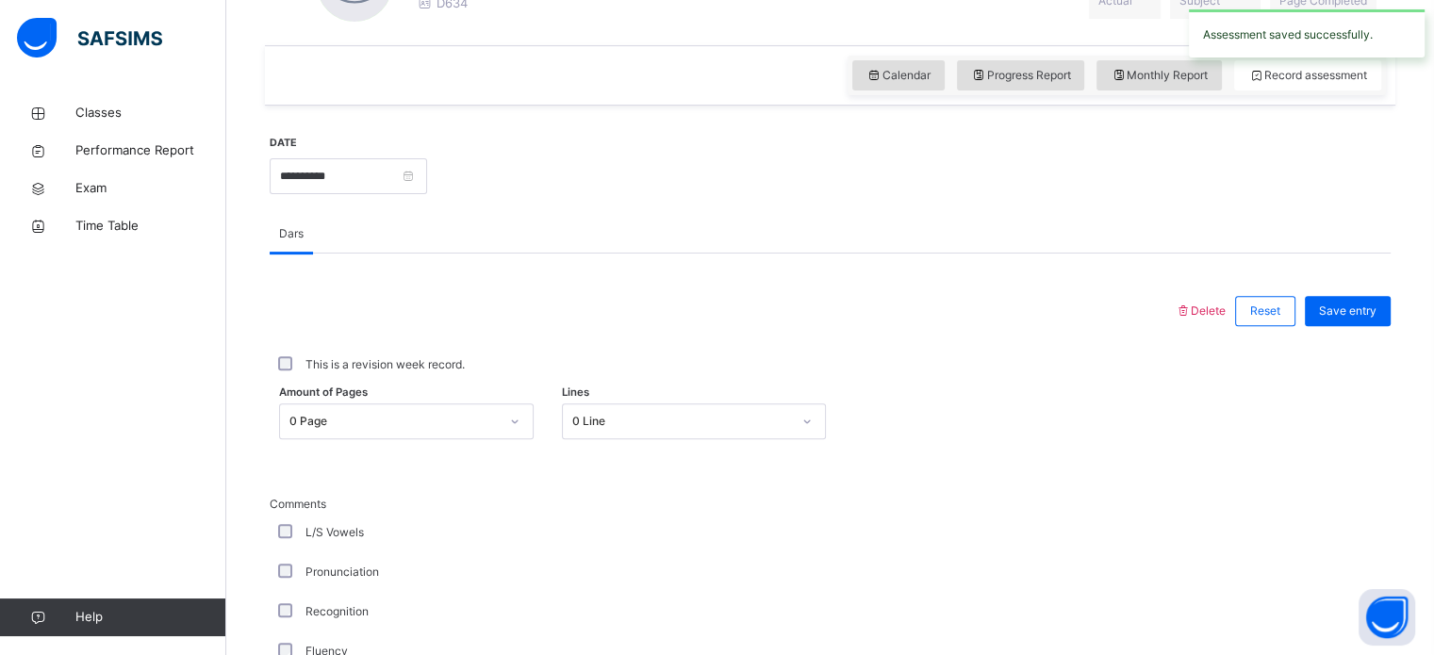
scroll to position [863, 0]
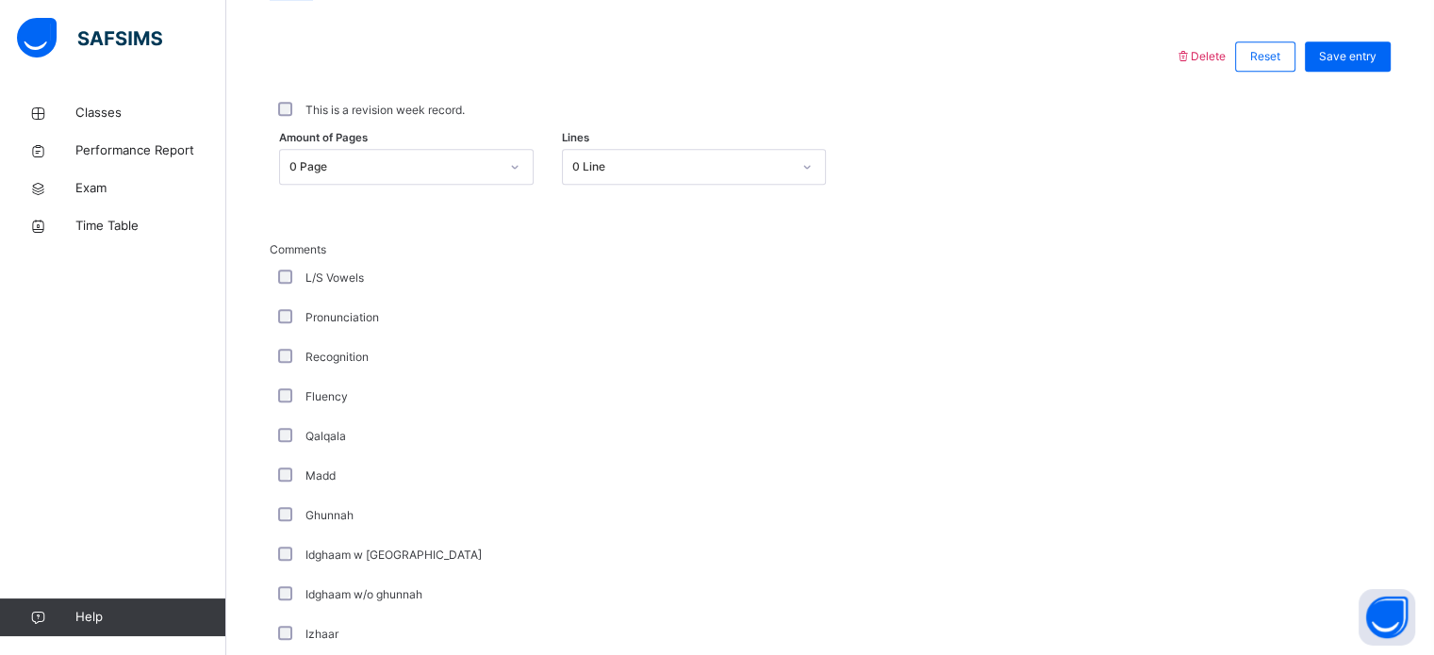
click at [498, 172] on div "0 Page" at bounding box center [393, 166] width 209 height 17
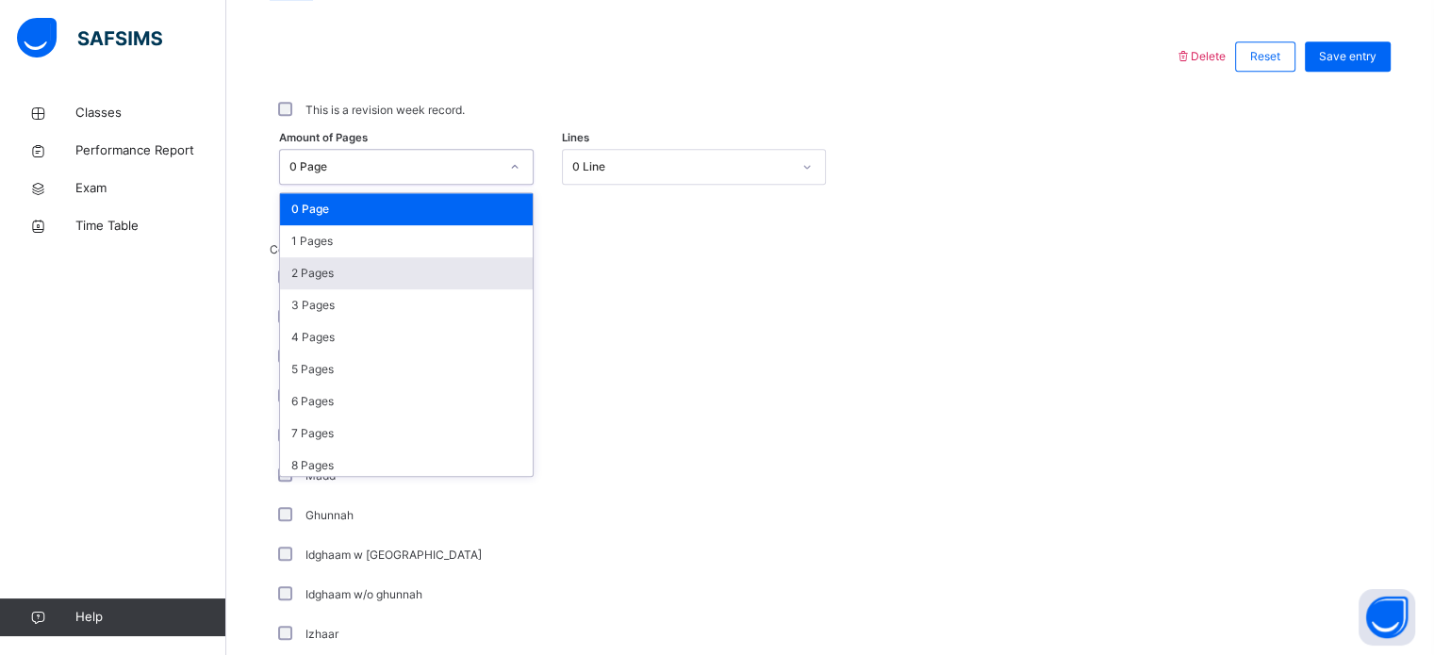
click at [422, 264] on div "2 Pages" at bounding box center [406, 273] width 253 height 32
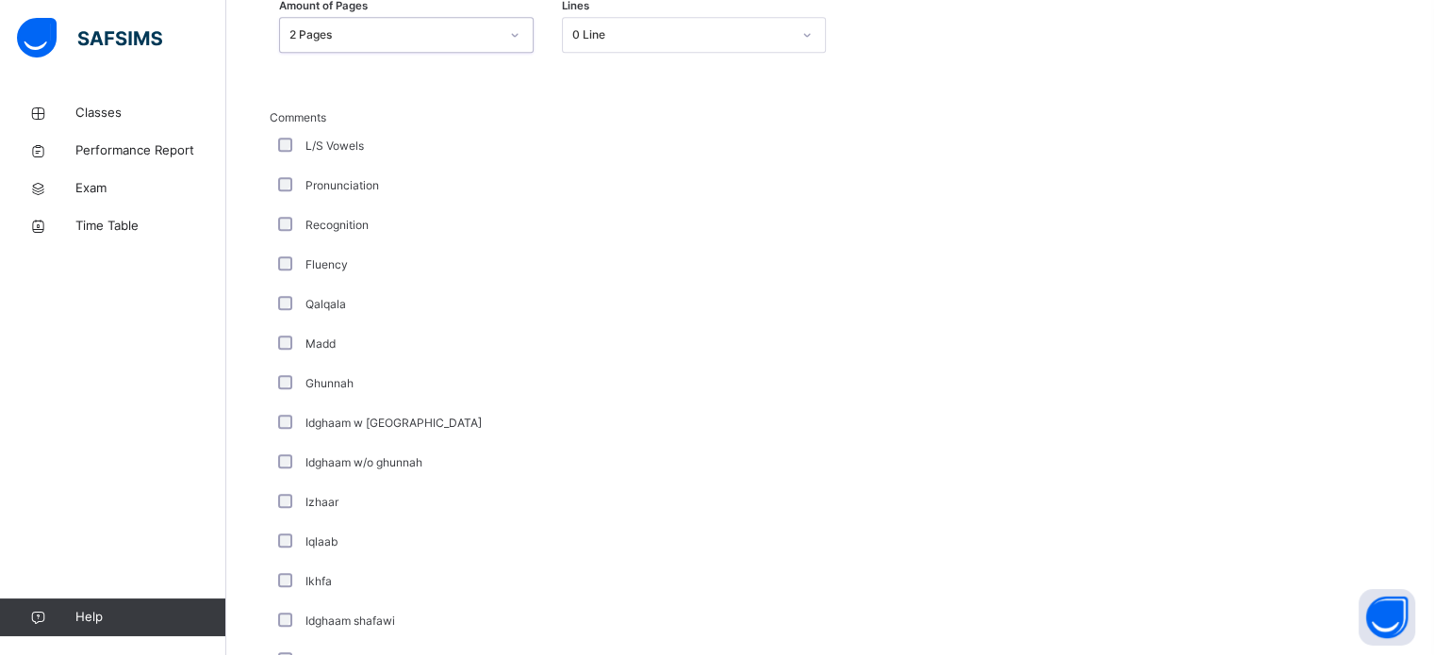
scroll to position [1200, 0]
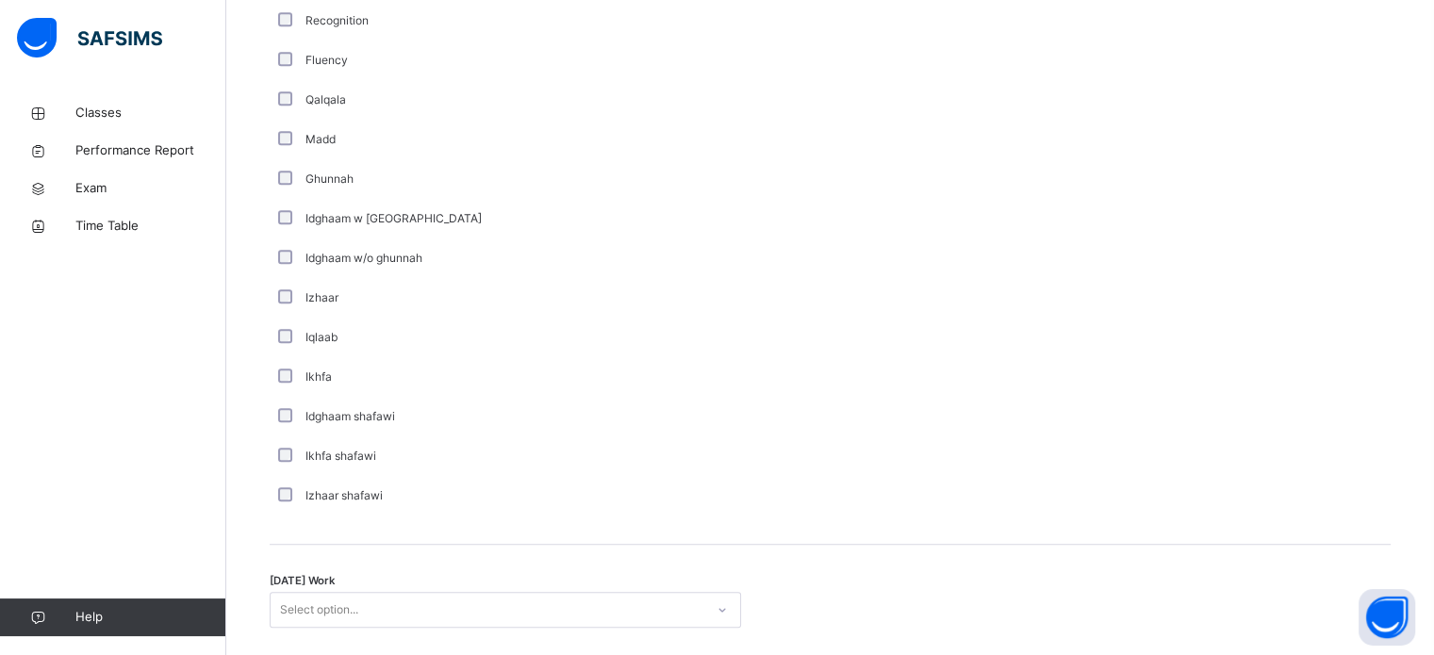
click at [377, 606] on div "Select option..." at bounding box center [505, 610] width 471 height 36
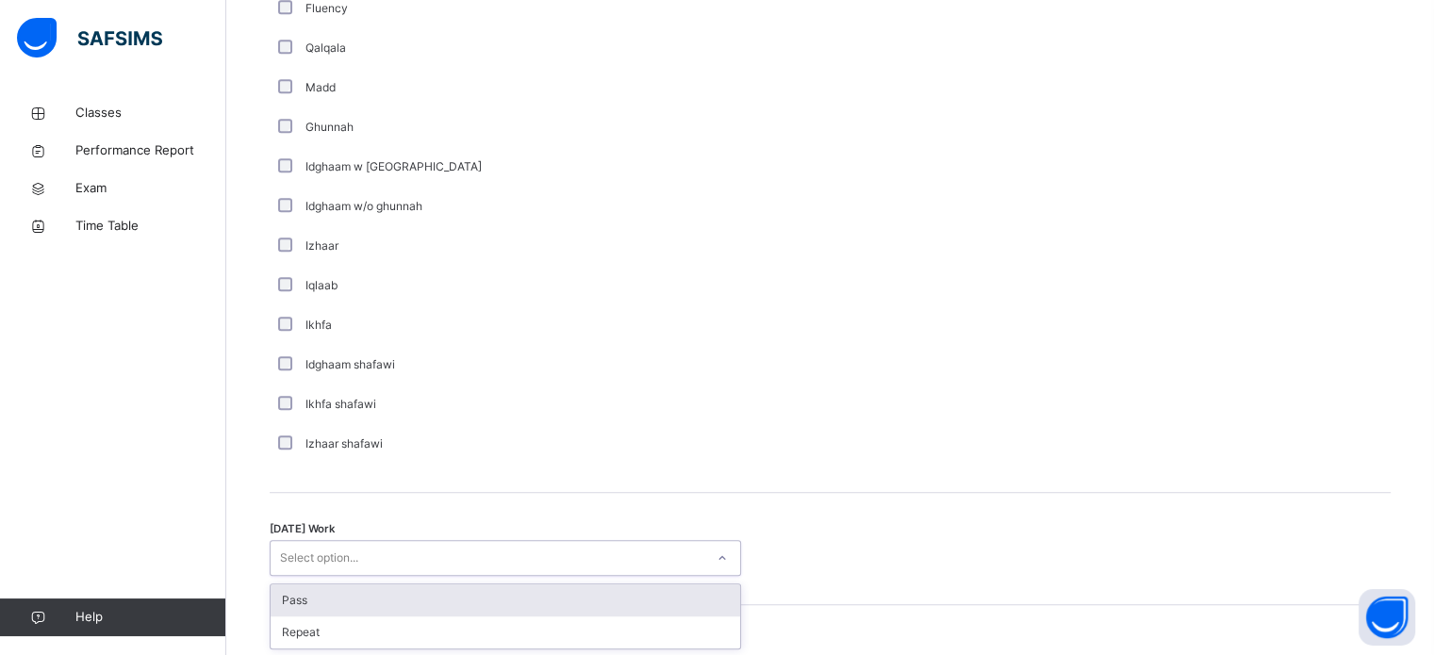
click at [353, 608] on div "Pass" at bounding box center [505, 600] width 469 height 32
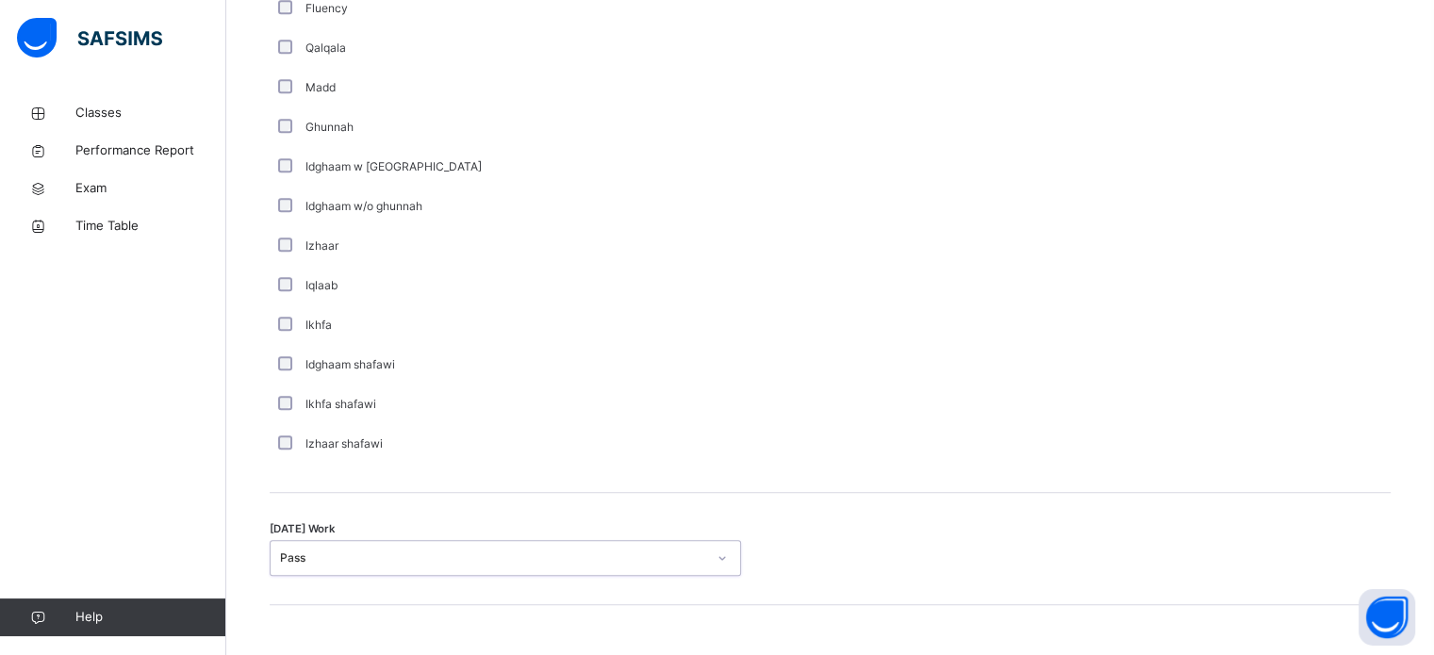
scroll to position [1360, 0]
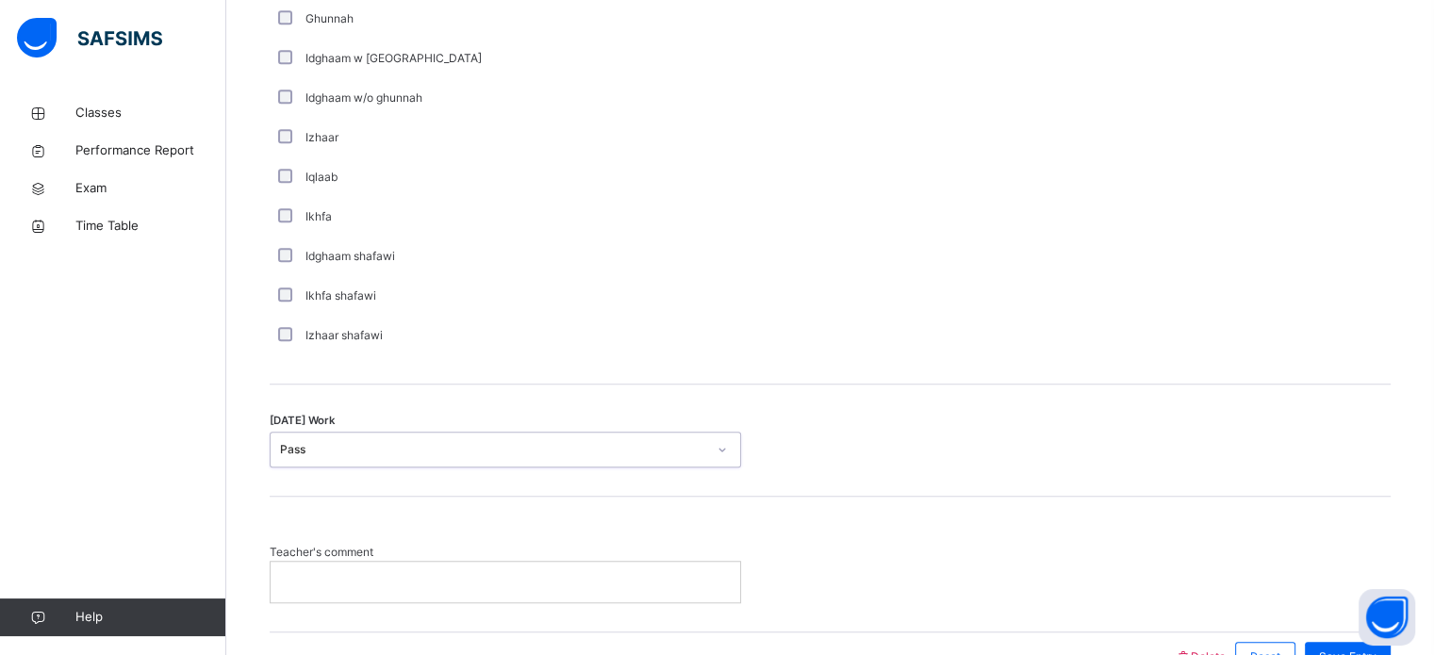
click at [363, 591] on div at bounding box center [505, 582] width 469 height 40
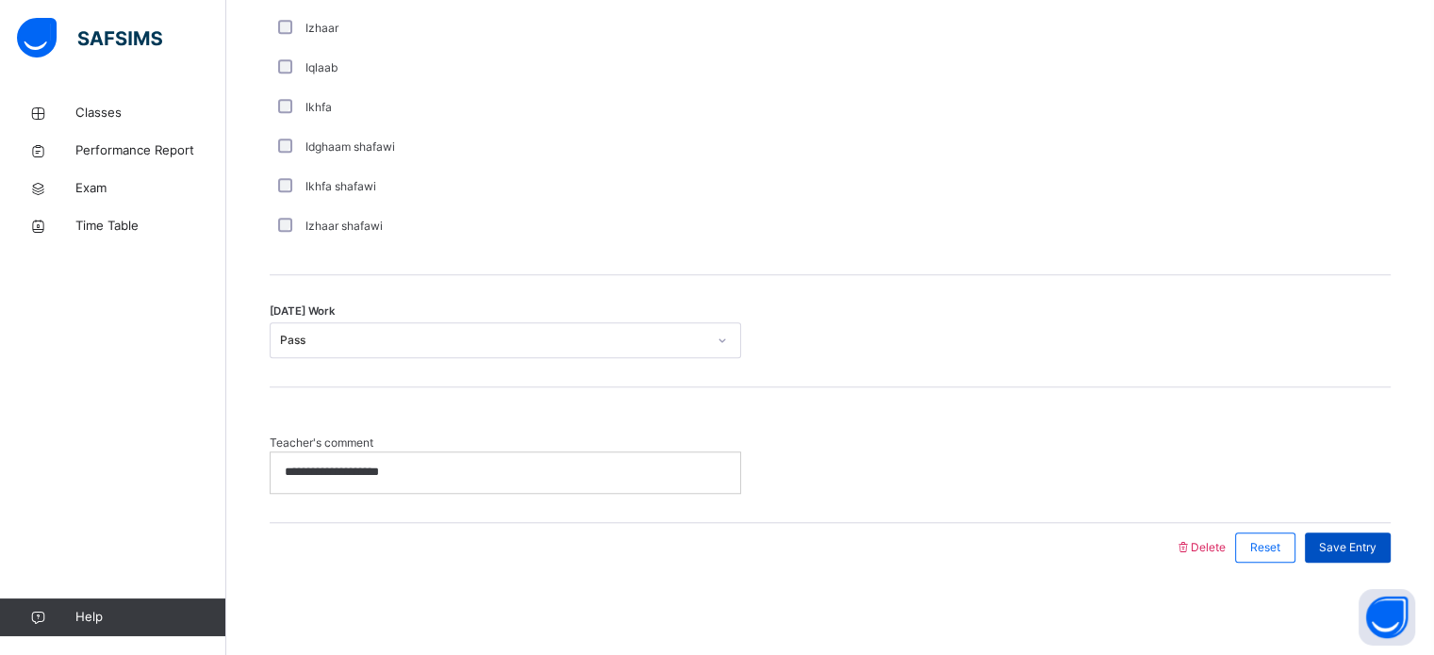
click at [1360, 533] on div "Save Entry" at bounding box center [1348, 548] width 86 height 30
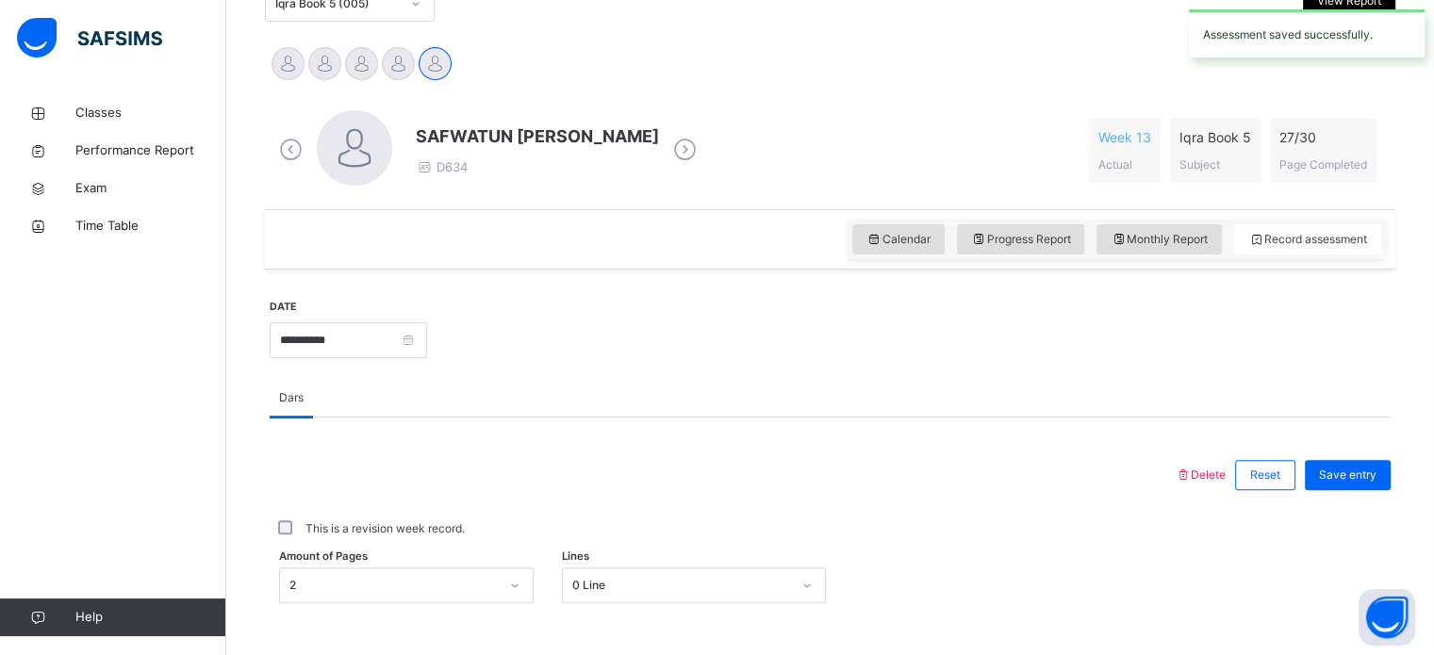
scroll to position [239, 0]
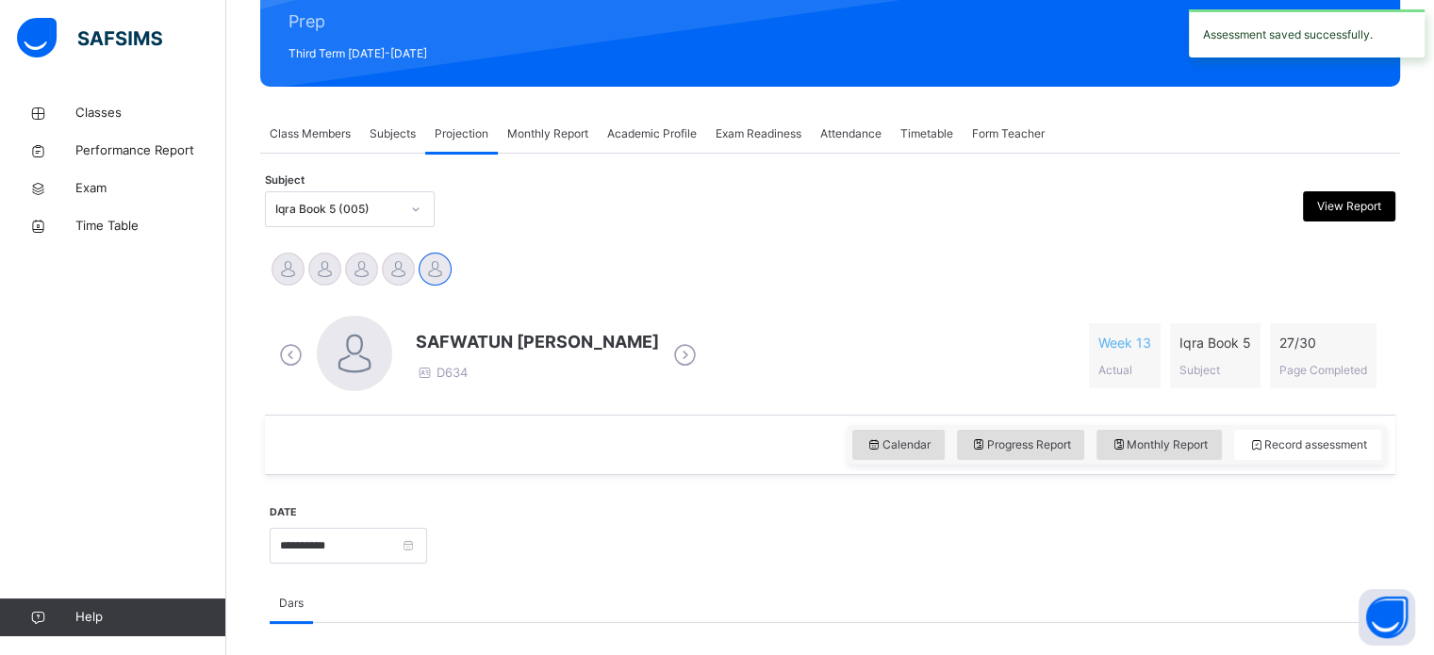
click at [360, 223] on div "Iqra Book 5 (005)" at bounding box center [350, 209] width 170 height 36
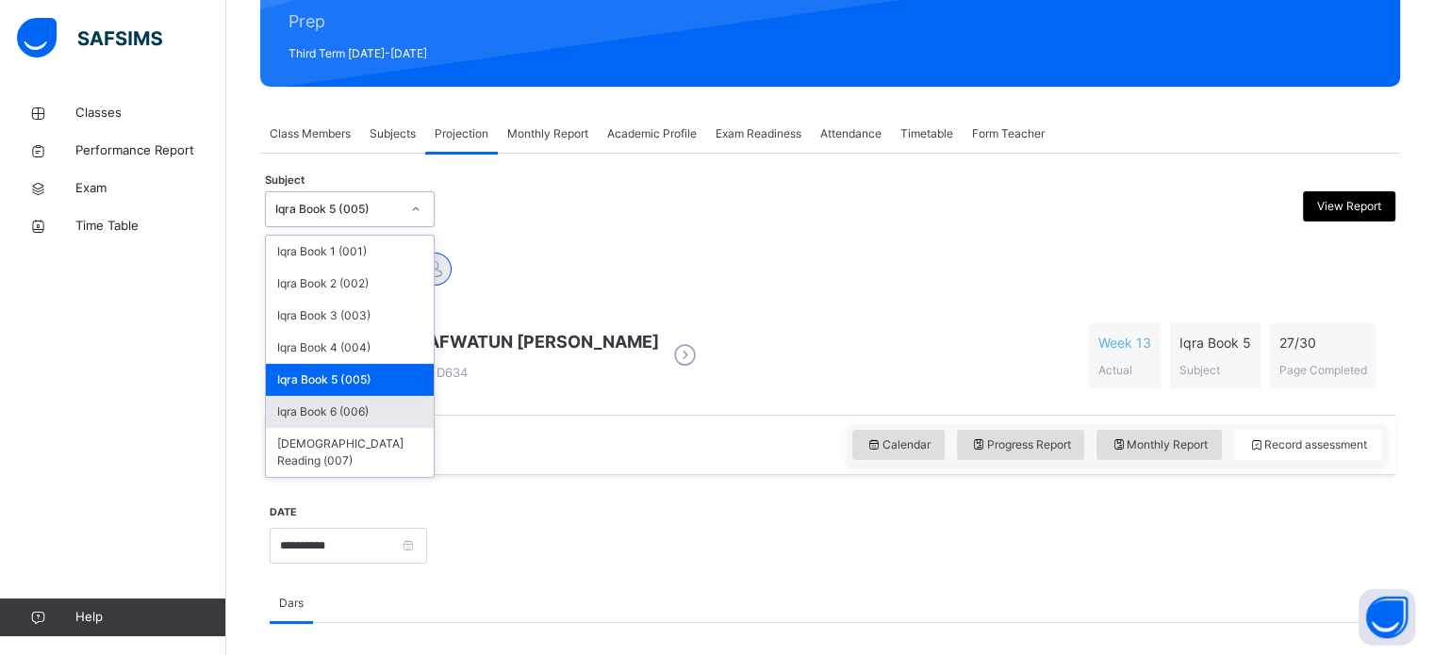
click at [347, 417] on div "Iqra Book 6 (006)" at bounding box center [350, 412] width 168 height 32
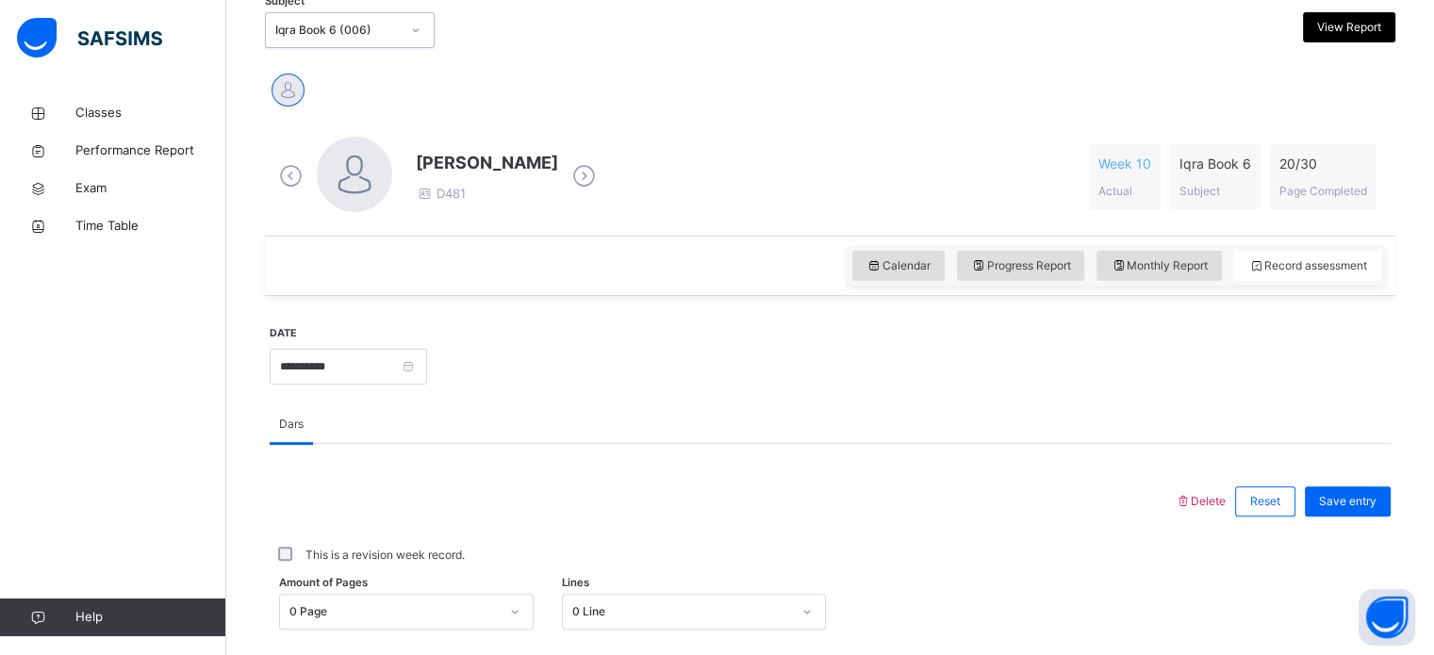
scroll to position [524, 0]
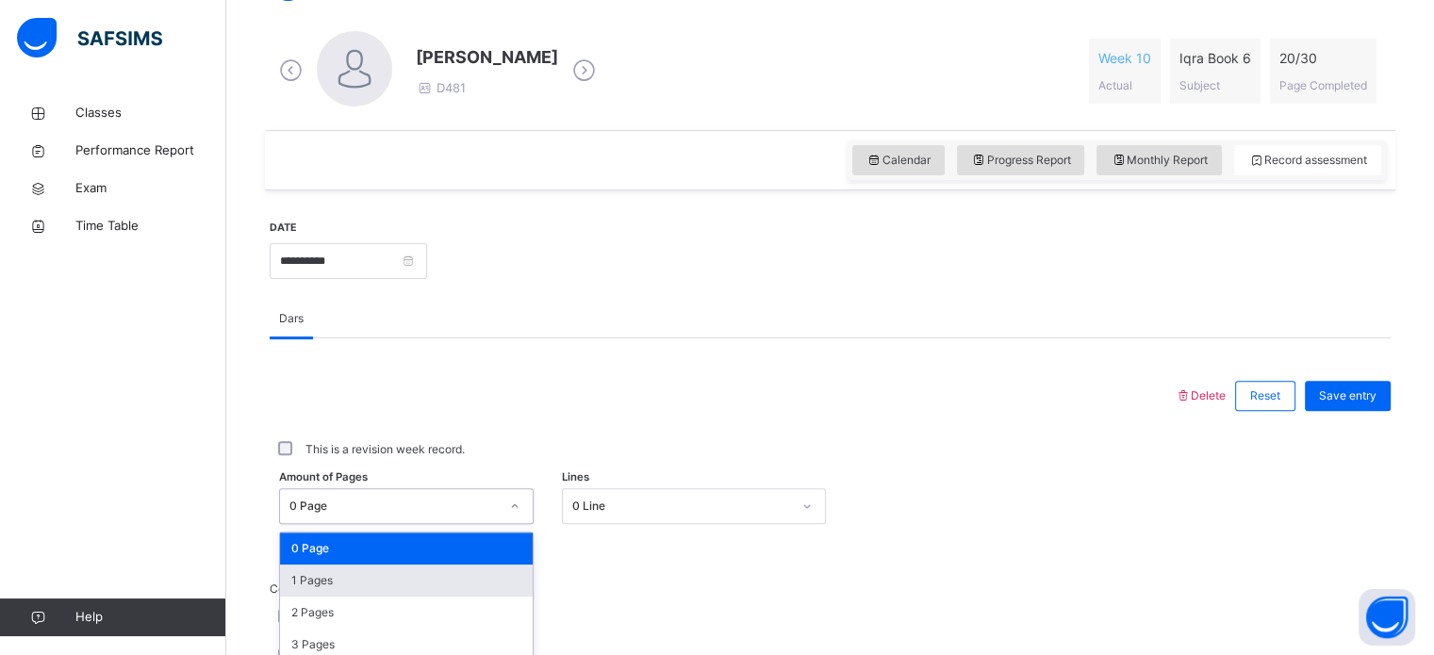
click at [467, 508] on div "option 1 Pages focused, 2 of 31. 31 results available. Use Up and Down to choos…" at bounding box center [406, 506] width 254 height 36
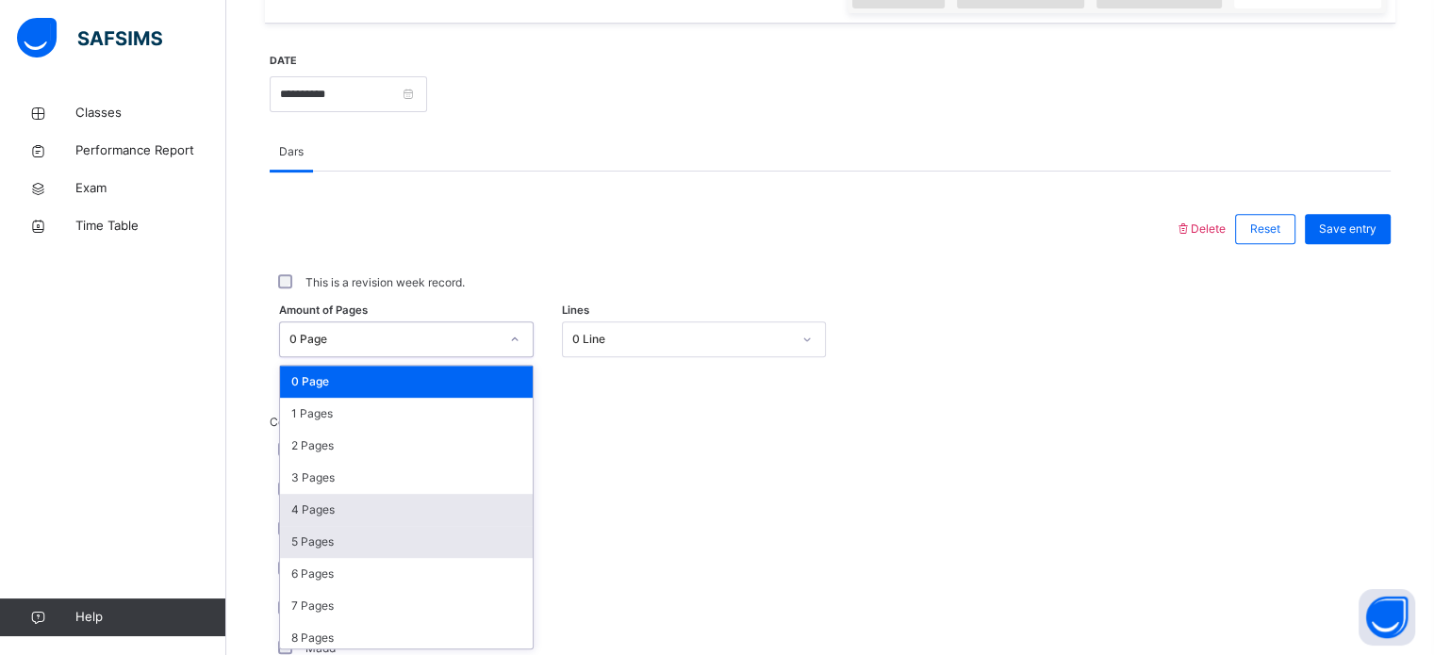
scroll to position [692, 0]
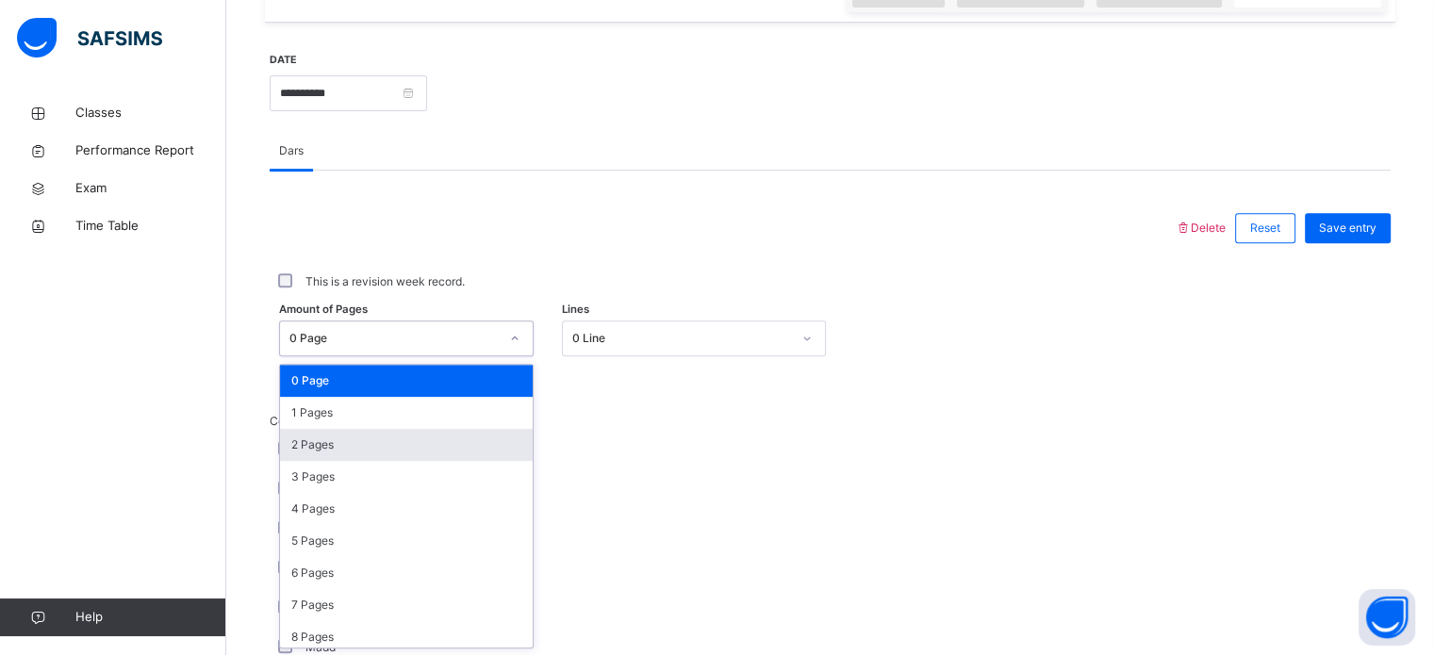
click at [408, 450] on div "2 Pages" at bounding box center [406, 445] width 253 height 32
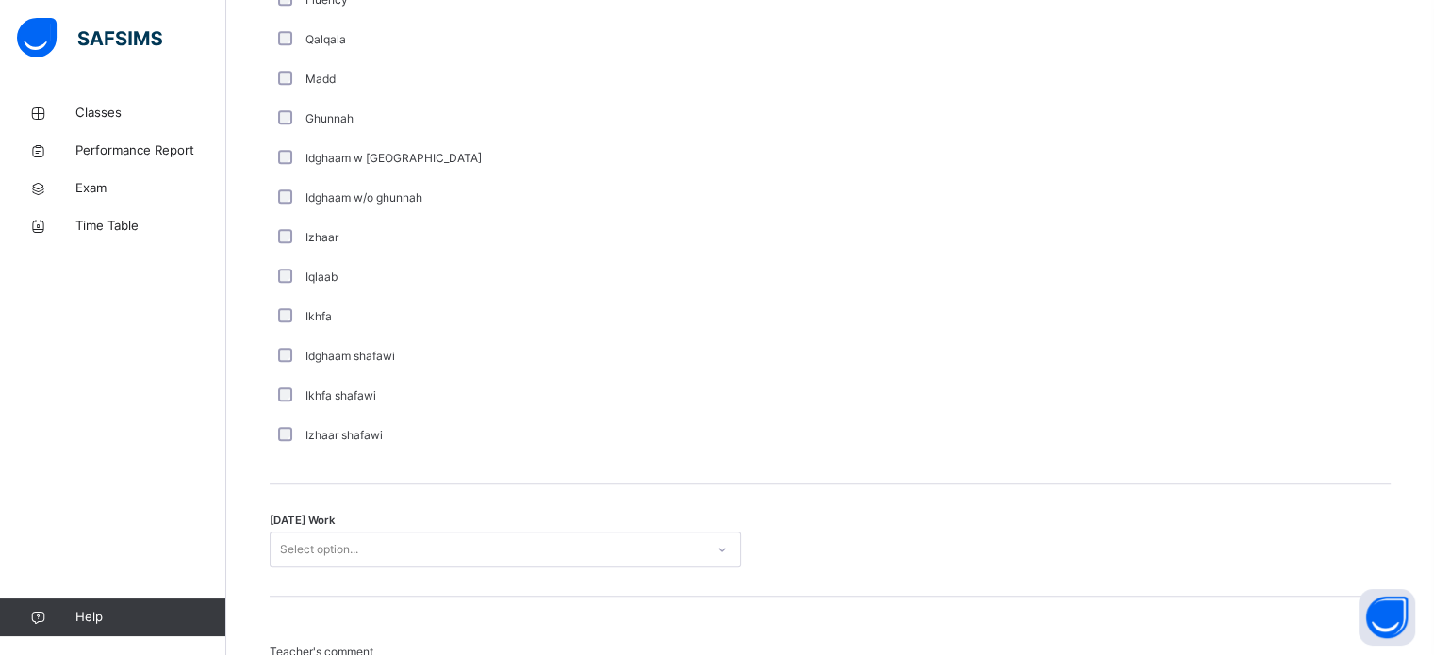
scroll to position [1263, 0]
click at [473, 547] on div "Select option..." at bounding box center [488, 547] width 434 height 29
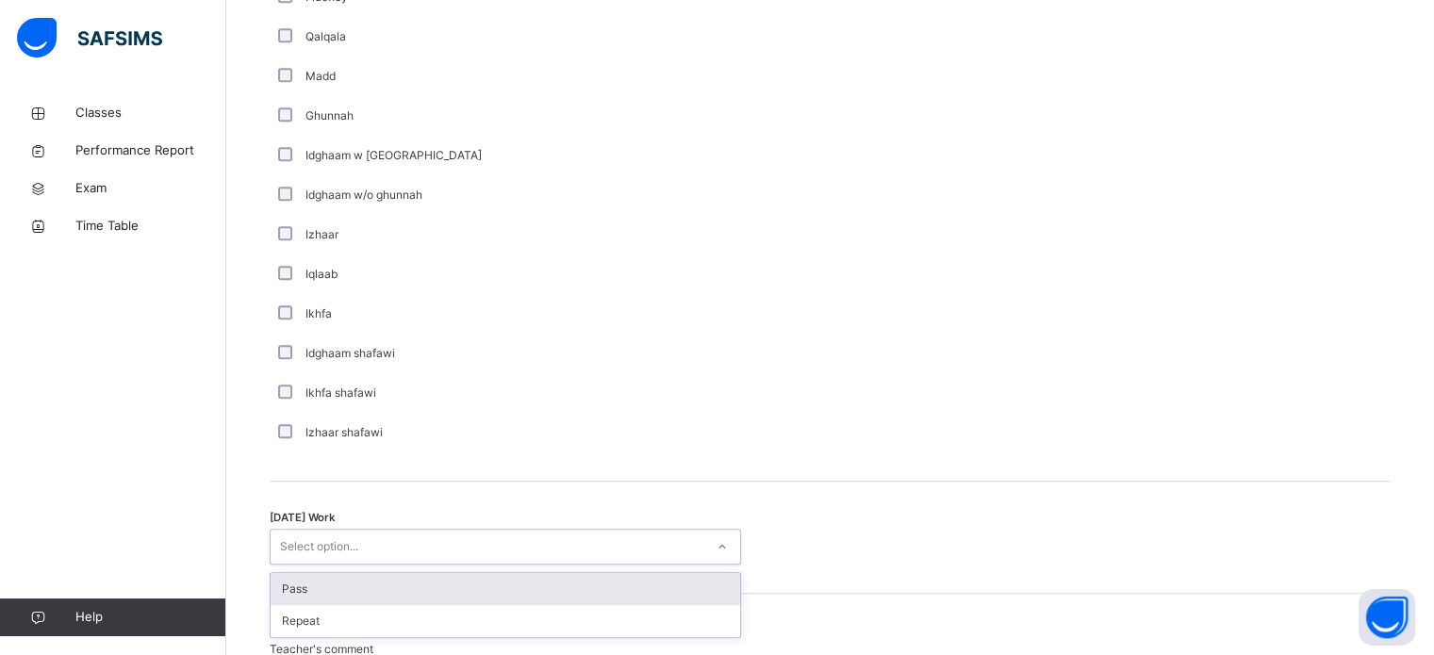
click at [412, 598] on div "Pass" at bounding box center [505, 589] width 469 height 32
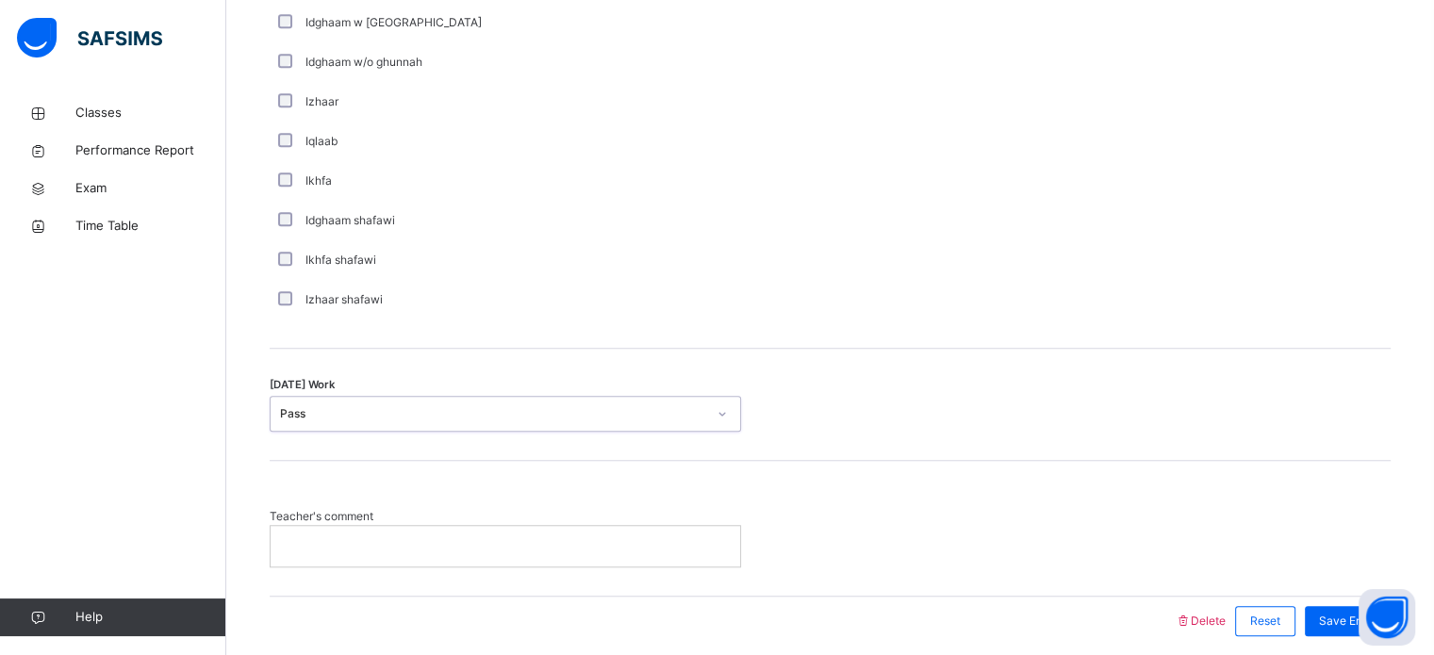
scroll to position [1399, 0]
click at [407, 550] on p at bounding box center [505, 542] width 441 height 17
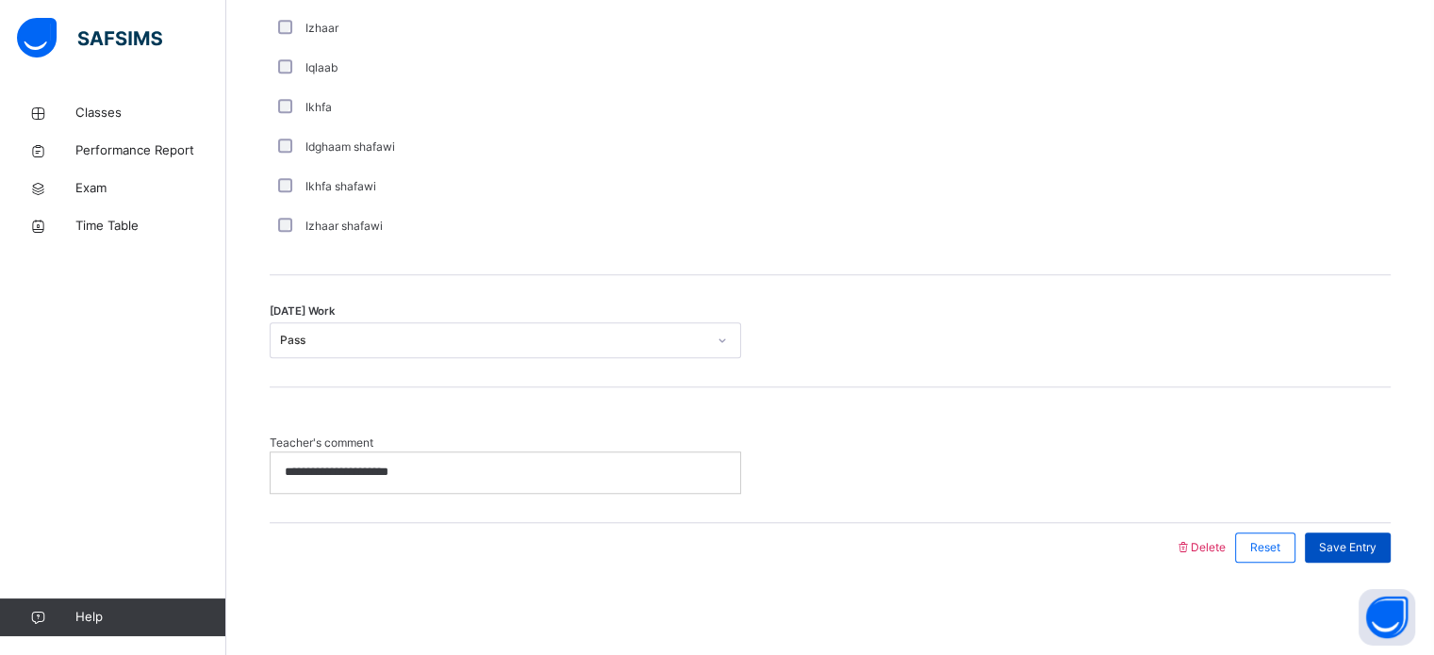
click at [1357, 534] on div "Save Entry" at bounding box center [1348, 548] width 86 height 30
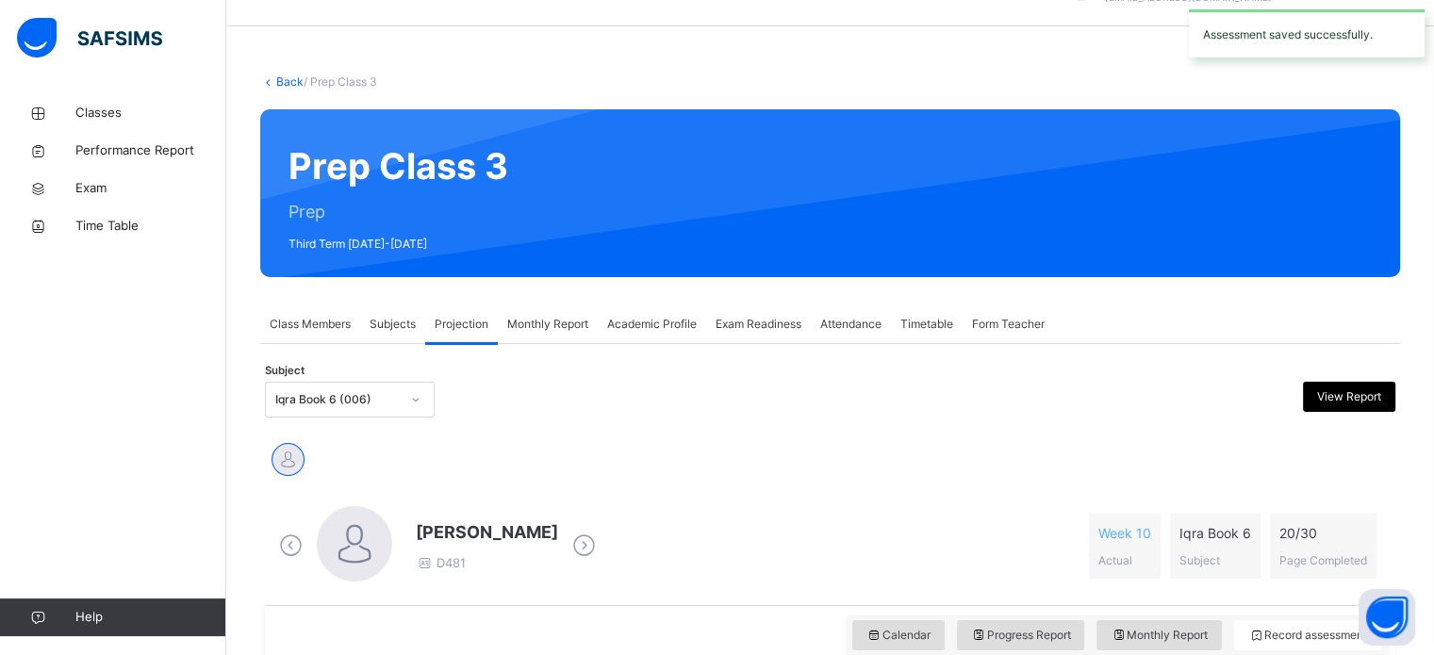
scroll to position [0, 0]
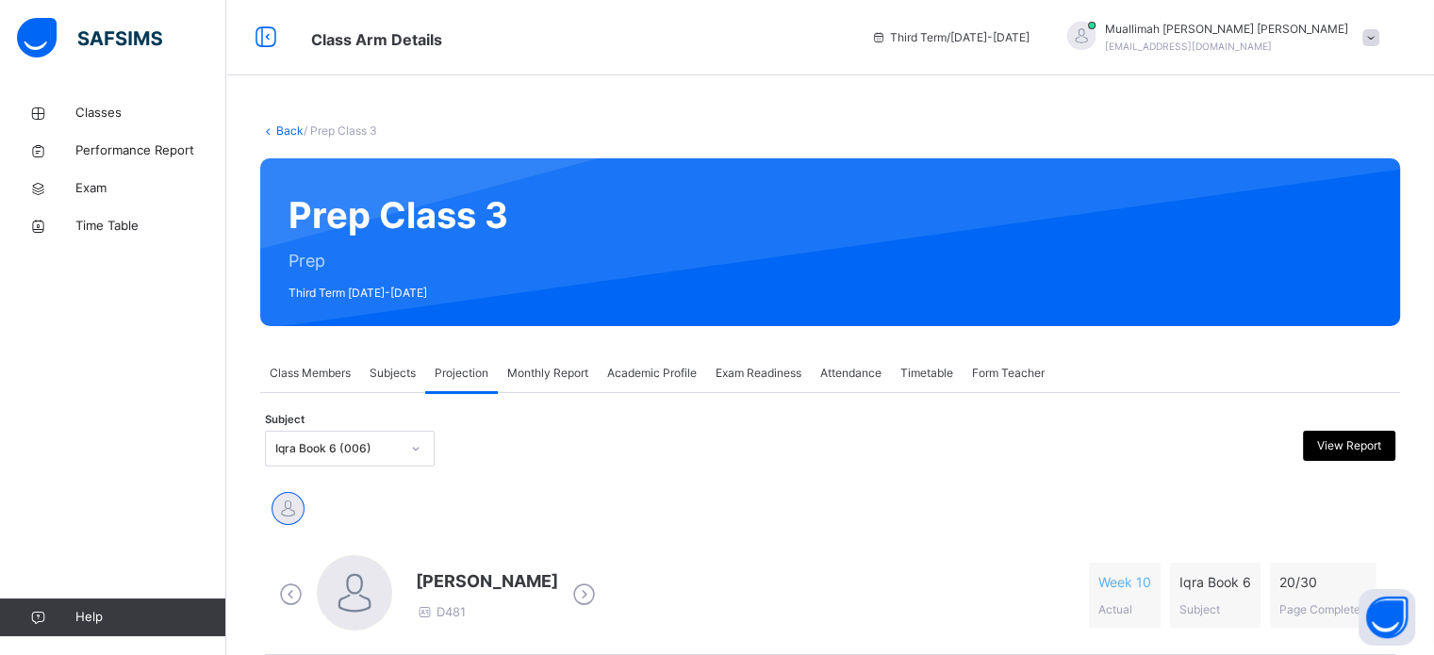
click at [846, 380] on span "Attendance" at bounding box center [850, 373] width 61 height 17
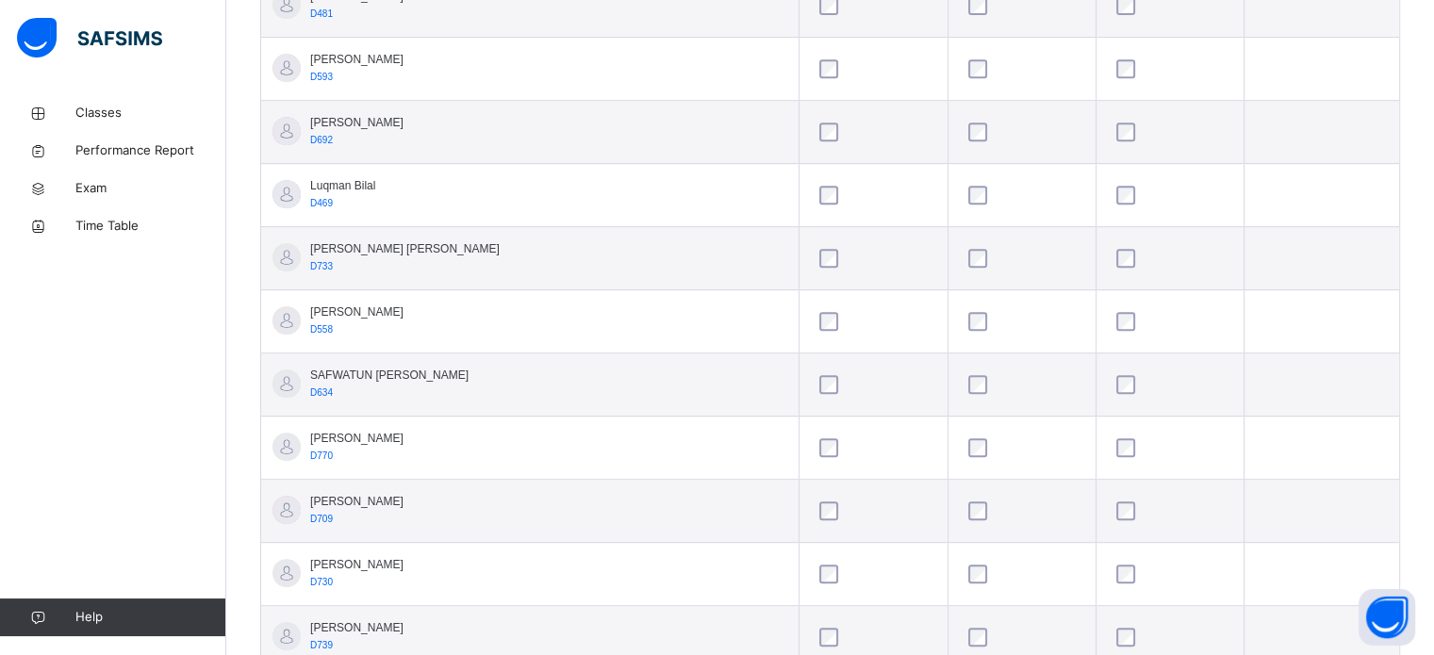
scroll to position [807, 0]
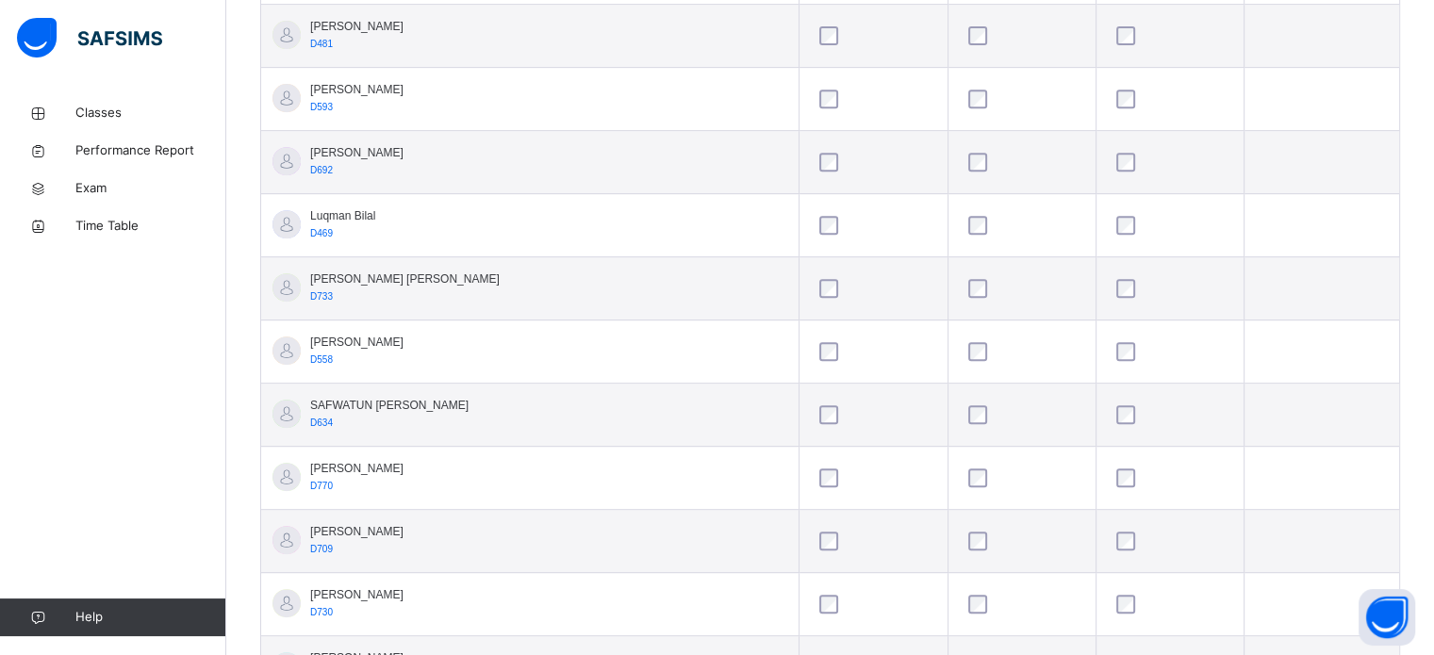
click at [1120, 351] on div at bounding box center [1169, 351] width 115 height 19
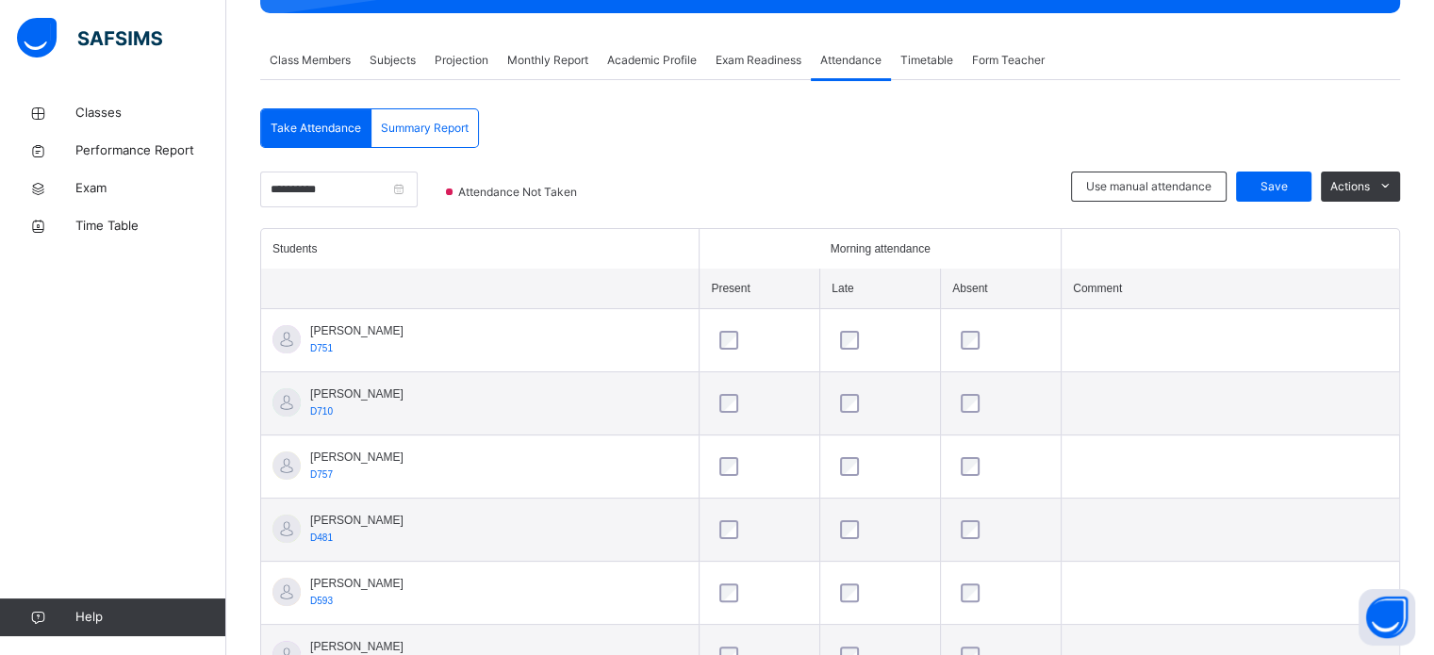
scroll to position [312, 0]
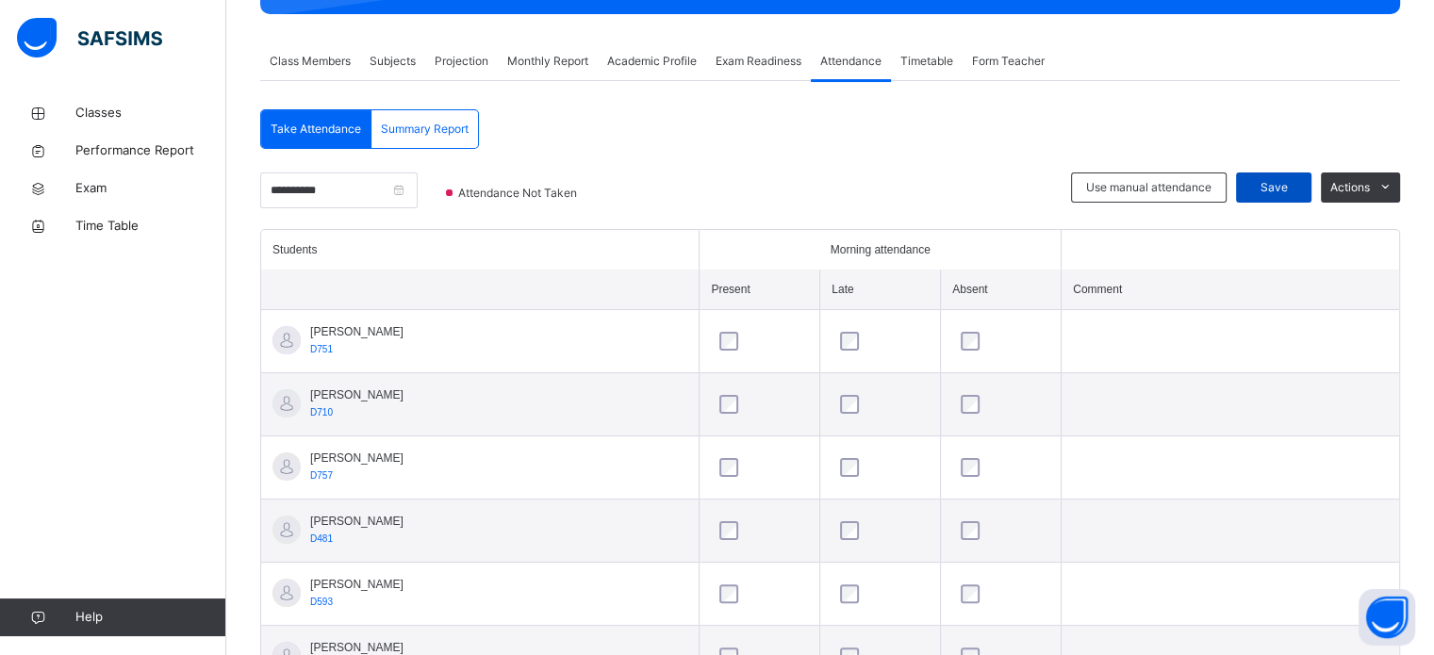
click at [1272, 193] on span "Save" at bounding box center [1273, 187] width 47 height 17
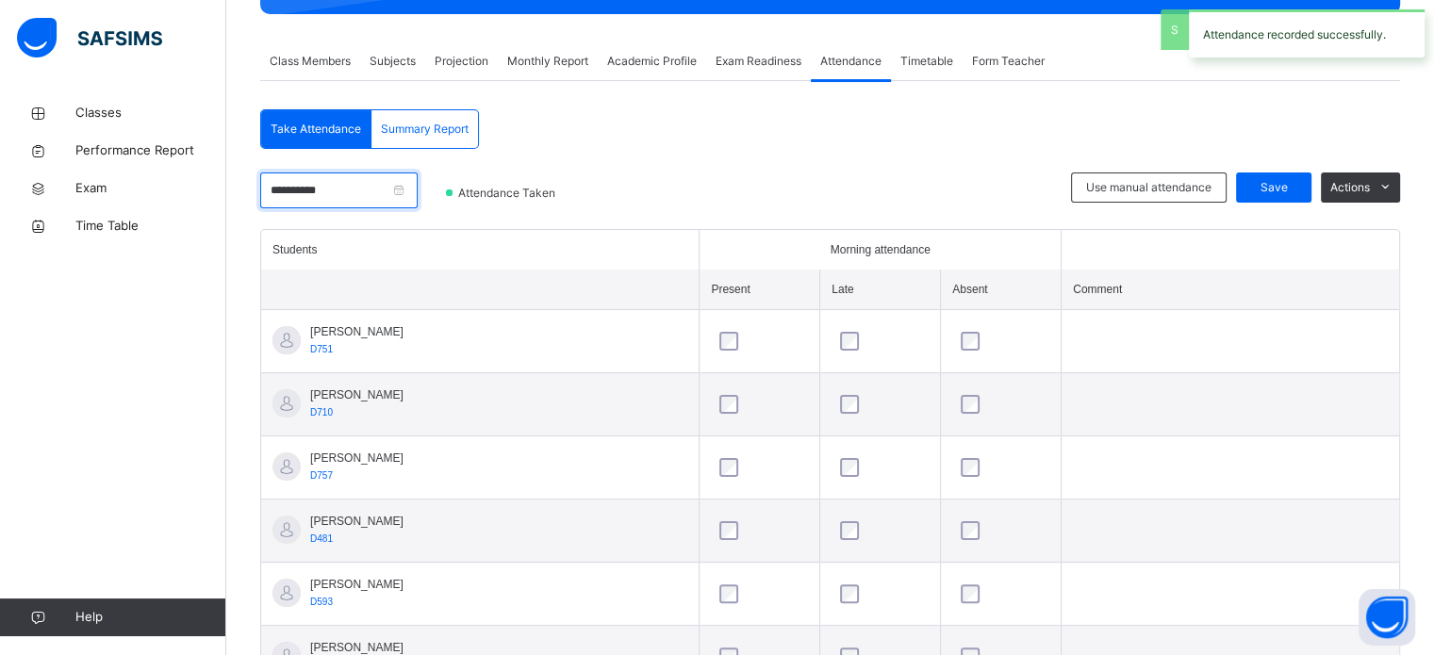
click at [418, 188] on input "**********" at bounding box center [338, 190] width 157 height 36
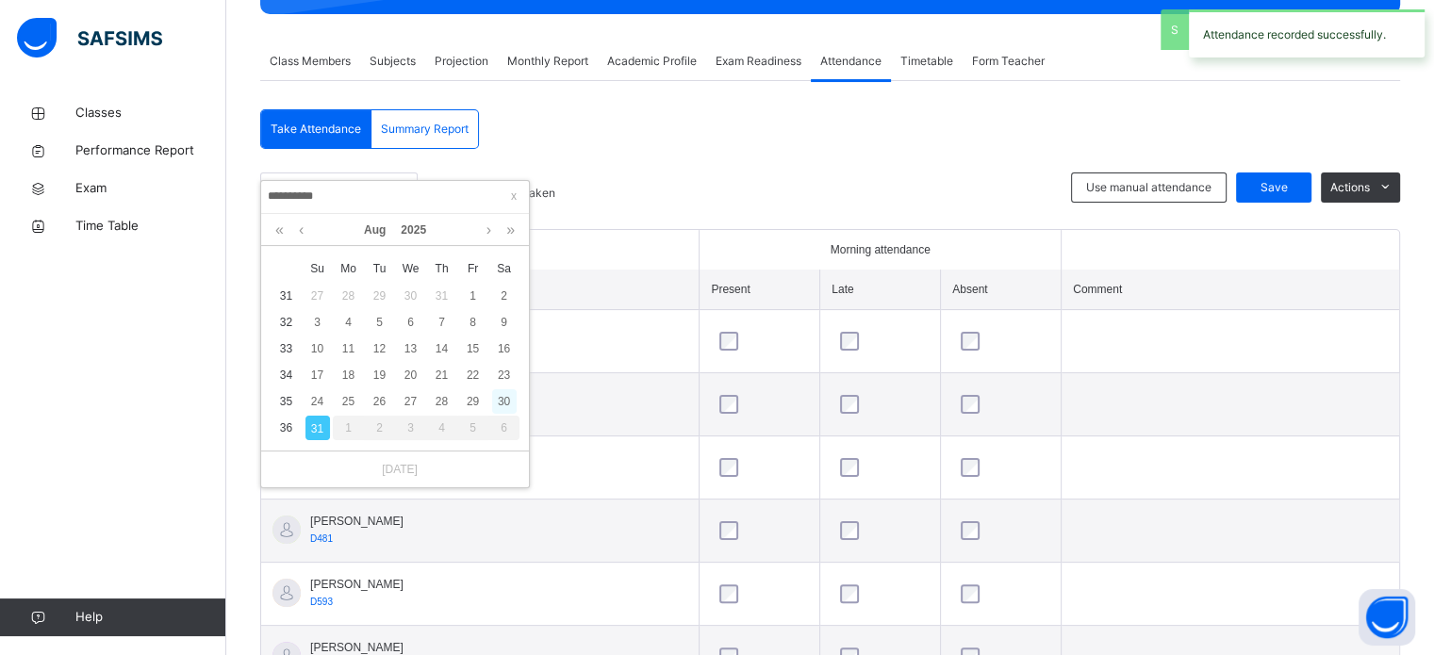
click at [506, 399] on div "30" at bounding box center [504, 401] width 25 height 25
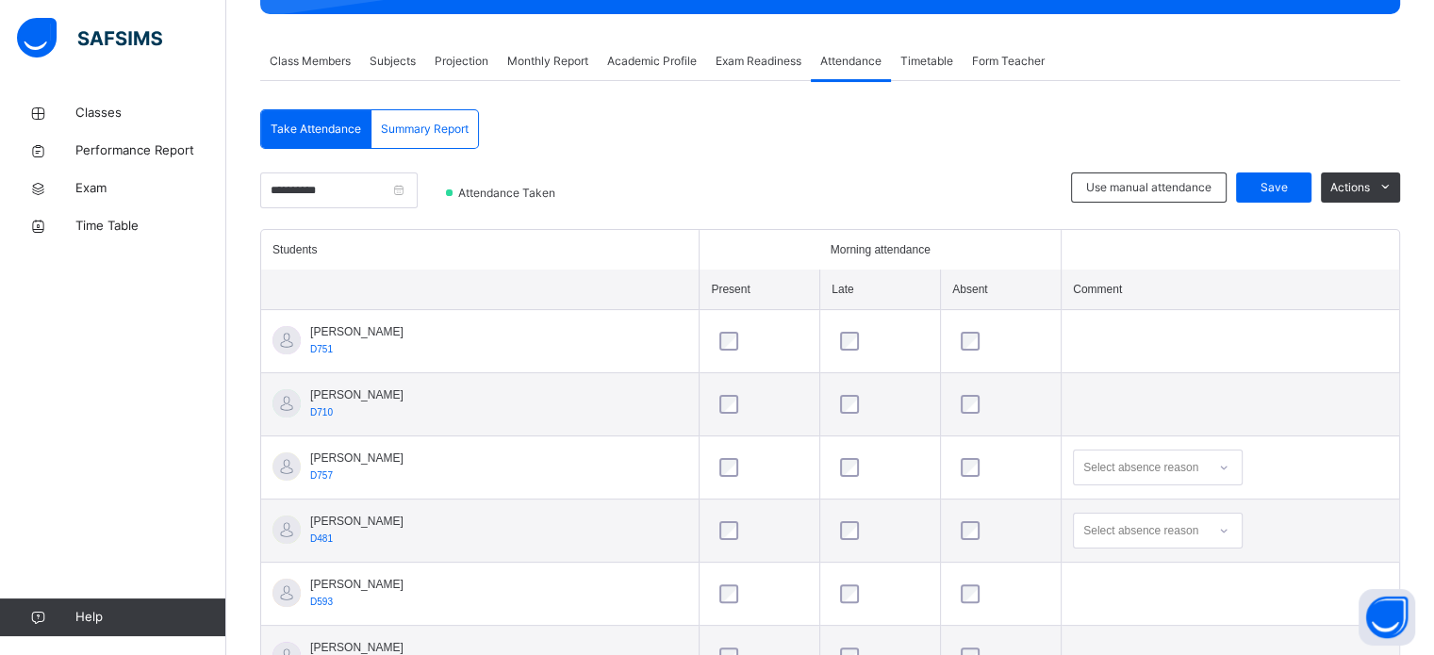
click at [856, 184] on div at bounding box center [827, 200] width 468 height 57
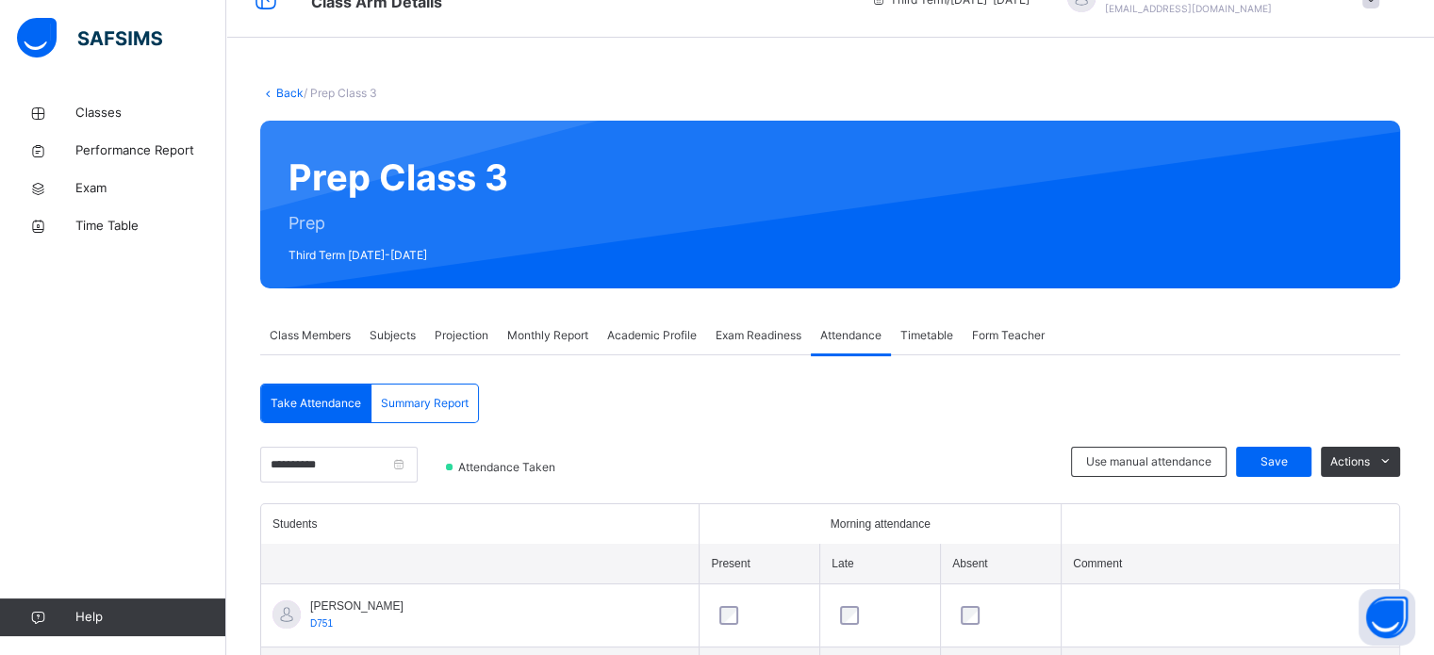
scroll to position [34, 0]
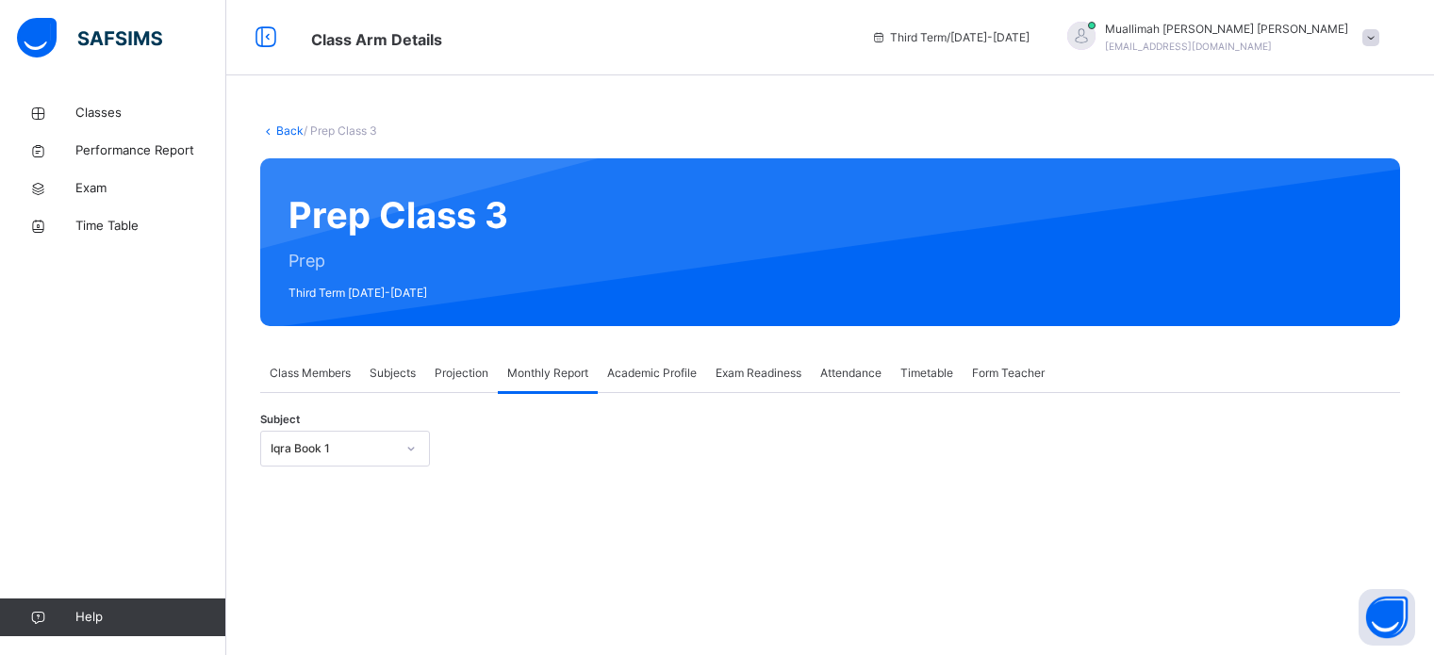
click at [395, 434] on div at bounding box center [411, 449] width 32 height 30
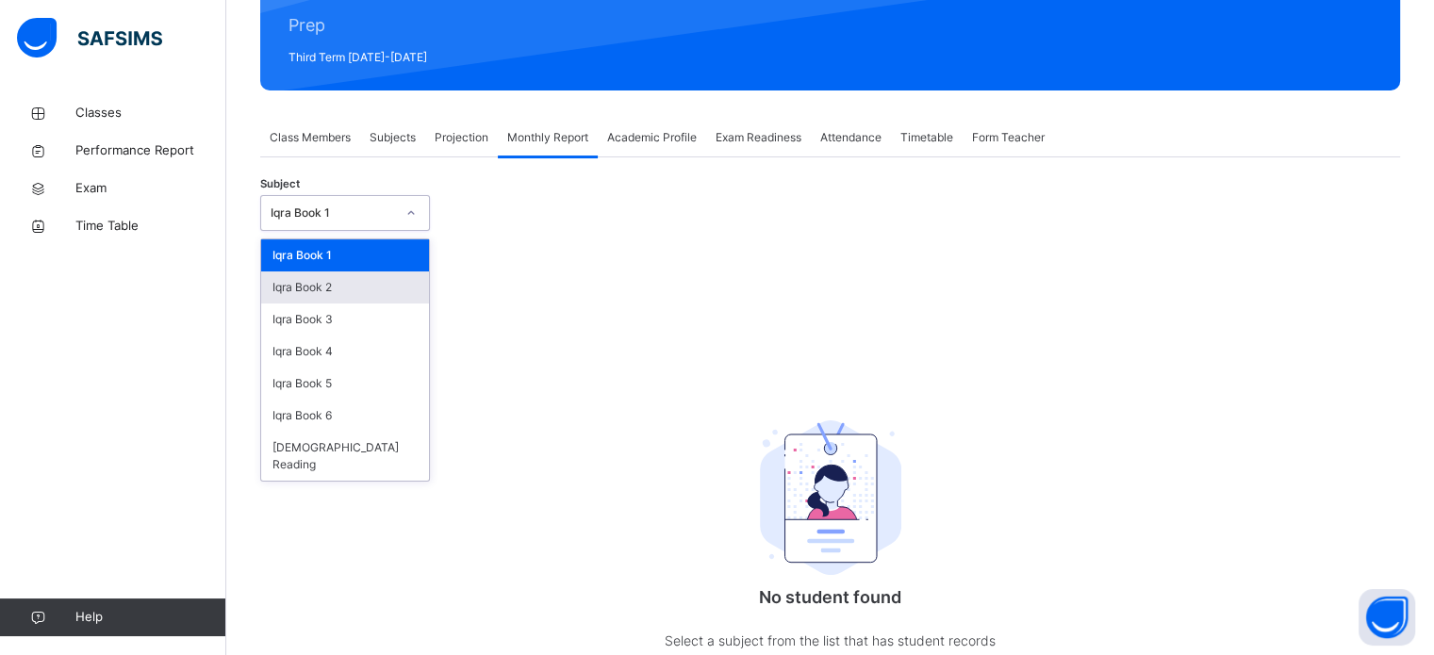
click at [350, 287] on div "Iqra Book 2" at bounding box center [345, 287] width 168 height 32
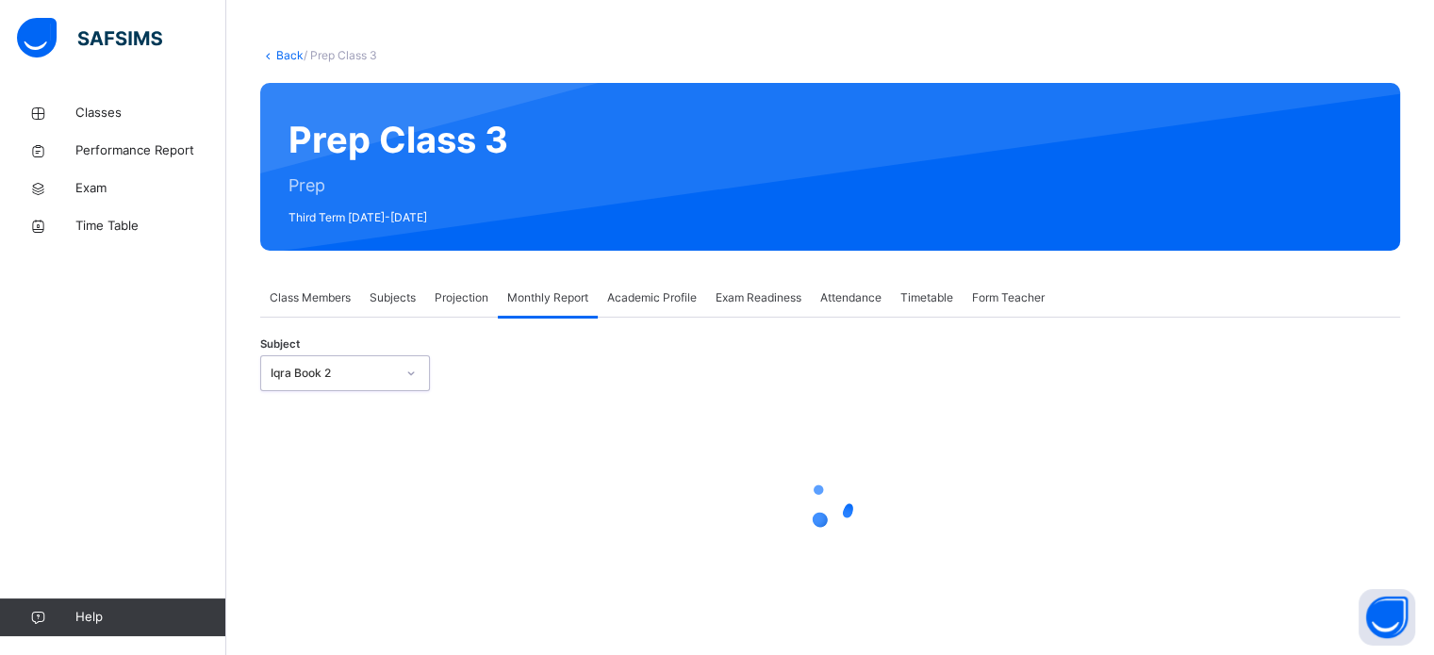
select select "****"
select select "*"
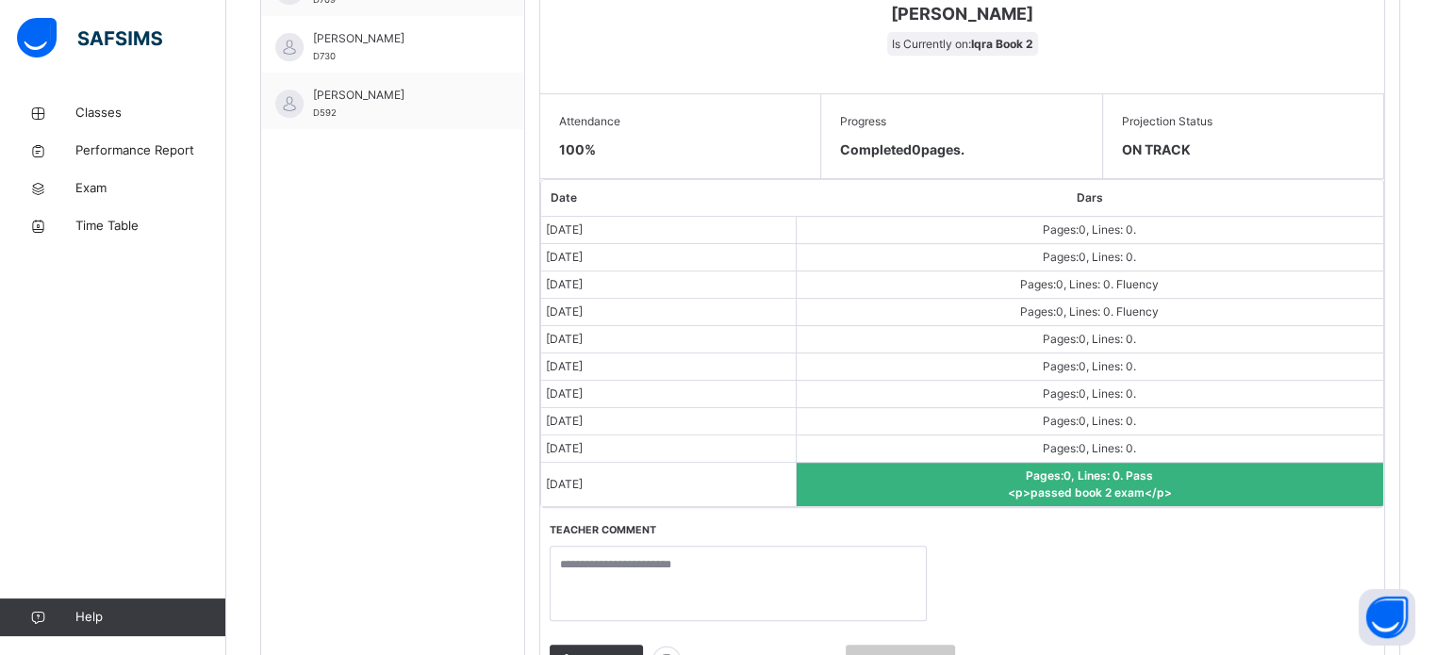
scroll to position [927, 0]
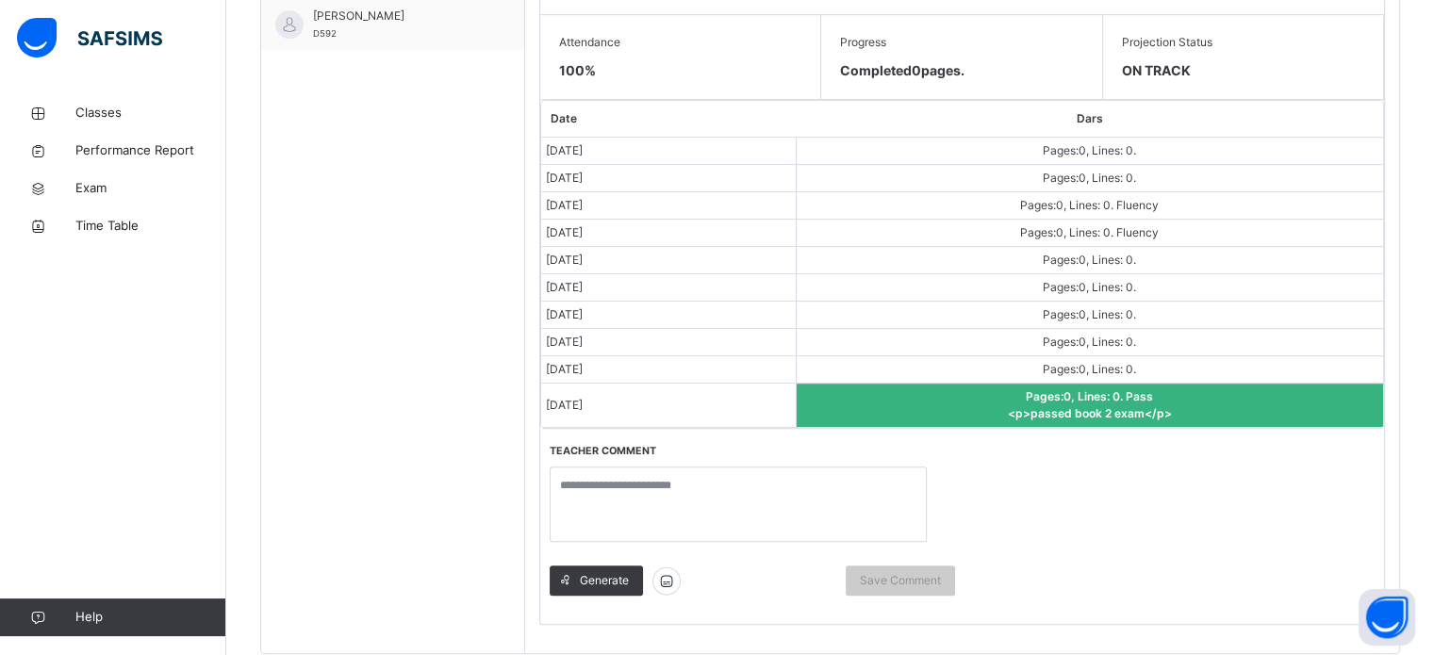
click at [948, 395] on td "Pages: 0 , Lines: 0 . Pass <p>passed book 2 exam</p>" at bounding box center [1089, 406] width 587 height 44
click at [1133, 482] on div "Date Dars [DATE] Pages: 0 , Lines: 0 . [DATE] Pages: 0 , Lines: 0 . [DATE] Page…" at bounding box center [962, 362] width 844 height 524
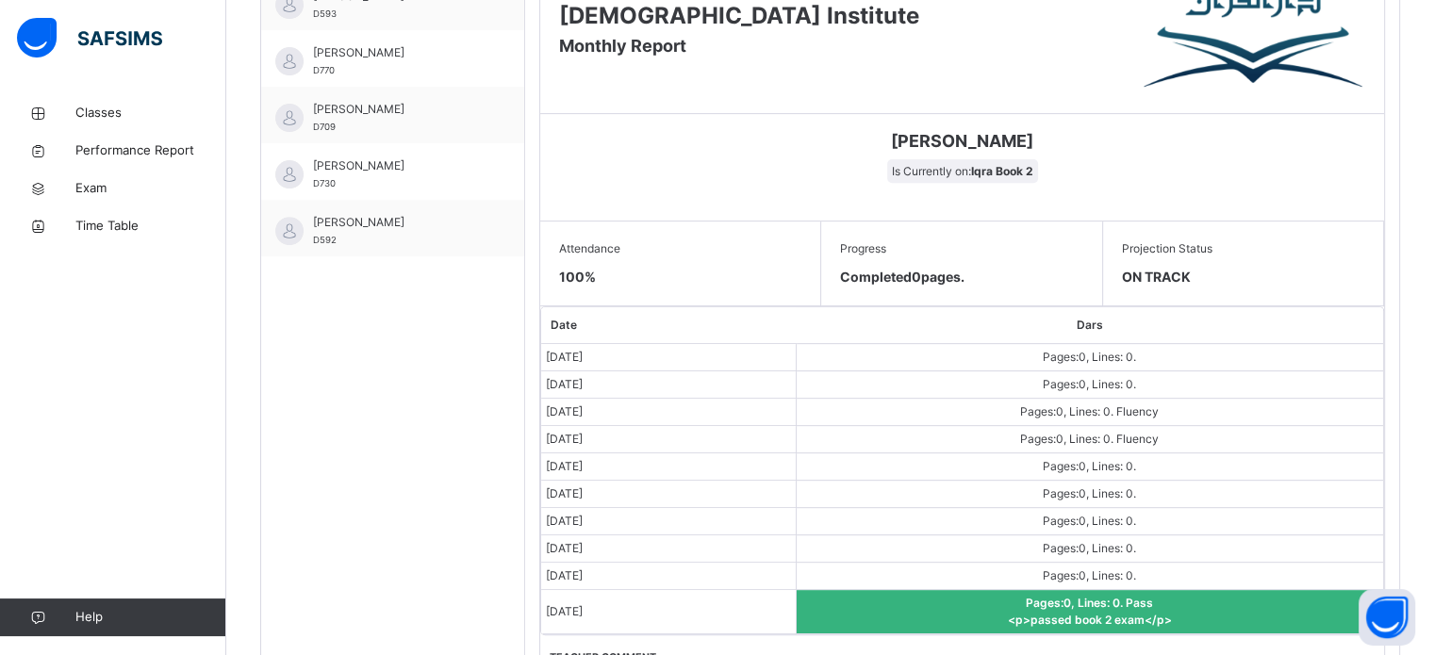
scroll to position [720, 0]
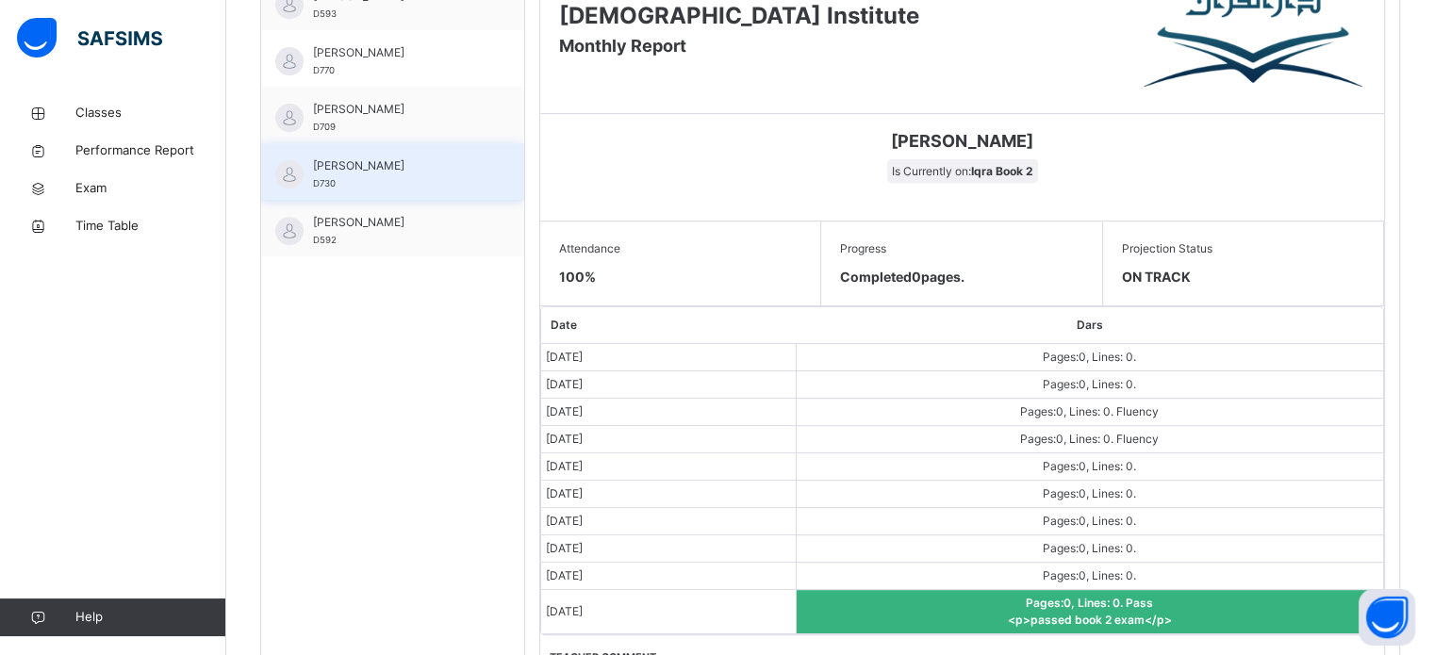
click at [415, 158] on span "[PERSON_NAME]" at bounding box center [397, 165] width 169 height 17
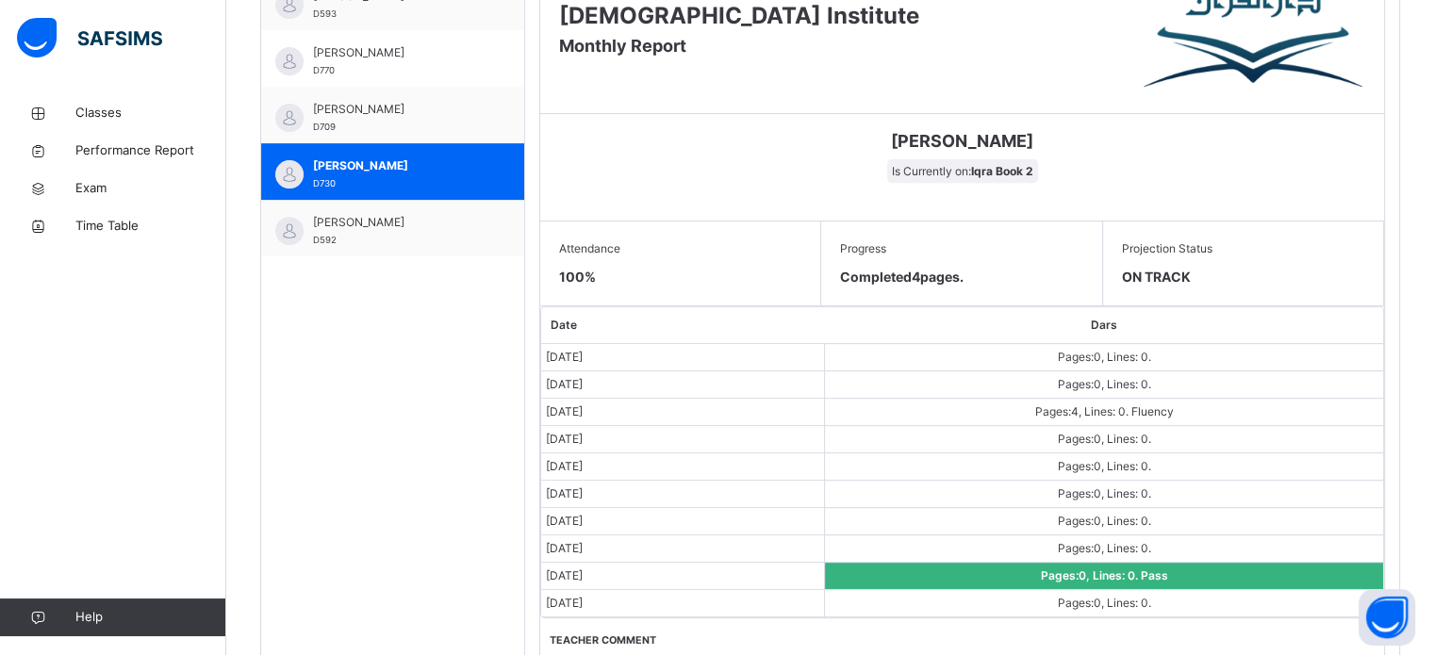
scroll to position [984, 0]
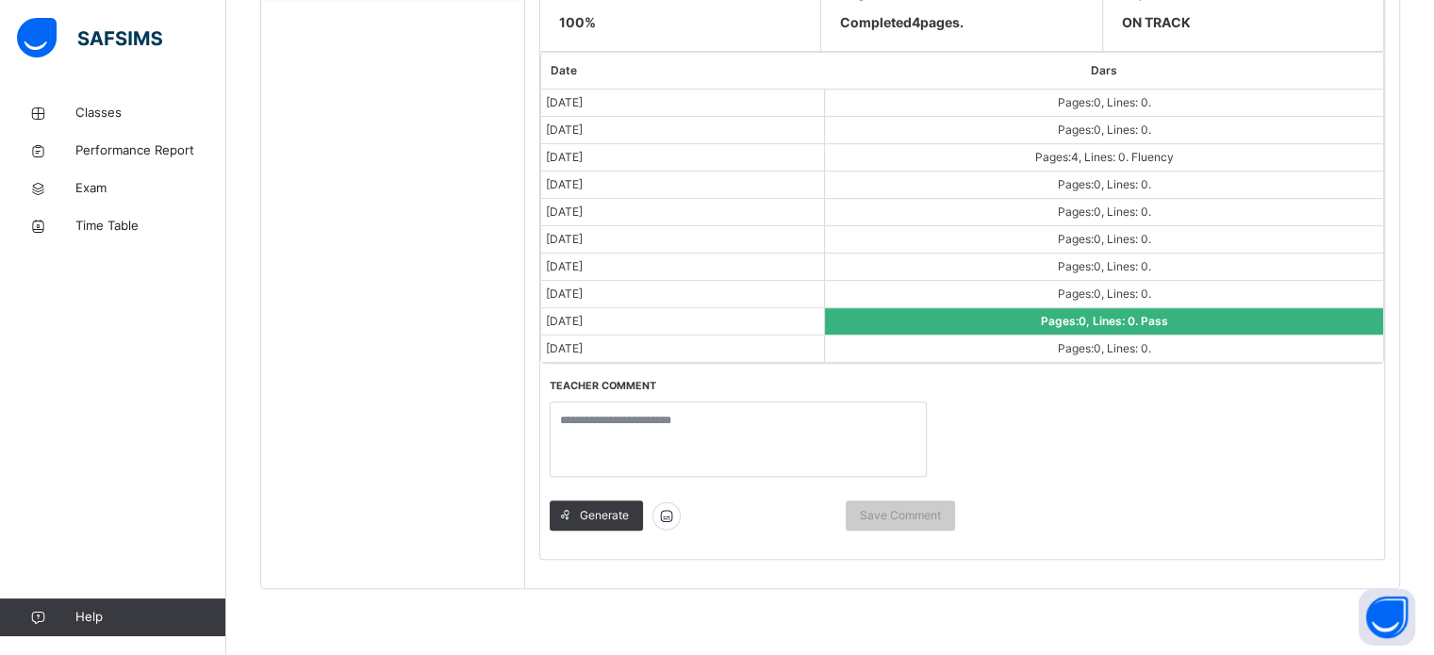
click at [1101, 314] on span "Pages: 0 , Lines: 0 ." at bounding box center [1091, 321] width 100 height 14
click at [1082, 341] on span "Pages: 0 , Lines: 0 ." at bounding box center [1104, 348] width 93 height 14
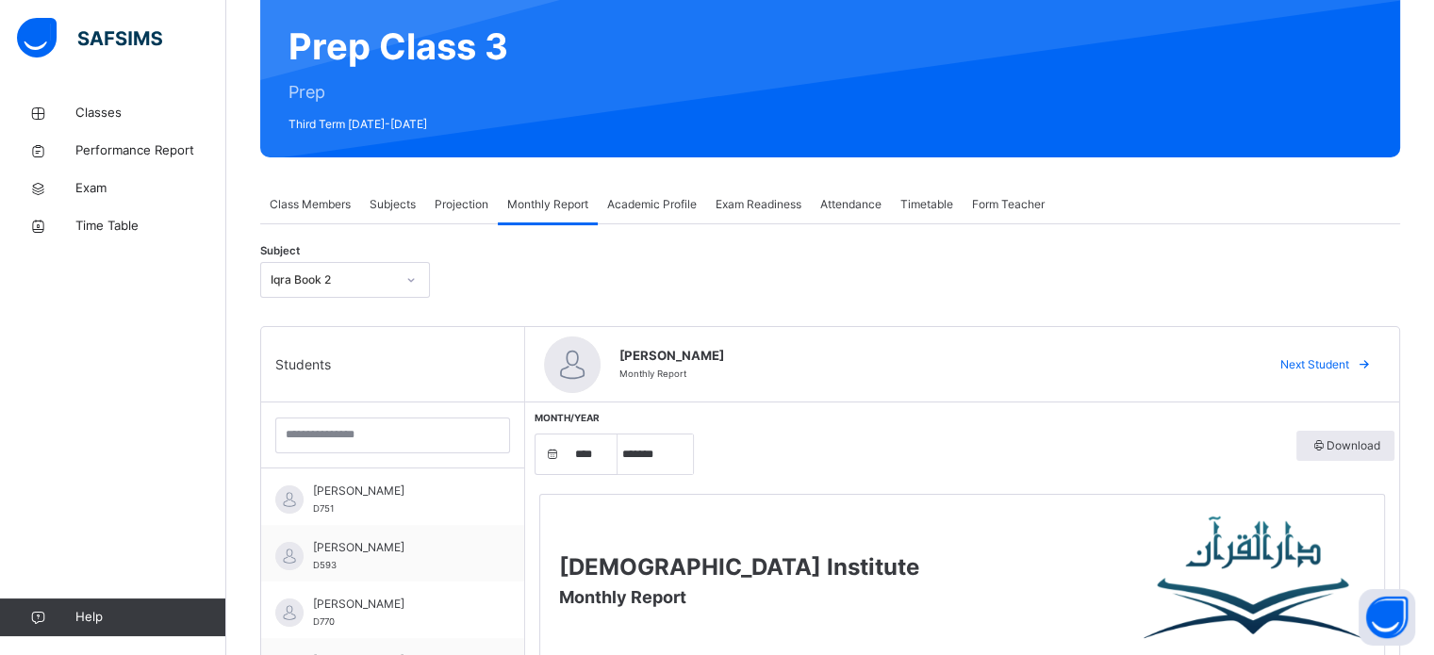
scroll to position [0, 0]
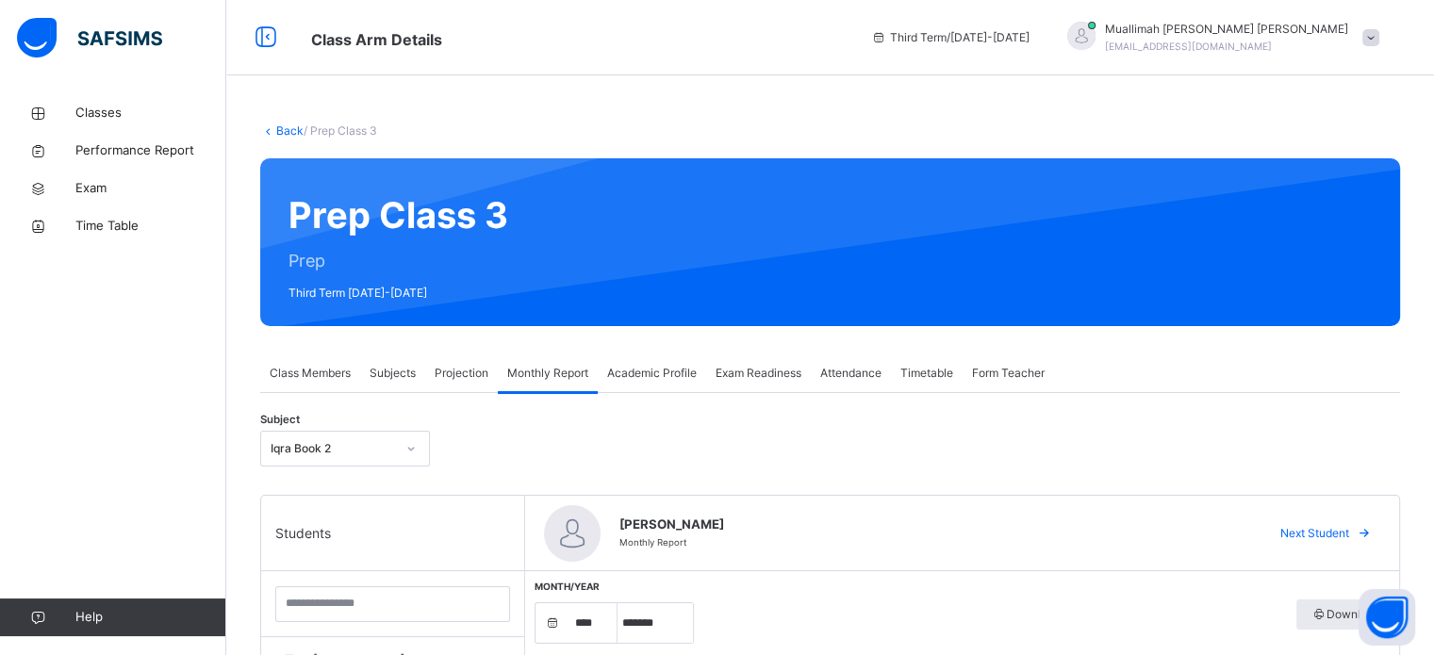
click at [455, 363] on div "Projection" at bounding box center [461, 373] width 73 height 38
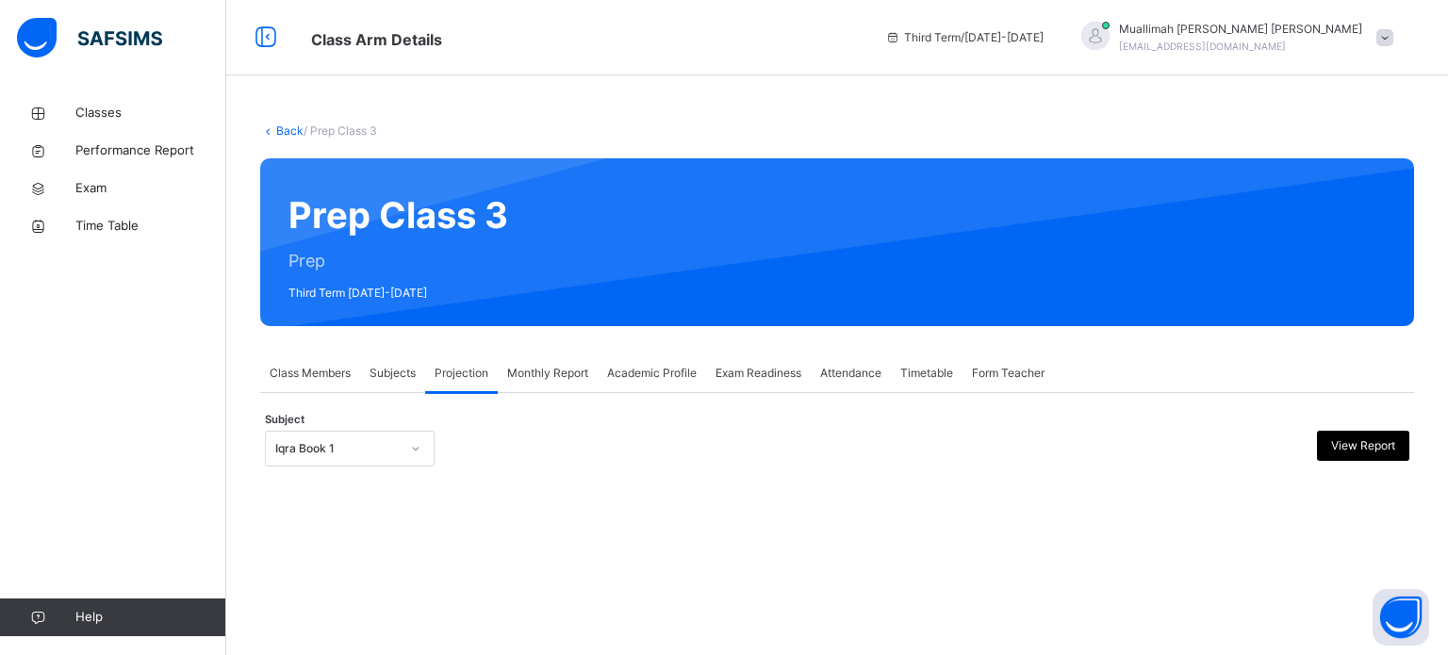
click at [398, 440] on div at bounding box center [416, 449] width 36 height 34
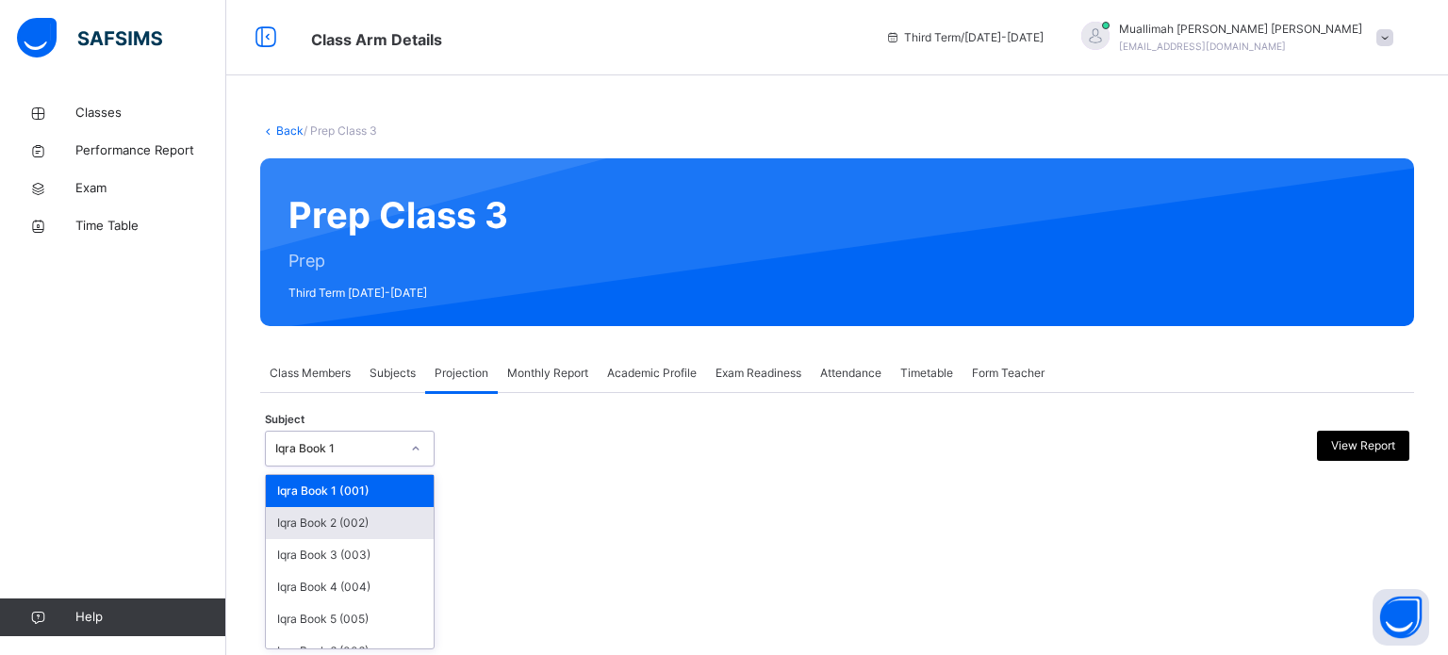
click at [336, 533] on div "Iqra Book 2 (002)" at bounding box center [350, 523] width 168 height 32
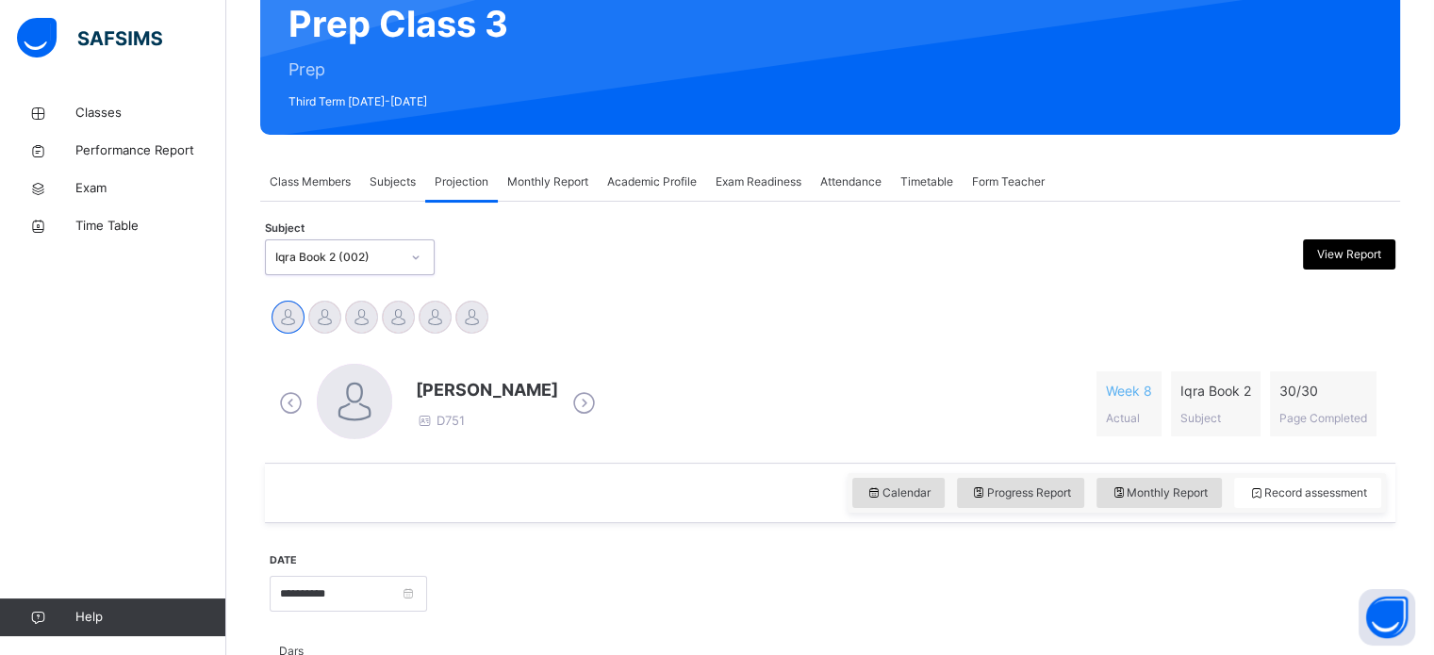
scroll to position [173, 0]
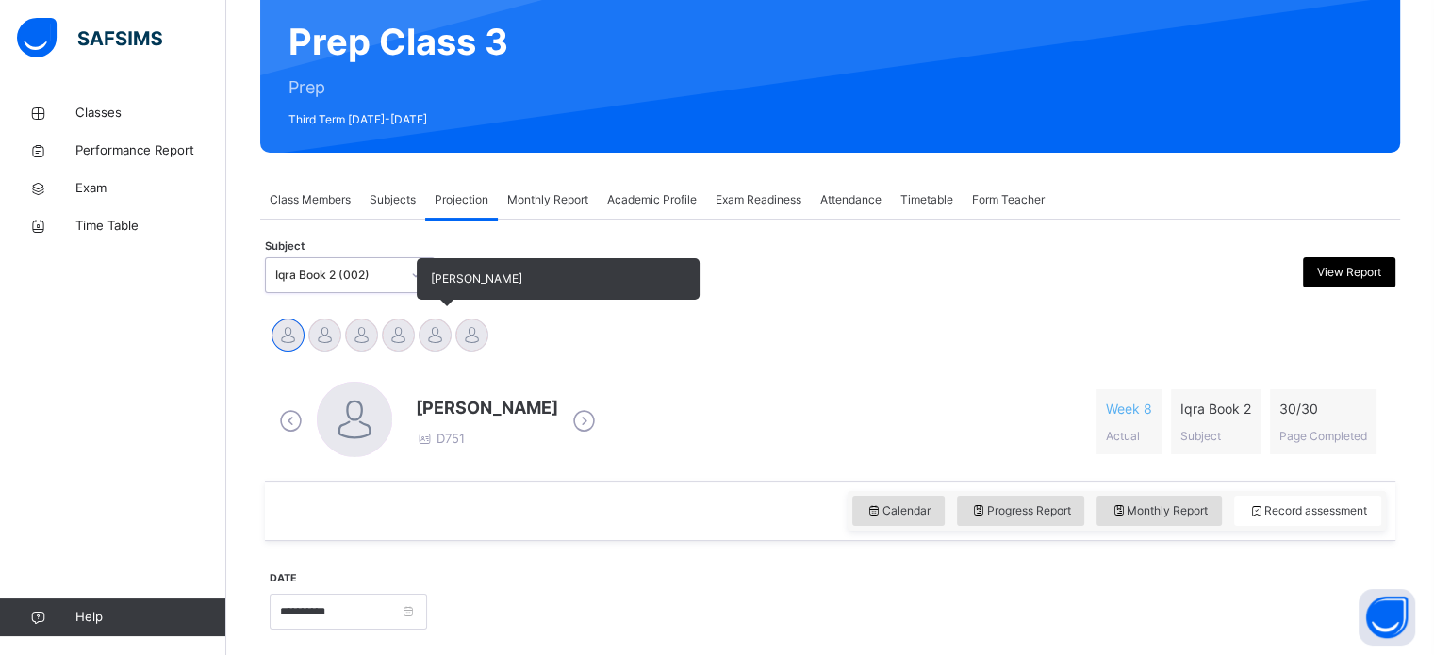
click at [441, 325] on div at bounding box center [435, 335] width 33 height 33
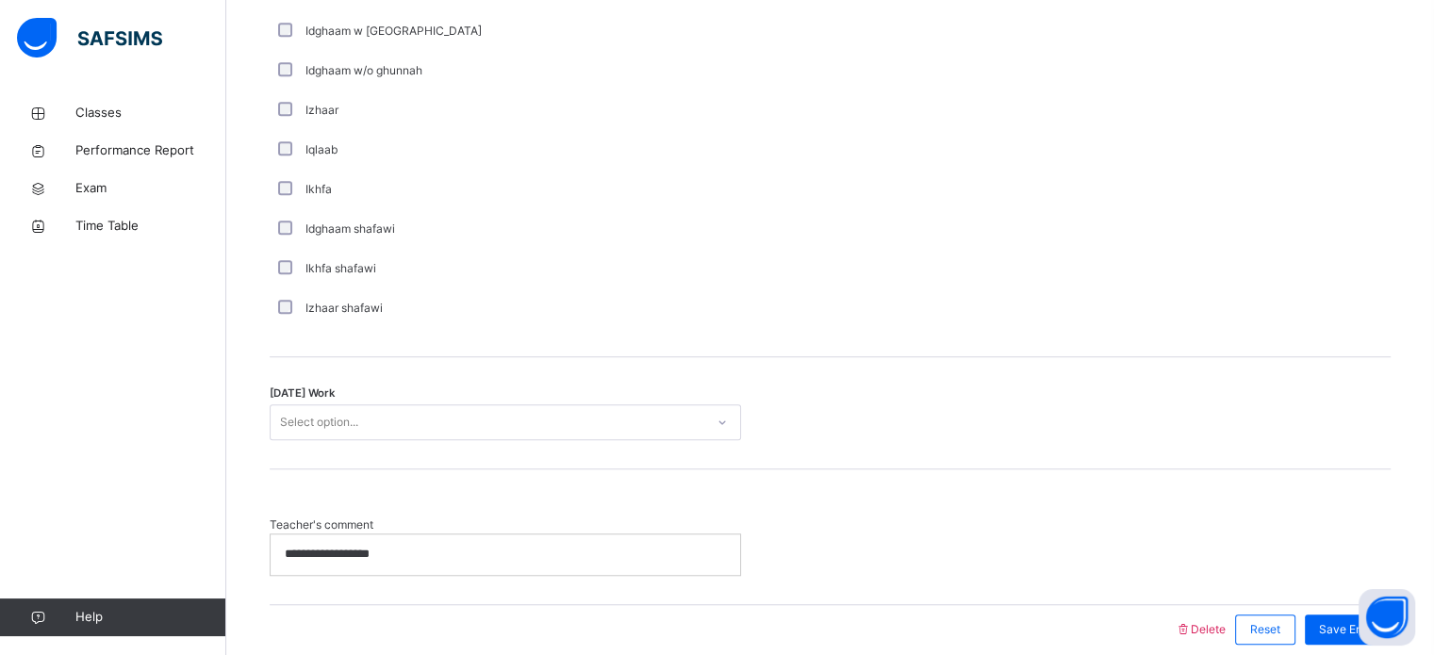
scroll to position [1469, 0]
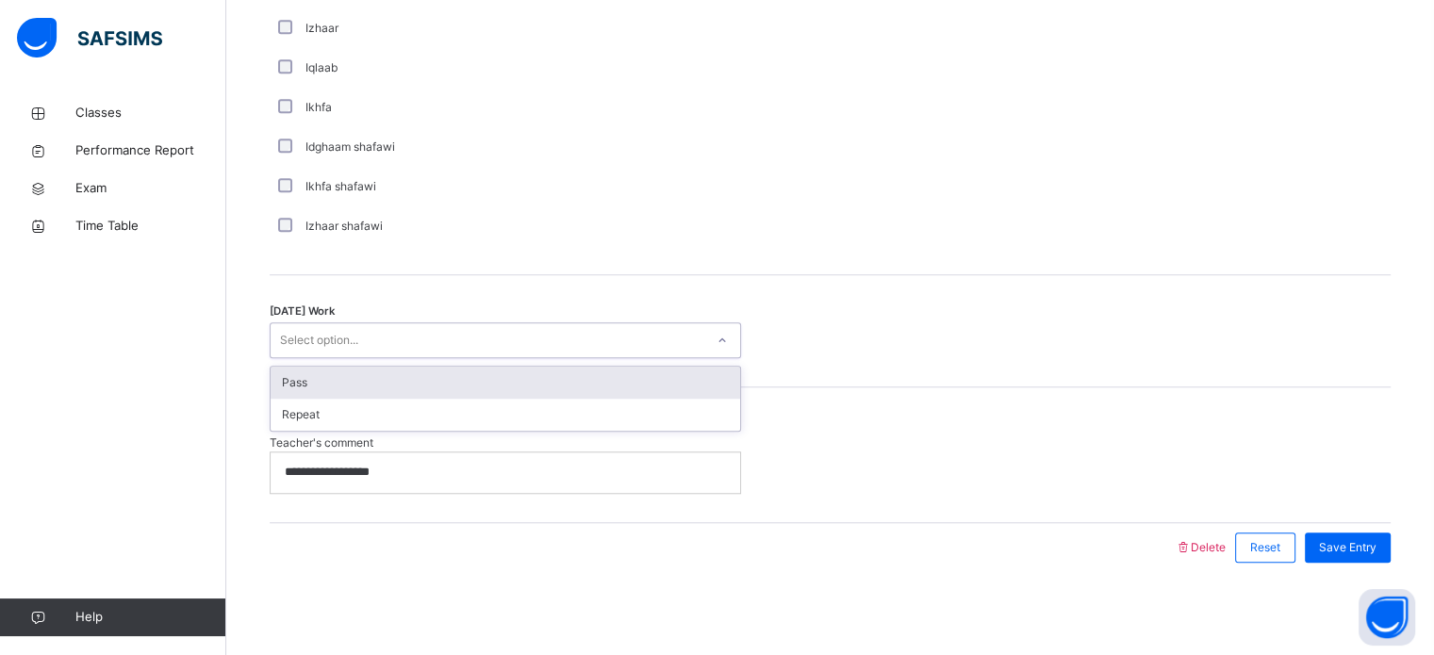
click at [469, 353] on div "Select option..." at bounding box center [505, 340] width 471 height 36
click at [434, 376] on div "Pass" at bounding box center [505, 383] width 469 height 32
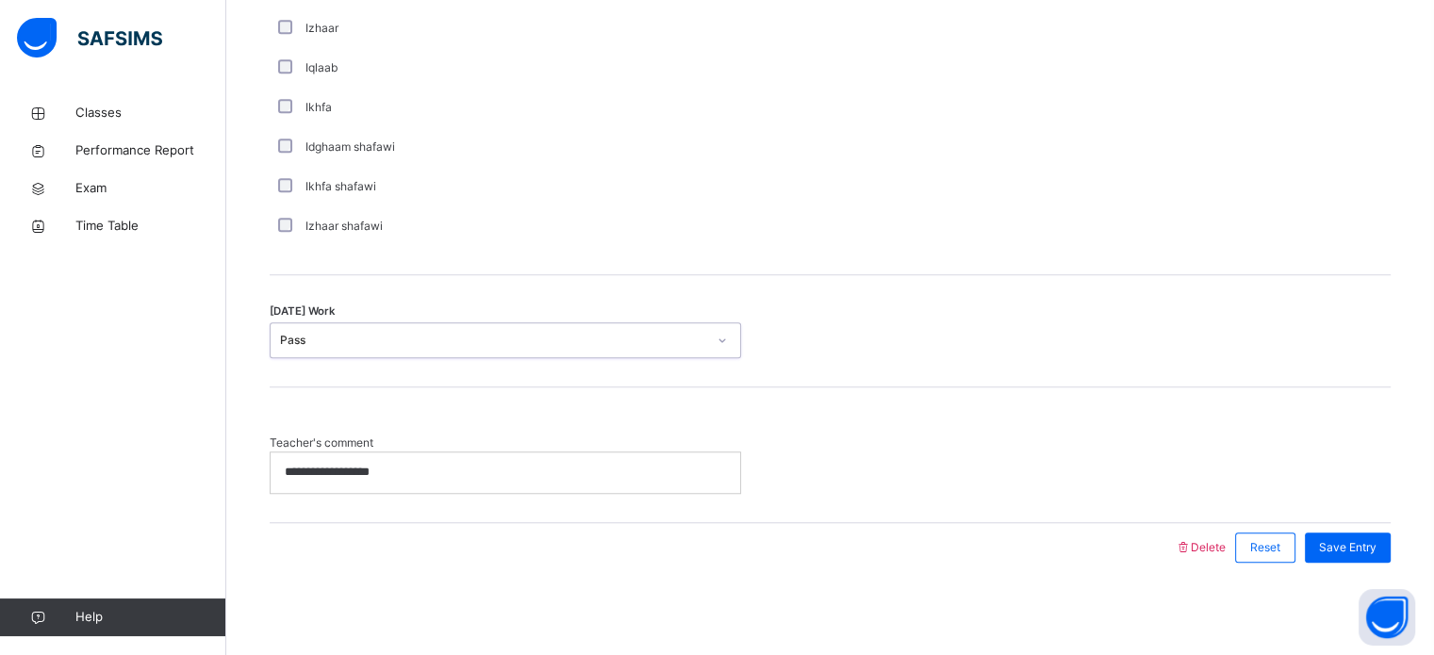
click at [534, 459] on div "**********" at bounding box center [505, 472] width 469 height 40
click at [1354, 542] on span "Save Entry" at bounding box center [1347, 547] width 57 height 17
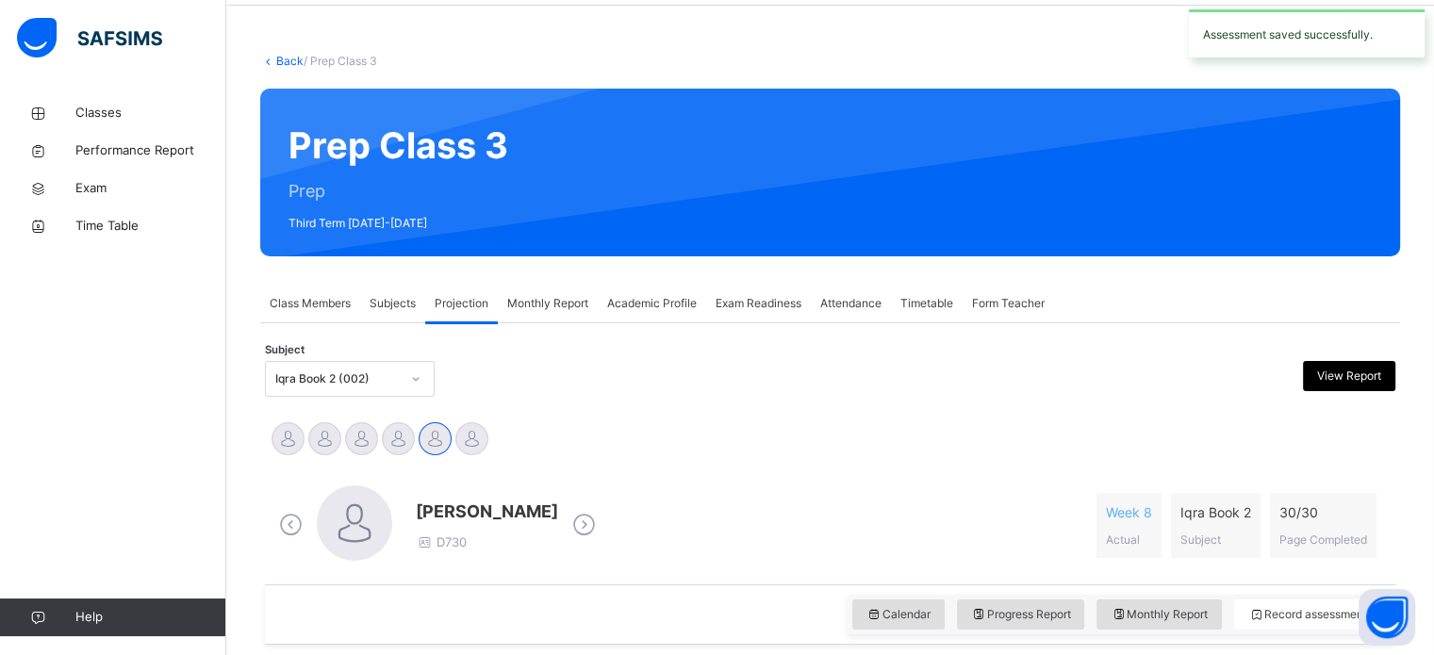
scroll to position [0, 0]
